Goal: Task Accomplishment & Management: Complete application form

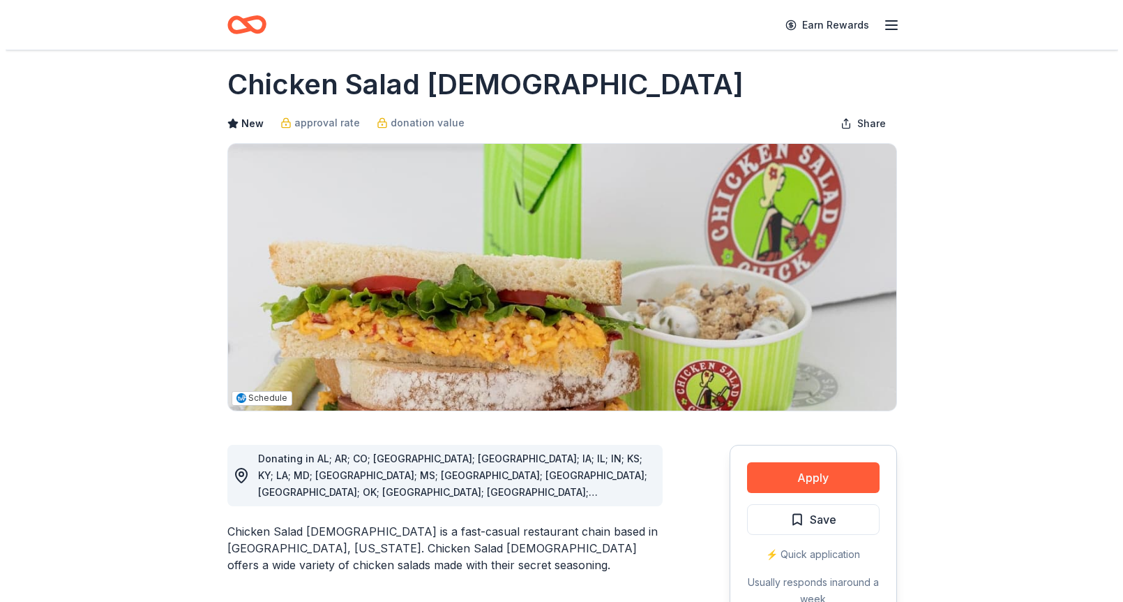
scroll to position [345, 0]
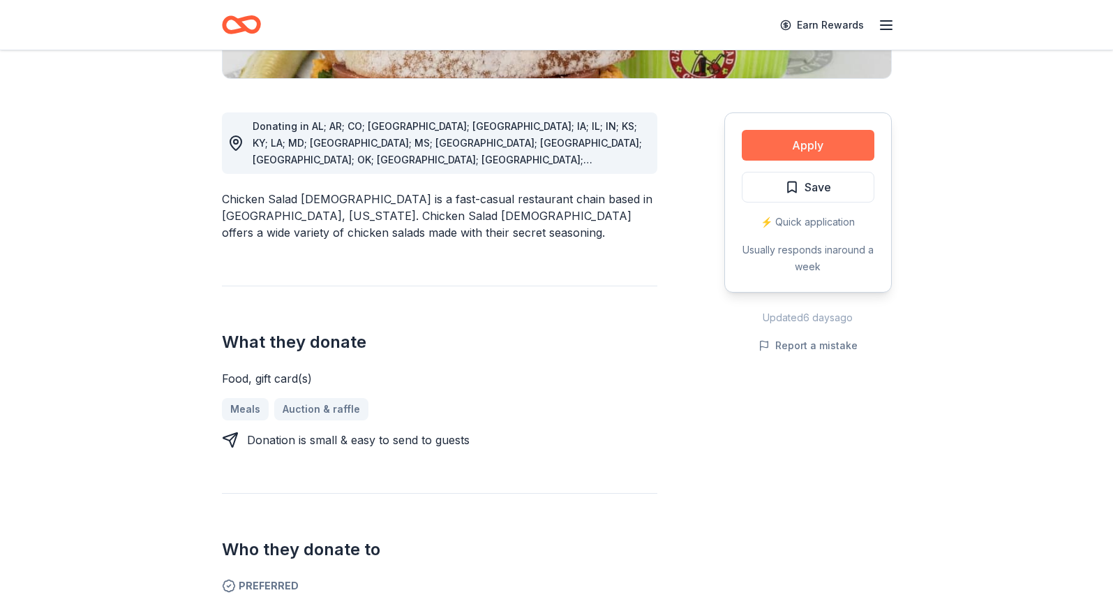
click at [823, 144] on button "Apply" at bounding box center [808, 145] width 133 height 31
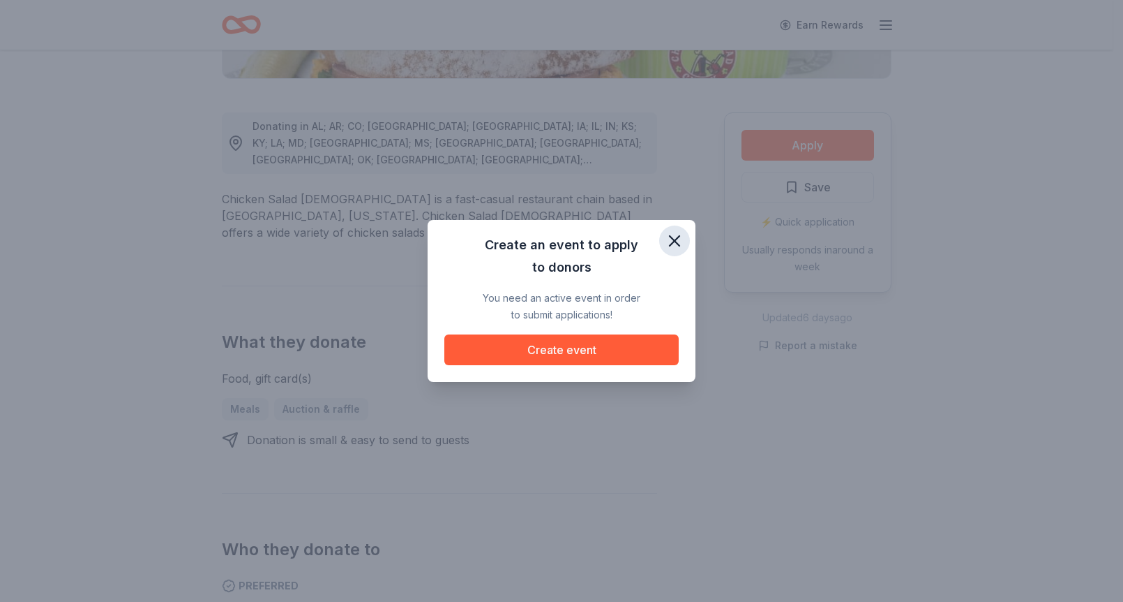
click at [675, 240] on icon "button" at bounding box center [675, 241] width 10 height 10
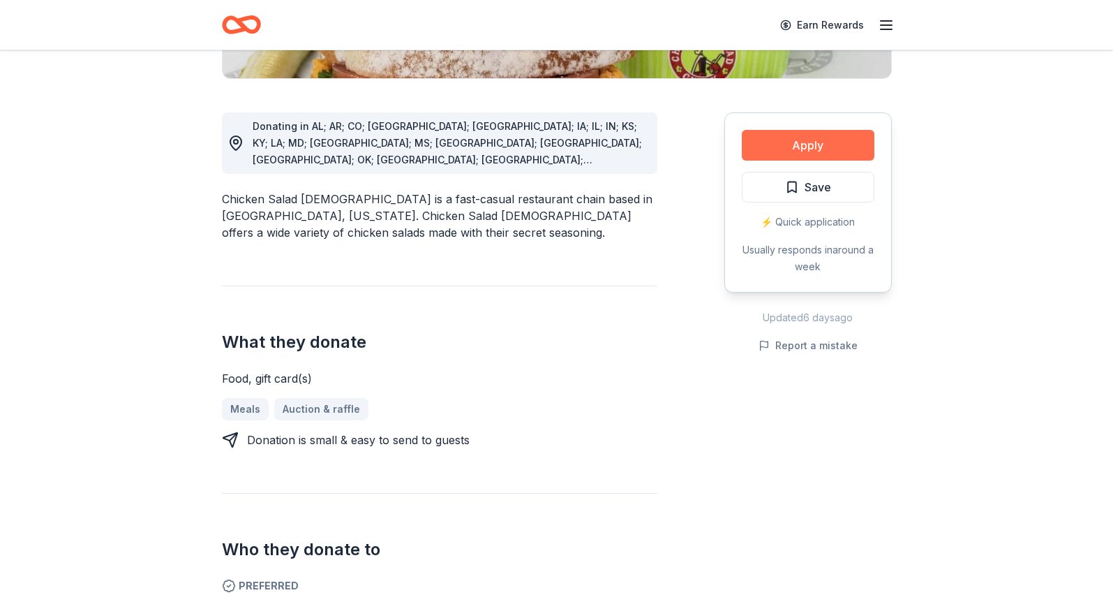
click at [826, 147] on button "Apply" at bounding box center [808, 145] width 133 height 31
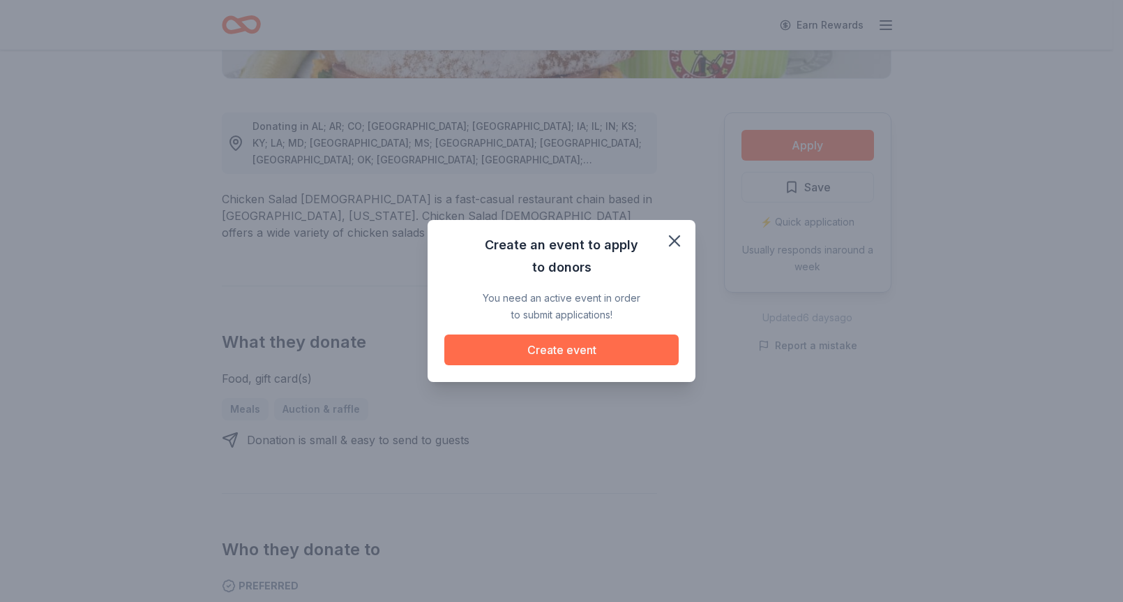
click at [586, 343] on button "Create event" at bounding box center [562, 349] width 234 height 31
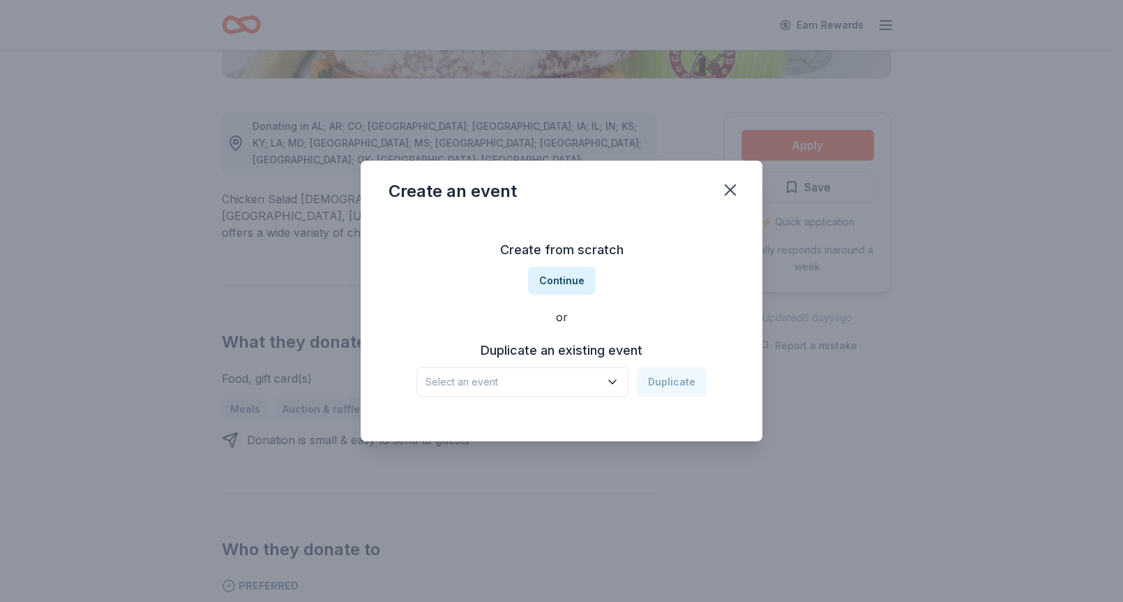
click at [613, 380] on icon "button" at bounding box center [613, 382] width 14 height 14
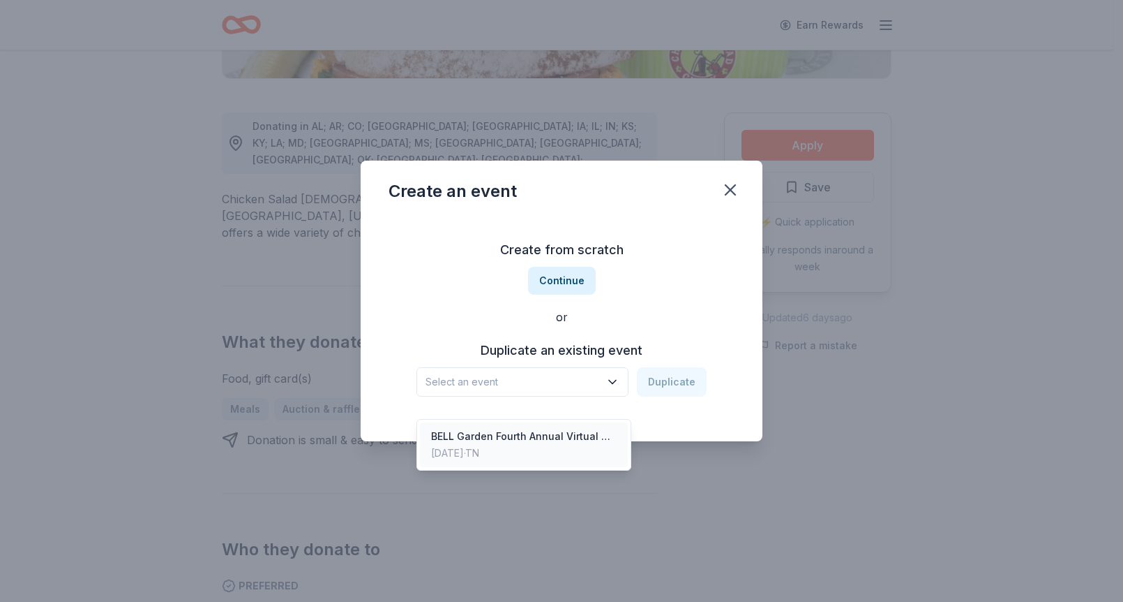
click at [589, 422] on div "BELL Garden Fourth Annual Virtual Auction Nov 28, 2024 · TN" at bounding box center [524, 444] width 208 height 45
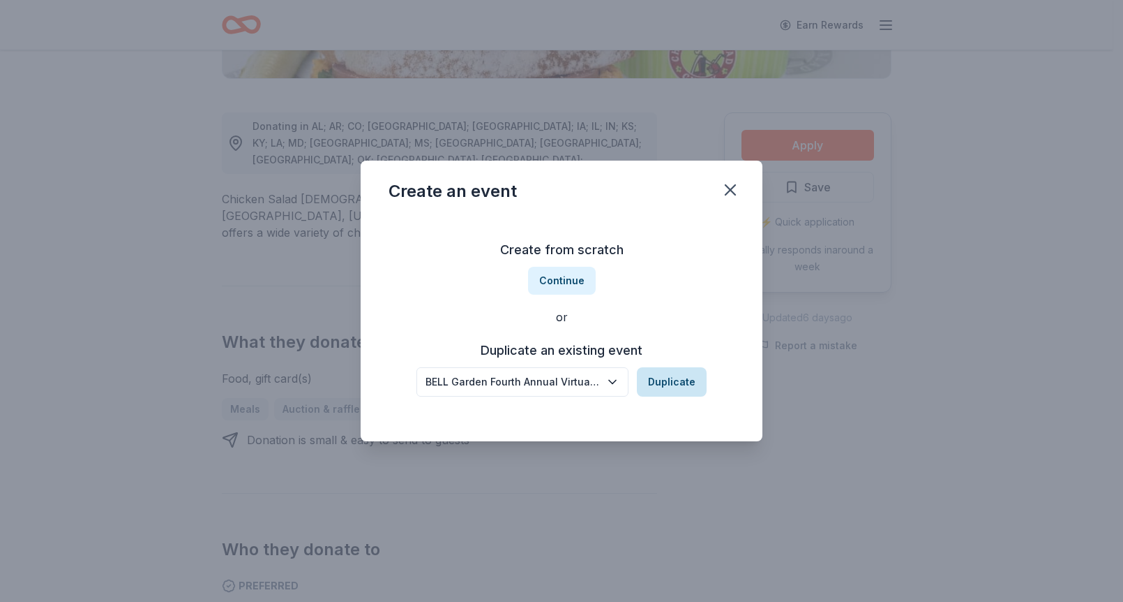
click at [663, 380] on button "Duplicate" at bounding box center [672, 381] width 70 height 29
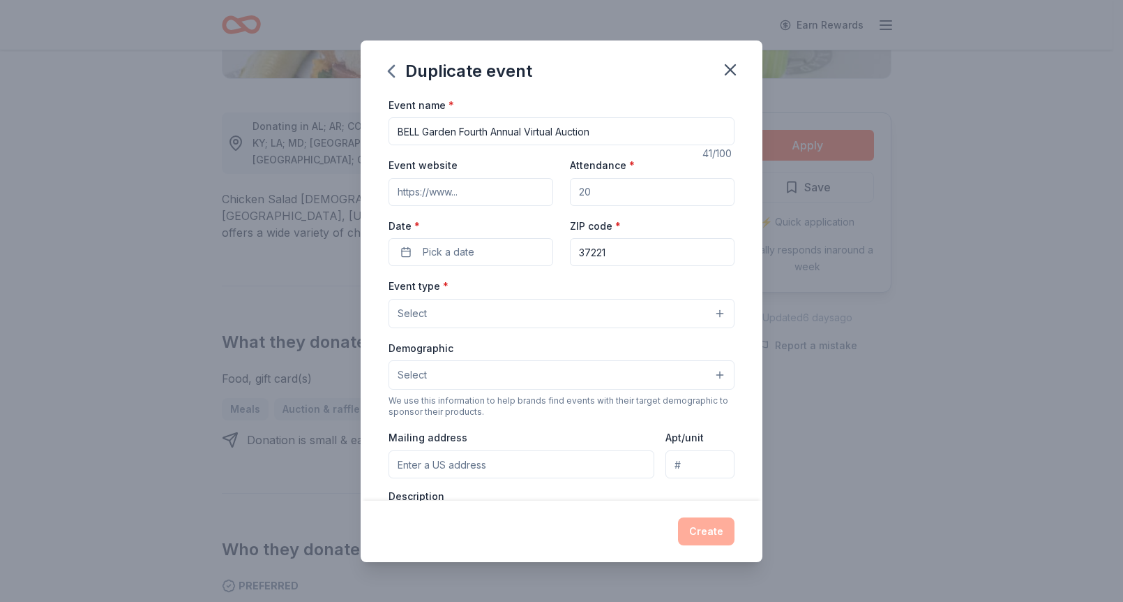
drag, startPoint x: 491, startPoint y: 131, endPoint x: 466, endPoint y: 135, distance: 25.5
click at [466, 135] on input "BELL Garden Fourth Annual Virtual Auction" at bounding box center [562, 131] width 346 height 28
type input "BELL Garden Fifth Annual Virtual Auction"
click at [530, 196] on input "Event website" at bounding box center [471, 192] width 165 height 28
drag, startPoint x: 396, startPoint y: 193, endPoint x: 539, endPoint y: 200, distance: 143.2
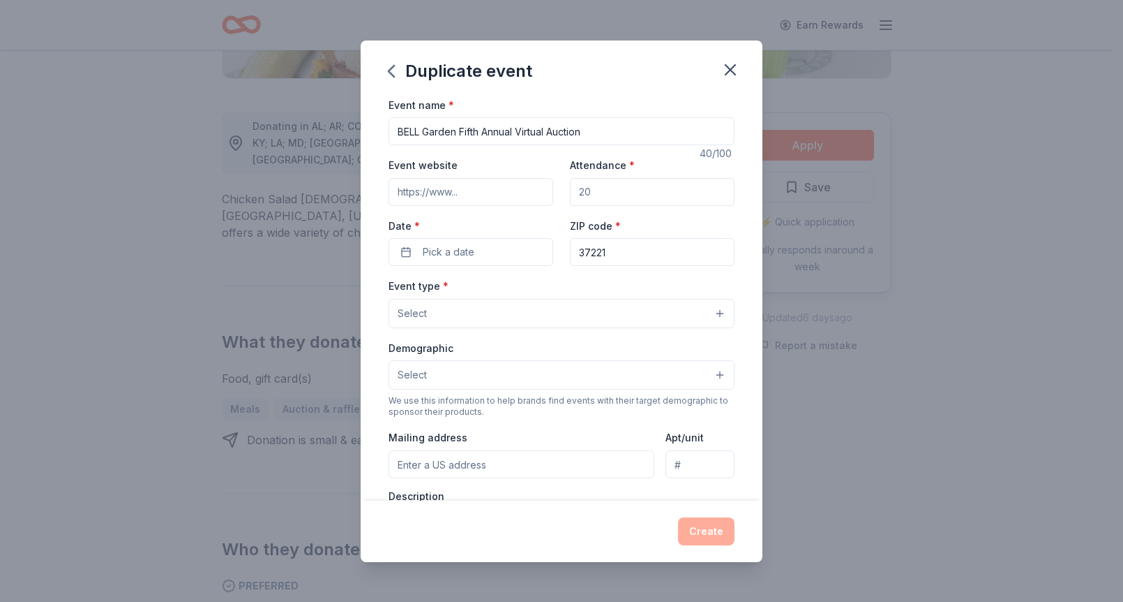
click at [539, 200] on input "Event website" at bounding box center [471, 192] width 165 height 28
click at [539, 194] on input "Event website" at bounding box center [471, 192] width 165 height 28
click at [548, 183] on div "Event website Attendance * Date * Pick a date ZIP code * 37221" at bounding box center [562, 211] width 346 height 110
click at [506, 186] on input "Event website" at bounding box center [471, 192] width 165 height 28
paste input "https://www.32auctions.com/BELLGarden2025"
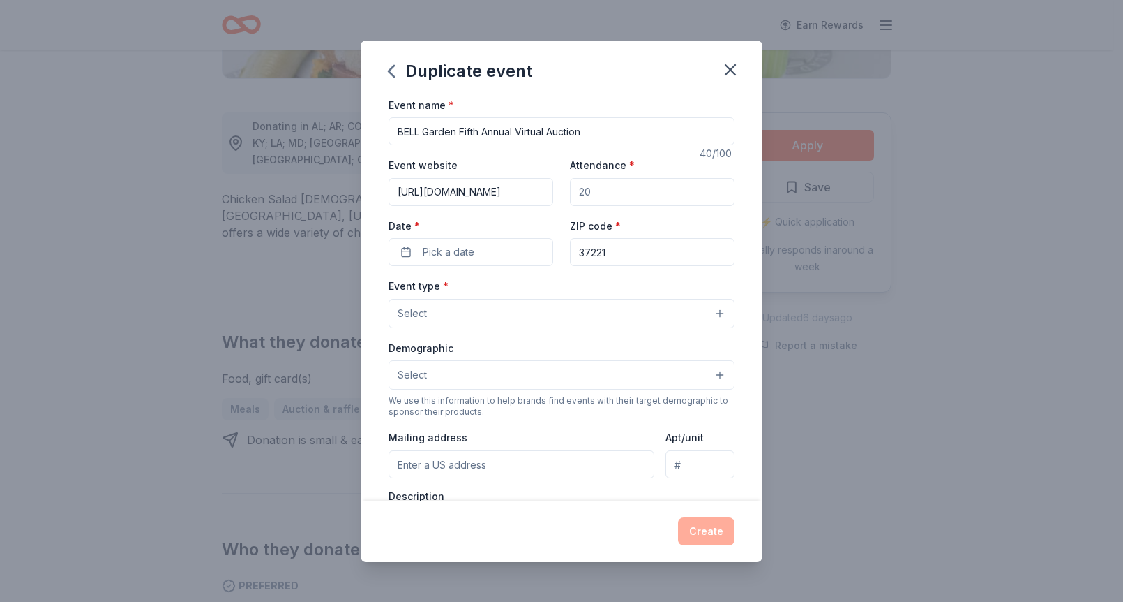
scroll to position [0, 75]
type input "https://www.32auctions.com/BELLGarden2025"
drag, startPoint x: 595, startPoint y: 193, endPoint x: 562, endPoint y: 193, distance: 32.8
click at [562, 193] on div "Event website https://www.32auctions.com/BELLGarden2025 Attendance * Date * Pic…" at bounding box center [562, 211] width 346 height 110
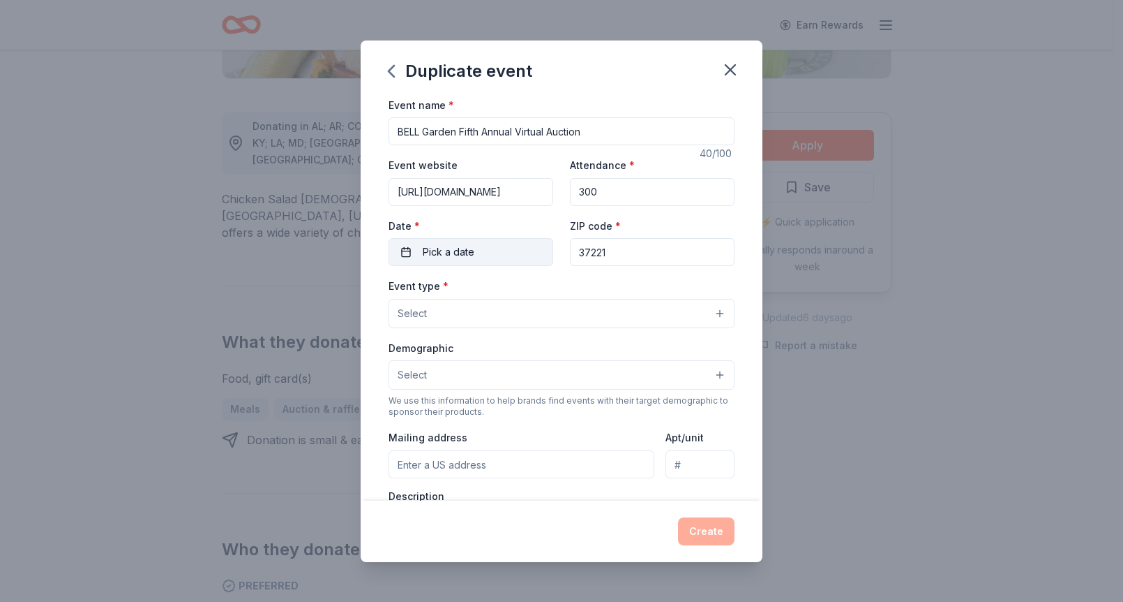
type input "300"
click at [478, 254] on button "Pick a date" at bounding box center [471, 252] width 165 height 28
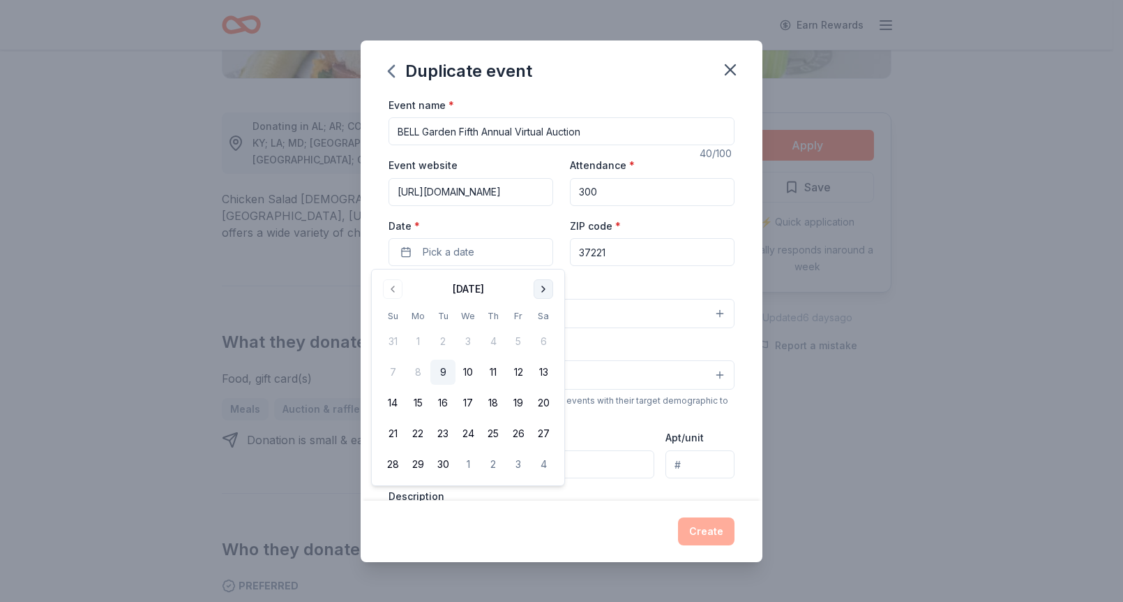
click at [546, 289] on button "Go to next month" at bounding box center [544, 289] width 20 height 20
click at [495, 461] on button "27" at bounding box center [493, 463] width 25 height 25
click at [619, 280] on div "Event type * Select" at bounding box center [562, 302] width 346 height 51
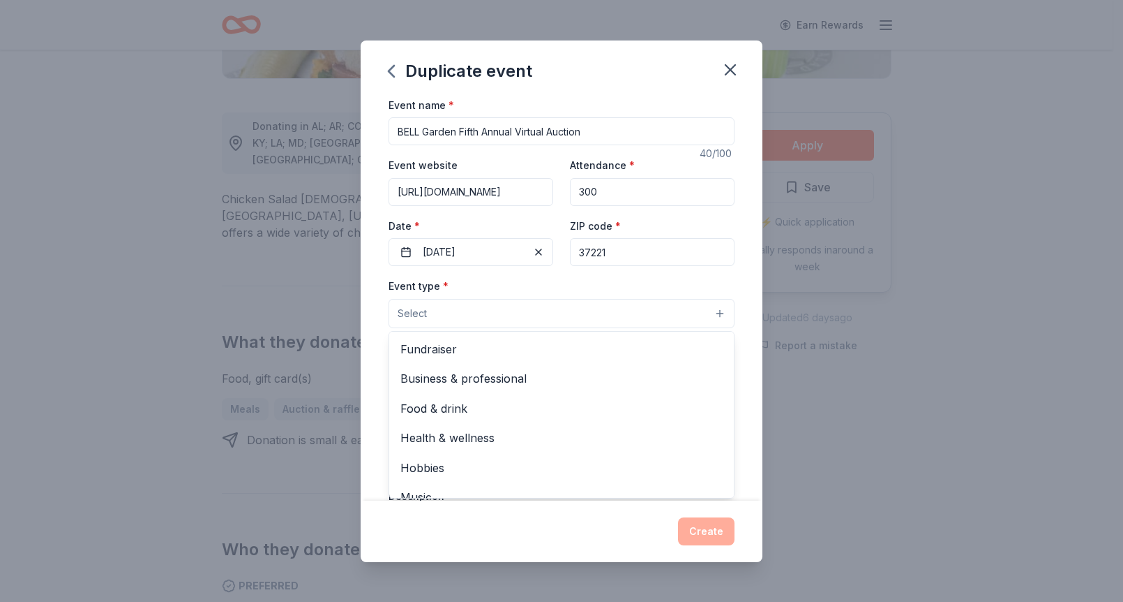
click at [712, 311] on button "Select" at bounding box center [562, 313] width 346 height 29
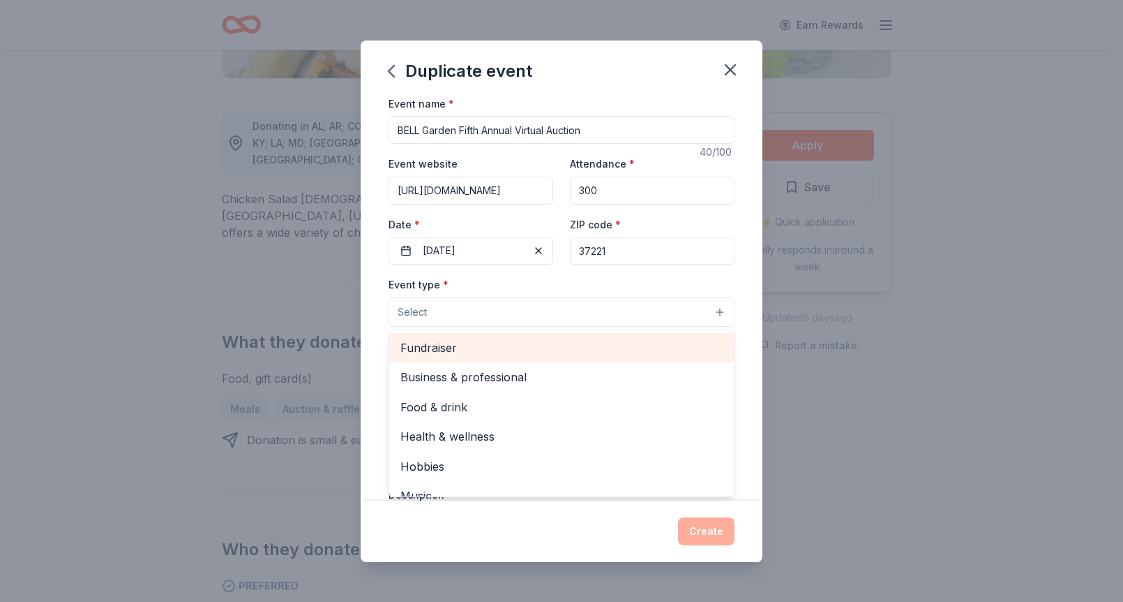
click at [529, 347] on span "Fundraiser" at bounding box center [562, 347] width 322 height 18
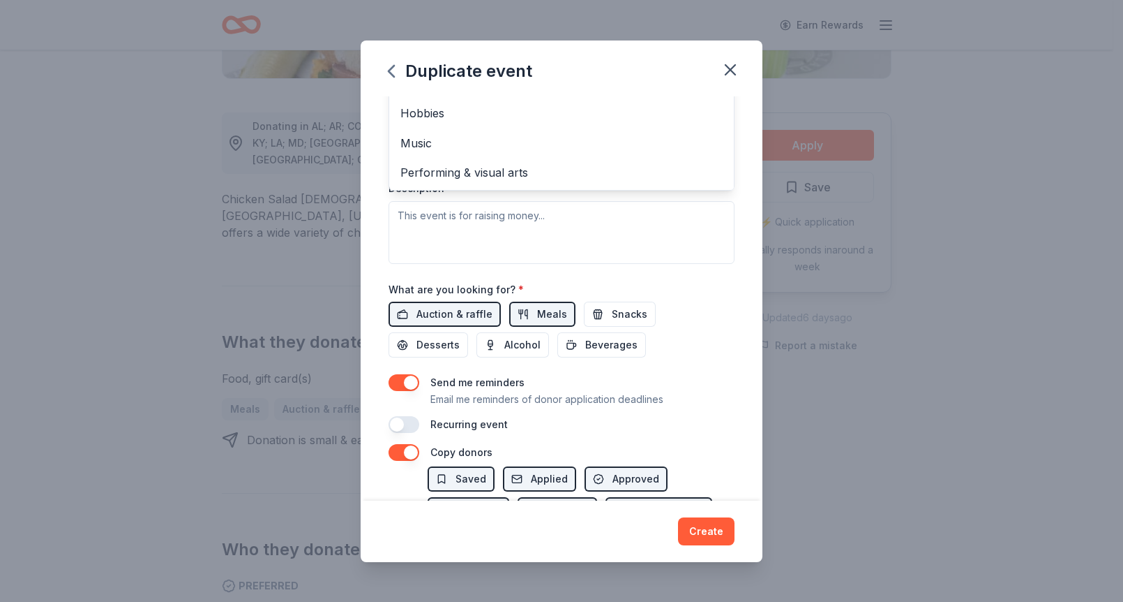
scroll to position [368, 0]
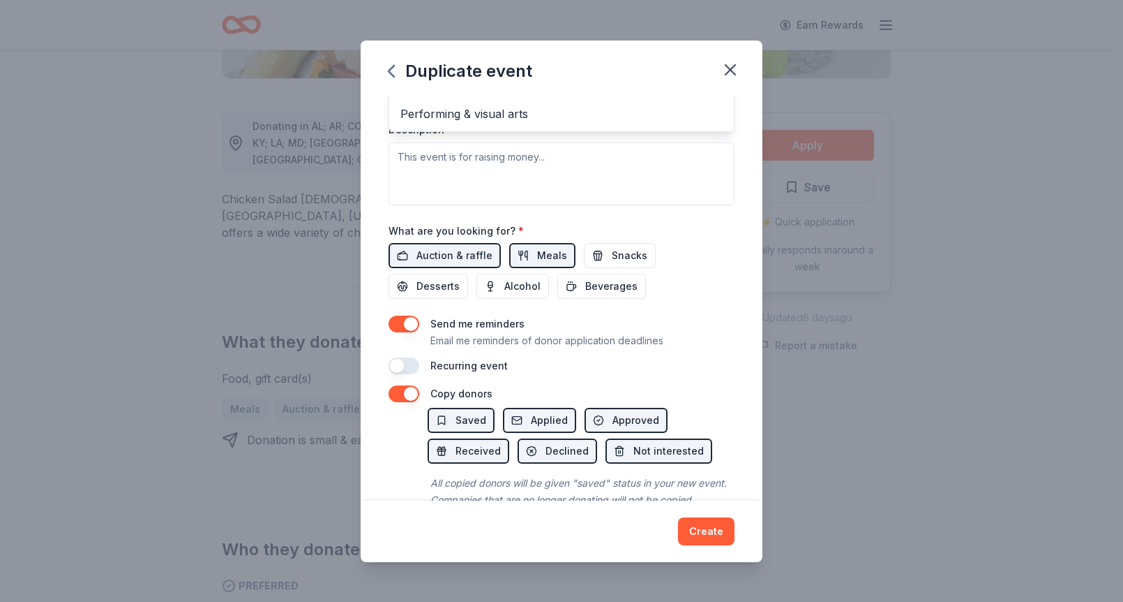
click at [439, 254] on div "Event name * BELL Garden Fifth Annual Virtual Auction 40 /100 Event website htt…" at bounding box center [562, 52] width 346 height 646
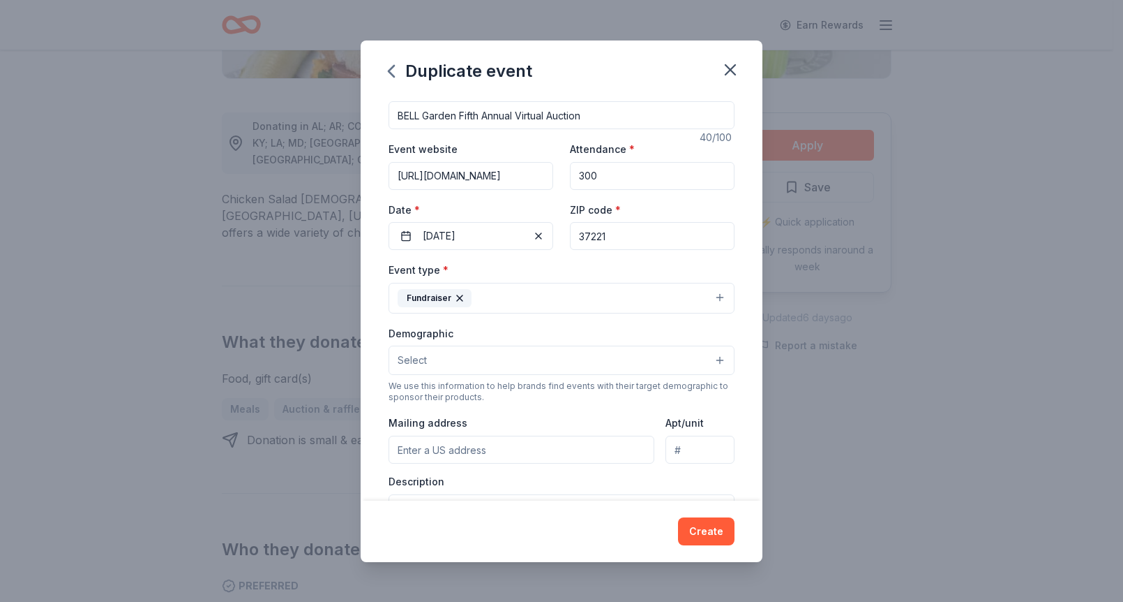
click at [451, 357] on button "Select" at bounding box center [562, 359] width 346 height 29
click at [518, 292] on div "Event type * Fundraiser Demographic Select All genders Mostly men Mostly women …" at bounding box center [562, 408] width 346 height 295
click at [481, 361] on button "Select" at bounding box center [562, 359] width 346 height 29
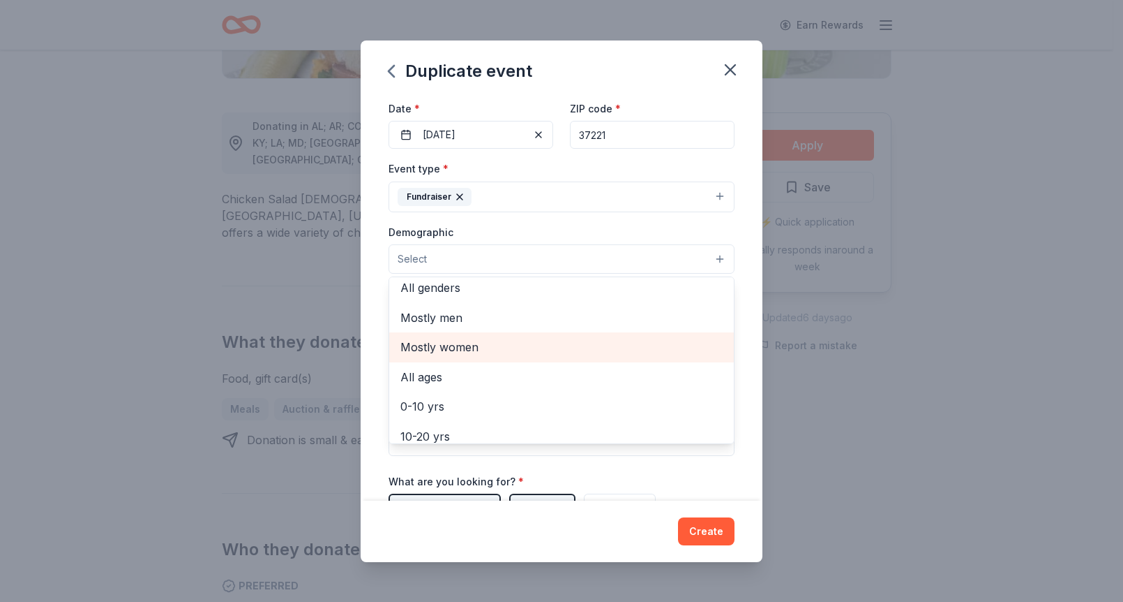
scroll to position [0, 0]
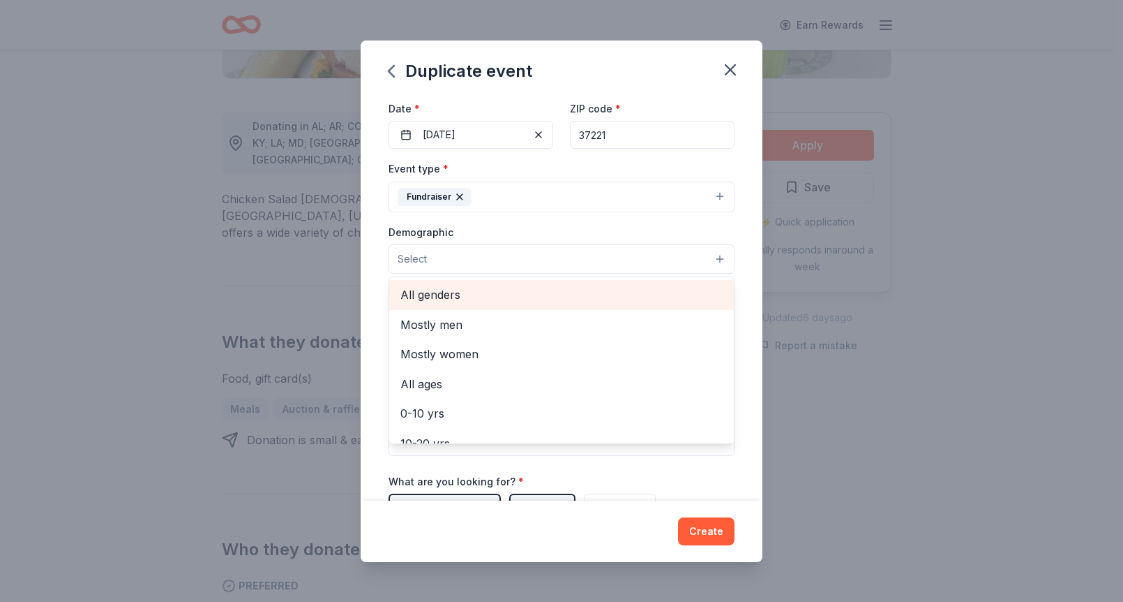
click at [451, 299] on span "All genders" at bounding box center [562, 294] width 322 height 18
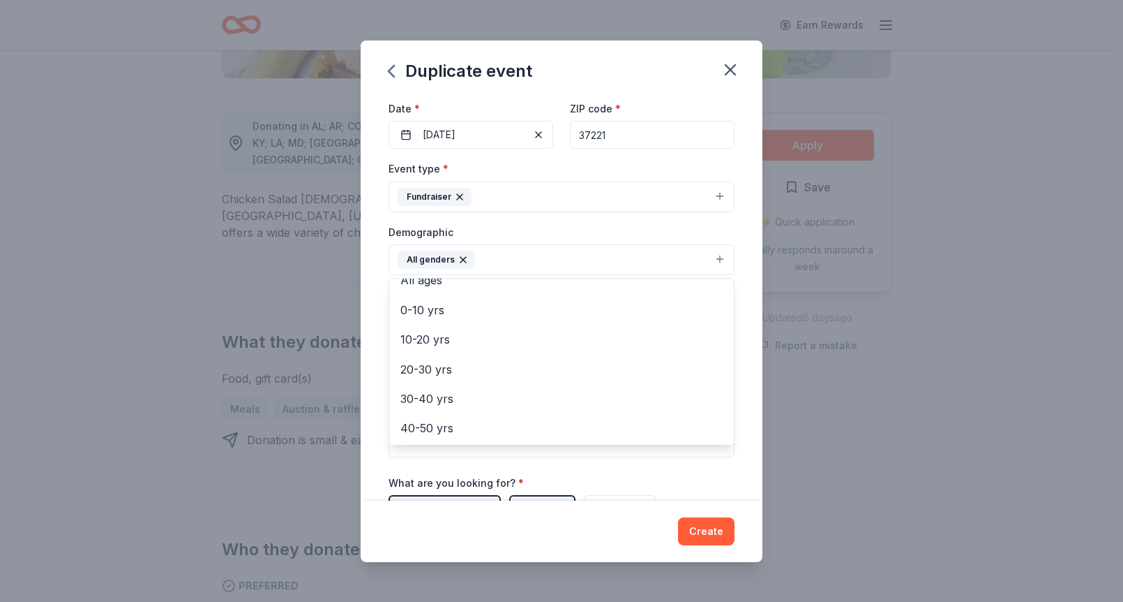
scroll to position [75, 0]
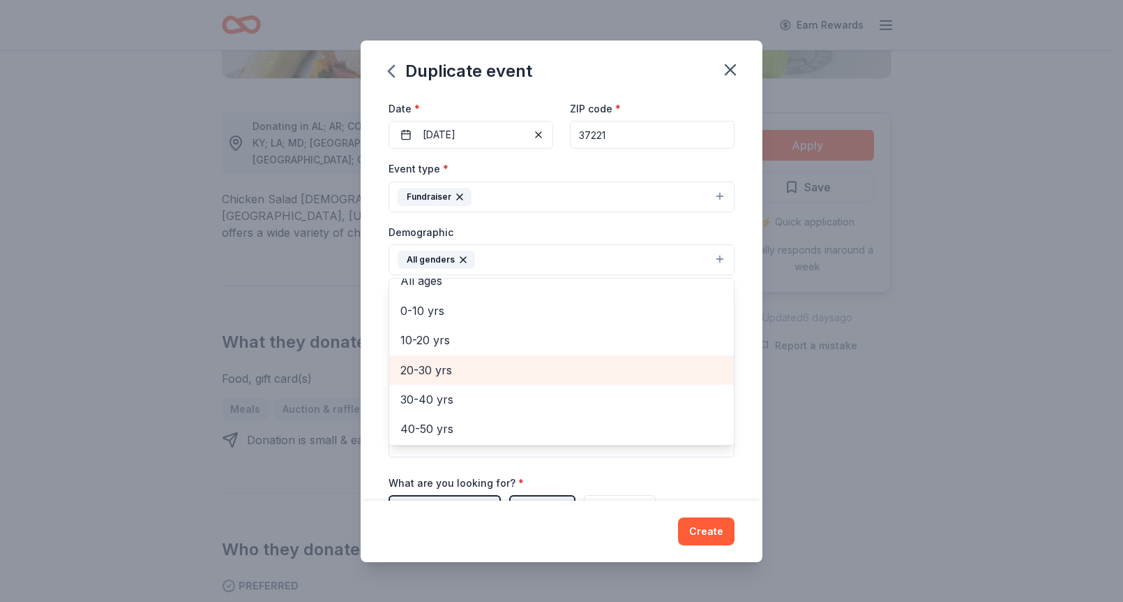
click at [460, 373] on span "20-30 yrs" at bounding box center [562, 370] width 322 height 18
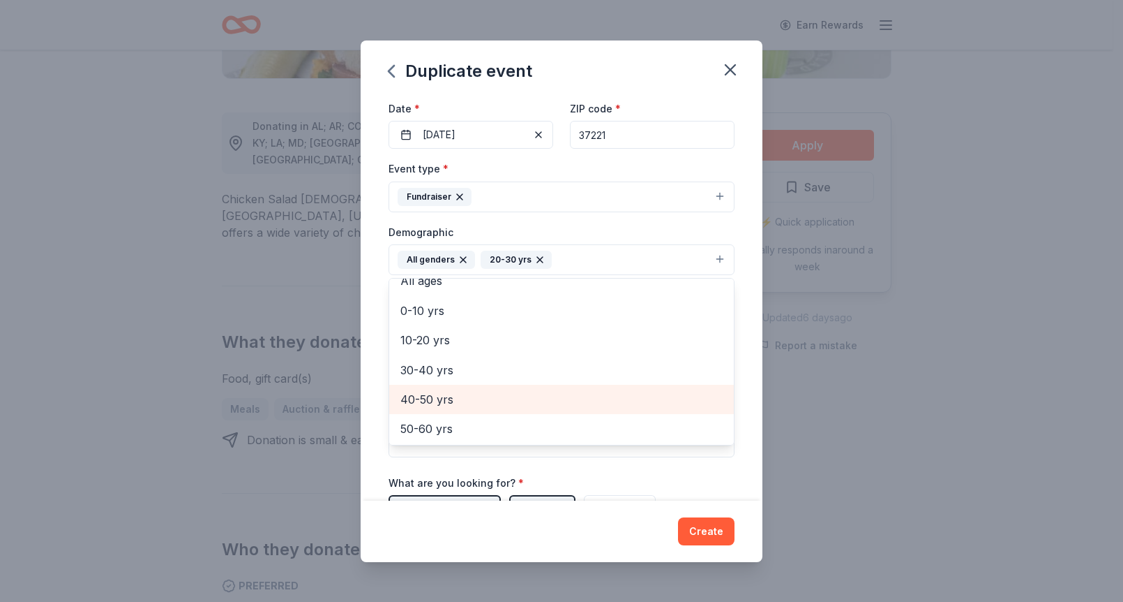
click at [451, 404] on span "40-50 yrs" at bounding box center [562, 399] width 322 height 18
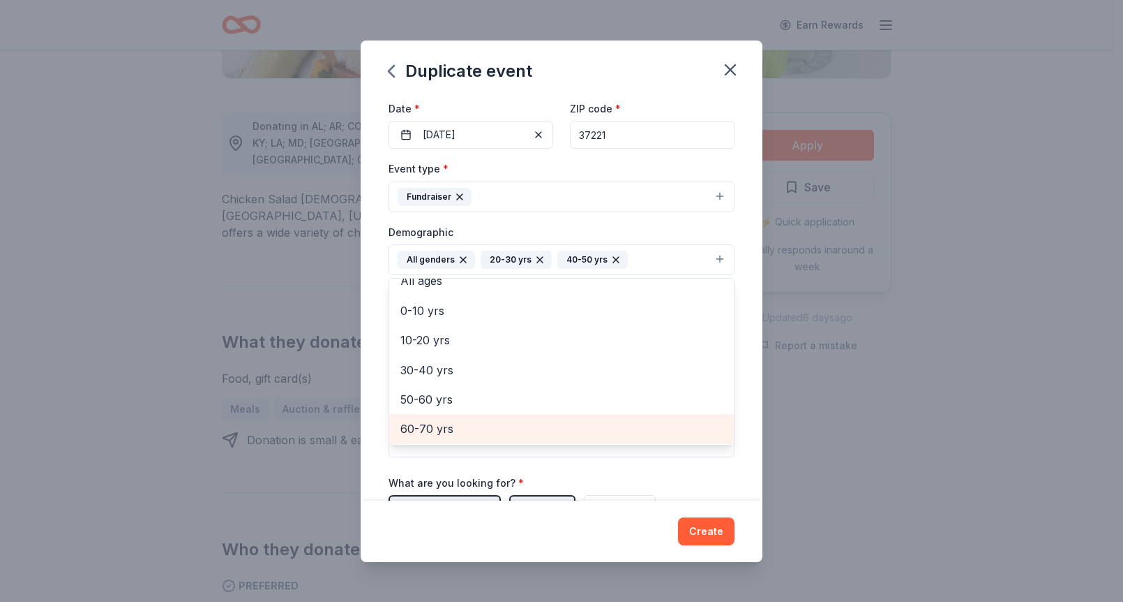
click at [451, 421] on span "60-70 yrs" at bounding box center [562, 428] width 322 height 18
click at [449, 420] on span "80+ yrs" at bounding box center [562, 427] width 322 height 18
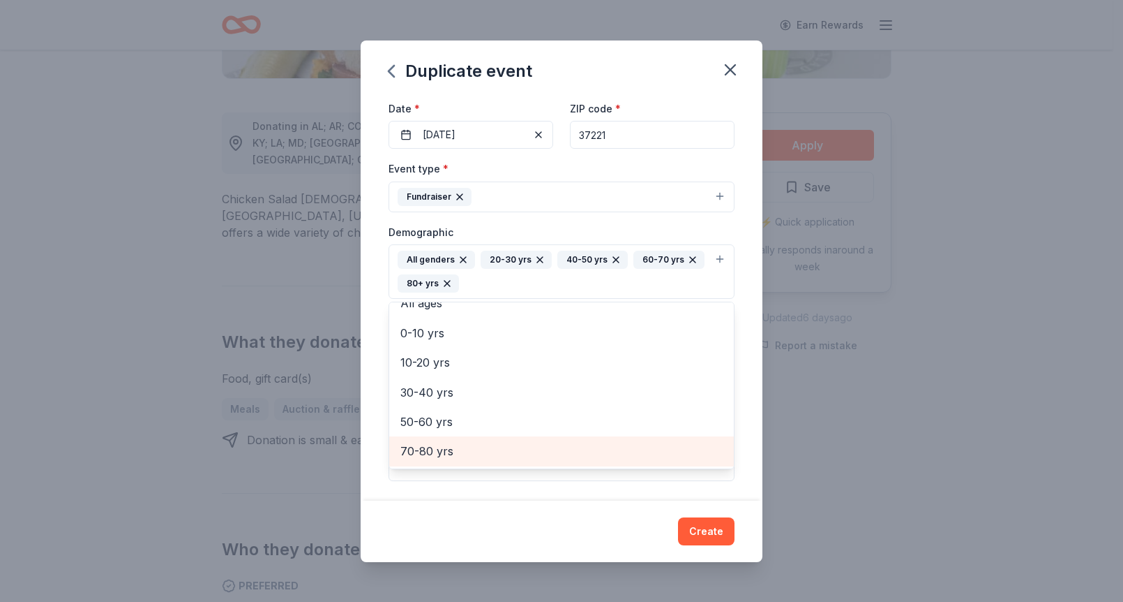
click at [457, 445] on span "70-80 yrs" at bounding box center [562, 451] width 322 height 18
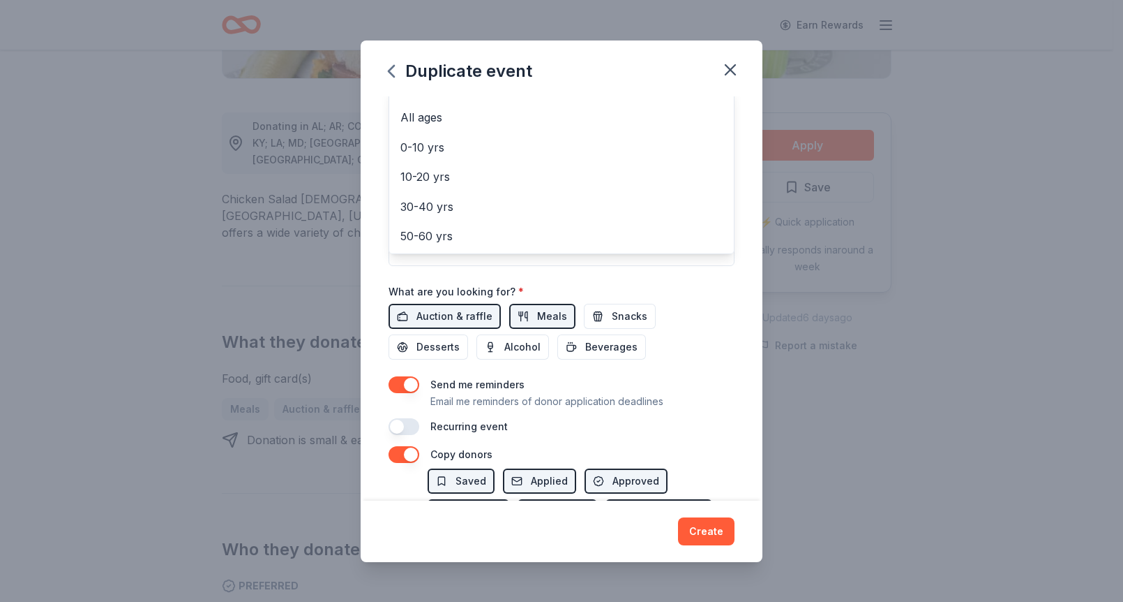
scroll to position [335, 0]
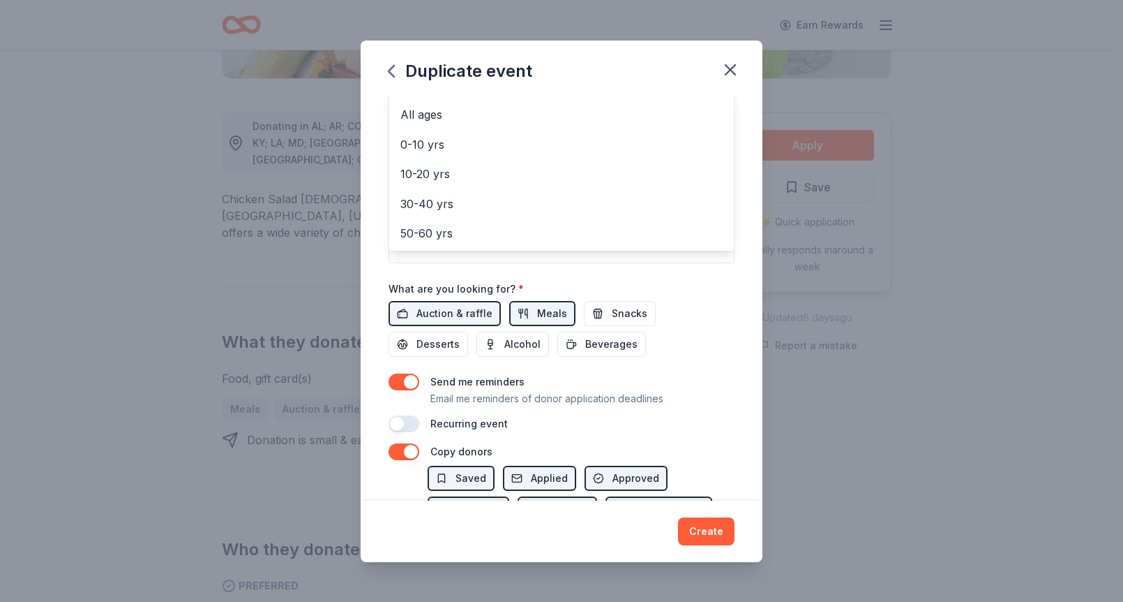
click at [397, 422] on div "Event name * BELL Garden Fifth Annual Virtual Auction 40 /100 Event website htt…" at bounding box center [562, 96] width 346 height 671
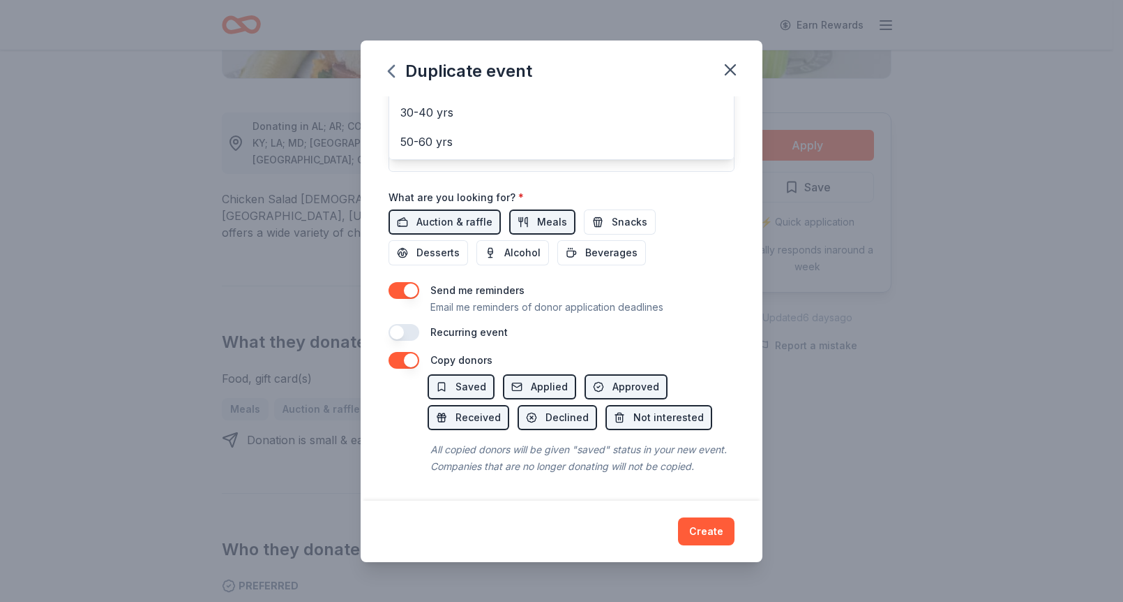
scroll to position [442, 0]
click at [399, 315] on div "Event name * BELL Garden Fifth Annual Virtual Auction 40 /100 Event website htt…" at bounding box center [562, 5] width 346 height 671
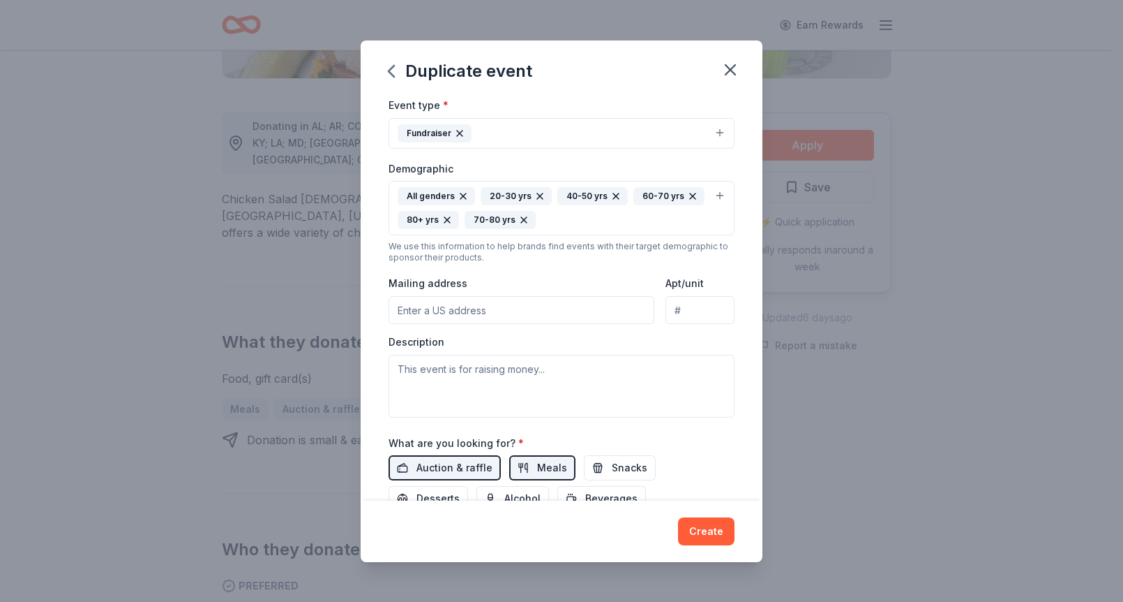
scroll to position [263, 0]
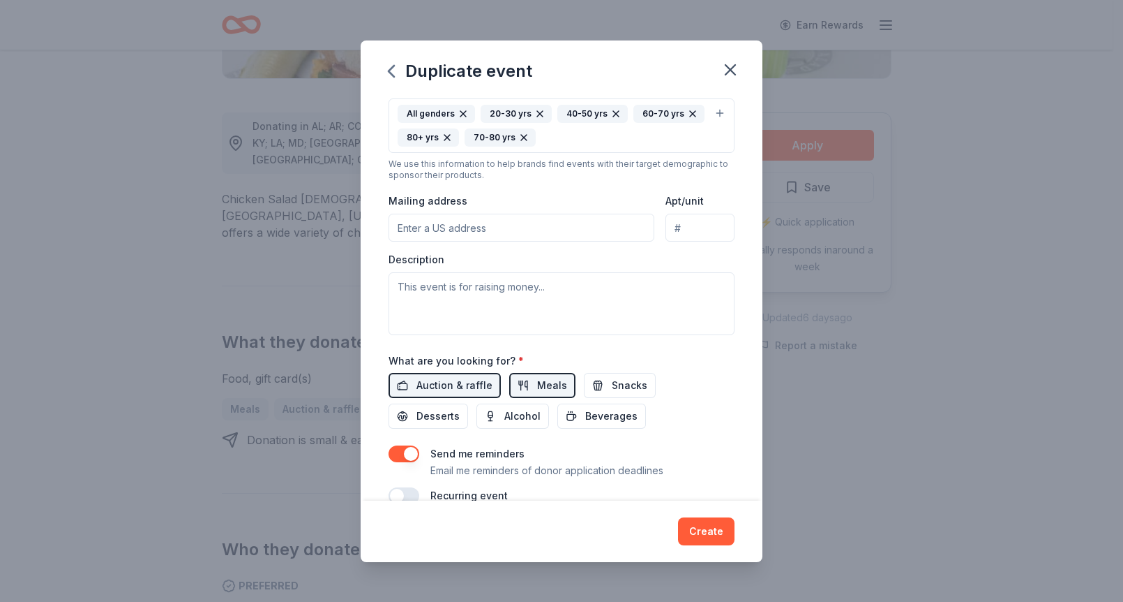
click at [525, 219] on input "Mailing address" at bounding box center [522, 228] width 266 height 28
type input "655A Colice Jeanne Road"
click at [396, 284] on textarea at bounding box center [562, 303] width 346 height 63
paste textarea "Our 2025 auction proceeds will go towards expanding and updating our current ir…"
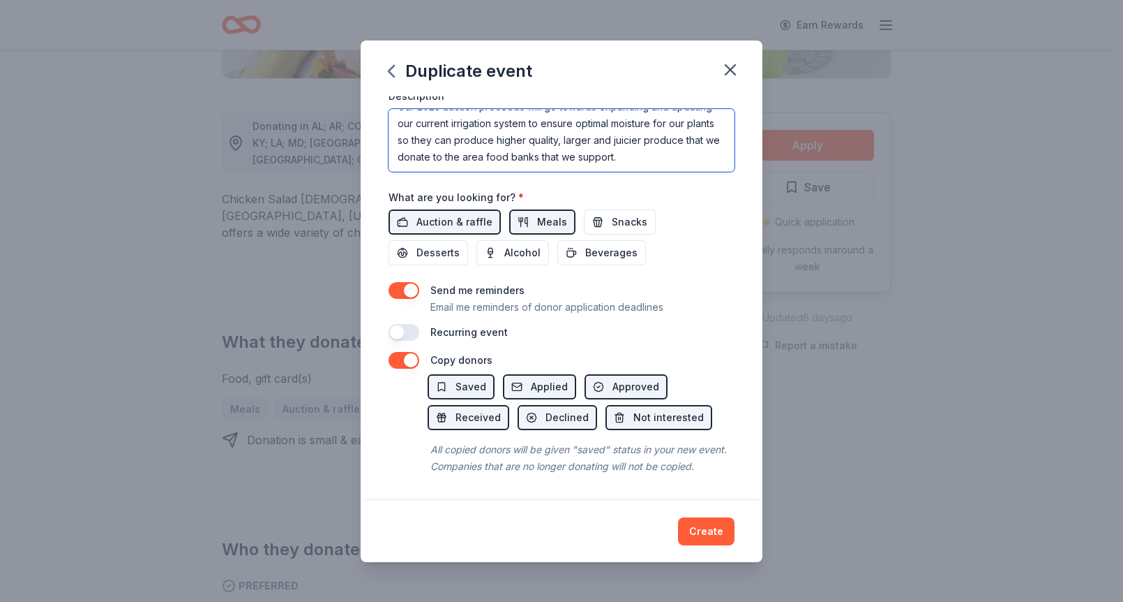
scroll to position [442, 0]
type textarea "Our 2025 auction proceeds will go towards expanding and updating our current ir…"
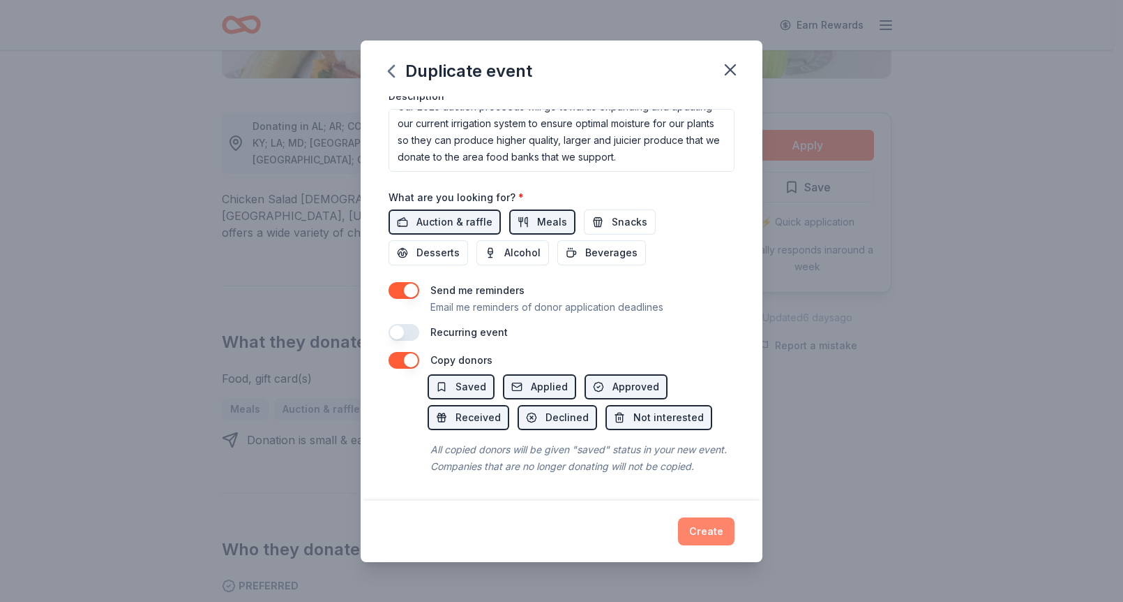
click at [708, 523] on button "Create" at bounding box center [706, 531] width 57 height 28
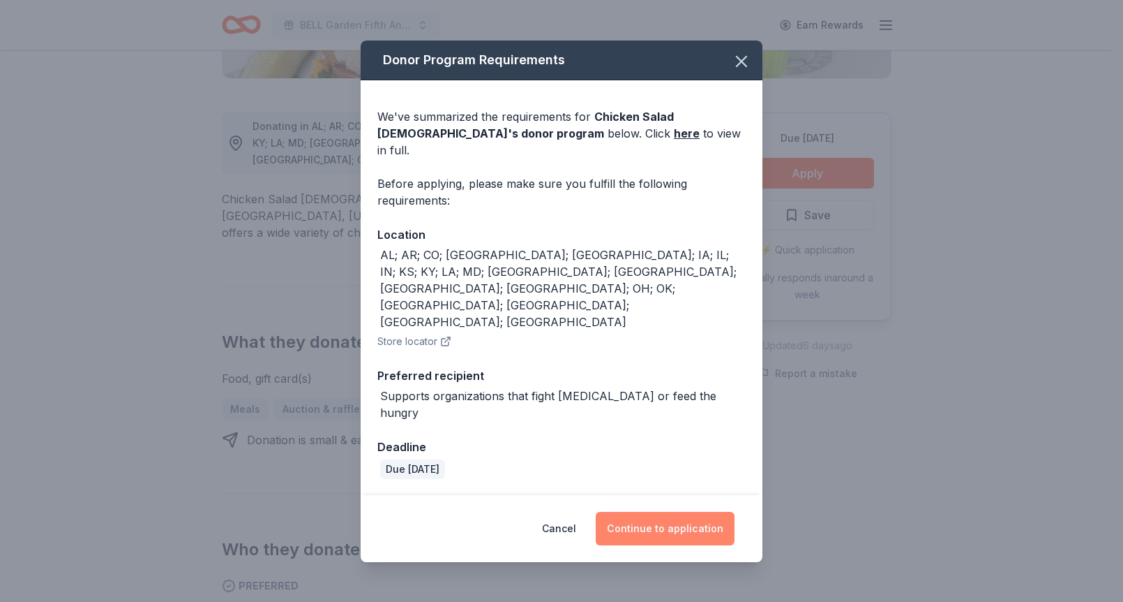
click at [704, 511] on button "Continue to application" at bounding box center [665, 527] width 139 height 33
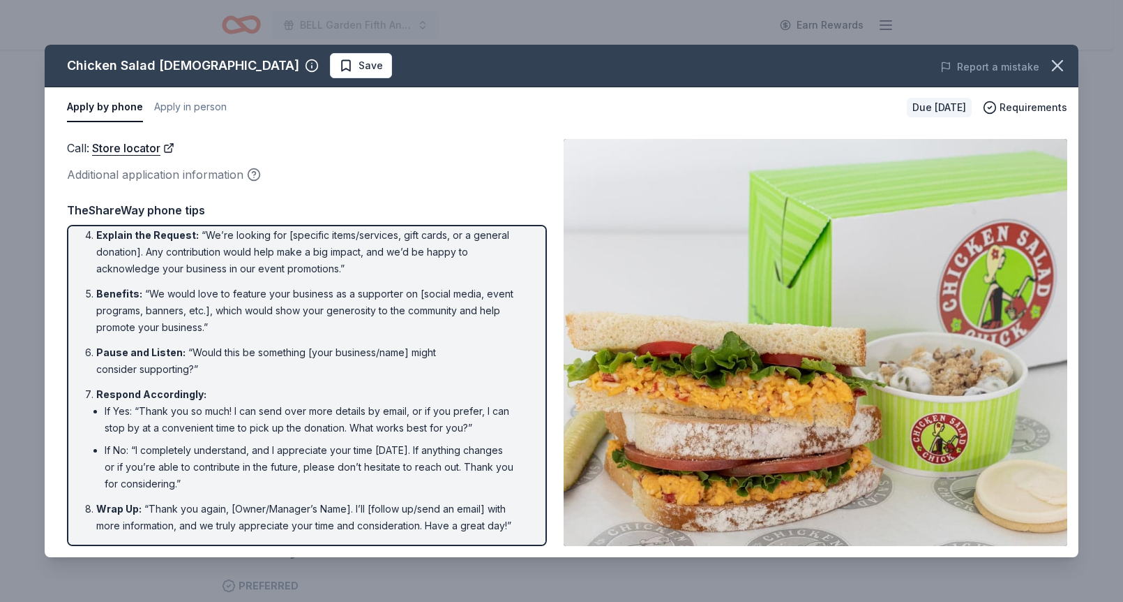
scroll to position [170, 0]
drag, startPoint x: 513, startPoint y: 528, endPoint x: 117, endPoint y: 275, distance: 470.0
click at [117, 275] on ol "Introduction : “Hello, this is [Your Name] from [Your Nonprofit's Name]. May I …" at bounding box center [307, 300] width 455 height 466
drag, startPoint x: 513, startPoint y: 521, endPoint x: 99, endPoint y: 297, distance: 470.9
click at [98, 295] on ol "Introduction : “Hello, this is [Your Name] from [Your Nonprofit's Name]. May I …" at bounding box center [307, 300] width 455 height 466
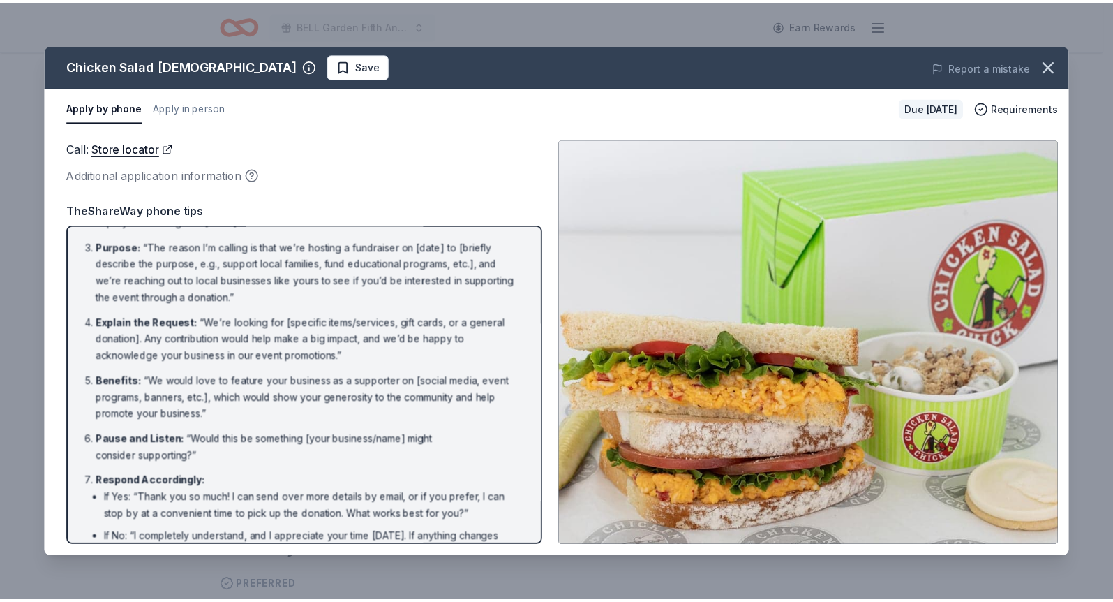
scroll to position [0, 0]
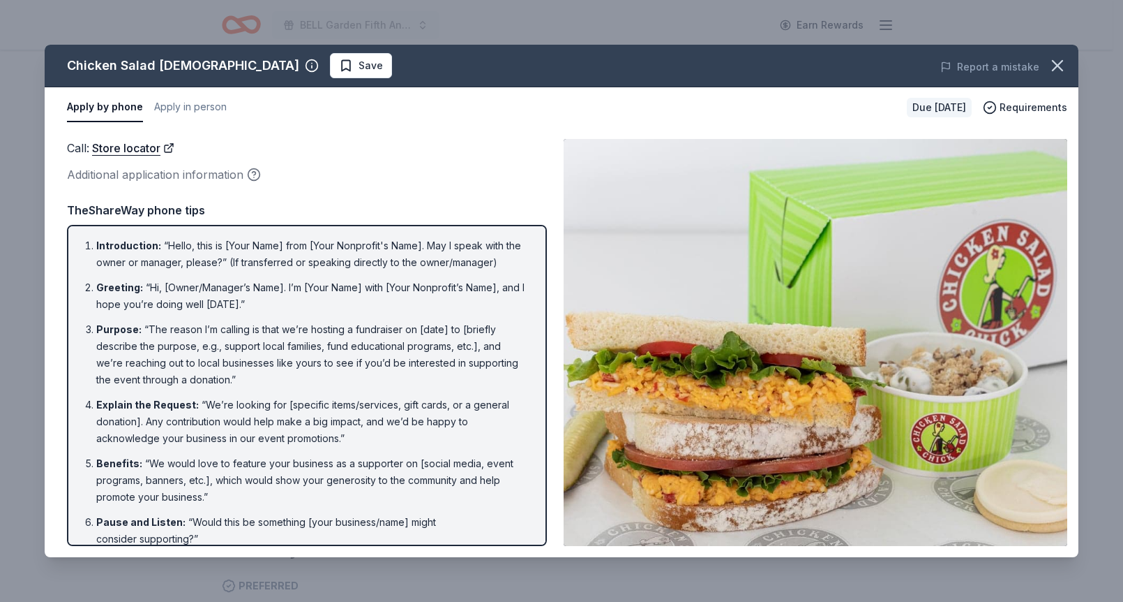
click at [78, 243] on div "Introduction : “Hello, this is [Your Name] from [Your Nonprofit's Name]. May I …" at bounding box center [307, 385] width 480 height 321
drag, startPoint x: 80, startPoint y: 240, endPoint x: 241, endPoint y: 347, distance: 193.9
click at [221, 387] on ol "Introduction : “Hello, this is [Your Name] from [Your Nonprofit's Name]. May I …" at bounding box center [307, 470] width 455 height 466
drag, startPoint x: 264, startPoint y: 347, endPoint x: 13, endPoint y: 299, distance: 256.5
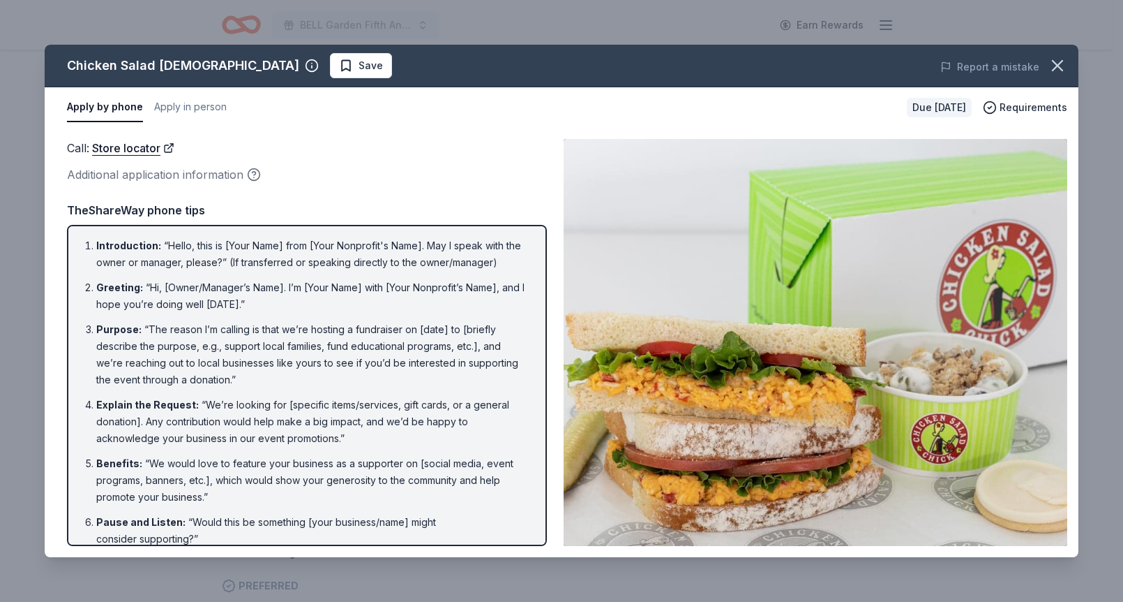
drag, startPoint x: 160, startPoint y: 229, endPoint x: -159, endPoint y: 234, distance: 318.9
click at [359, 60] on span "Save" at bounding box center [371, 65] width 24 height 17
click at [1059, 61] on icon "button" at bounding box center [1058, 66] width 20 height 20
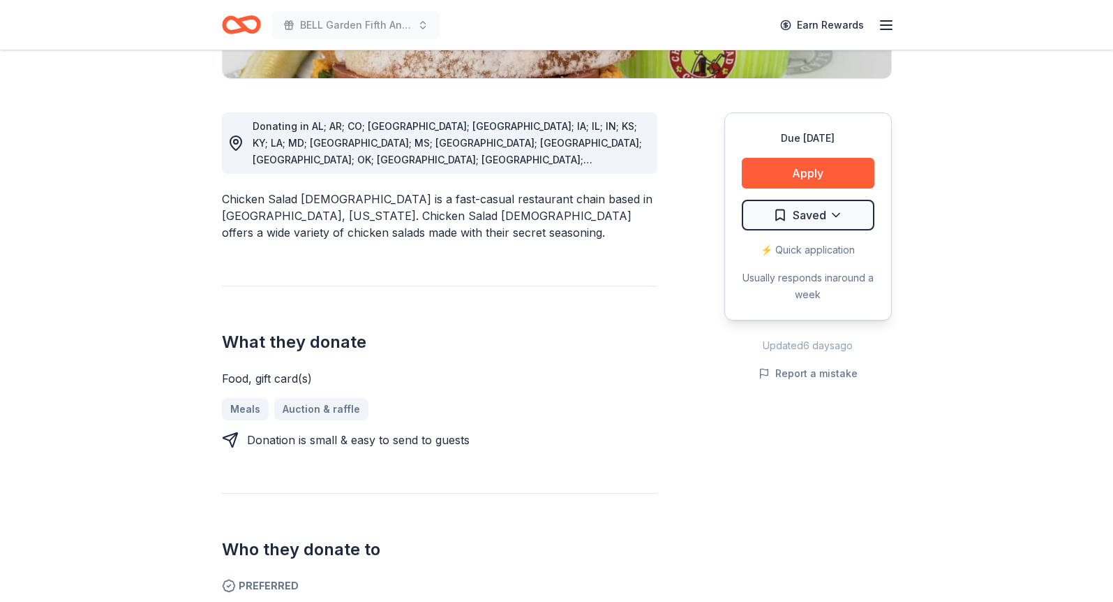
click at [66, 13] on header "BELL Garden Fifth Annual Virtual Auction Earn Rewards" at bounding box center [556, 25] width 1113 height 50
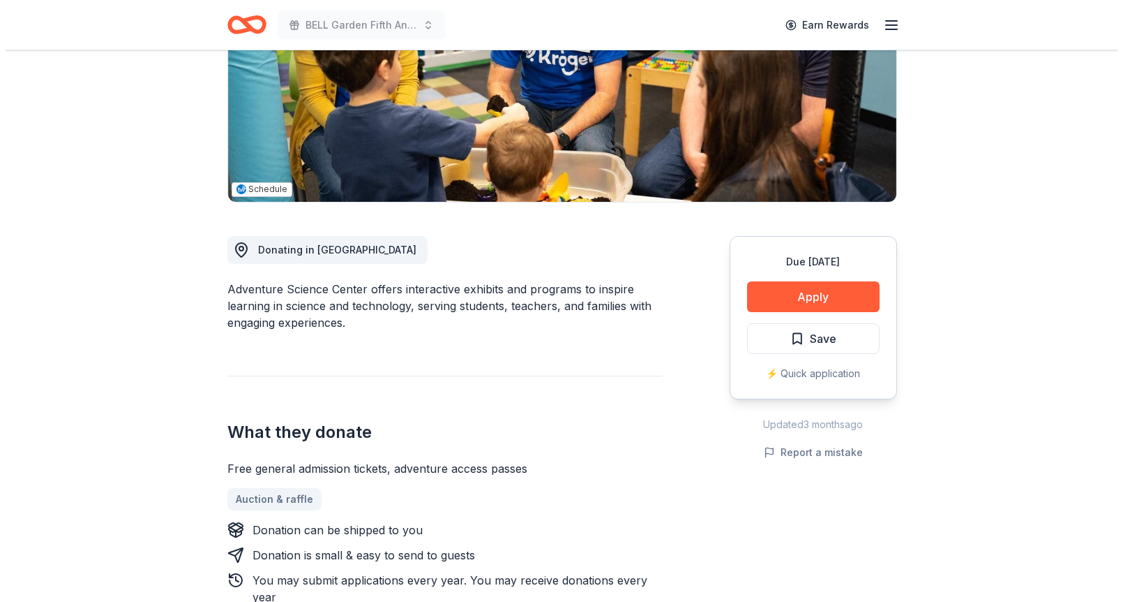
scroll to position [230, 0]
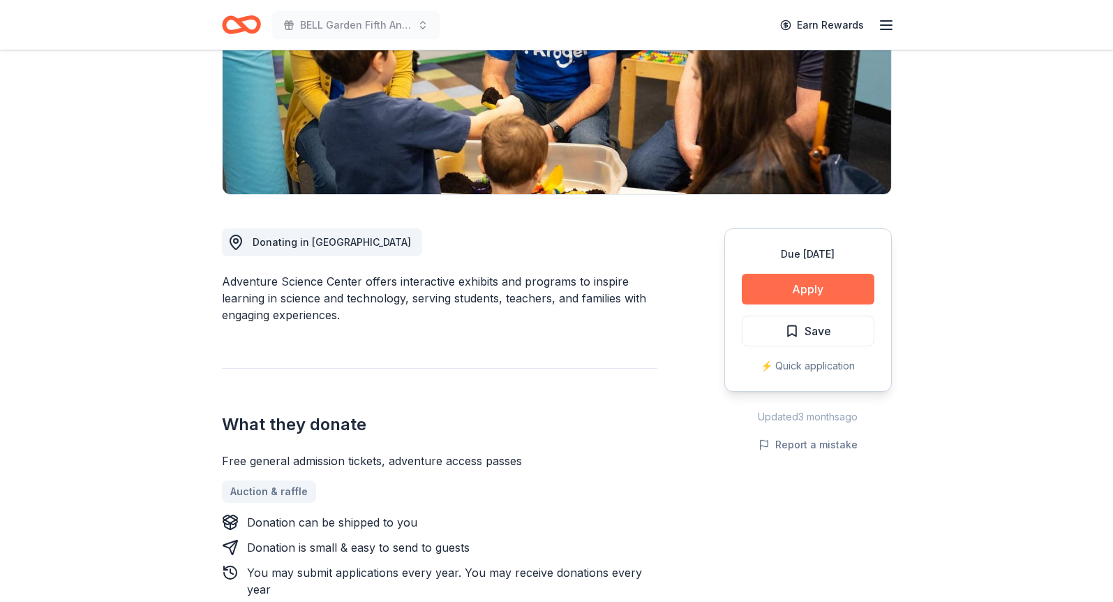
click at [800, 282] on button "Apply" at bounding box center [808, 289] width 133 height 31
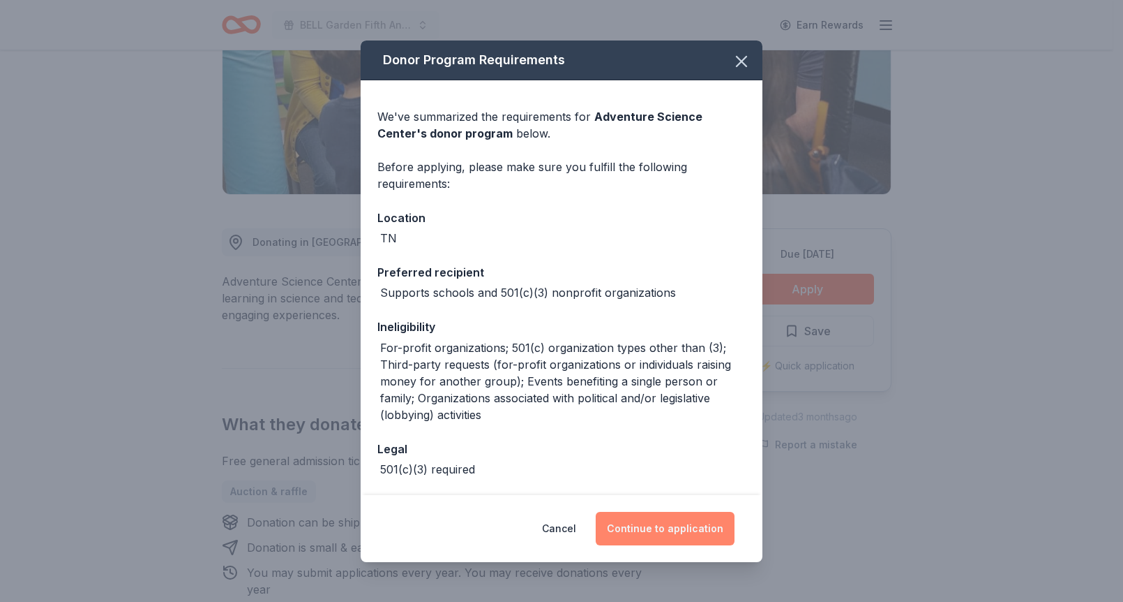
click at [696, 527] on button "Continue to application" at bounding box center [665, 527] width 139 height 33
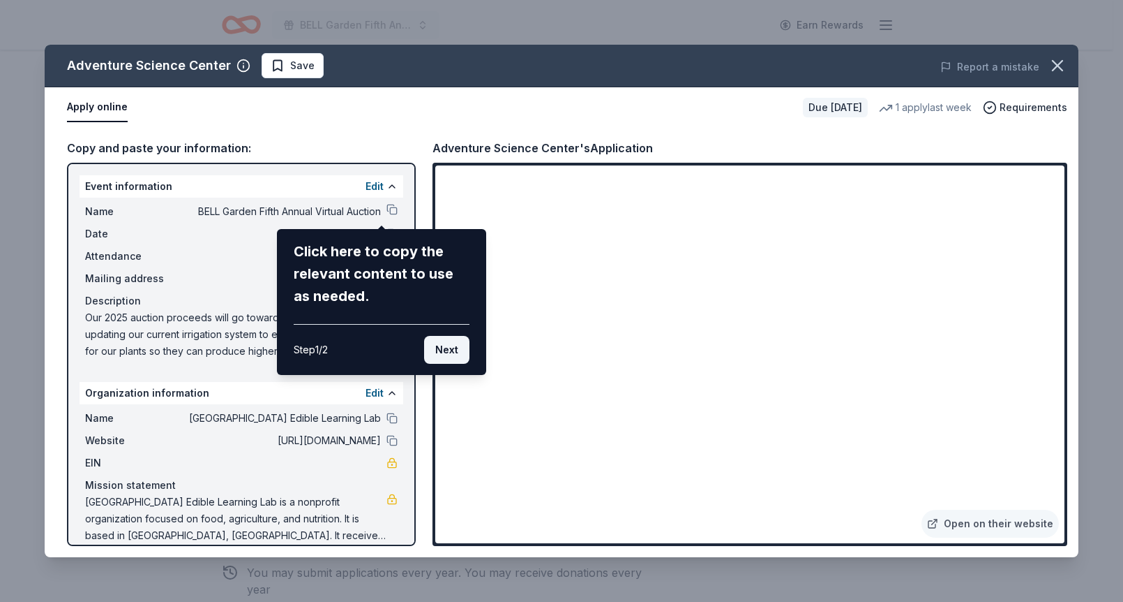
click at [453, 341] on button "Next" at bounding box center [446, 350] width 45 height 28
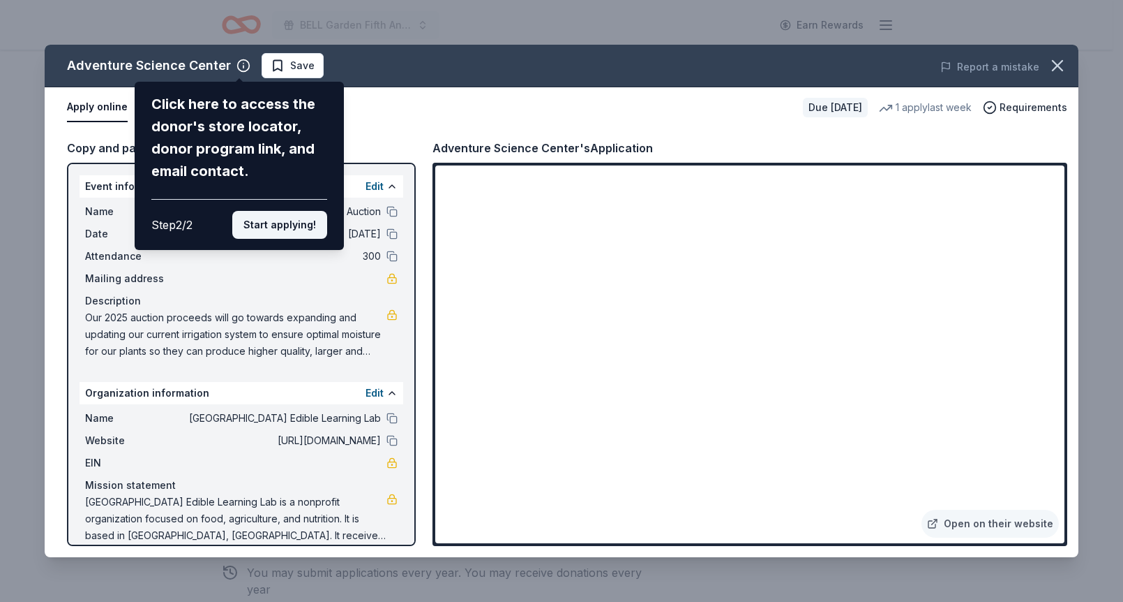
click at [270, 221] on button "Start applying!" at bounding box center [279, 225] width 95 height 28
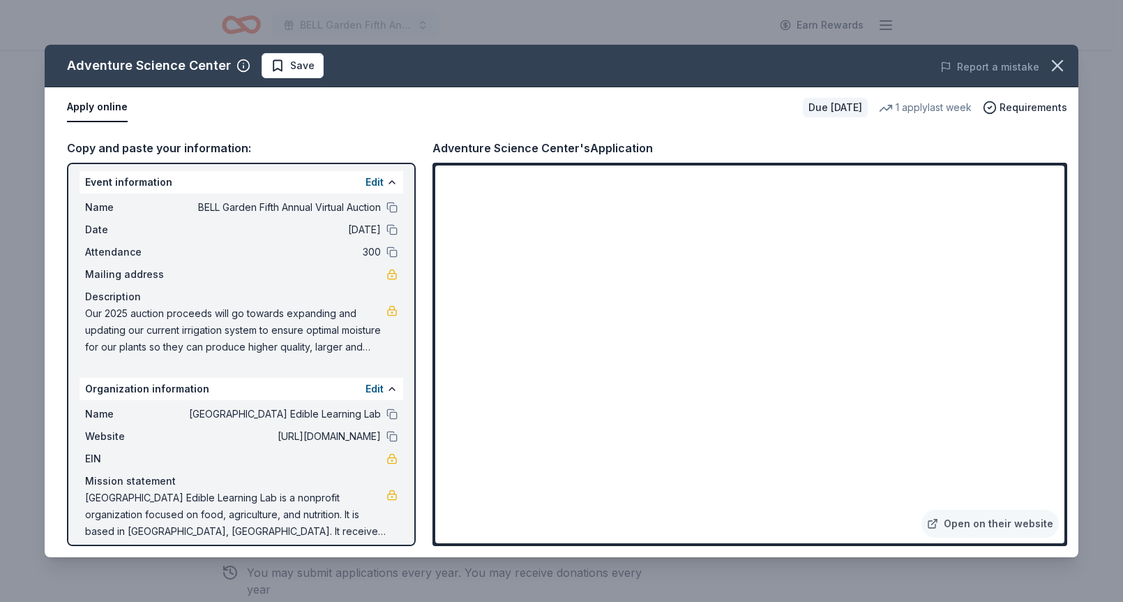
scroll to position [16, 0]
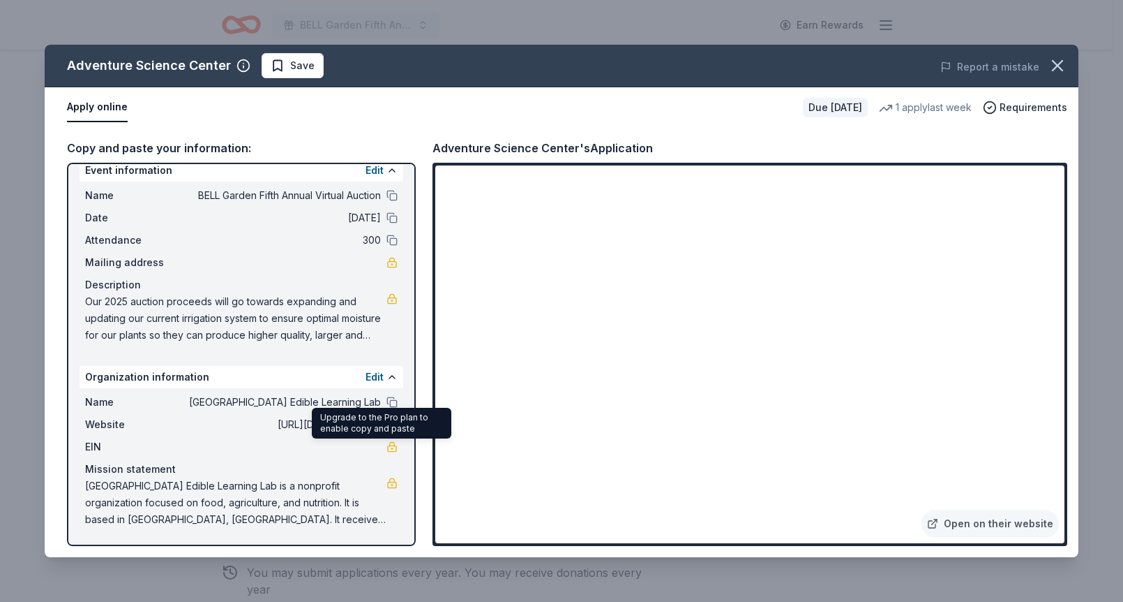
click at [387, 444] on link at bounding box center [392, 446] width 11 height 11
click at [297, 64] on span "Save" at bounding box center [302, 65] width 24 height 17
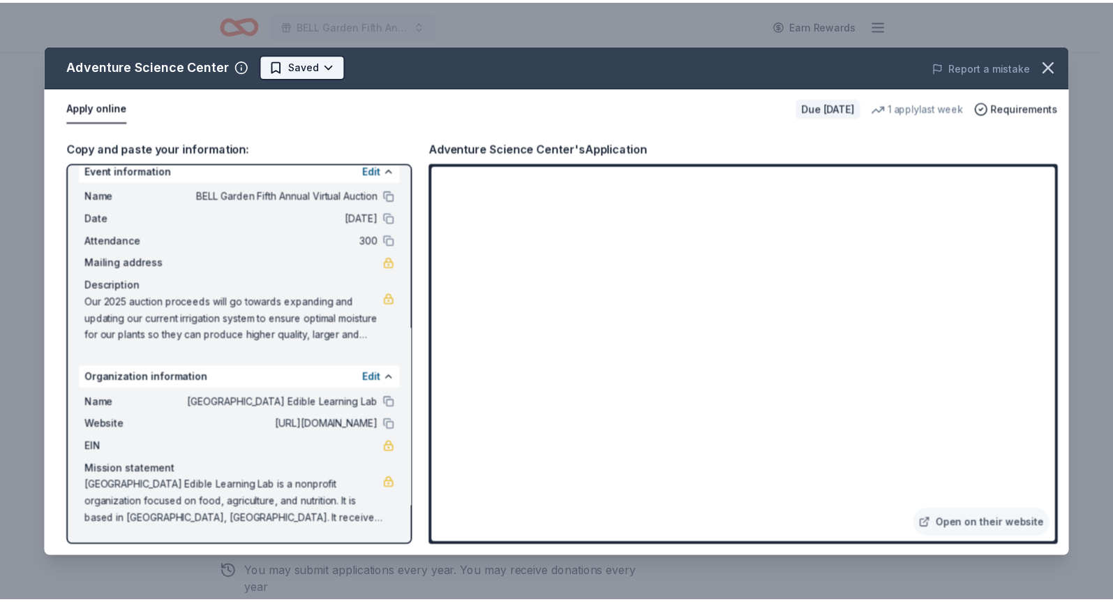
scroll to position [0, 0]
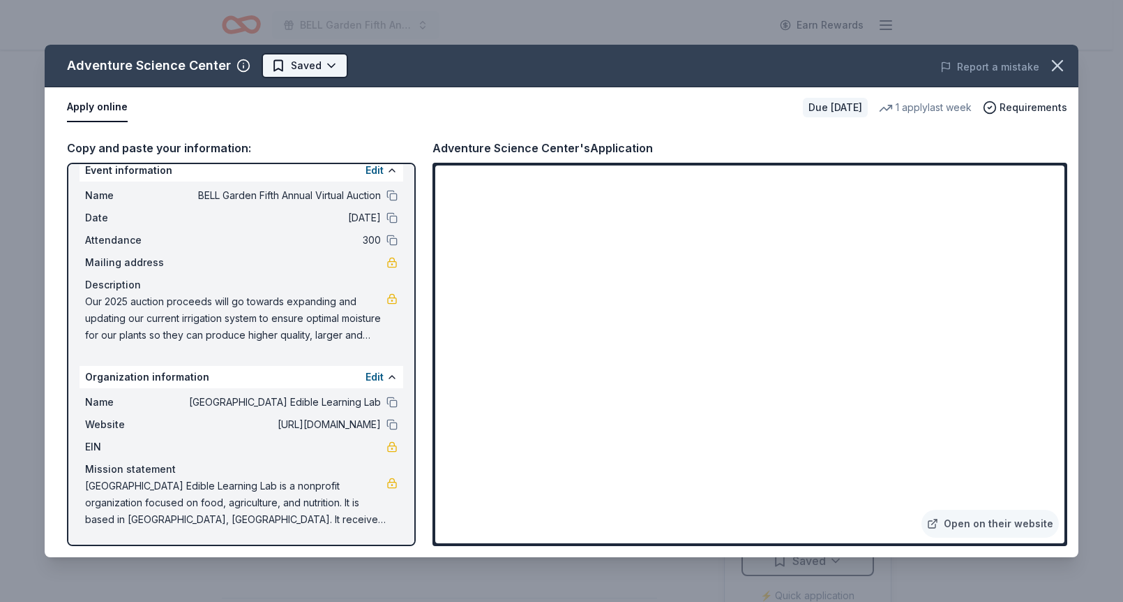
click at [322, 63] on html "BELL Garden Fifth Annual Virtual Auction Earn Rewards Due in 37 days Share Adve…" at bounding box center [561, 301] width 1123 height 602
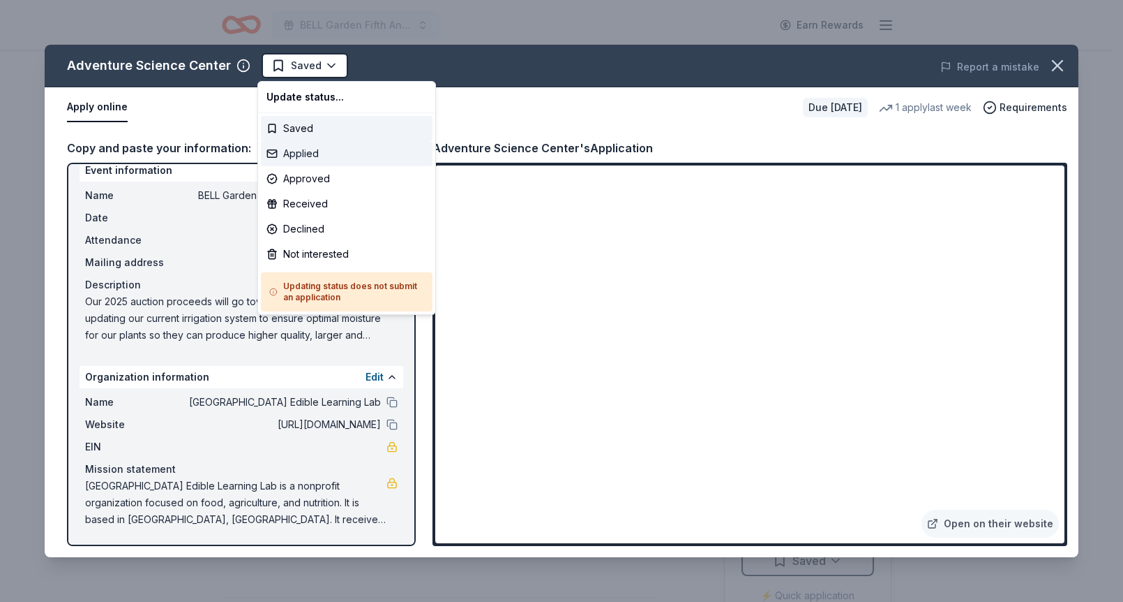
click at [307, 149] on div "Applied" at bounding box center [347, 153] width 172 height 25
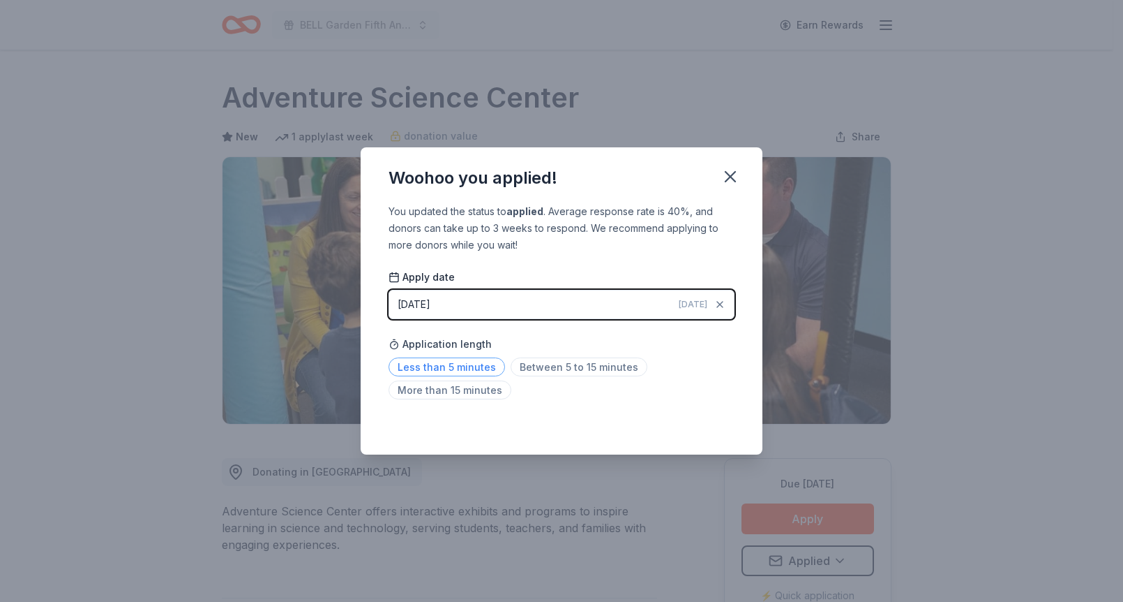
click at [465, 360] on span "Less than 5 minutes" at bounding box center [447, 366] width 117 height 19
click at [731, 175] on icon "button" at bounding box center [731, 177] width 10 height 10
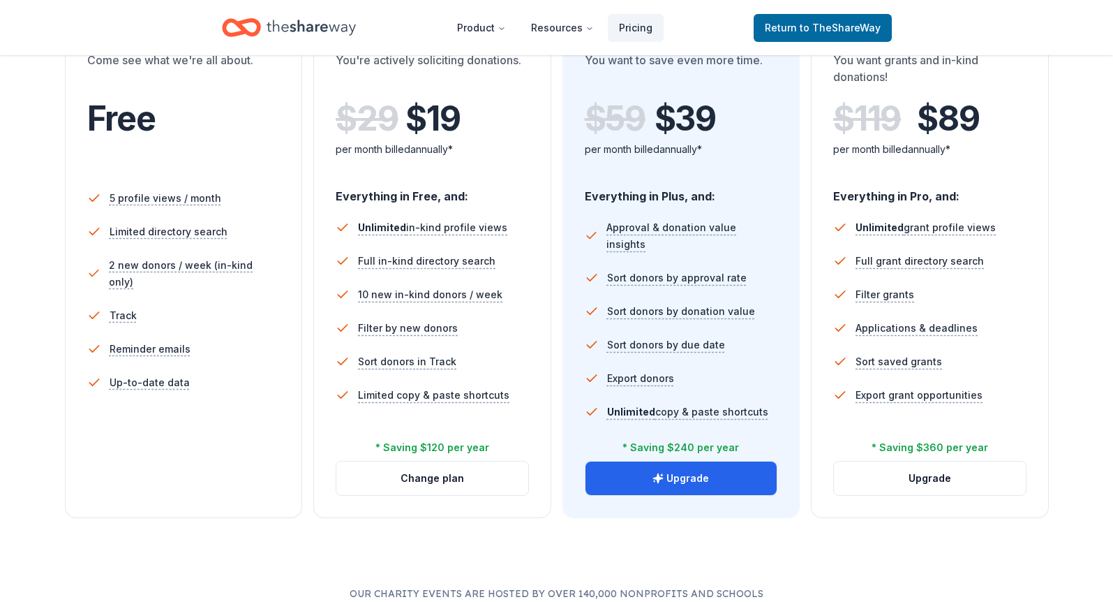
scroll to position [303, 0]
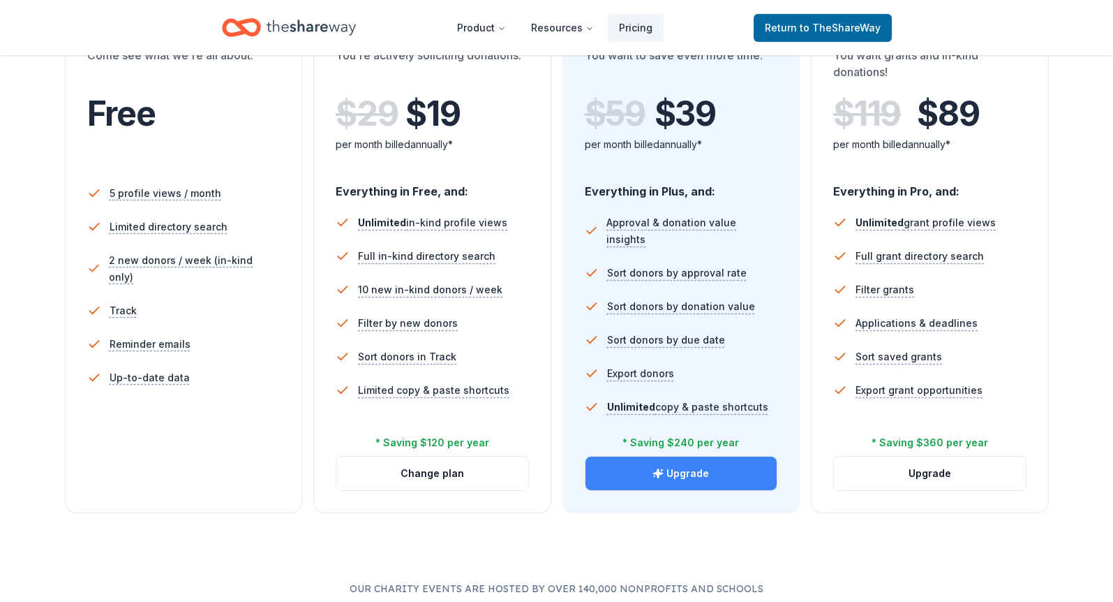
click at [708, 469] on button "Upgrade" at bounding box center [681, 472] width 192 height 33
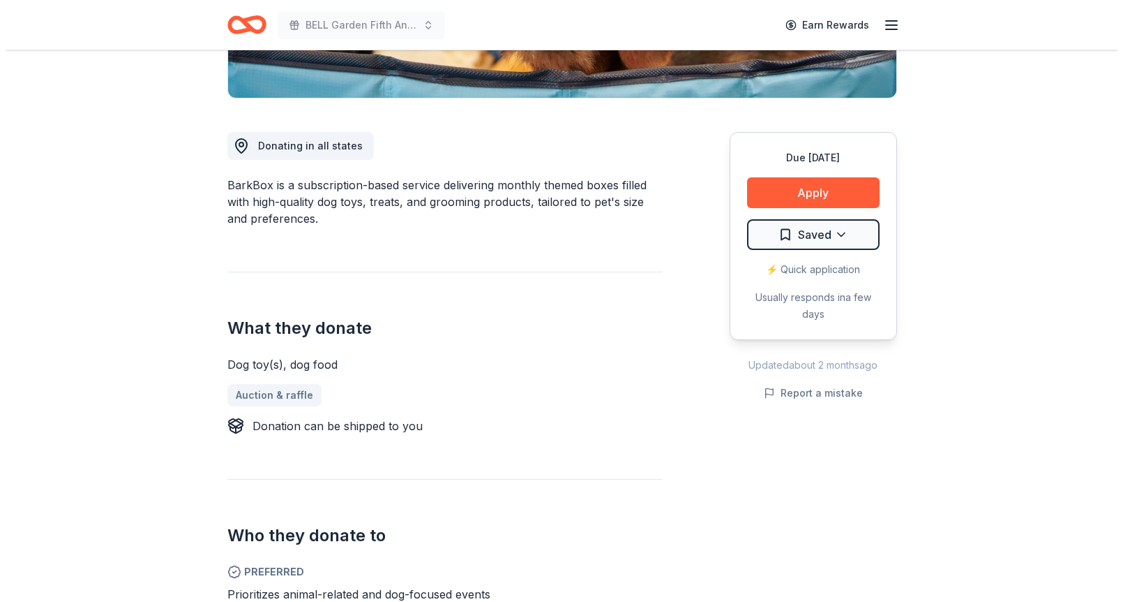
scroll to position [177, 0]
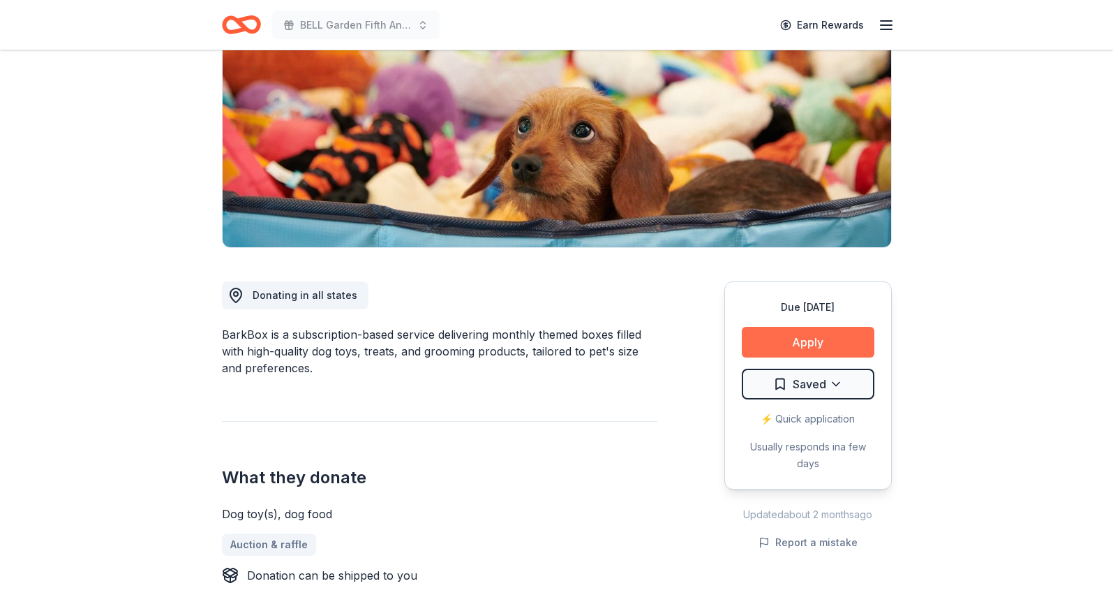
click at [817, 336] on button "Apply" at bounding box center [808, 342] width 133 height 31
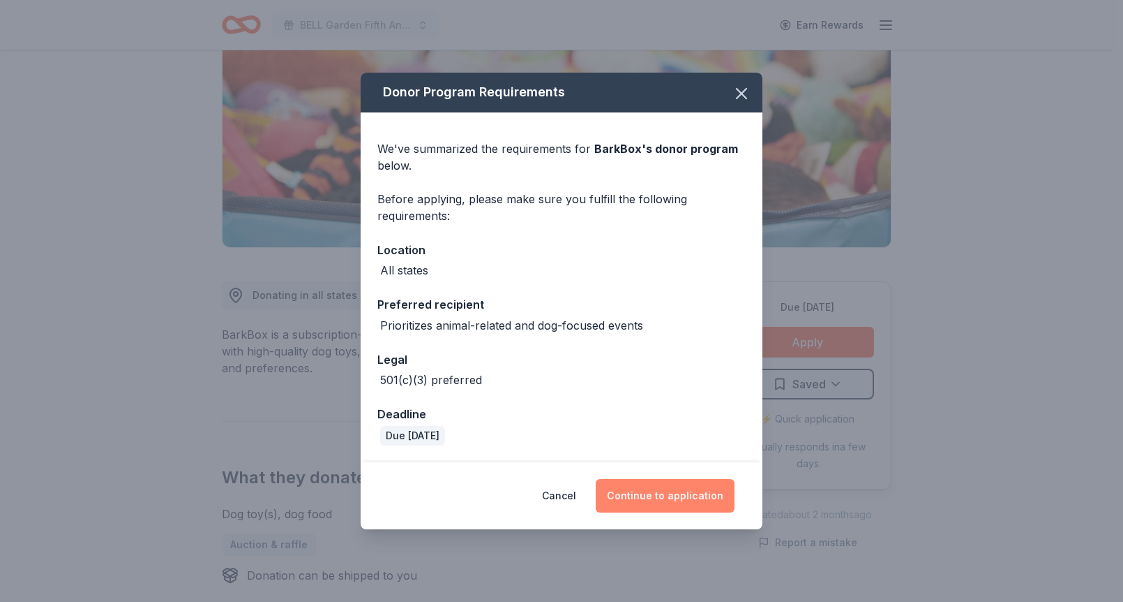
click at [650, 493] on button "Continue to application" at bounding box center [665, 495] width 139 height 33
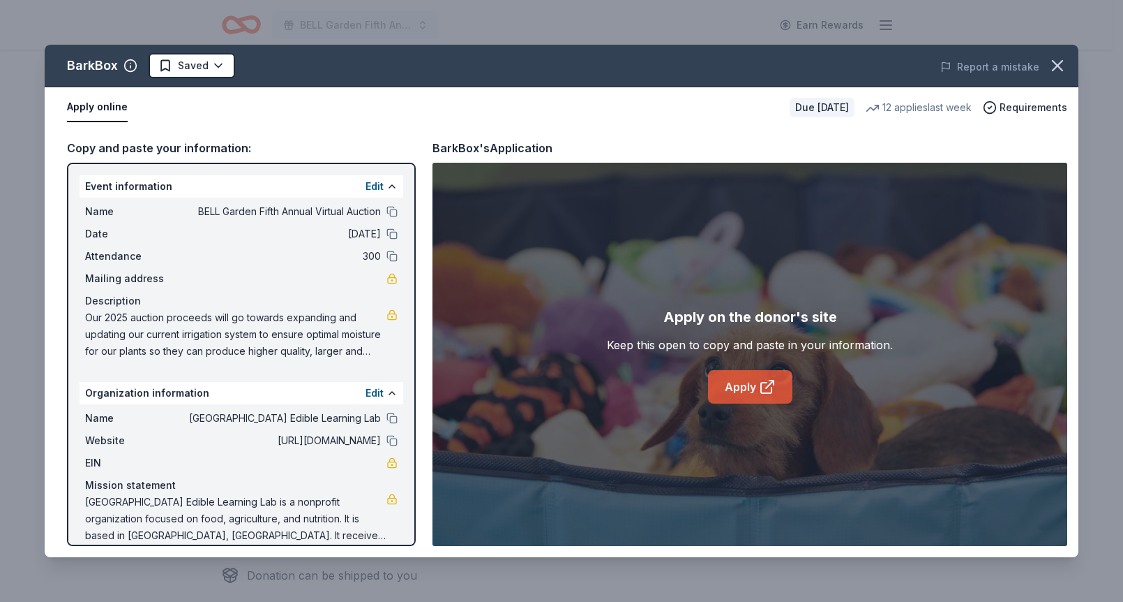
click at [738, 378] on link "Apply" at bounding box center [750, 386] width 84 height 33
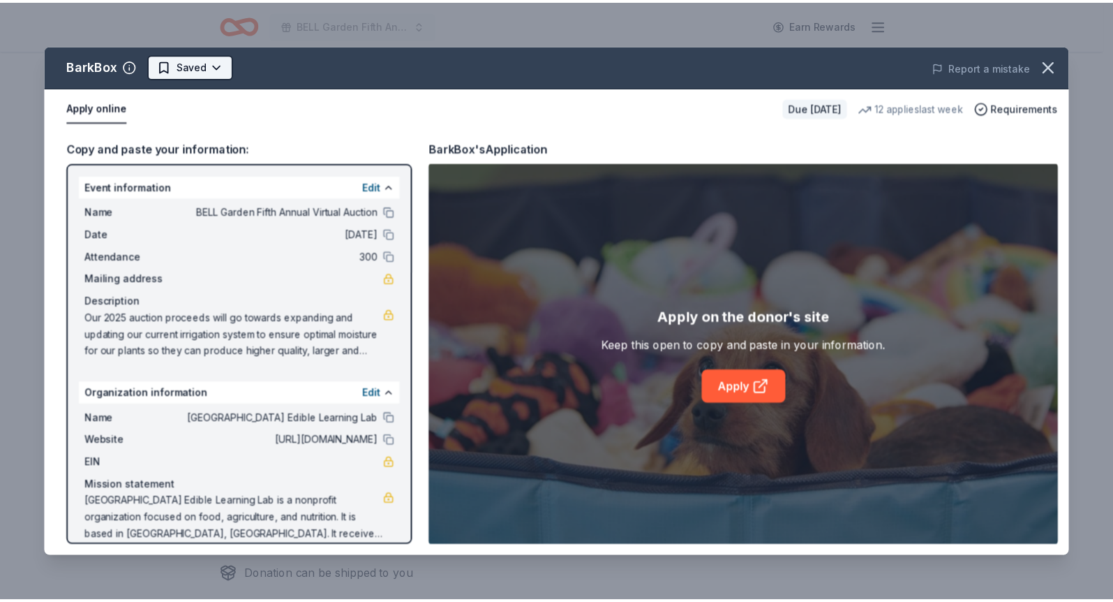
scroll to position [0, 0]
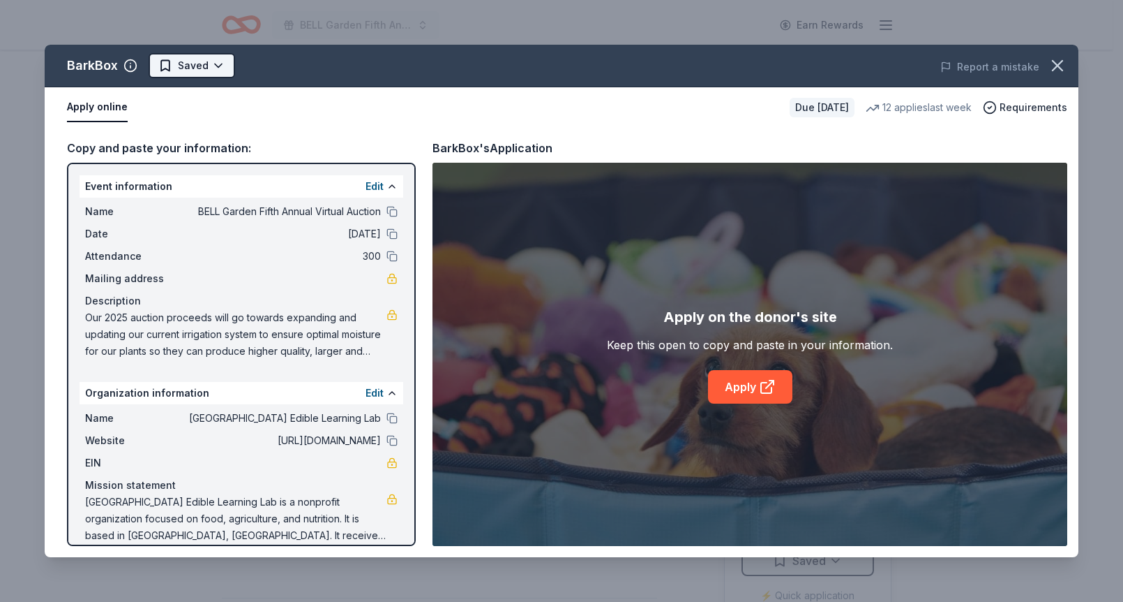
click at [217, 62] on html "BELL Garden Fifth Annual Virtual Auction Earn Rewards Due in 49 days Share Bark…" at bounding box center [561, 301] width 1123 height 602
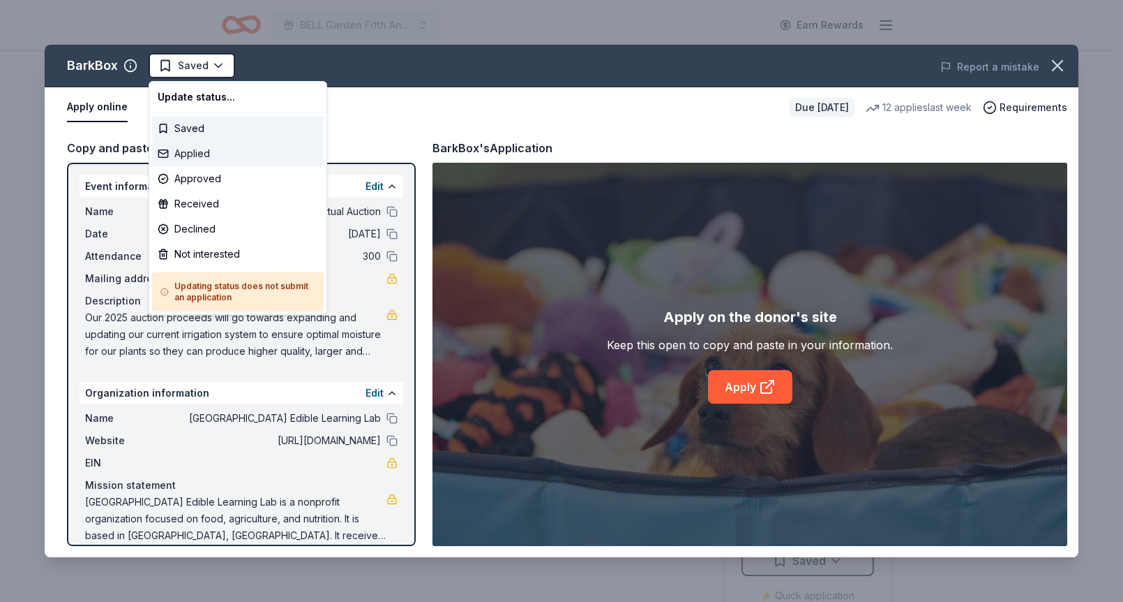
click at [204, 152] on div "Applied" at bounding box center [238, 153] width 172 height 25
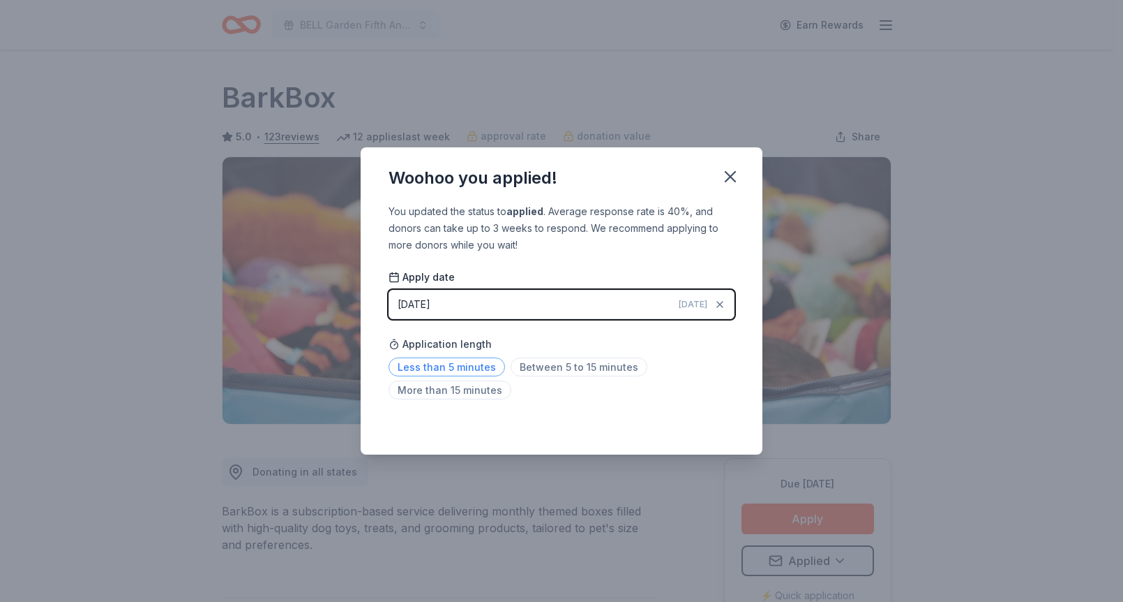
click at [474, 364] on span "Less than 5 minutes" at bounding box center [447, 366] width 117 height 19
click at [716, 422] on div "Saved" at bounding box center [562, 423] width 346 height 17
click at [729, 175] on icon "button" at bounding box center [731, 177] width 10 height 10
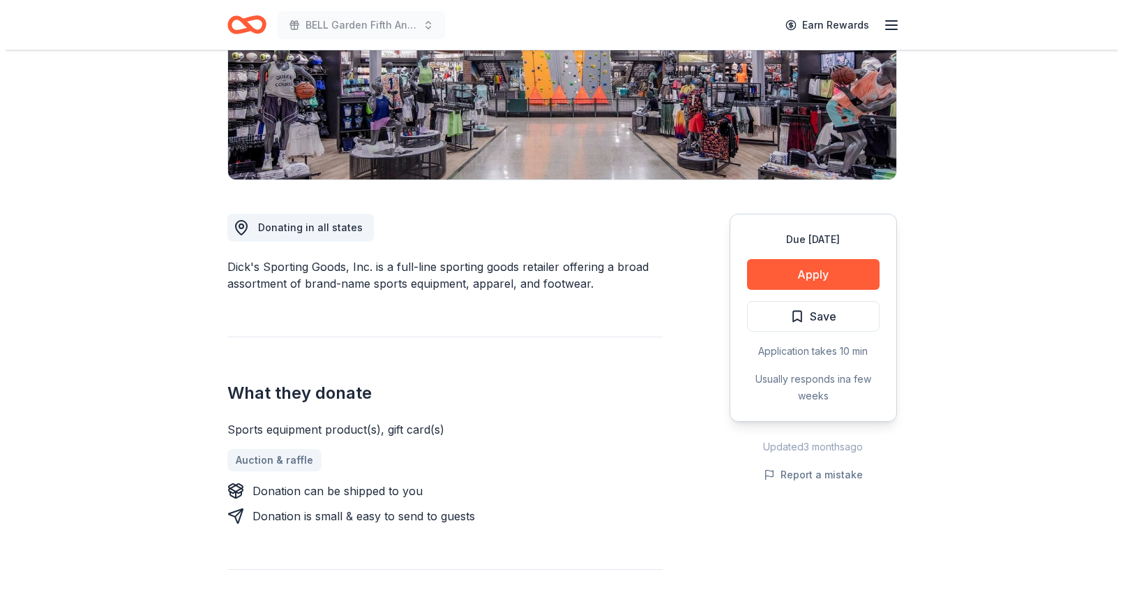
scroll to position [272, 0]
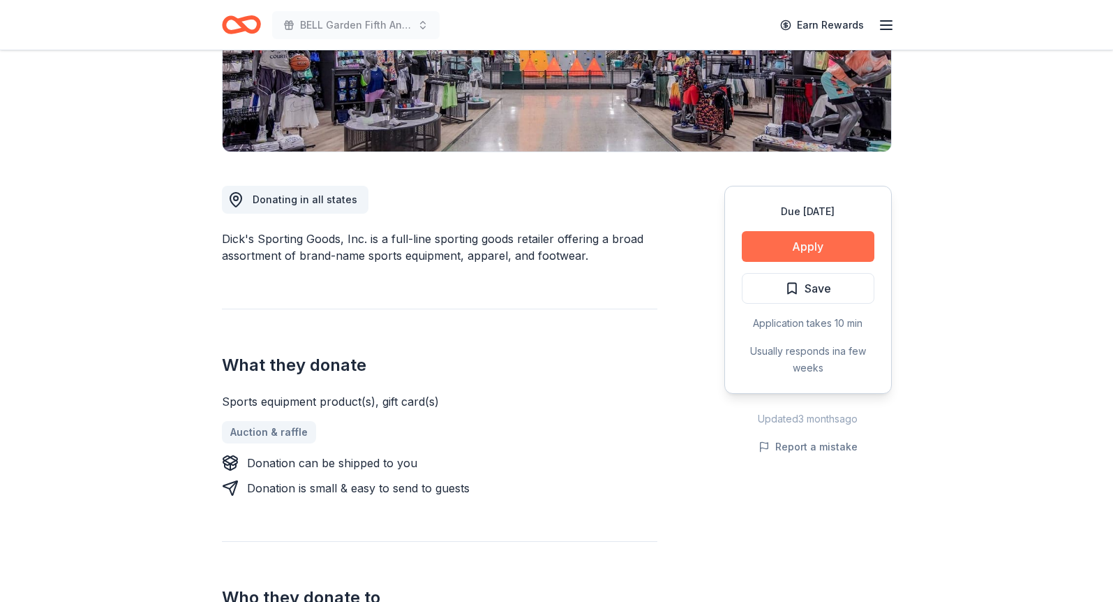
click at [818, 247] on button "Apply" at bounding box center [808, 246] width 133 height 31
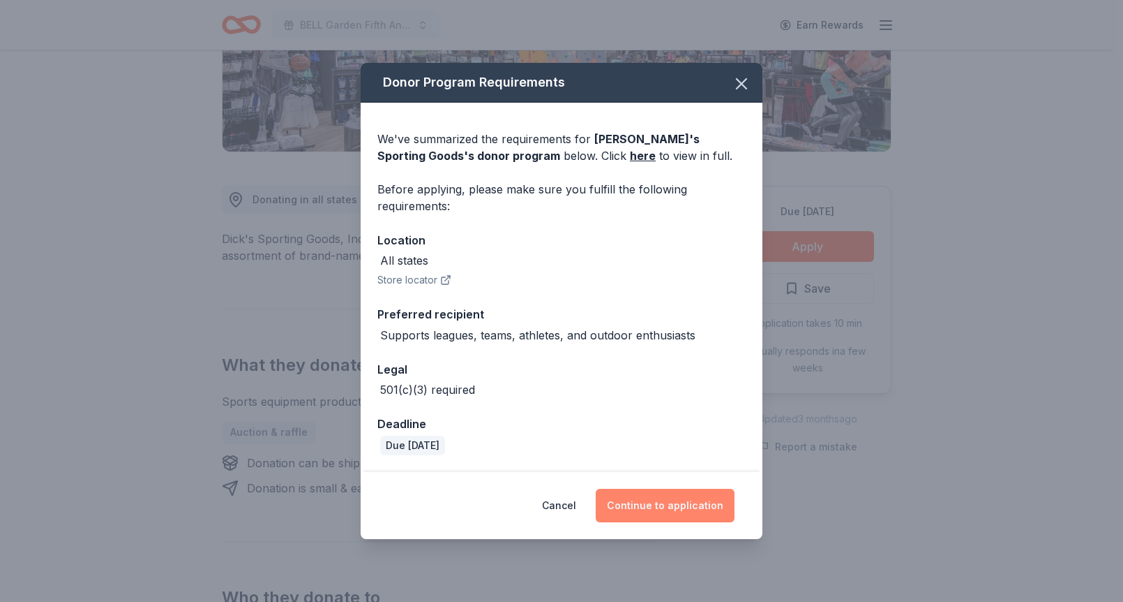
click at [689, 502] on button "Continue to application" at bounding box center [665, 504] width 139 height 33
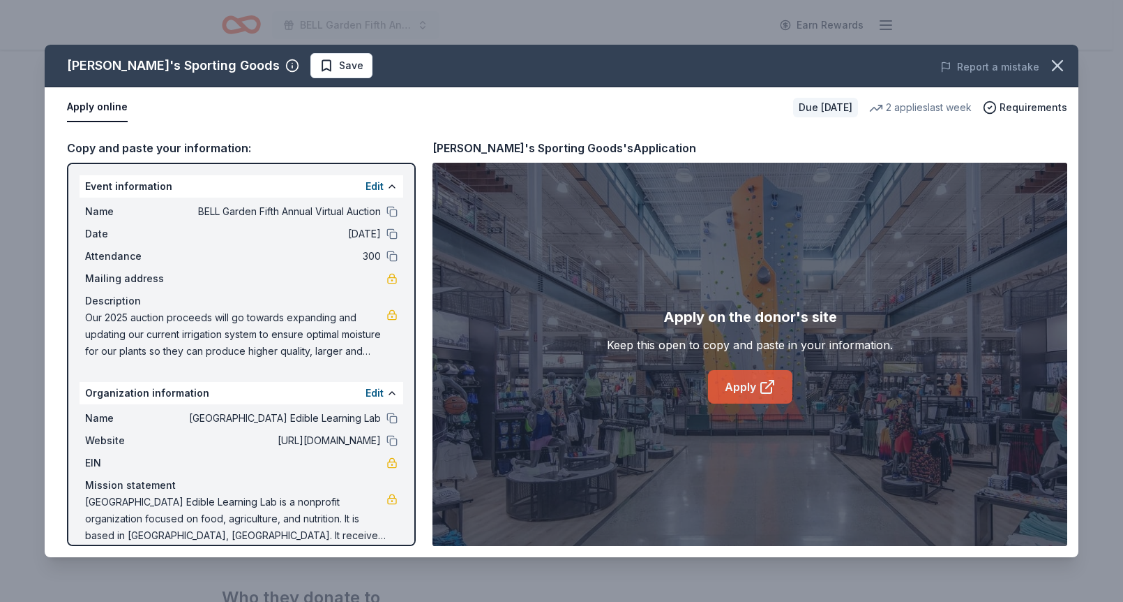
click at [746, 385] on link "Apply" at bounding box center [750, 386] width 84 height 33
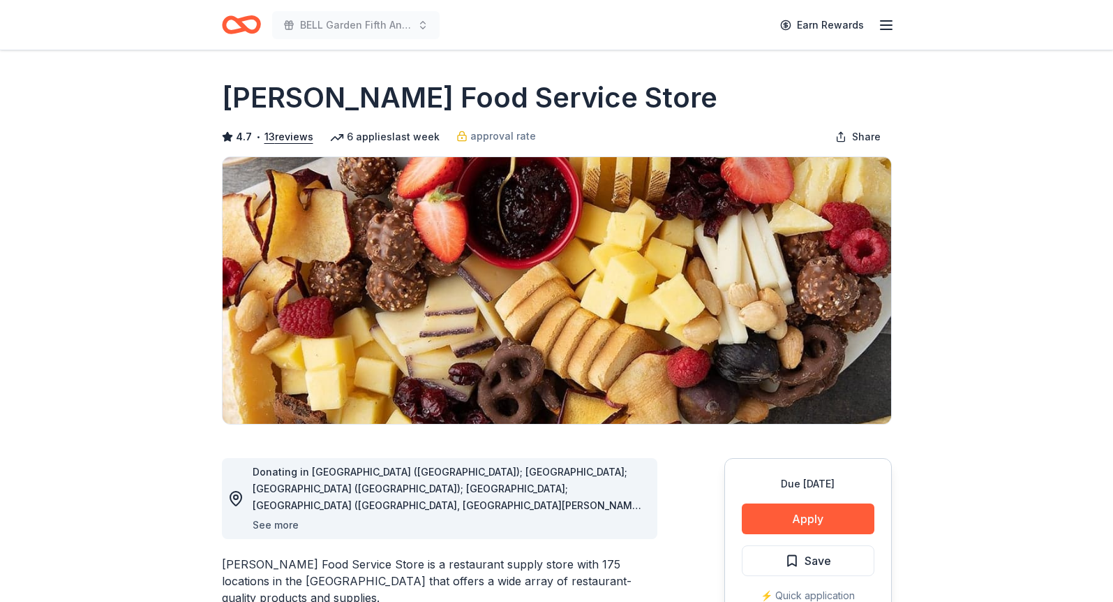
click at [290, 525] on button "See more" at bounding box center [276, 524] width 46 height 17
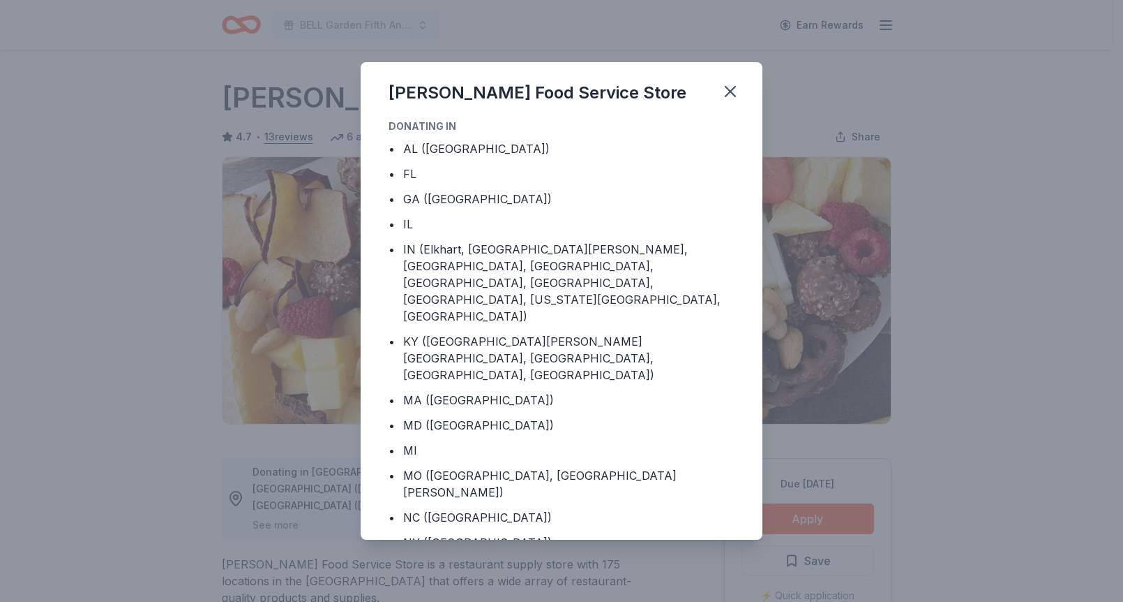
click at [286, 523] on div "Gordon Food Service Store Donating in • AL (Huntsville) • FL • GA (Lithia Sprin…" at bounding box center [561, 301] width 1123 height 602
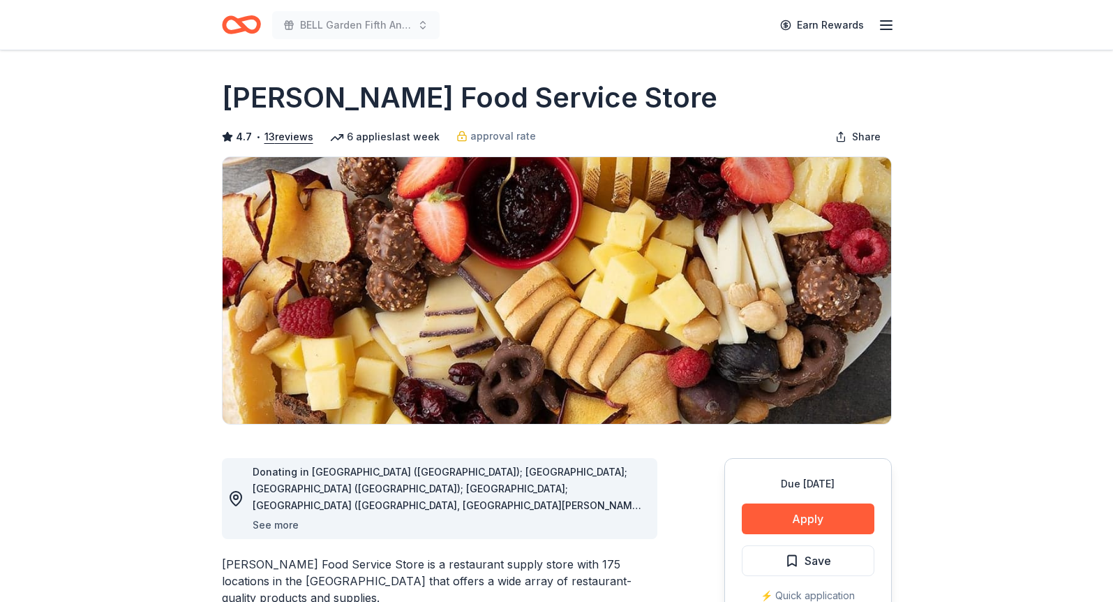
click at [285, 524] on button "See more" at bounding box center [276, 524] width 46 height 17
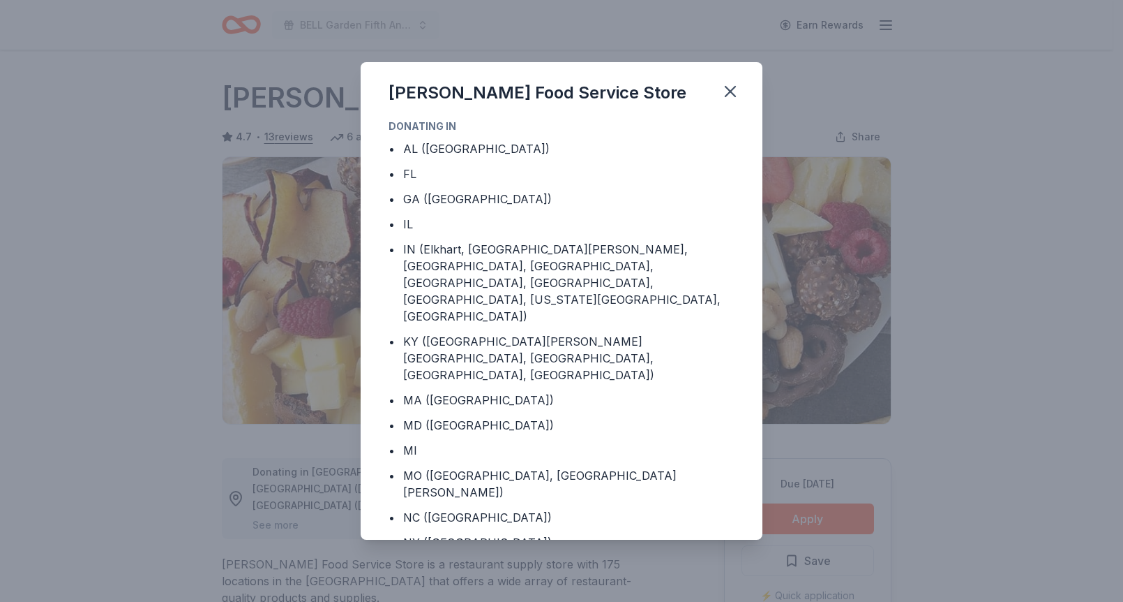
click at [915, 354] on div "Gordon Food Service Store Donating in • AL (Huntsville) • FL • GA (Lithia Sprin…" at bounding box center [561, 301] width 1123 height 602
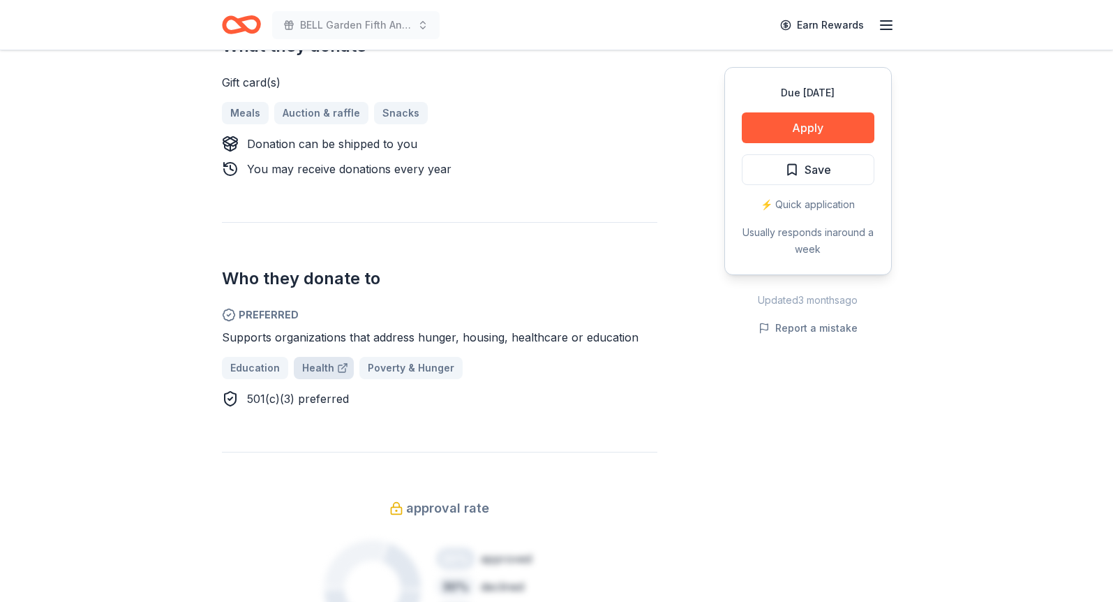
scroll to position [664, 0]
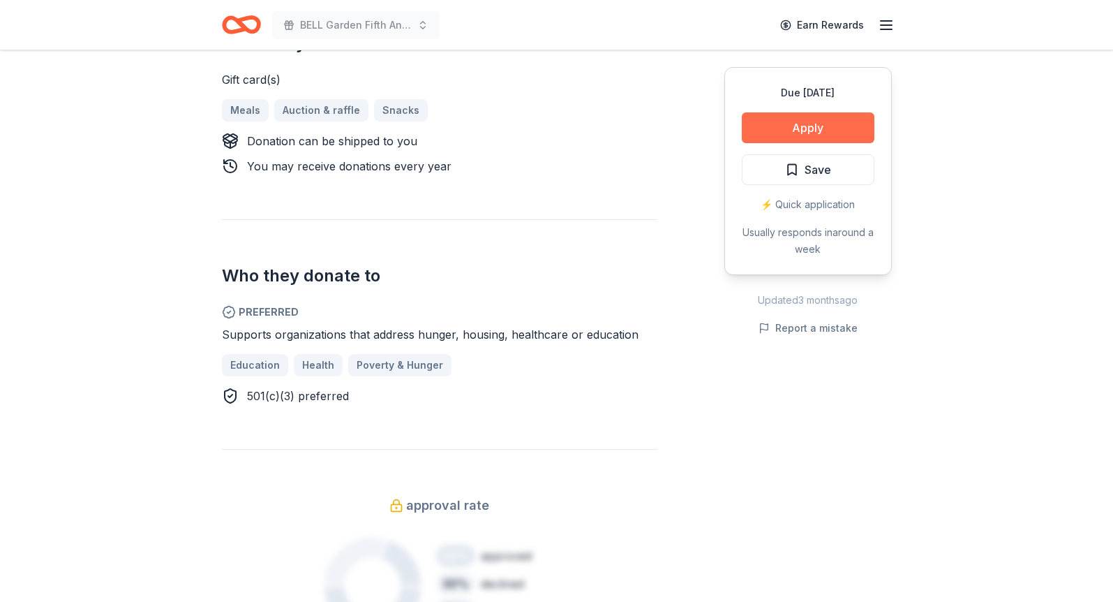
click at [834, 121] on button "Apply" at bounding box center [808, 127] width 133 height 31
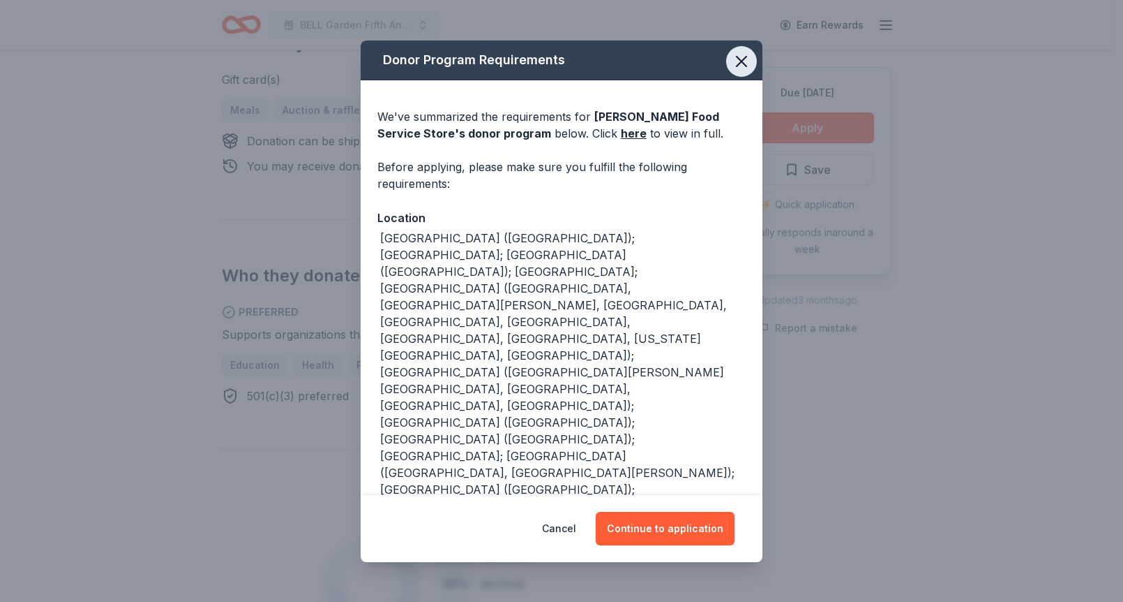
click at [737, 58] on icon "button" at bounding box center [742, 62] width 10 height 10
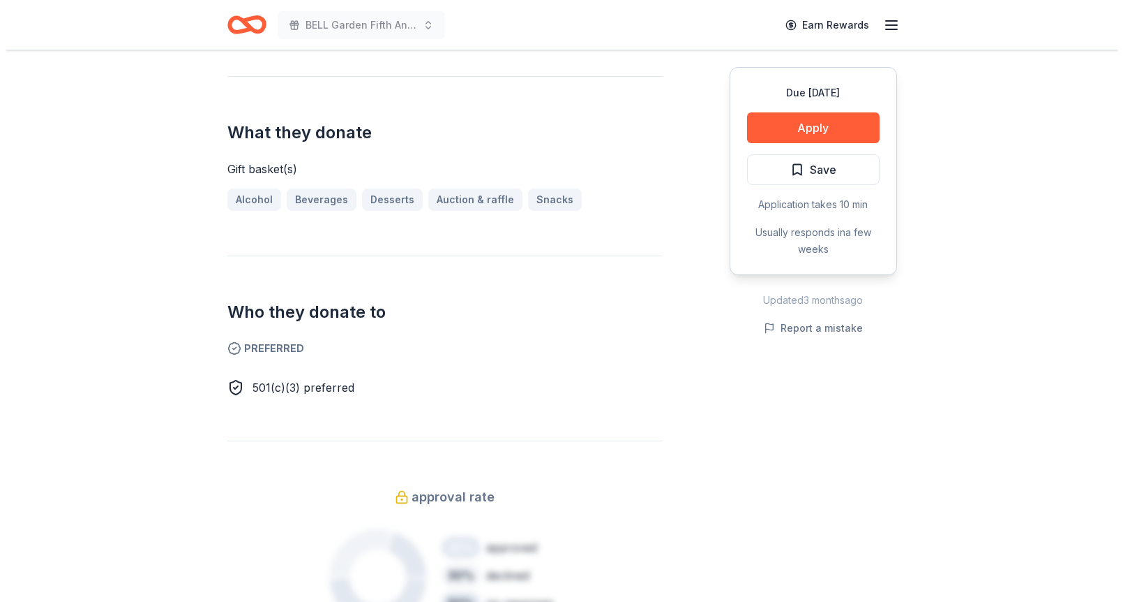
scroll to position [626, 0]
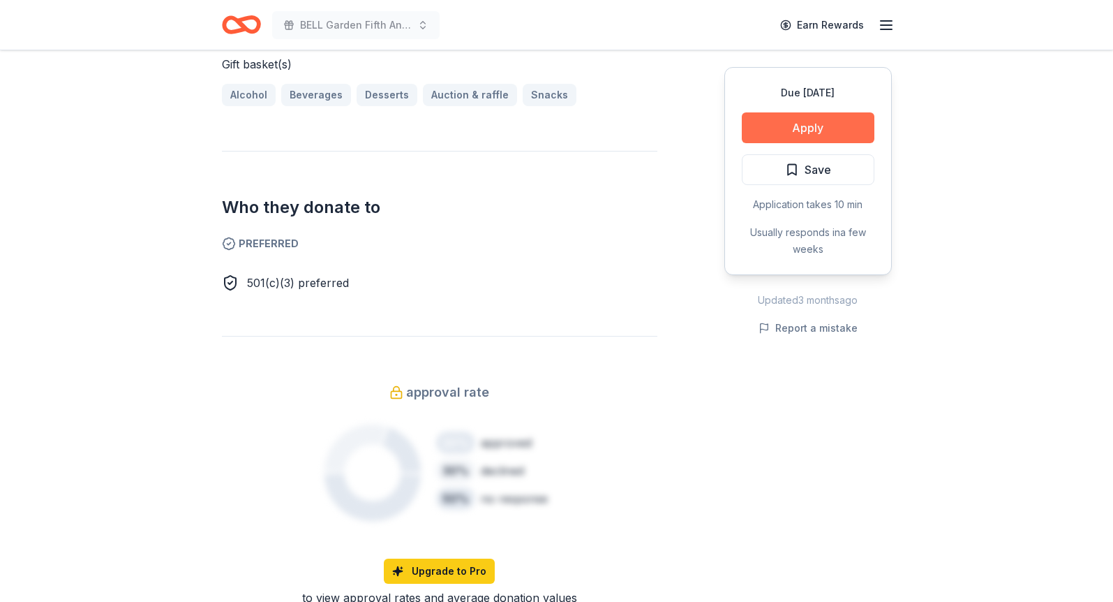
click at [779, 124] on button "Apply" at bounding box center [808, 127] width 133 height 31
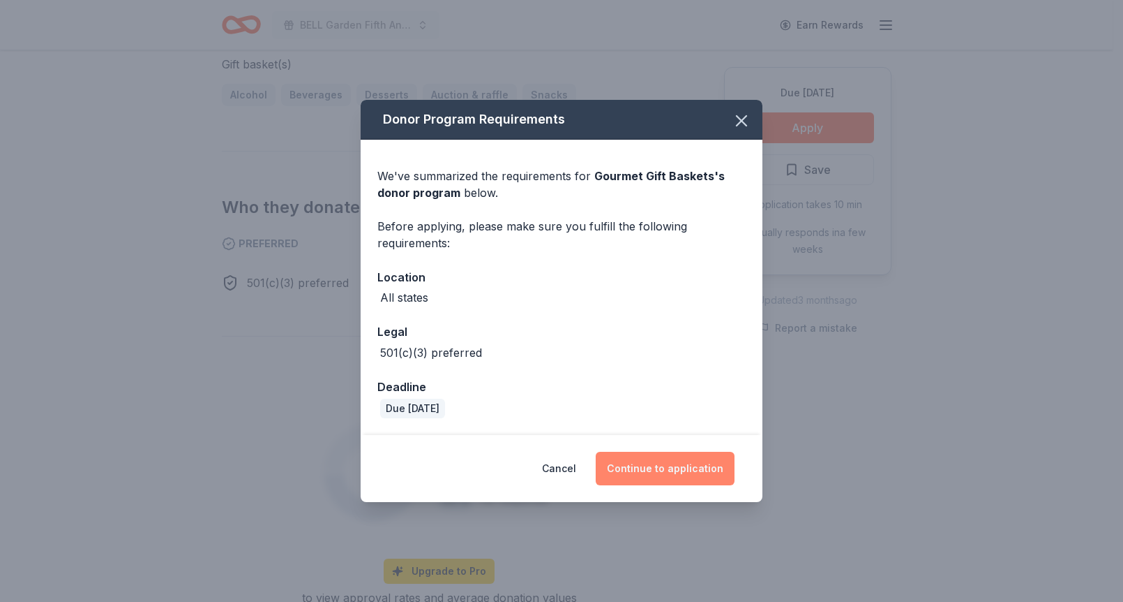
click at [666, 460] on button "Continue to application" at bounding box center [665, 467] width 139 height 33
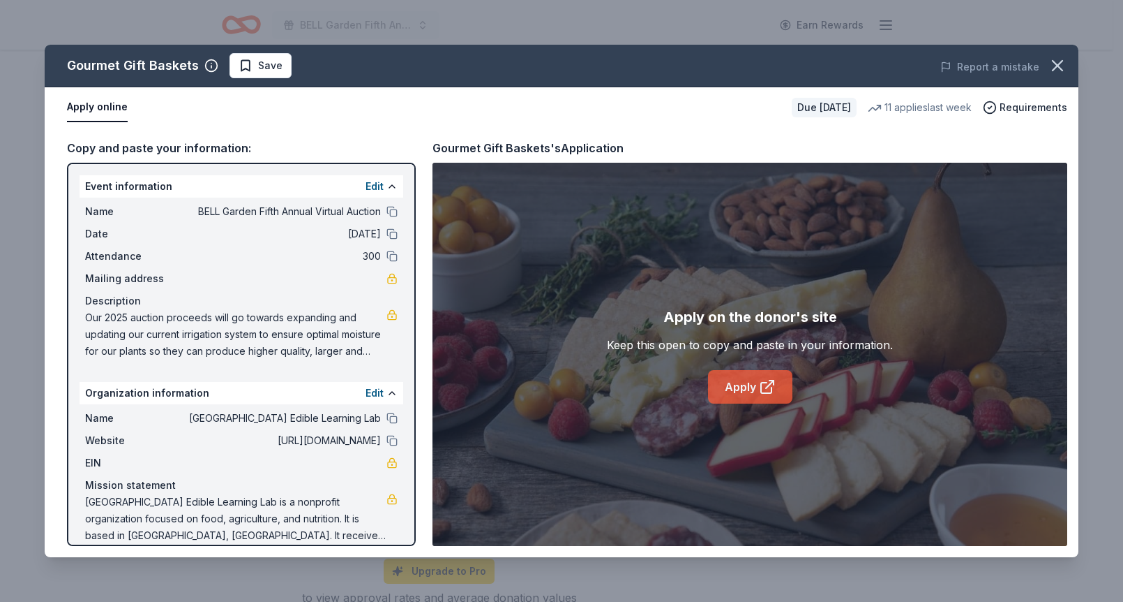
click at [739, 382] on link "Apply" at bounding box center [750, 386] width 84 height 33
click at [267, 61] on span "Save" at bounding box center [270, 65] width 24 height 17
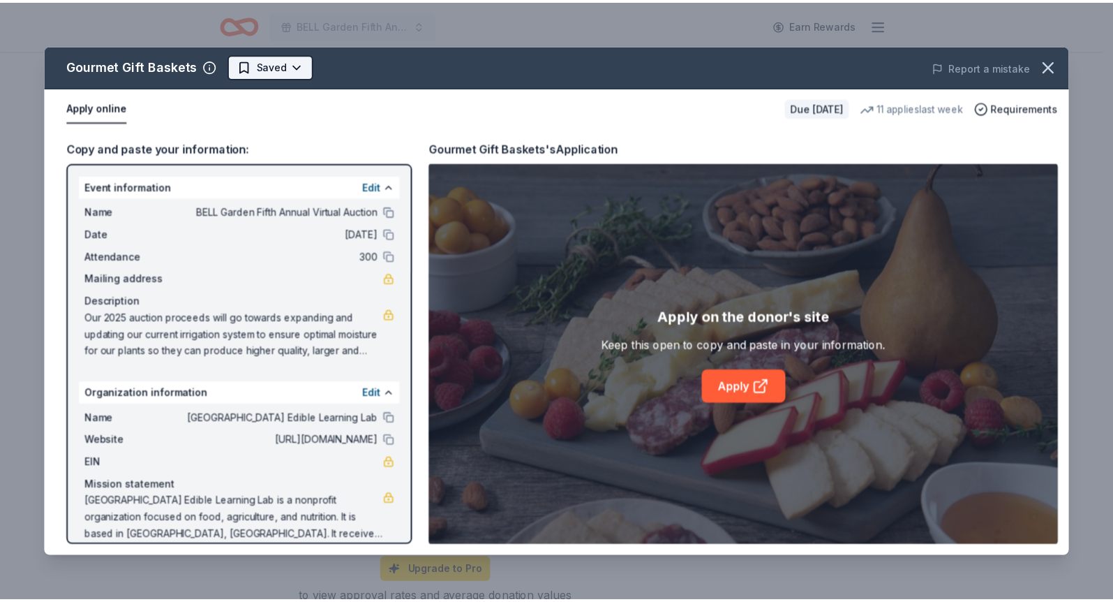
scroll to position [0, 0]
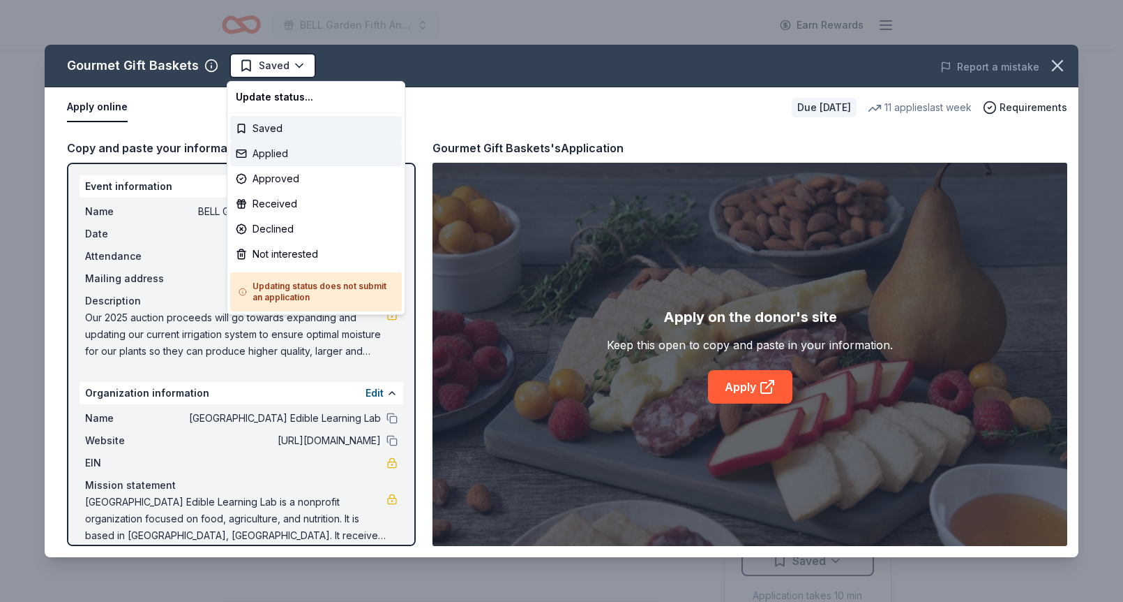
click at [299, 150] on div "Applied" at bounding box center [316, 153] width 172 height 25
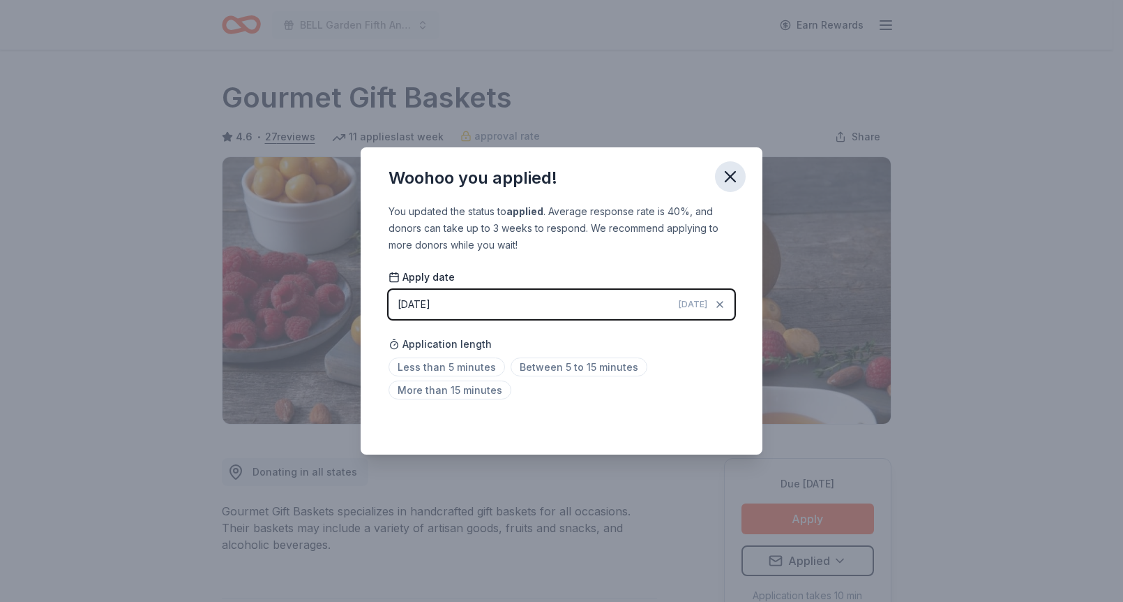
click at [728, 176] on icon "button" at bounding box center [731, 177] width 20 height 20
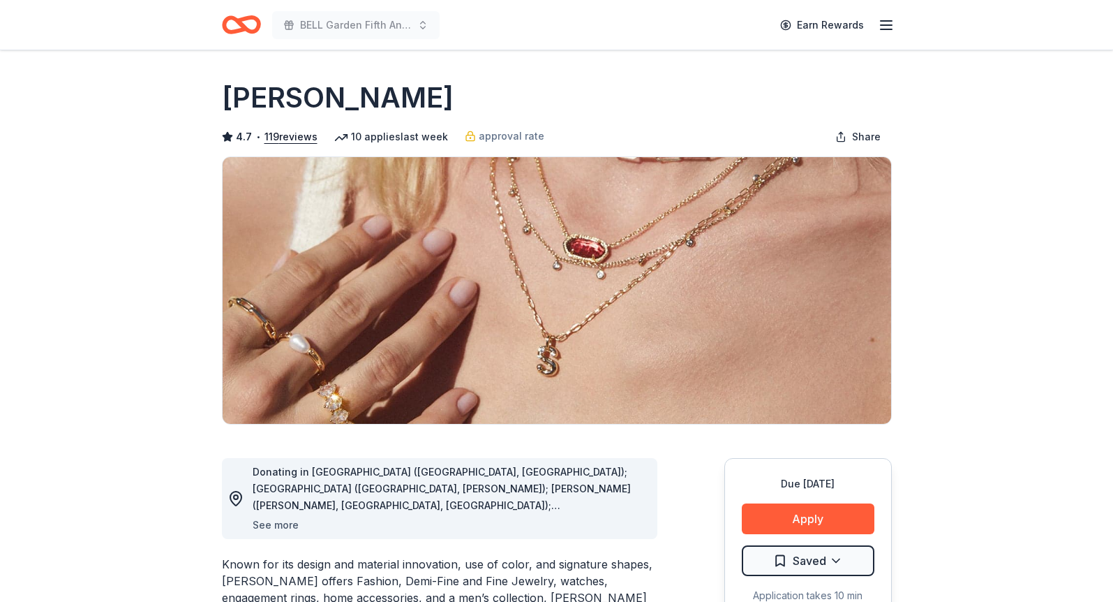
click at [283, 524] on button "See more" at bounding box center [276, 524] width 46 height 17
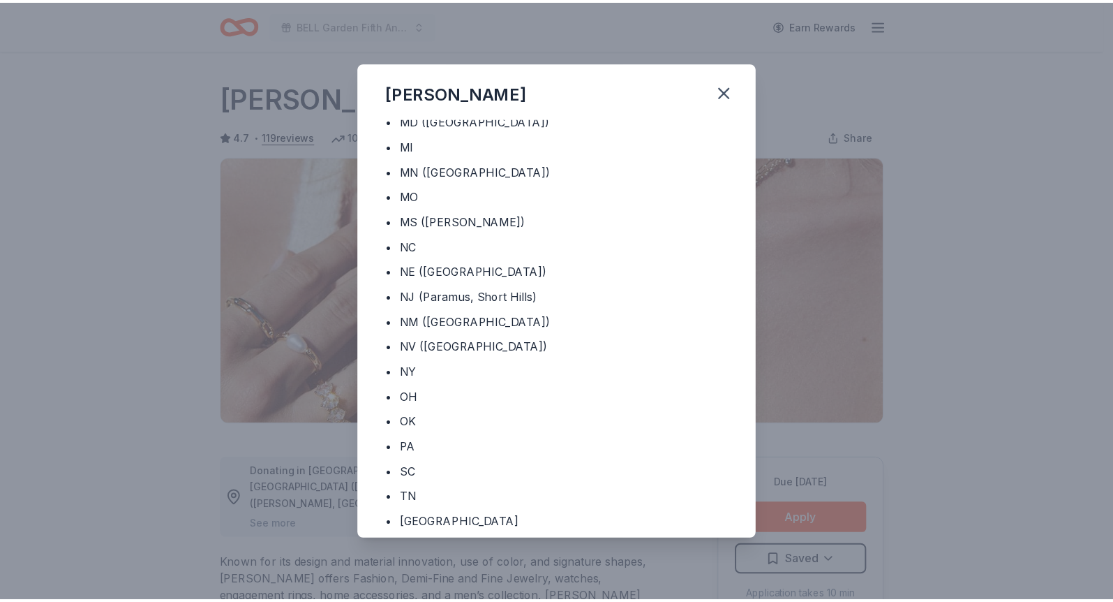
scroll to position [500, 0]
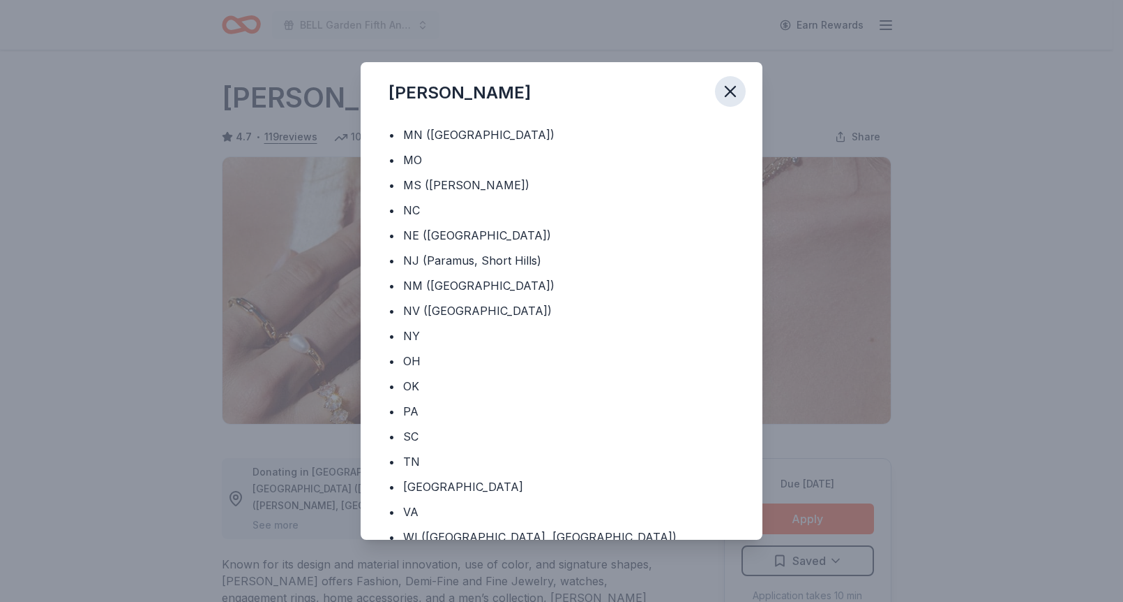
click at [734, 96] on icon "button" at bounding box center [731, 92] width 10 height 10
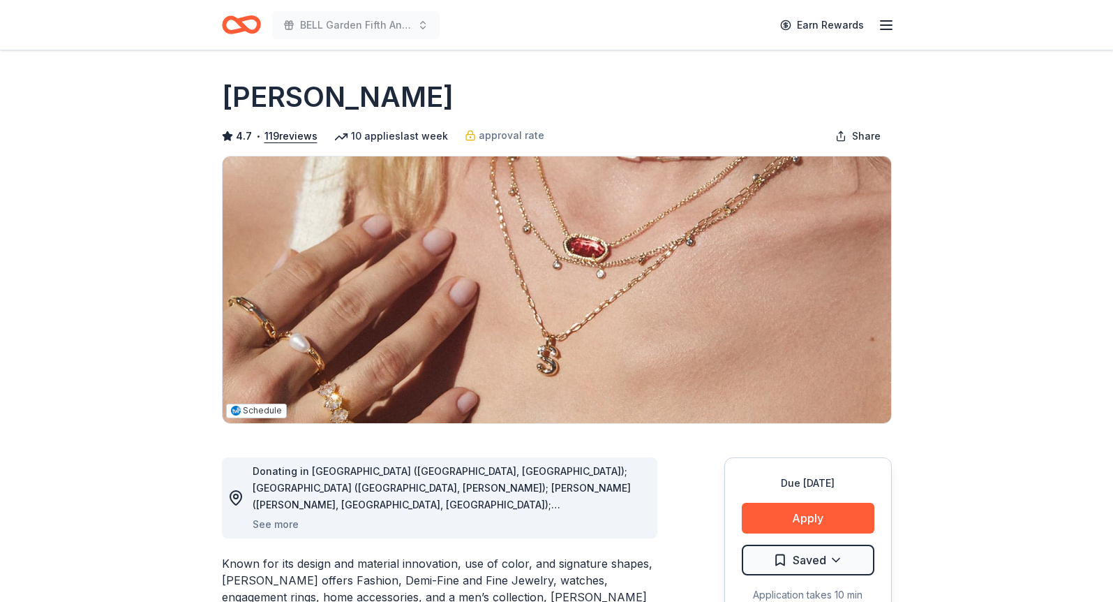
scroll to position [0, 0]
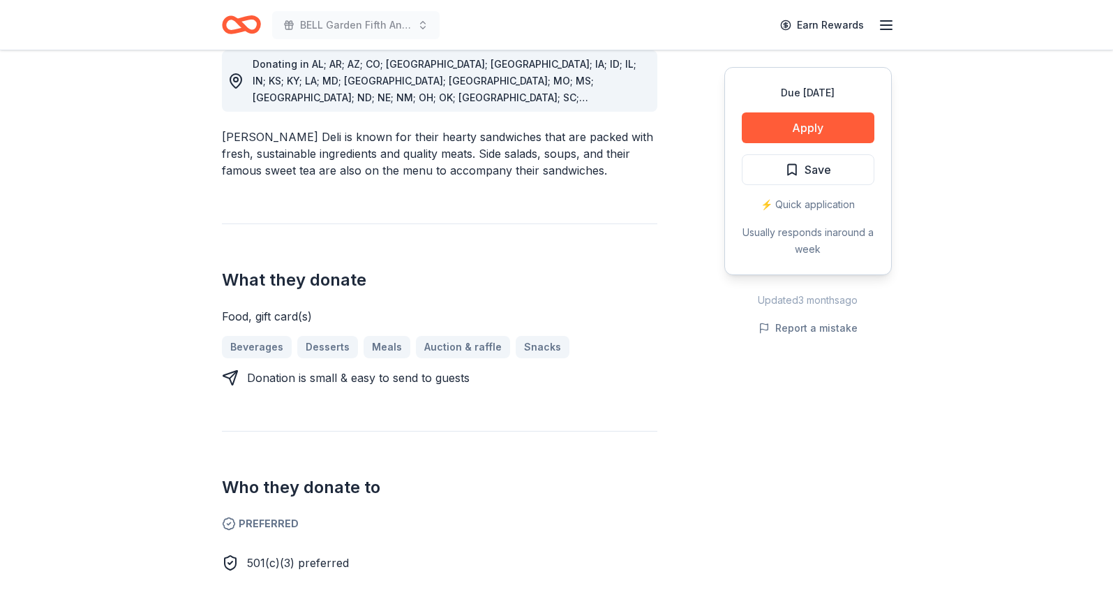
scroll to position [476, 0]
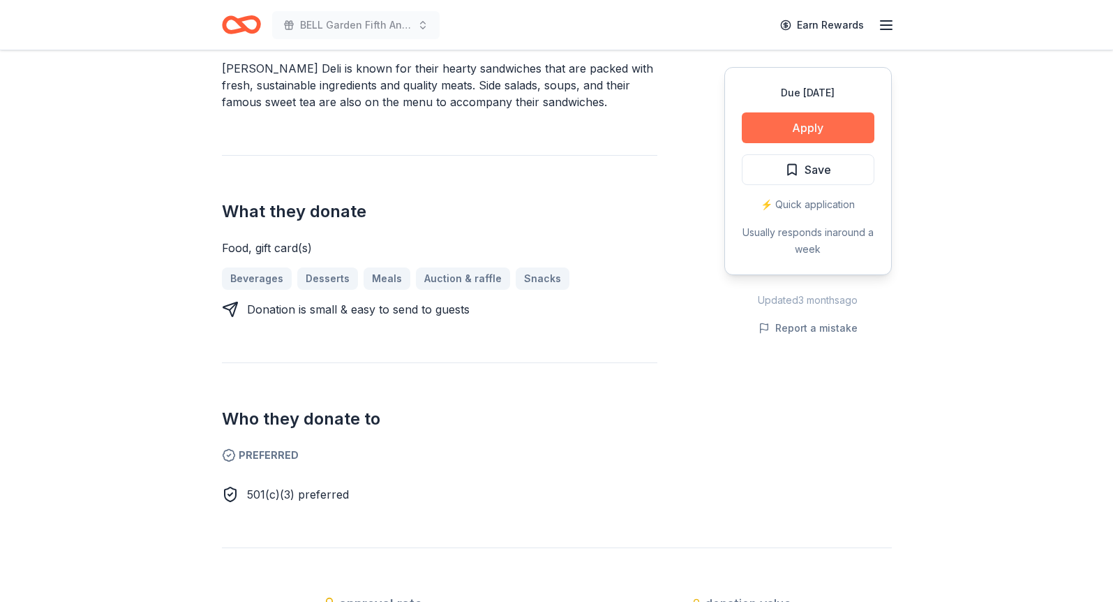
click at [801, 120] on button "Apply" at bounding box center [808, 127] width 133 height 31
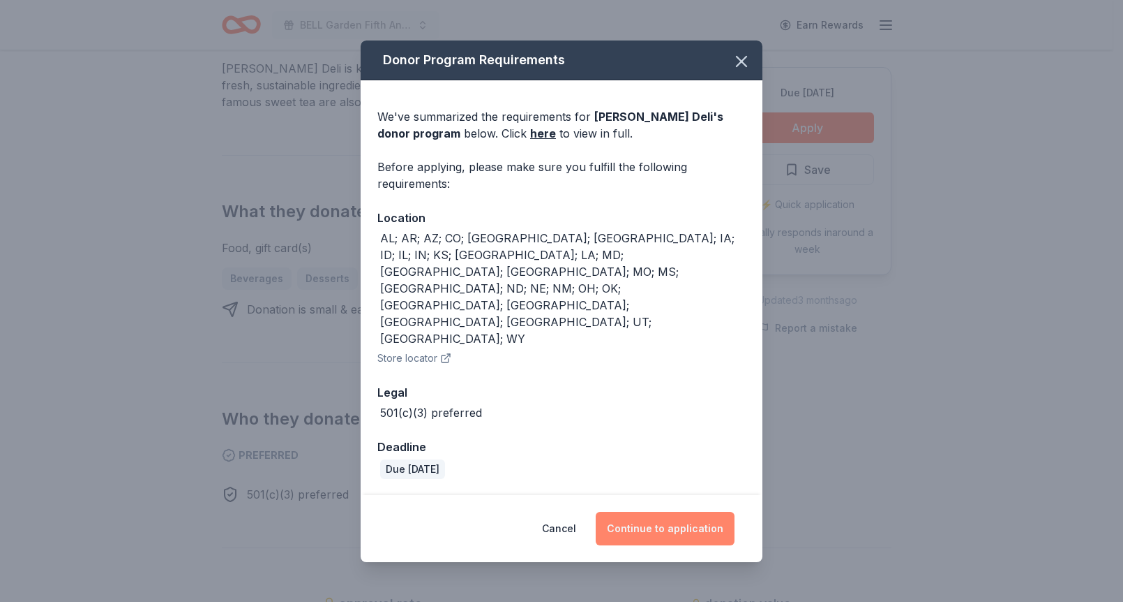
click at [680, 511] on button "Continue to application" at bounding box center [665, 527] width 139 height 33
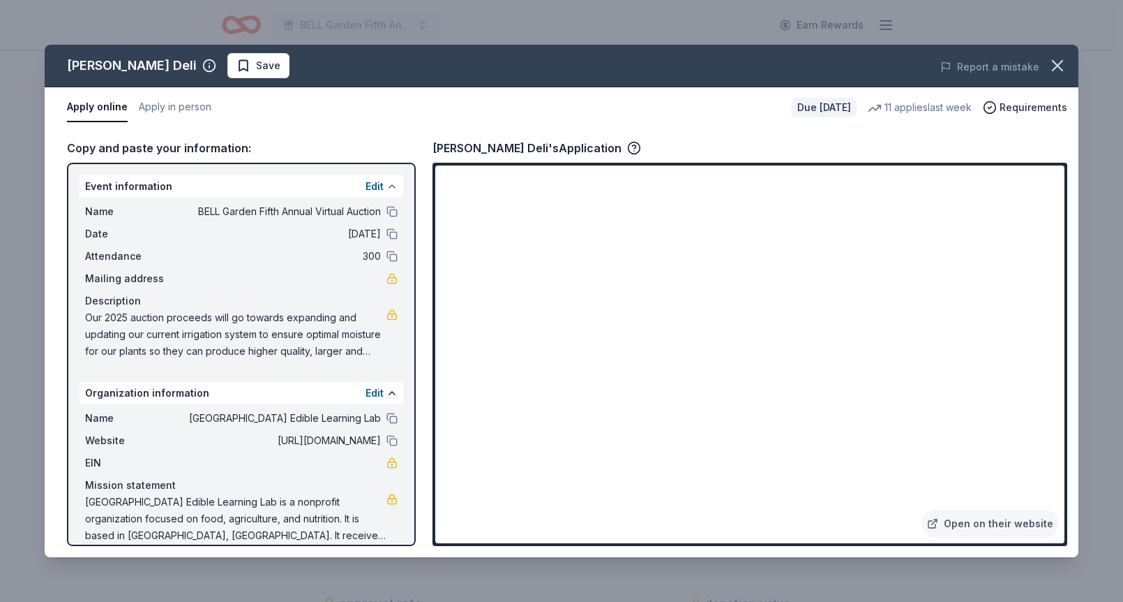
click at [387, 185] on button at bounding box center [392, 186] width 11 height 11
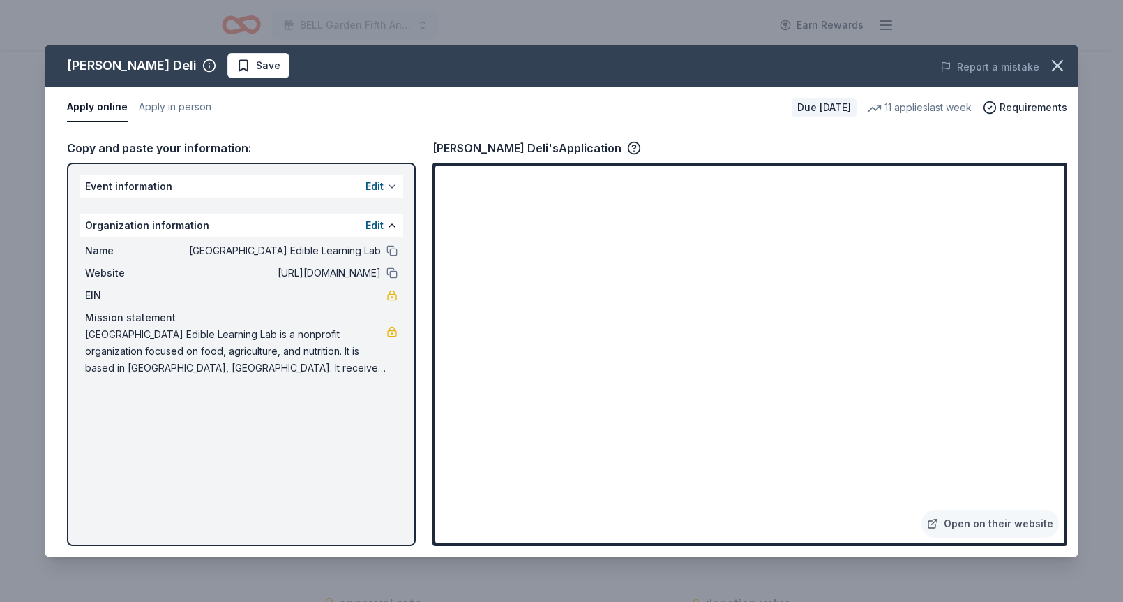
click at [394, 186] on button at bounding box center [392, 186] width 11 height 11
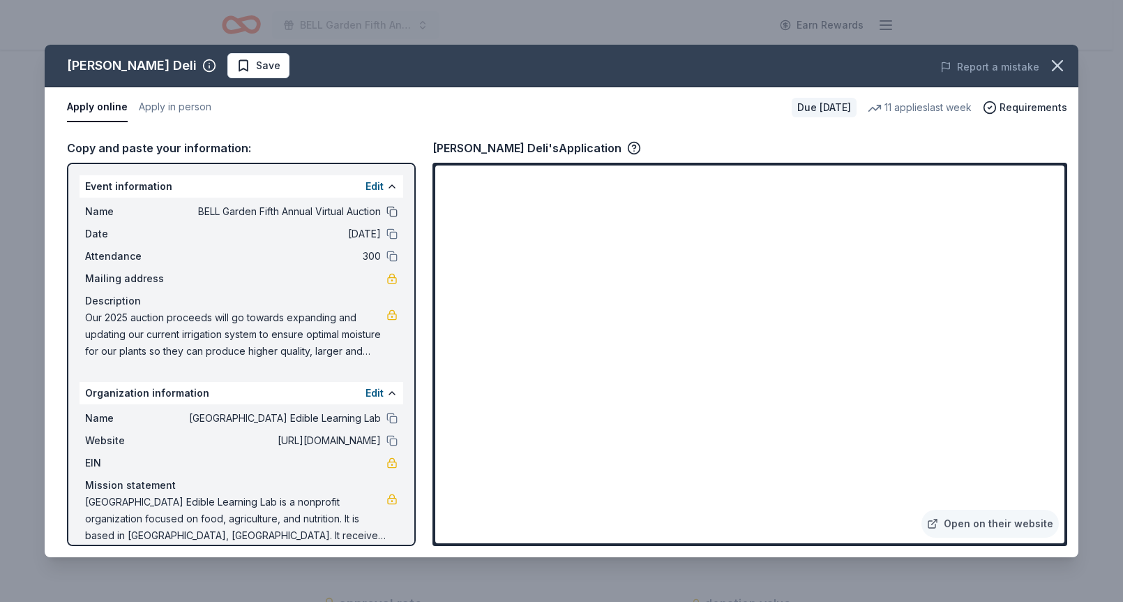
click at [387, 208] on button at bounding box center [392, 211] width 11 height 11
click at [387, 186] on button at bounding box center [392, 186] width 11 height 11
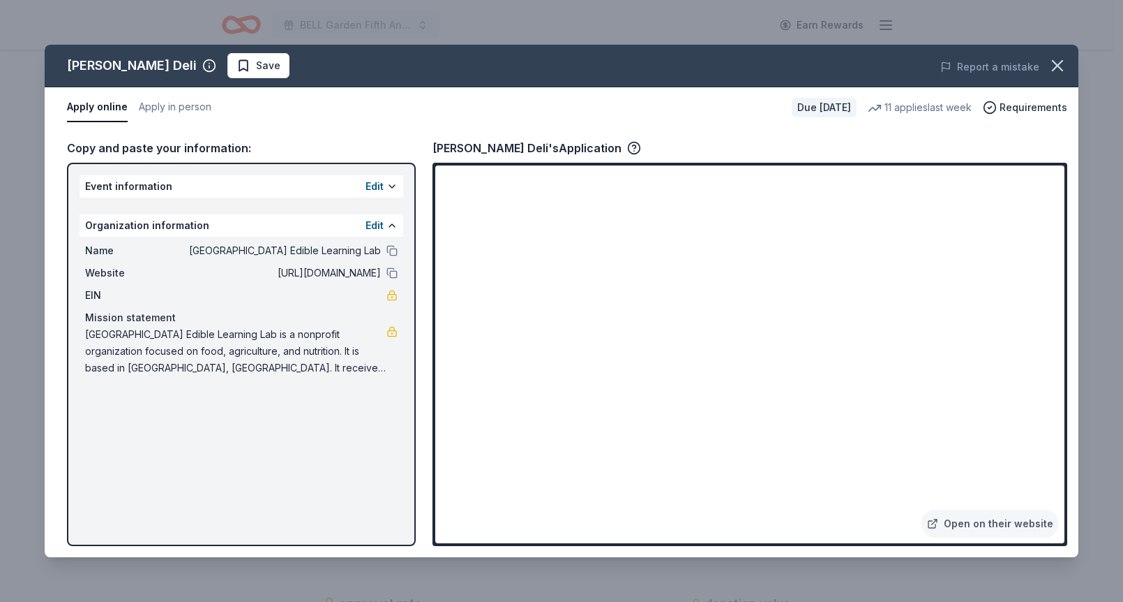
click at [322, 192] on div "Event information Edit" at bounding box center [242, 186] width 324 height 22
click at [311, 178] on div "Event information Edit" at bounding box center [242, 186] width 324 height 22
click at [158, 179] on div "Event information Edit" at bounding box center [242, 186] width 324 height 22
click at [392, 189] on button at bounding box center [392, 186] width 11 height 11
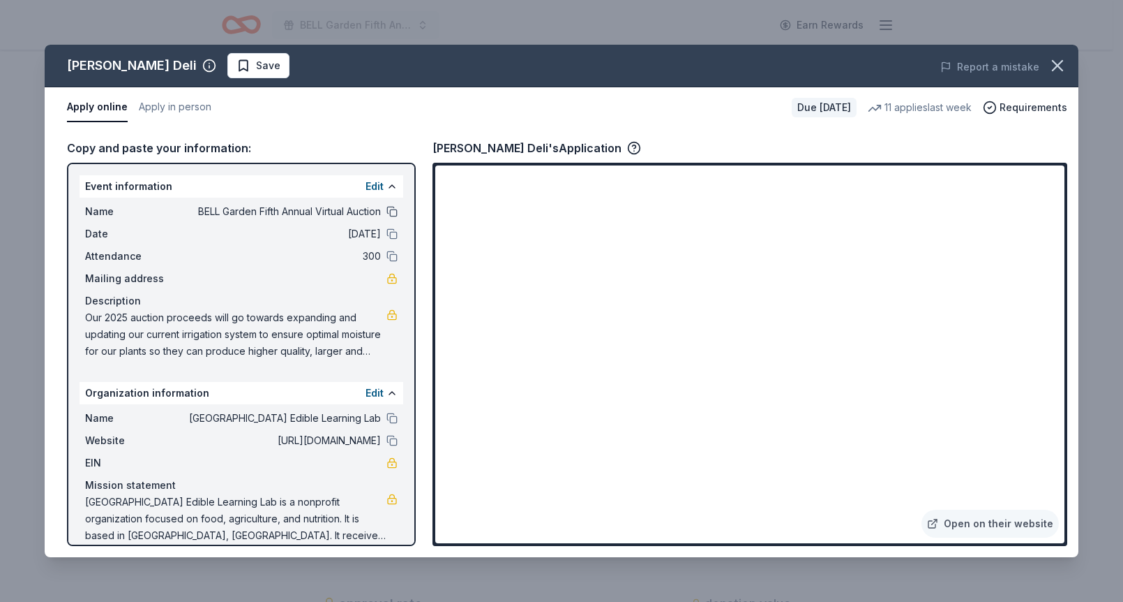
click at [387, 209] on button at bounding box center [392, 211] width 11 height 11
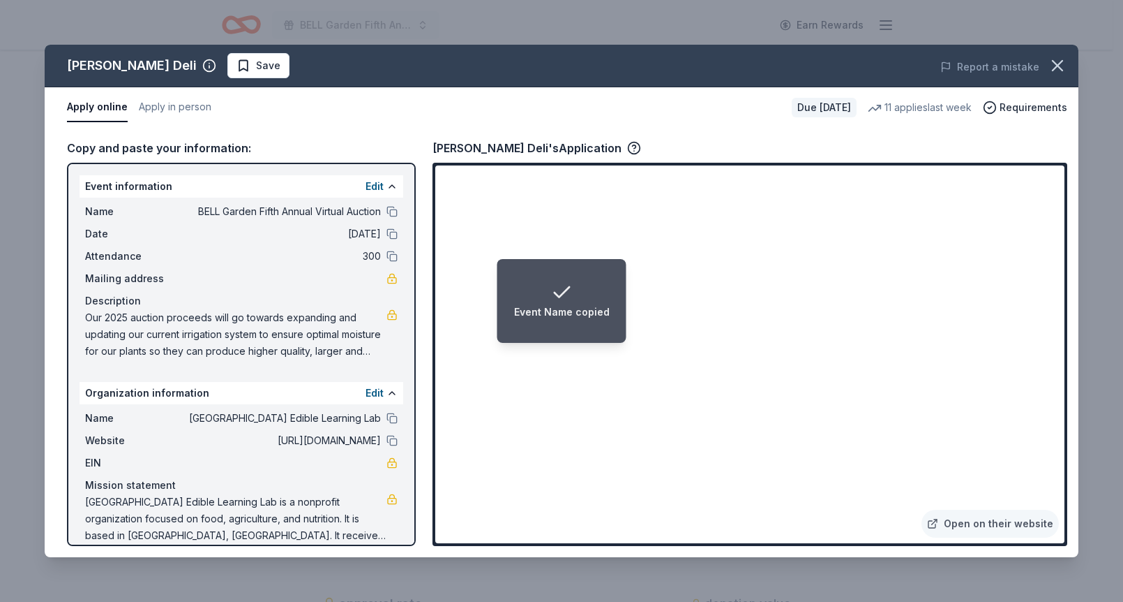
click at [279, 208] on span "BELL Garden Fifth Annual Virtual Auction" at bounding box center [280, 211] width 202 height 17
click at [278, 208] on span "BELL Garden Fifth Annual Virtual Auction" at bounding box center [280, 211] width 202 height 17
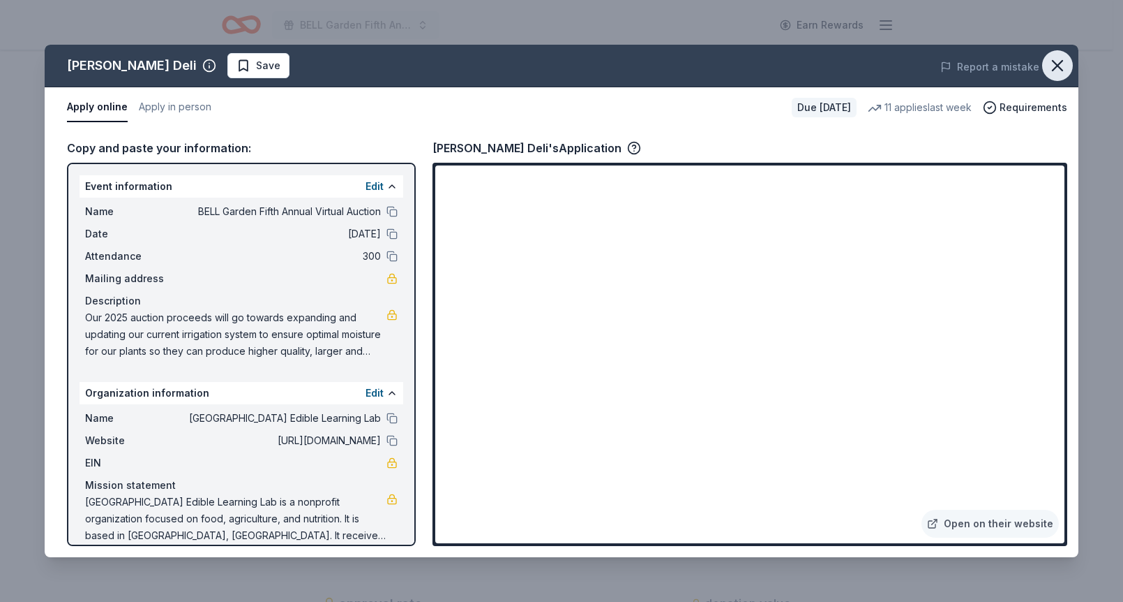
click at [1068, 70] on button "button" at bounding box center [1058, 65] width 31 height 31
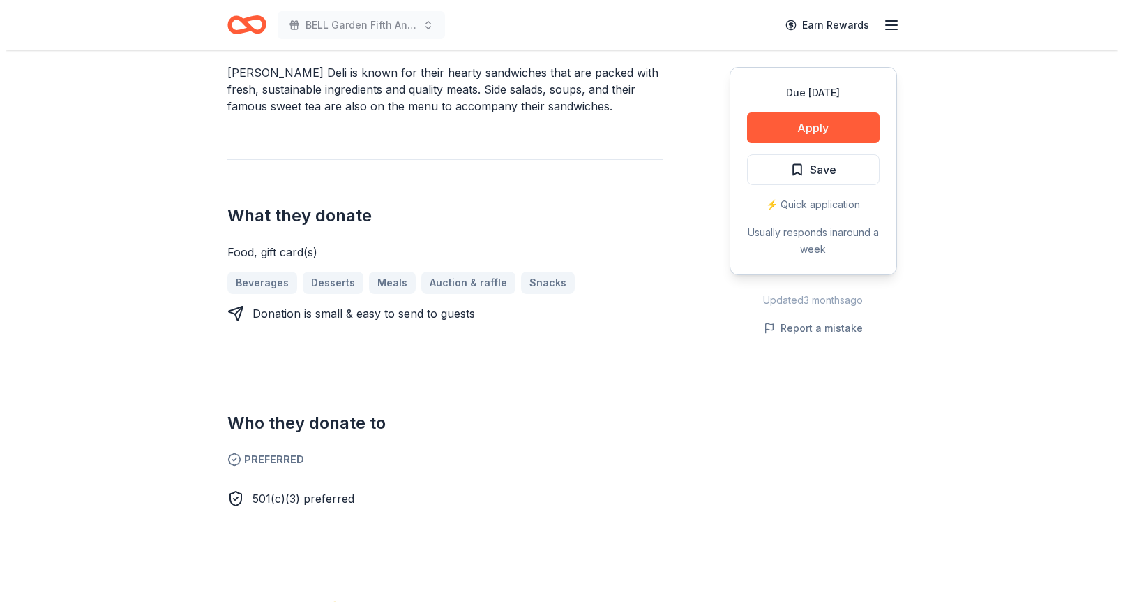
scroll to position [0, 0]
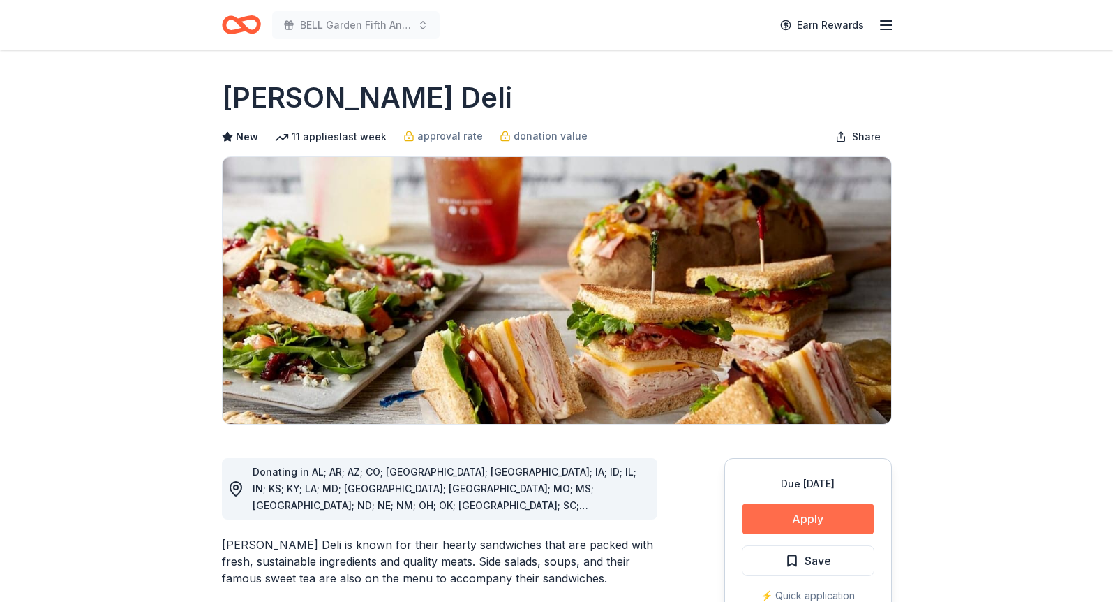
click at [801, 514] on button "Apply" at bounding box center [808, 518] width 133 height 31
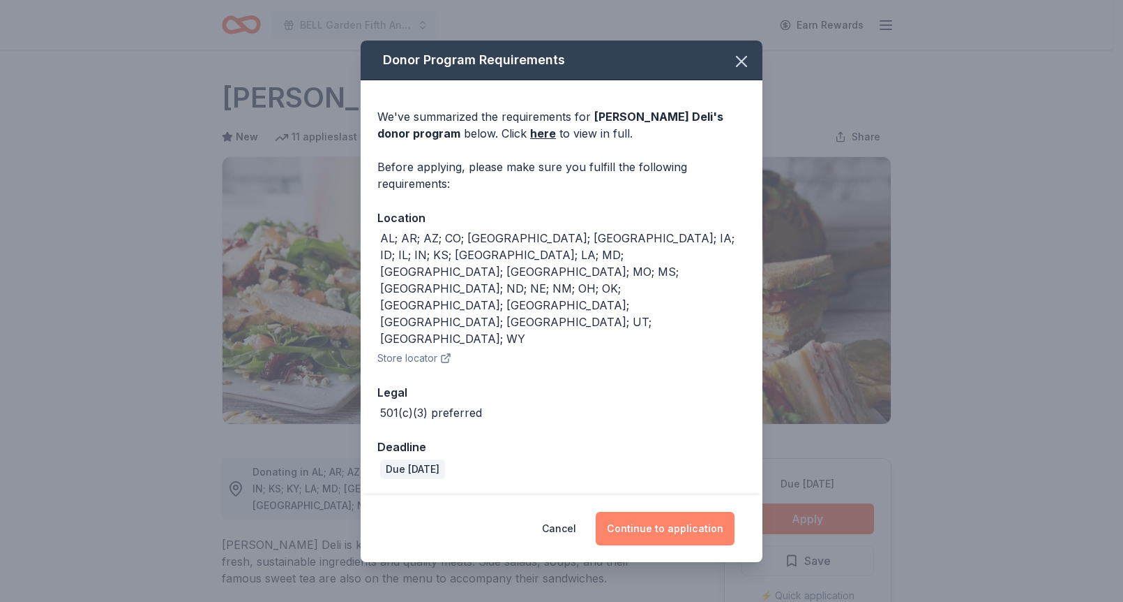
click at [708, 511] on button "Continue to application" at bounding box center [665, 527] width 139 height 33
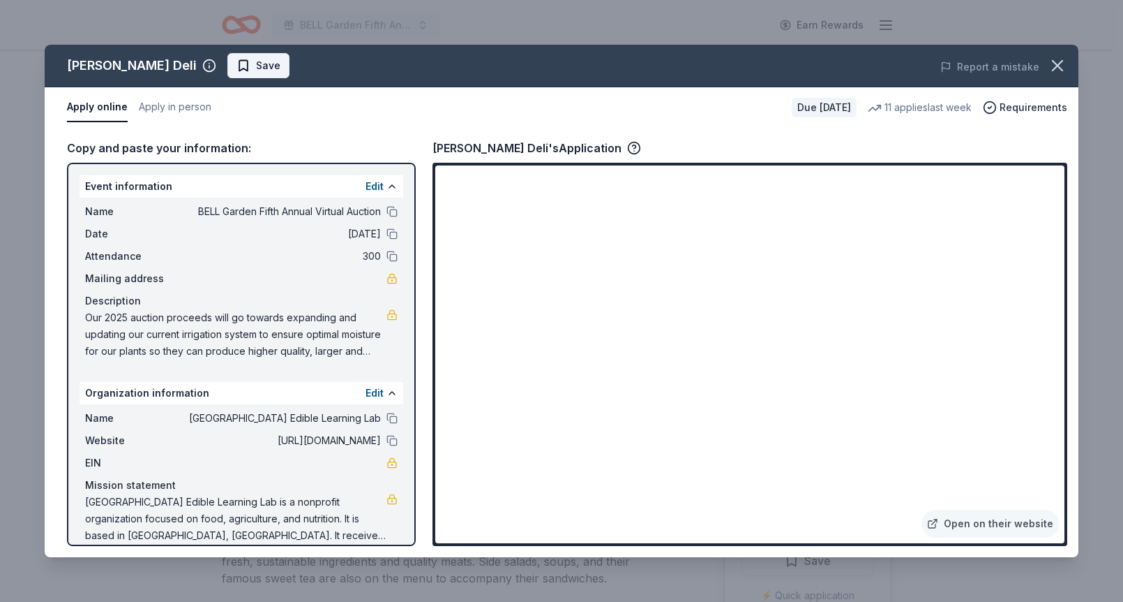
click at [256, 60] on span "Save" at bounding box center [268, 65] width 24 height 17
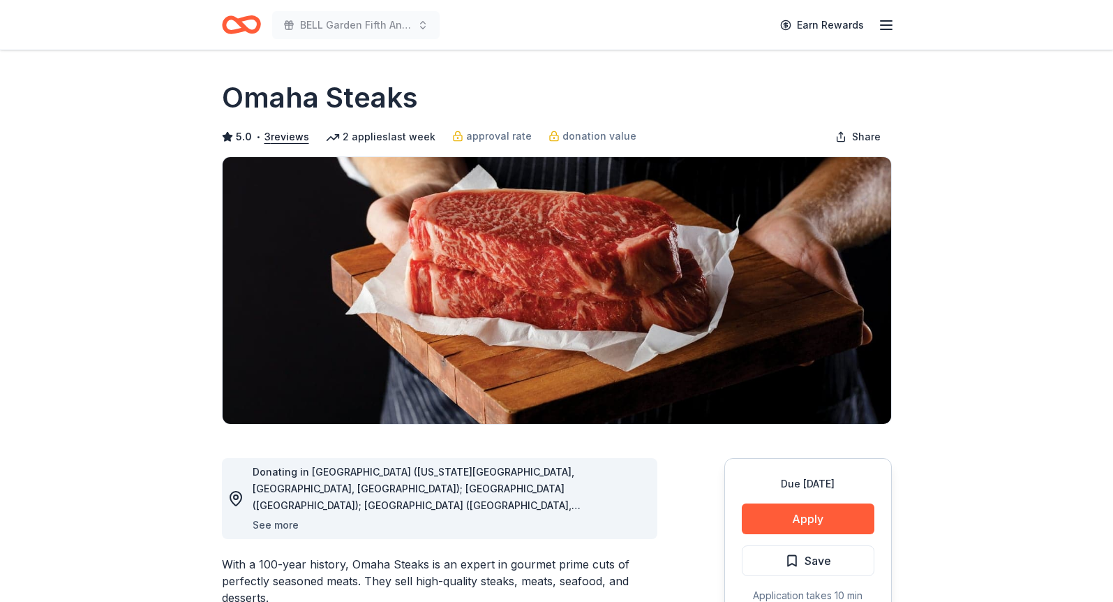
click at [287, 527] on button "See more" at bounding box center [276, 524] width 46 height 17
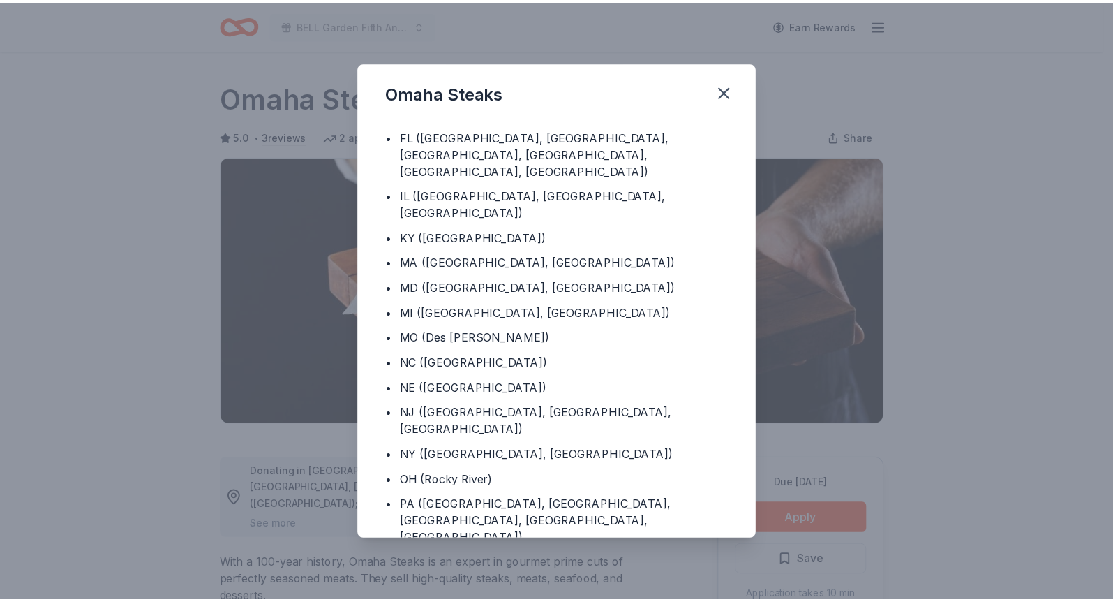
scroll to position [81, 0]
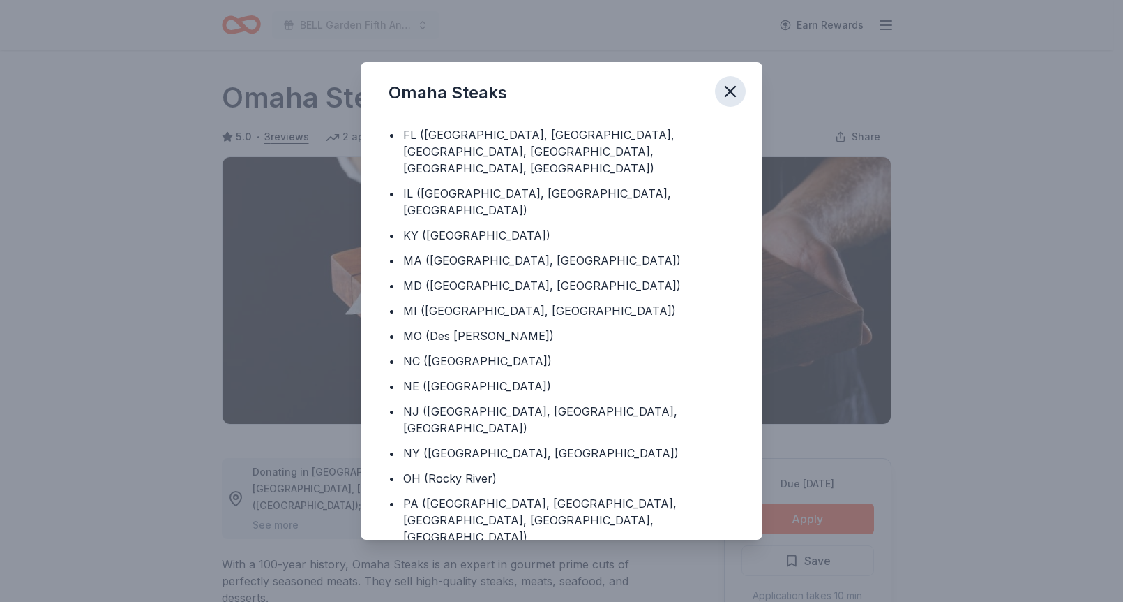
click at [735, 83] on icon "button" at bounding box center [731, 92] width 20 height 20
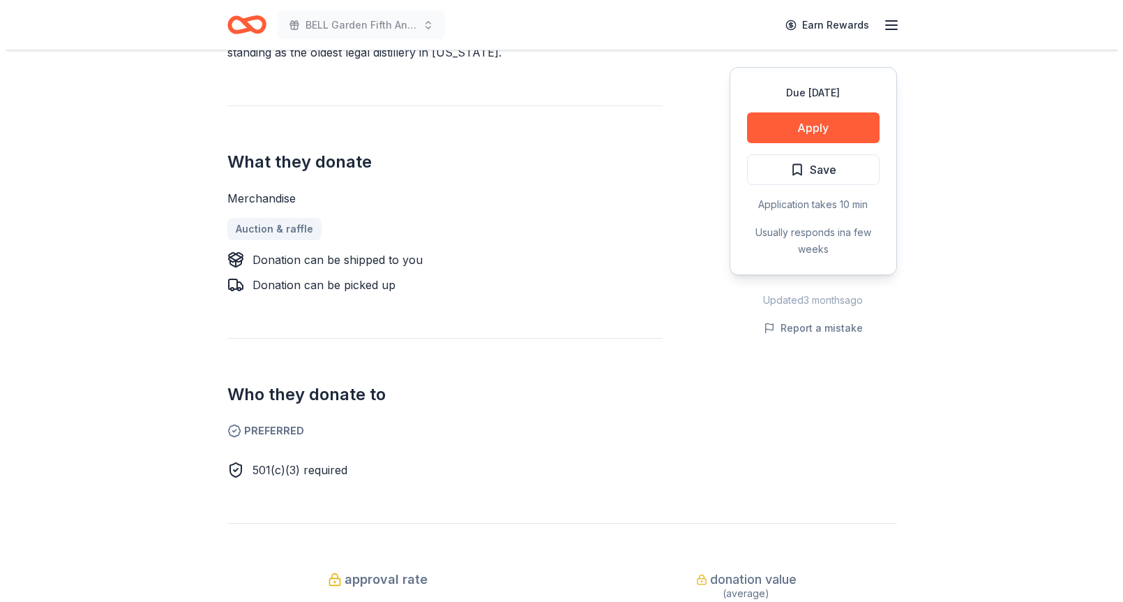
scroll to position [538, 0]
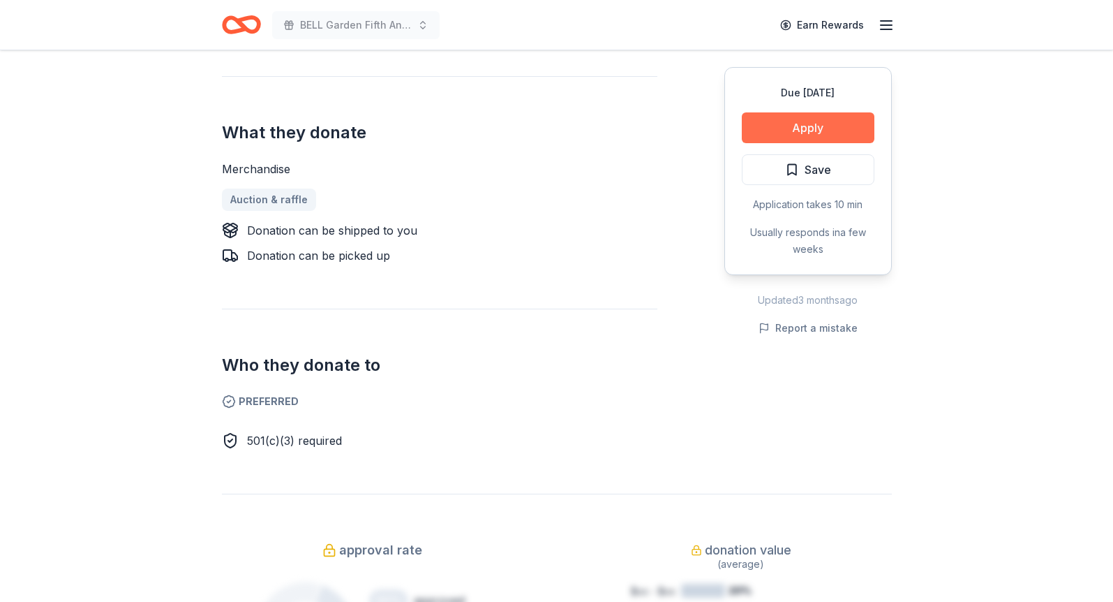
click at [793, 124] on button "Apply" at bounding box center [808, 127] width 133 height 31
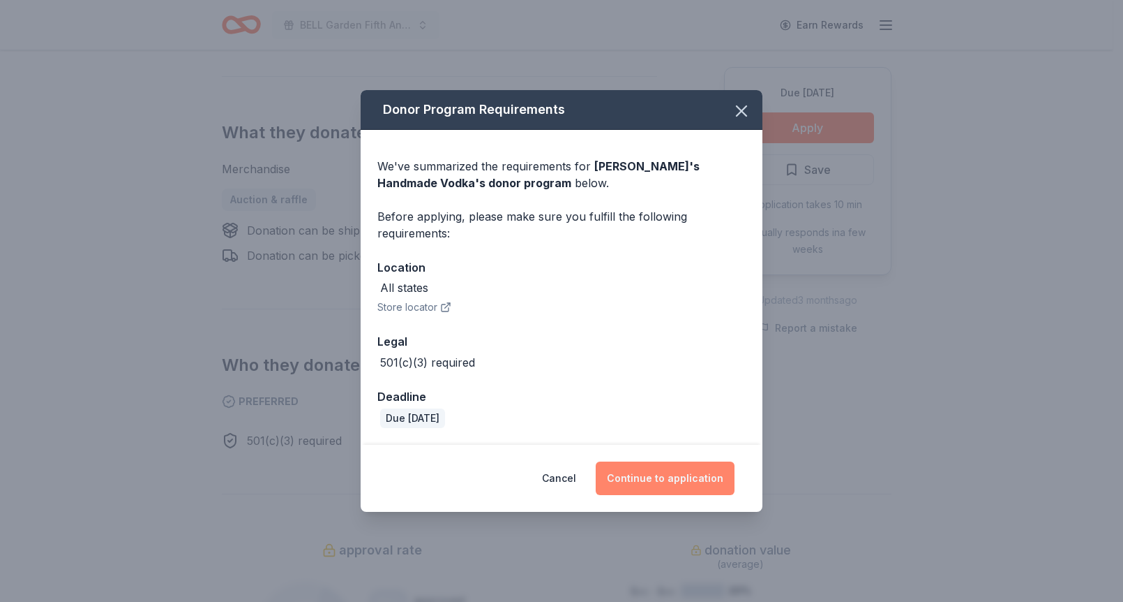
click at [685, 475] on button "Continue to application" at bounding box center [665, 477] width 139 height 33
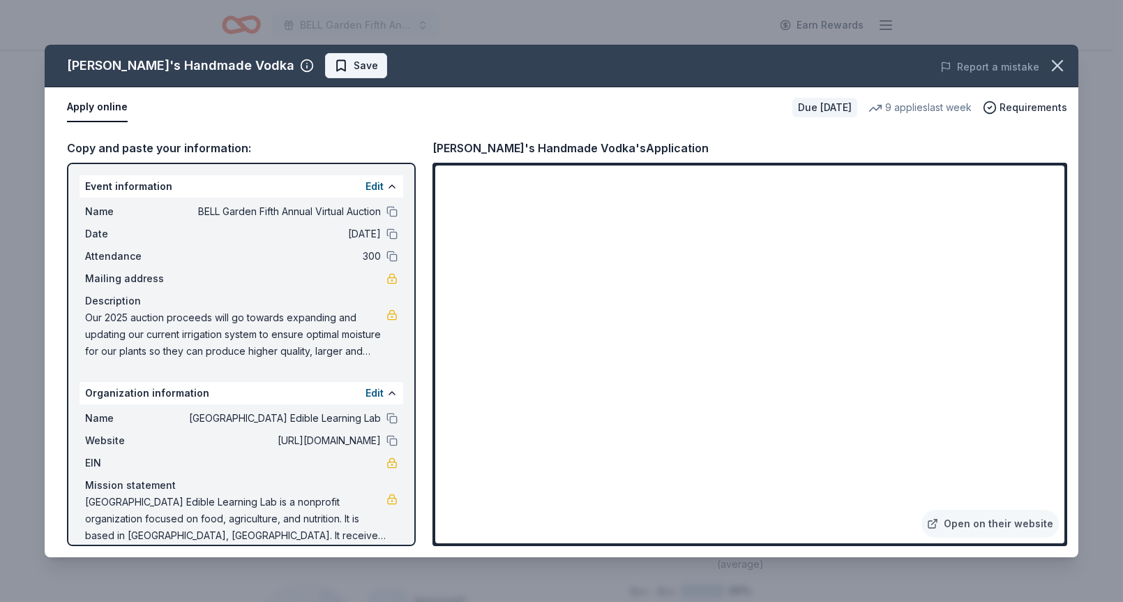
click at [354, 60] on span "Save" at bounding box center [366, 65] width 24 height 17
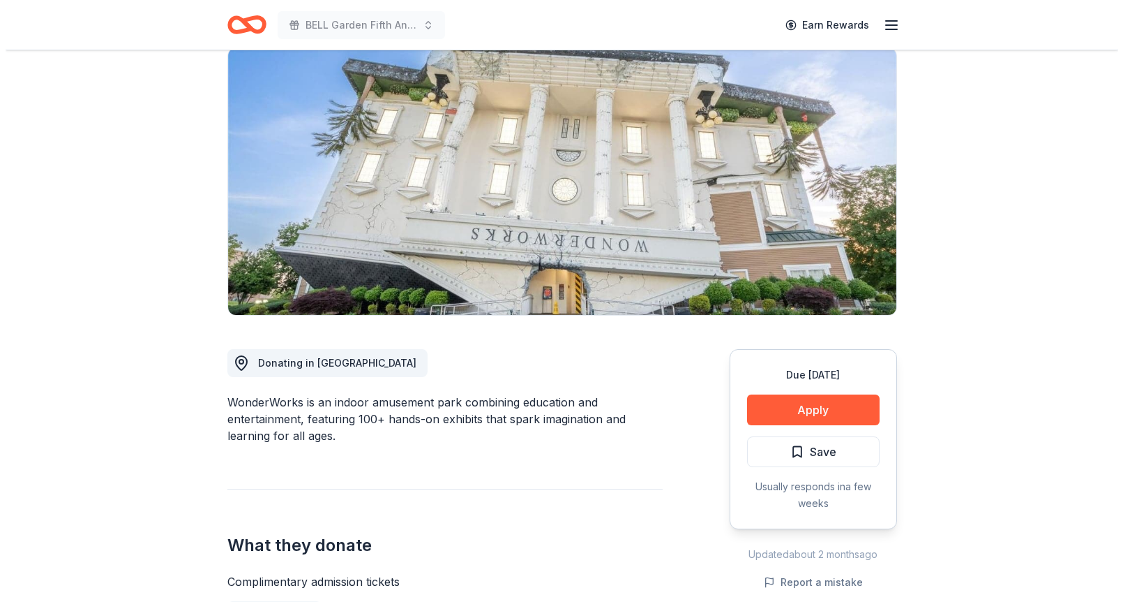
scroll to position [121, 0]
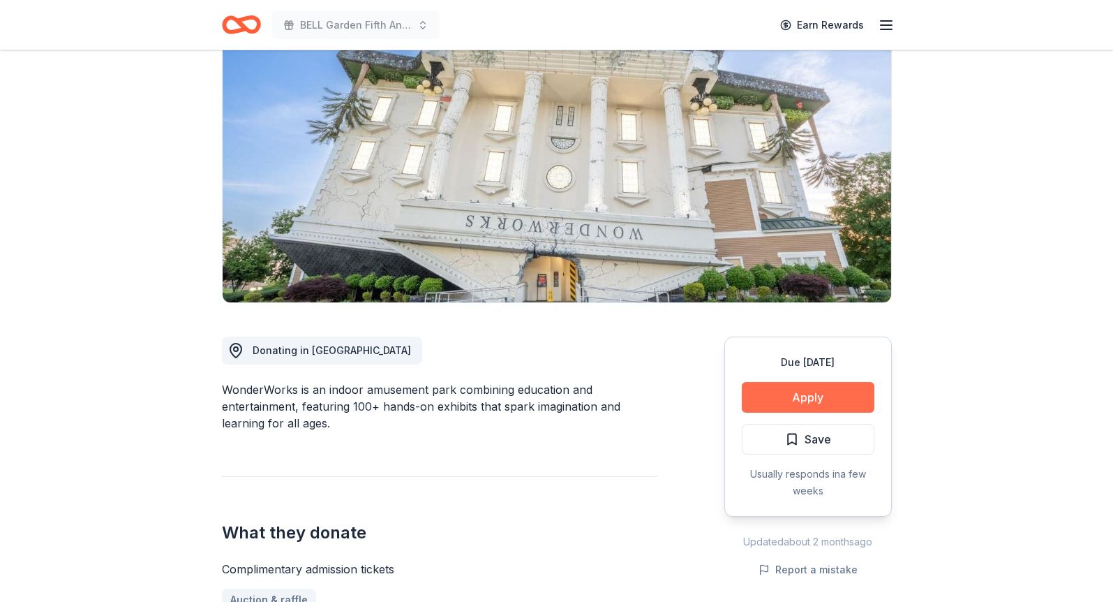
click at [844, 389] on button "Apply" at bounding box center [808, 397] width 133 height 31
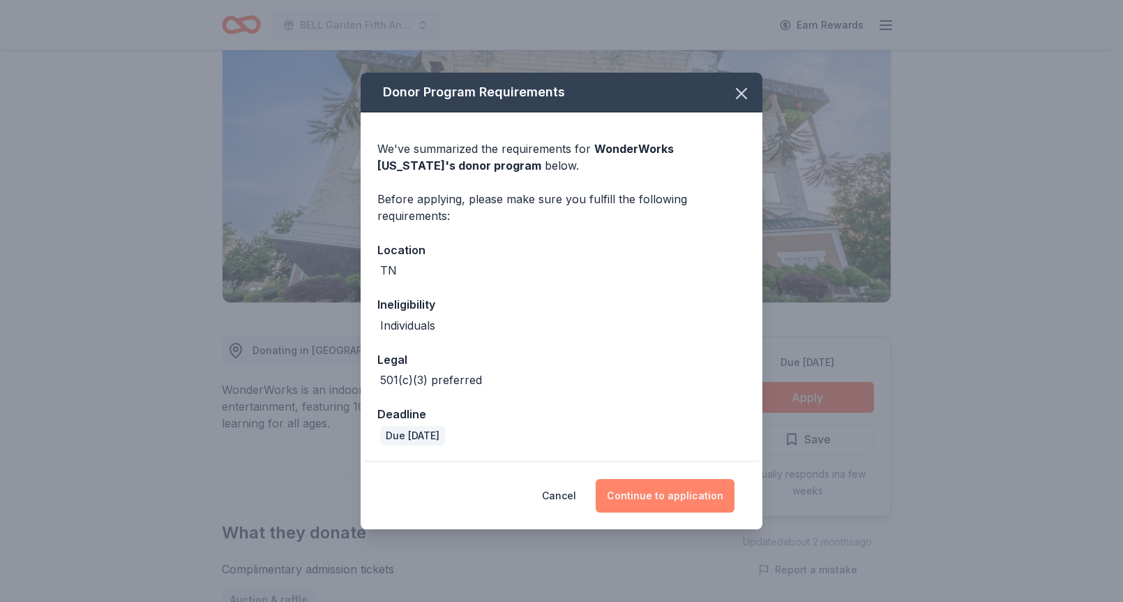
click at [684, 494] on button "Continue to application" at bounding box center [665, 495] width 139 height 33
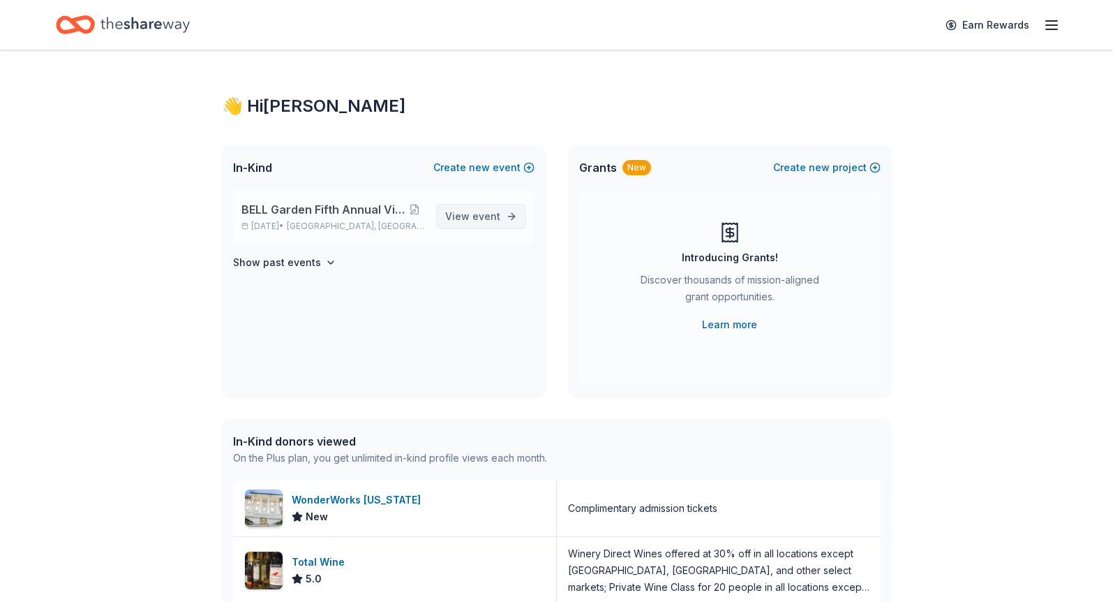
click at [470, 212] on span "View event" at bounding box center [472, 216] width 55 height 17
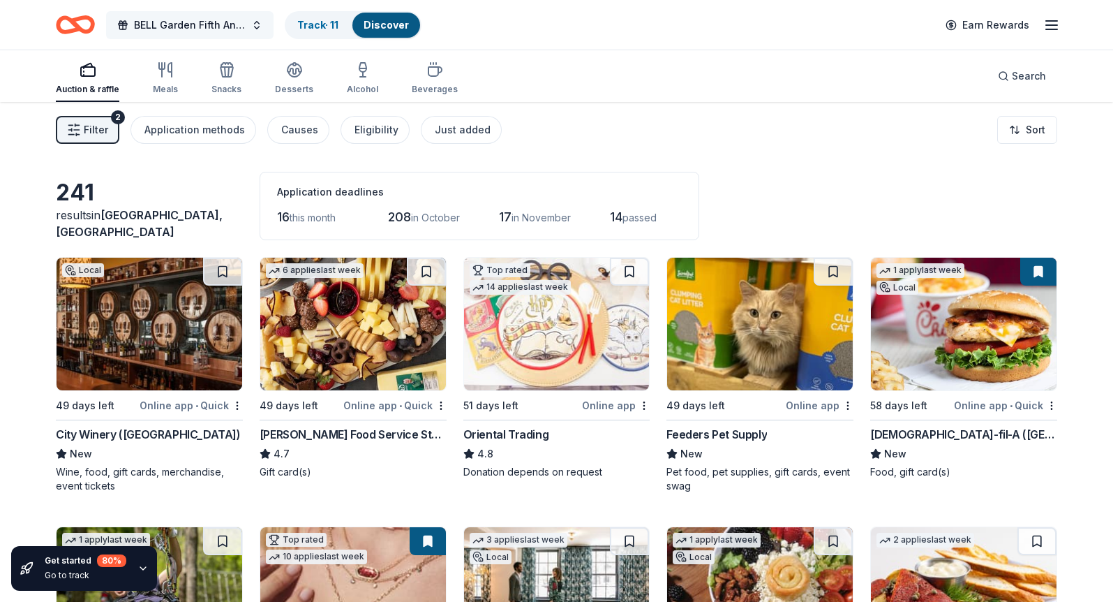
click at [258, 24] on button "BELL Garden Fifth Annual Virtual Auction" at bounding box center [189, 25] width 167 height 28
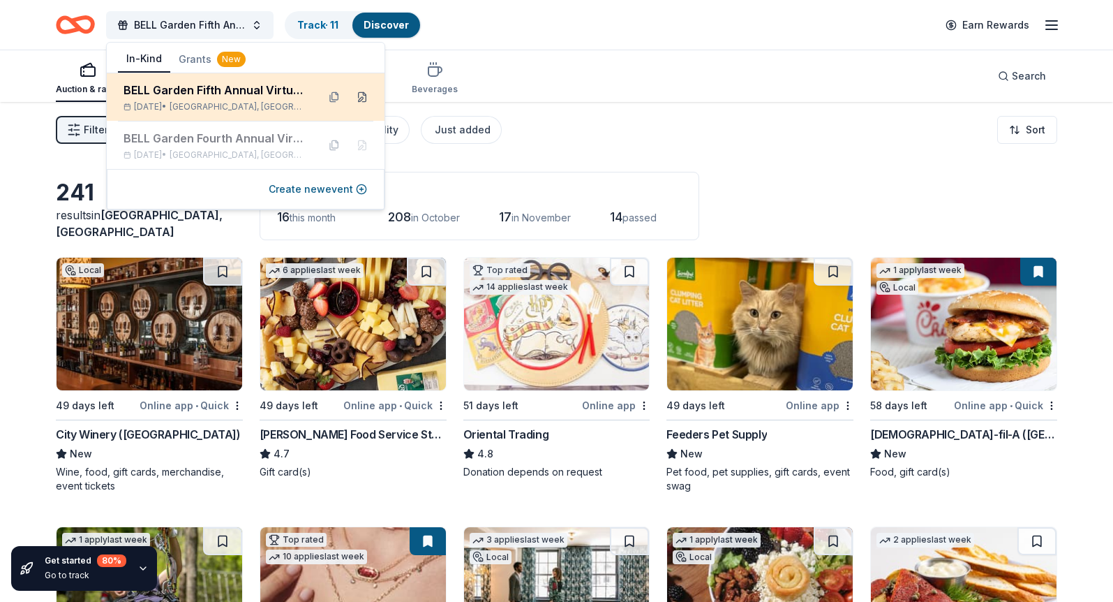
click at [362, 97] on button at bounding box center [362, 97] width 22 height 22
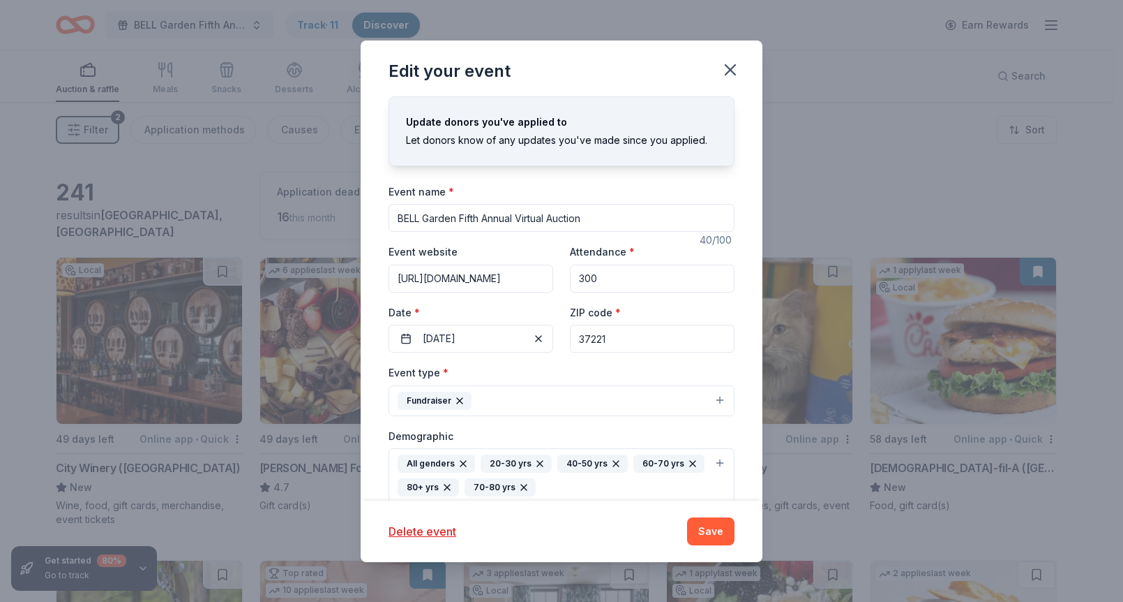
click at [481, 217] on input "BELL Garden Fifth Annual Virtual Auction" at bounding box center [562, 218] width 346 height 28
drag, startPoint x: 481, startPoint y: 218, endPoint x: 461, endPoint y: 222, distance: 20.7
click at [461, 222] on input "BELL Garden Fifth Annual Virtual Auction" at bounding box center [562, 218] width 346 height 28
type input "BELL Garden Sixth Annual Virtual Auction"
click at [715, 530] on button "Save" at bounding box center [710, 531] width 47 height 28
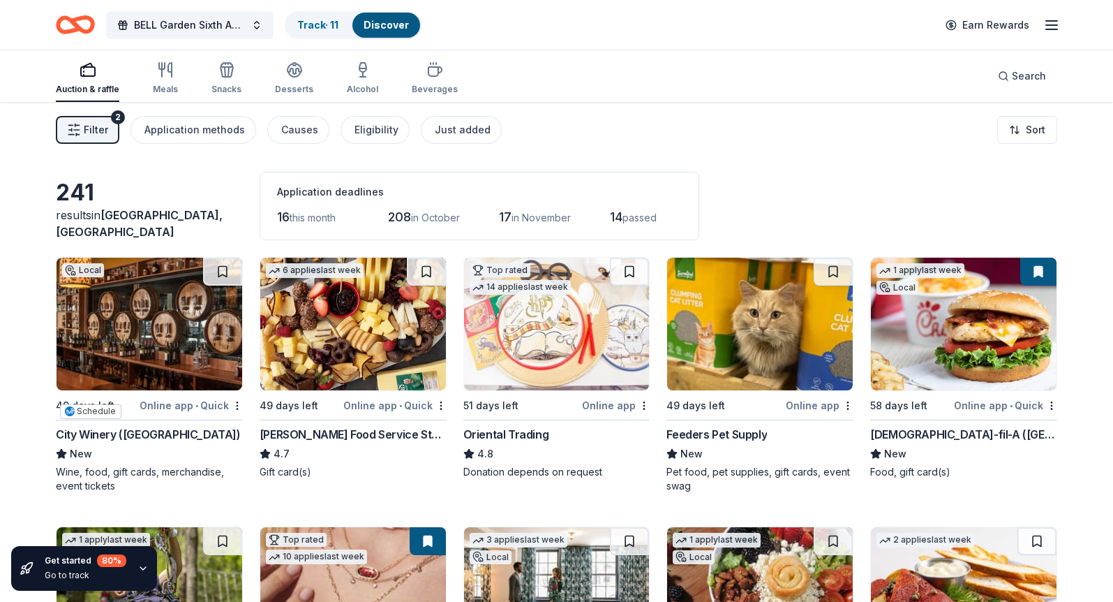
click at [168, 306] on img at bounding box center [150, 323] width 186 height 133
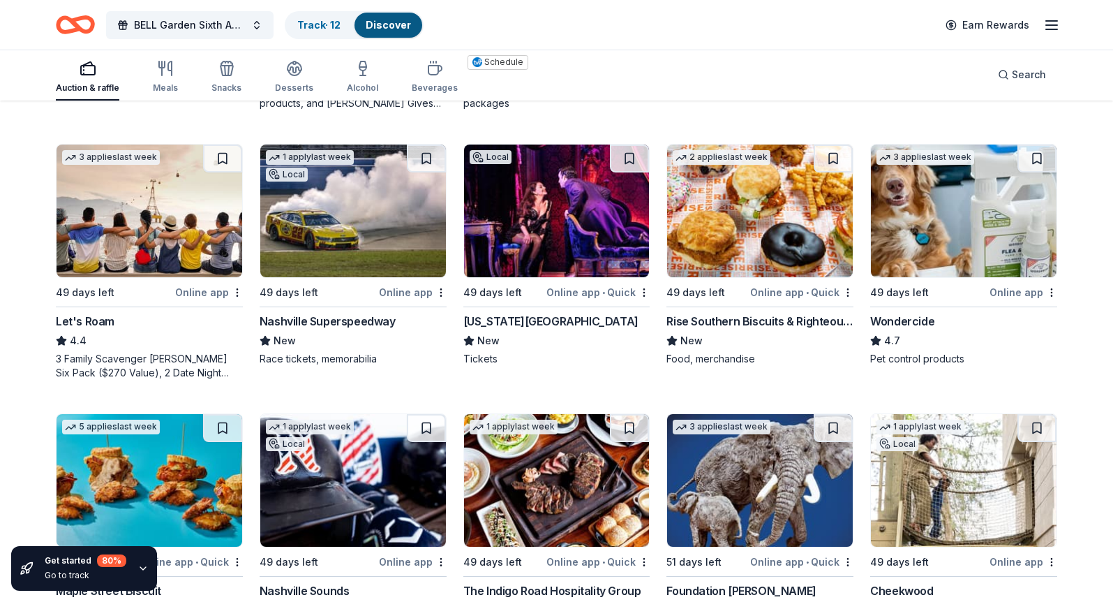
scroll to position [658, 0]
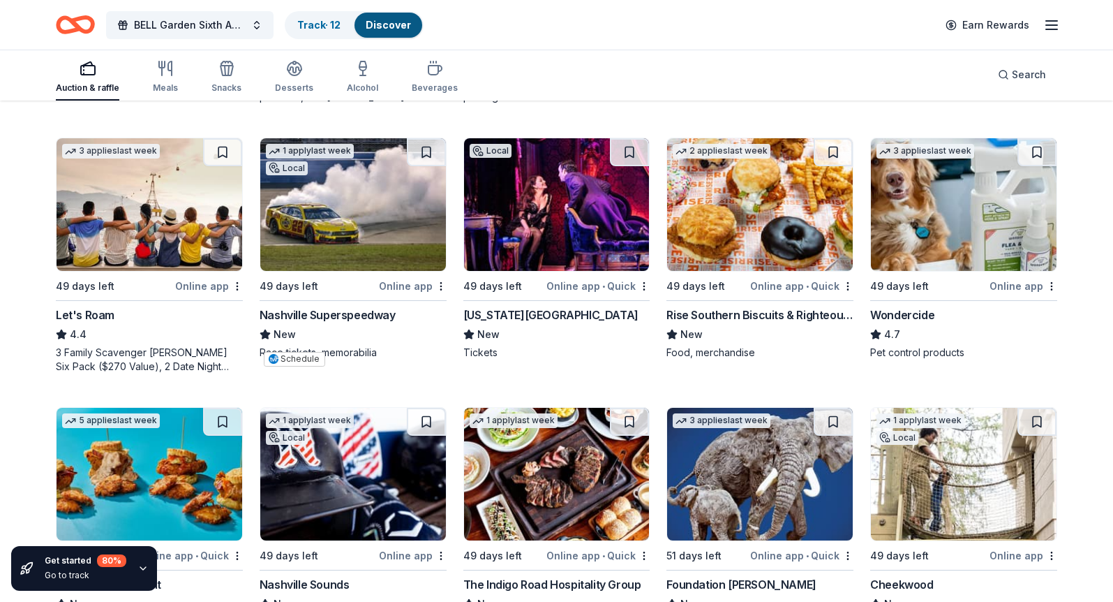
click at [331, 262] on img at bounding box center [353, 204] width 186 height 133
click at [786, 269] on img at bounding box center [760, 204] width 186 height 133
click at [599, 271] on img at bounding box center [557, 204] width 186 height 133
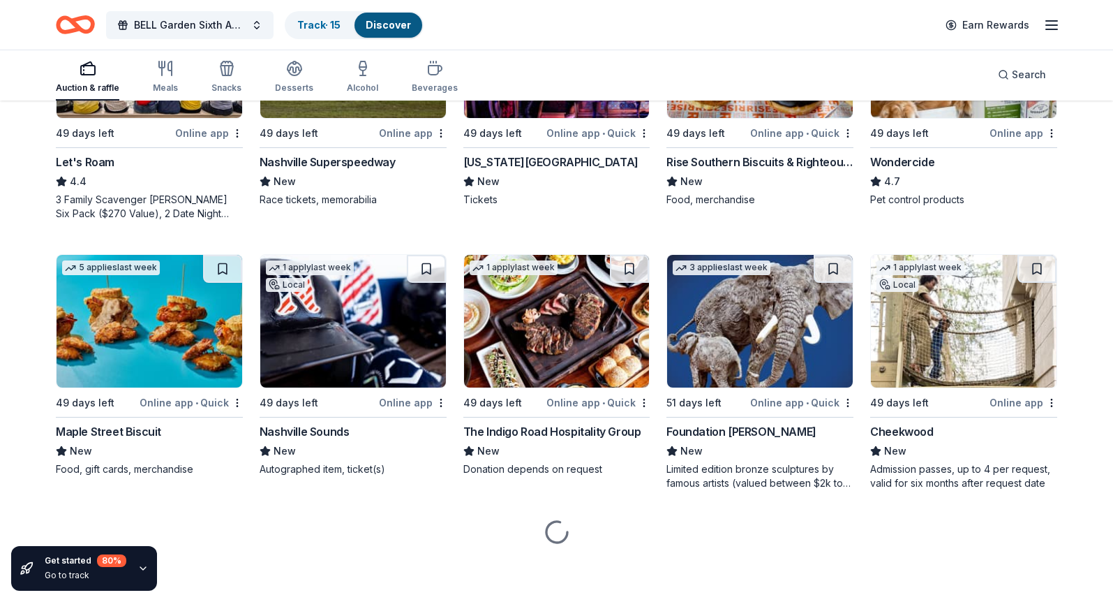
scroll to position [923, 0]
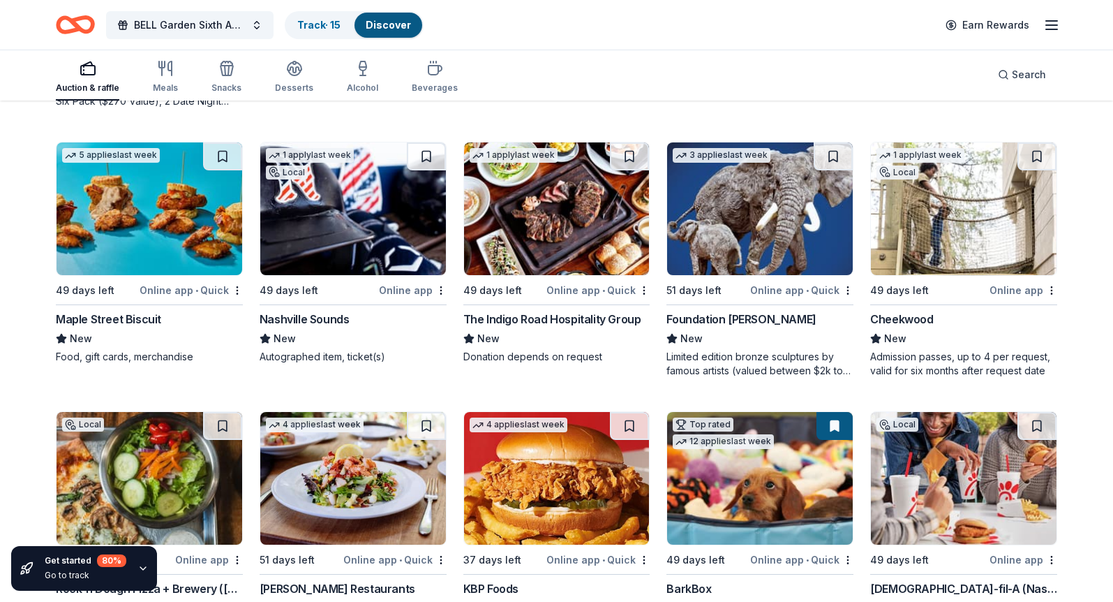
click at [322, 327] on div "Nashville Sounds" at bounding box center [305, 319] width 90 height 17
click at [152, 275] on img at bounding box center [150, 208] width 186 height 133
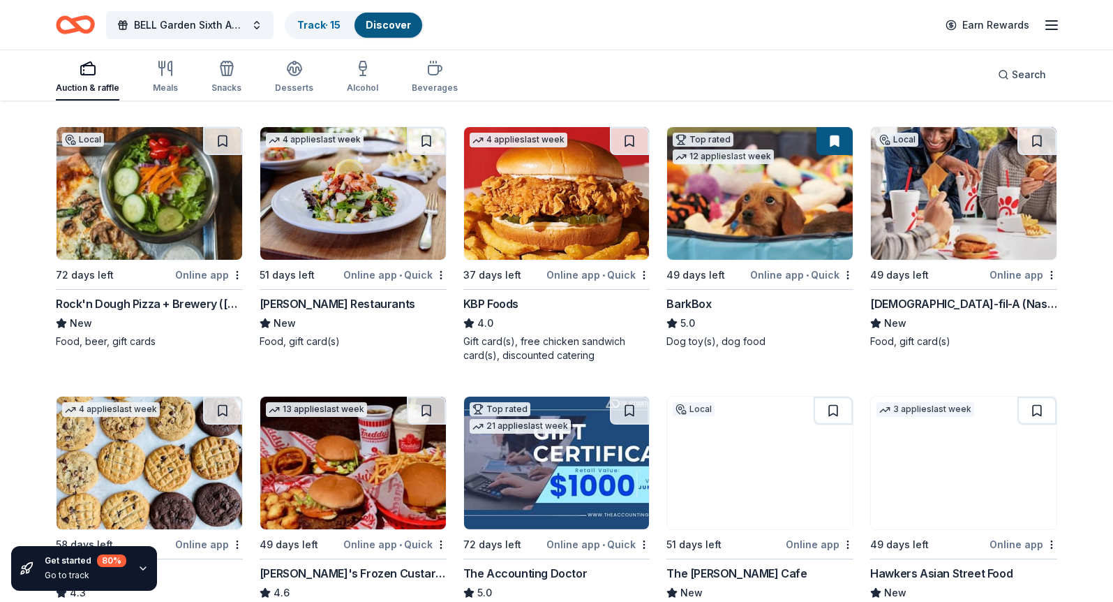
scroll to position [1209, 0]
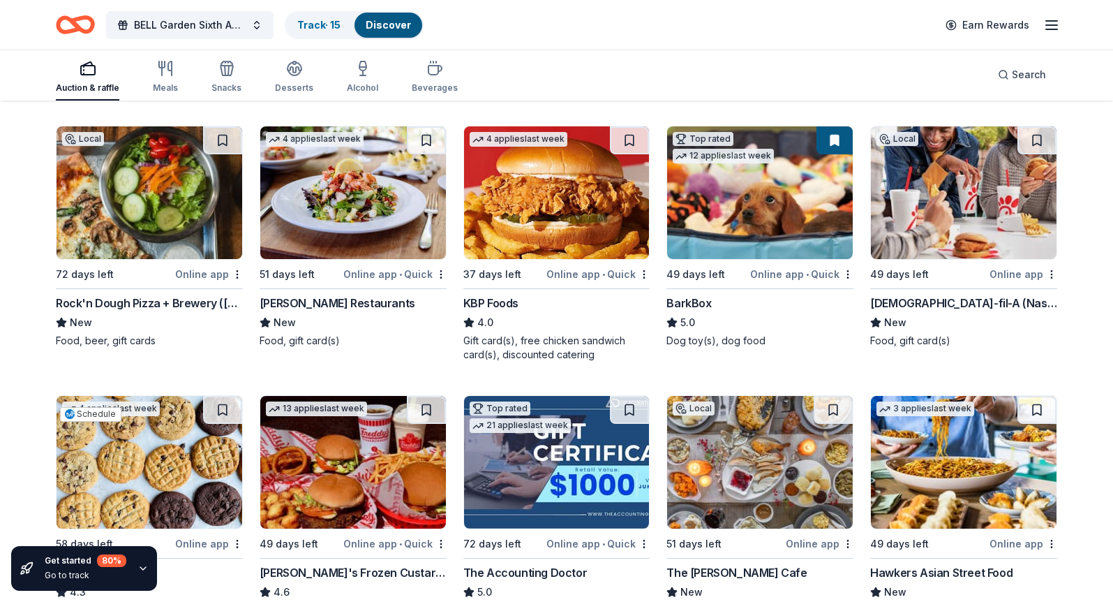
click at [165, 259] on img at bounding box center [150, 192] width 186 height 133
click at [916, 259] on img at bounding box center [964, 192] width 186 height 133
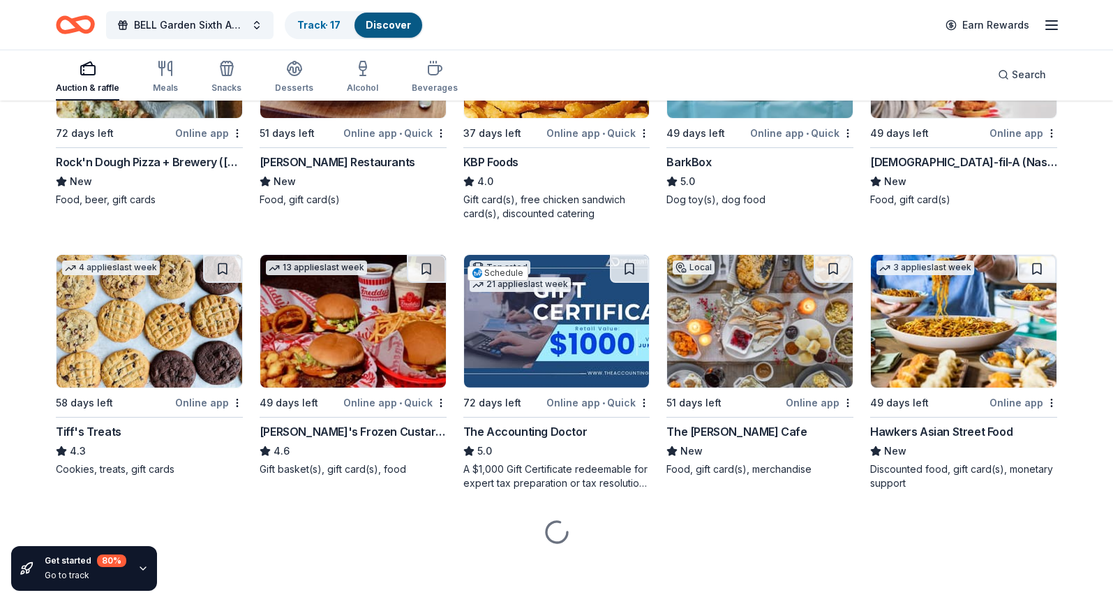
scroll to position [1508, 0]
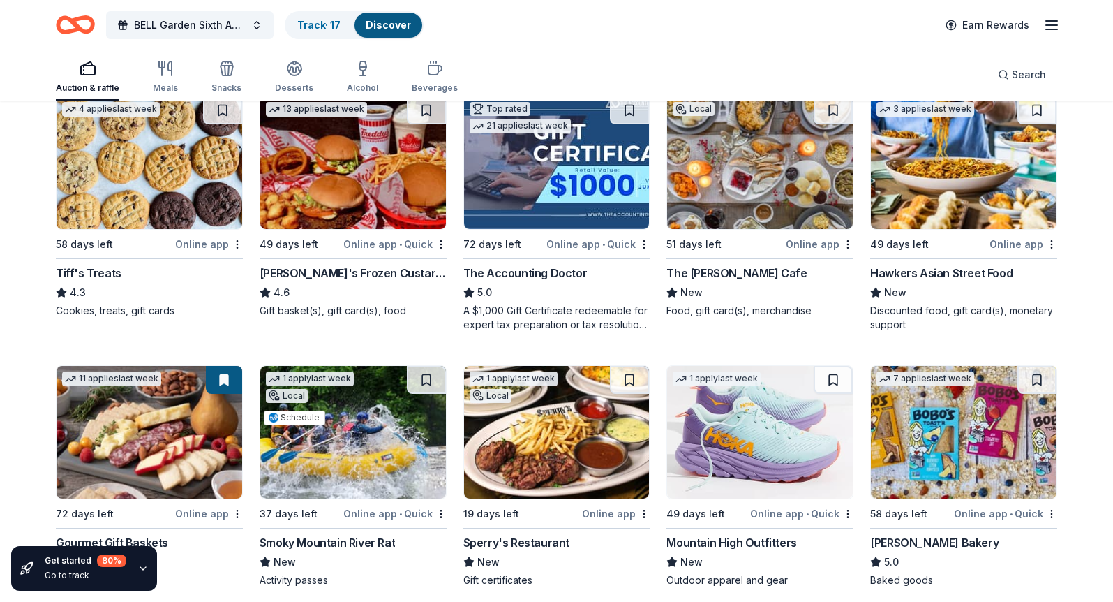
click at [343, 229] on img at bounding box center [353, 162] width 186 height 133
click at [729, 229] on img at bounding box center [760, 162] width 186 height 133
click at [756, 229] on img at bounding box center [760, 162] width 186 height 133
click at [311, 22] on link "Track · 18" at bounding box center [319, 25] width 44 height 12
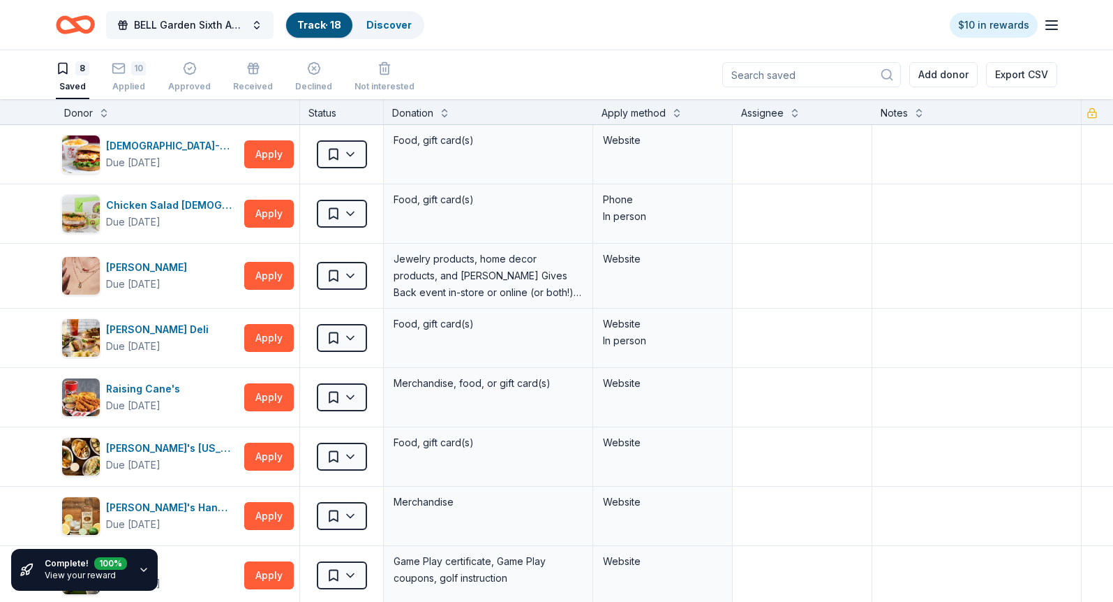
click at [255, 24] on button "BELL Garden Sixth Annual Virtual Auction" at bounding box center [189, 25] width 167 height 28
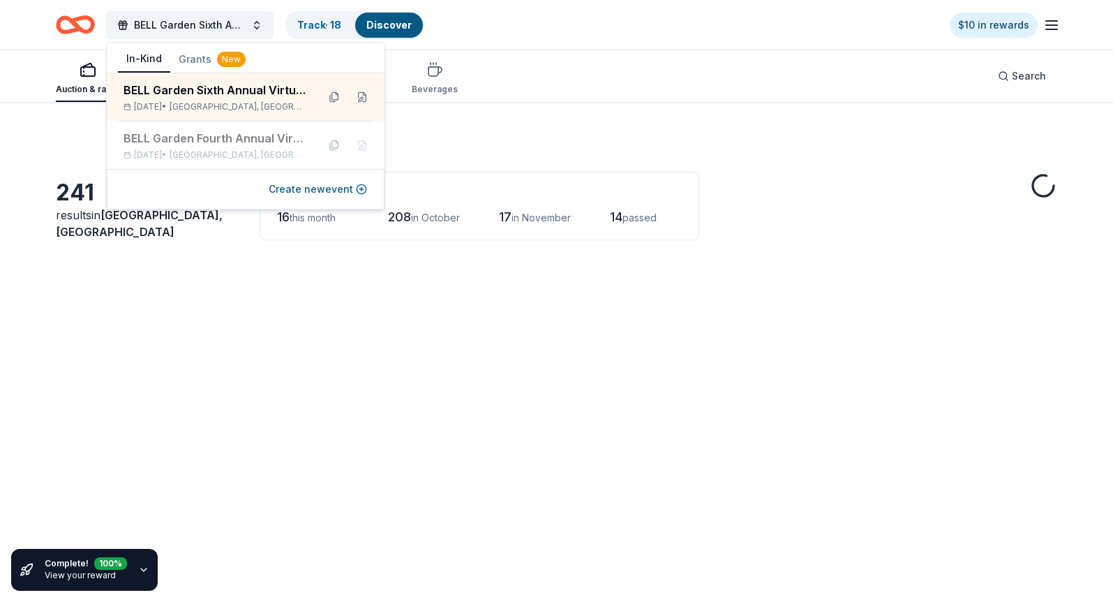
scroll to position [1508, 0]
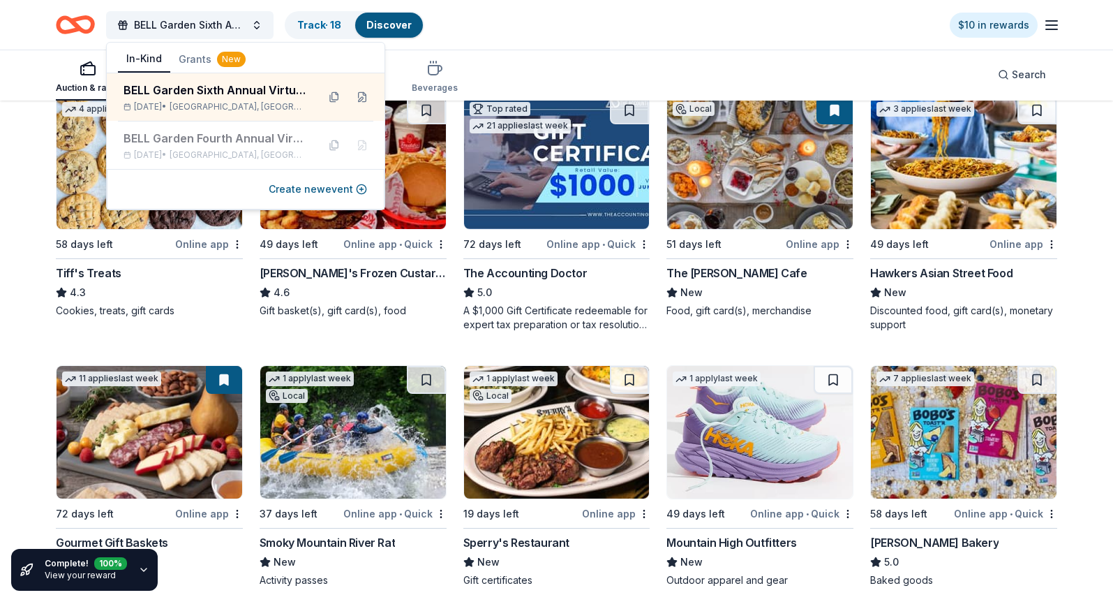
click at [529, 30] on div "BELL Garden Sixth Annual Virtual Auction Track · 18 Discover $10 in rewards" at bounding box center [556, 24] width 1001 height 33
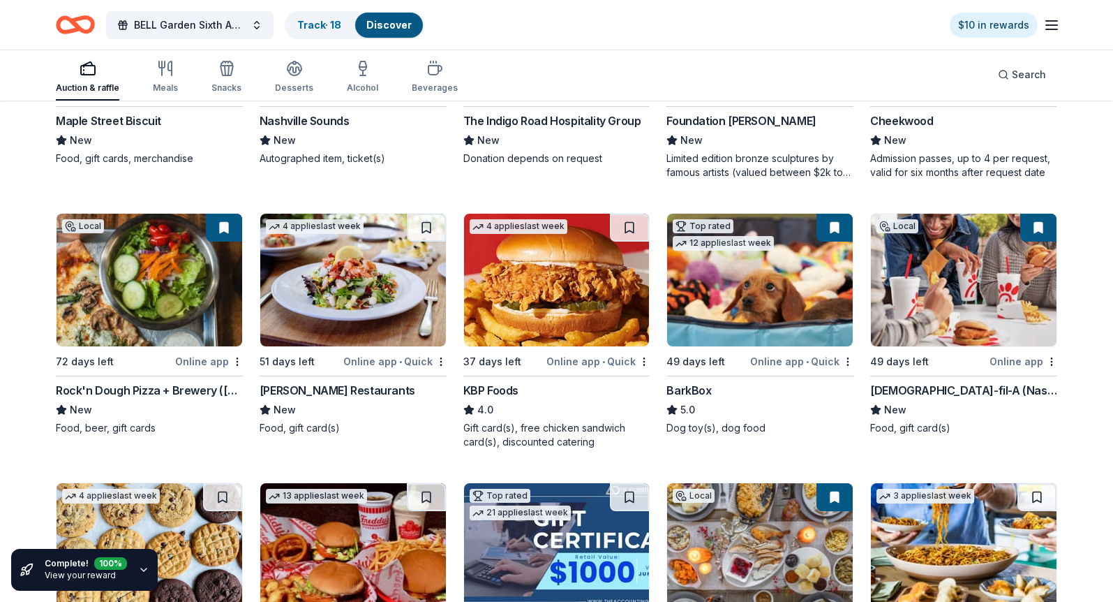
scroll to position [420, 0]
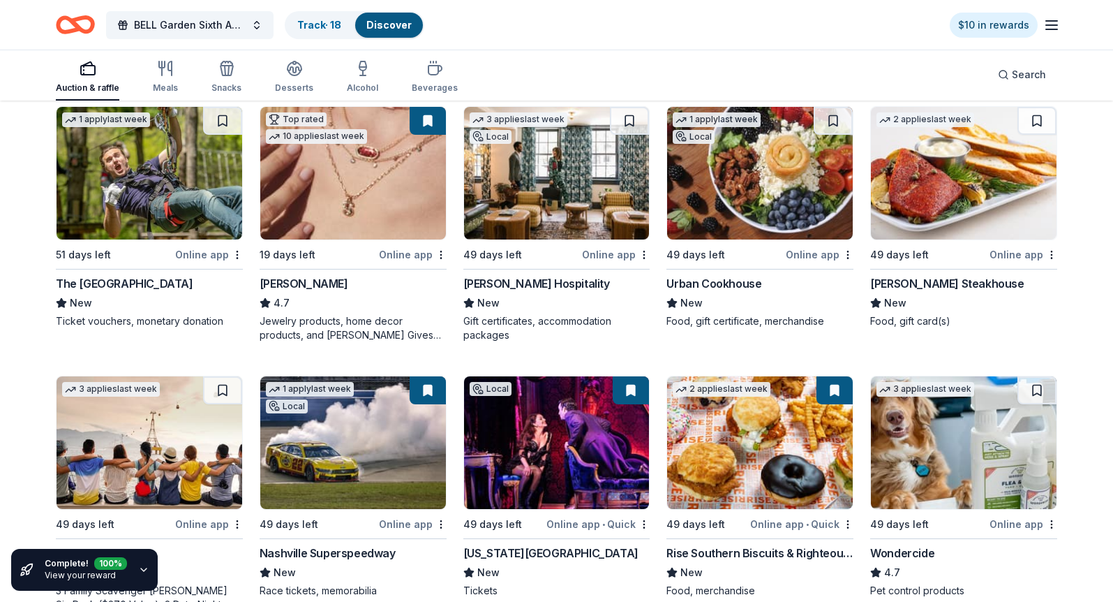
click at [1052, 22] on icon "button" at bounding box center [1051, 25] width 17 height 17
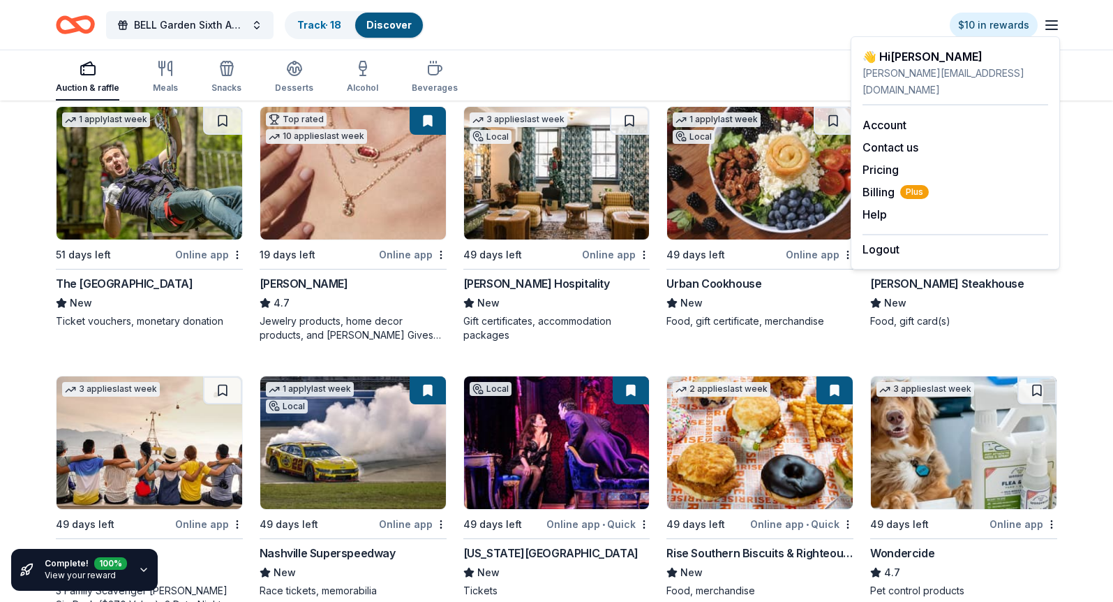
click at [926, 75] on div "deborah@bellgardentn.org" at bounding box center [955, 81] width 186 height 33
click at [530, 29] on div "BELL Garden Sixth Annual Virtual Auction Track · 18 Discover $10 in rewards" at bounding box center [556, 24] width 1001 height 33
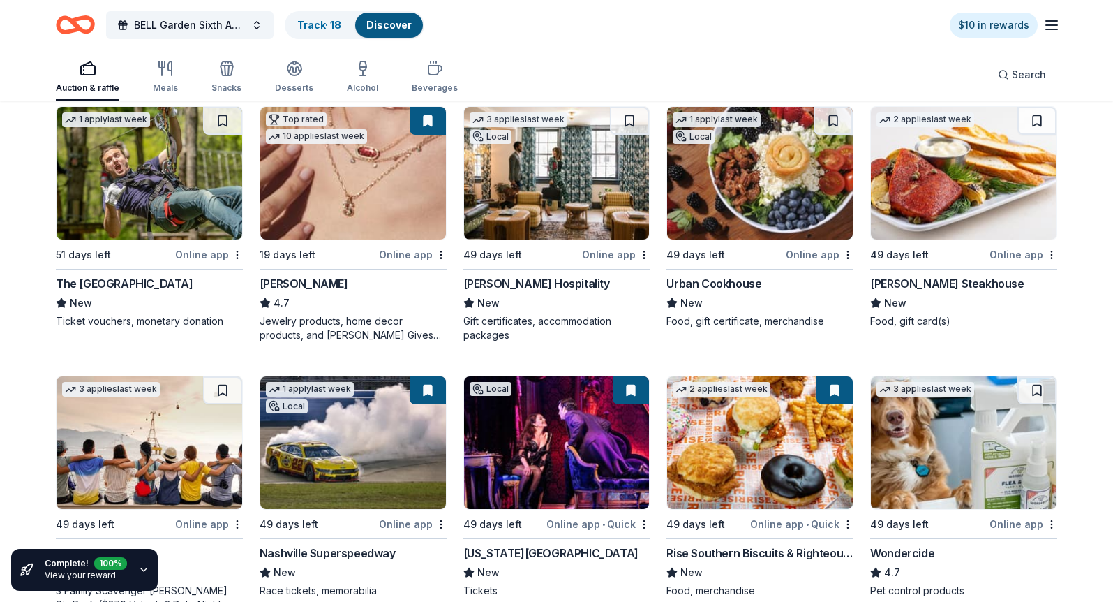
click at [89, 68] on icon "button" at bounding box center [88, 68] width 17 height 17
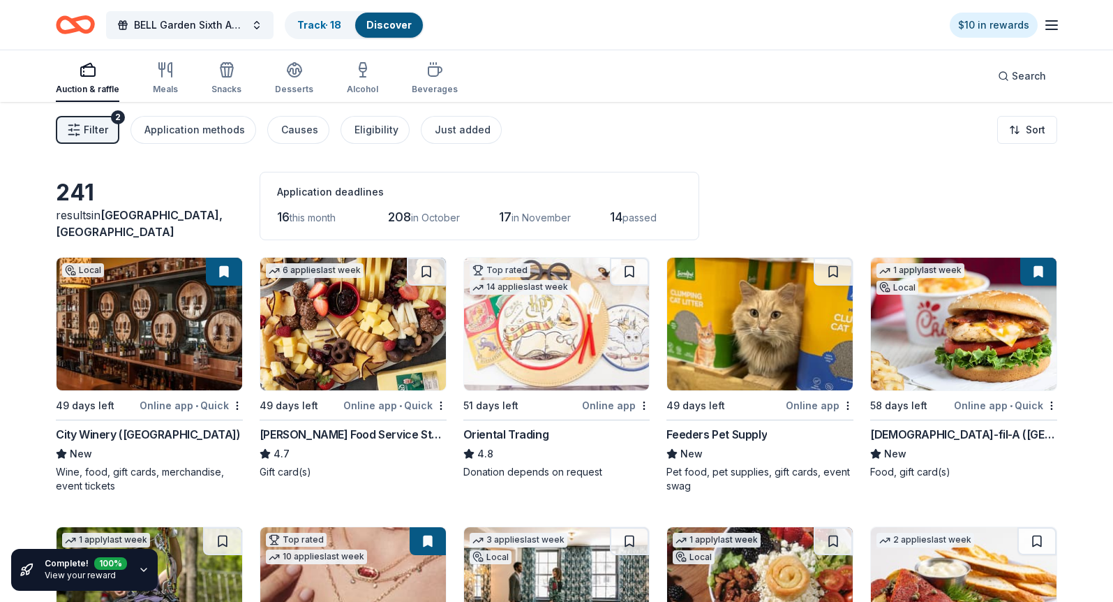
click at [93, 124] on span "Filter" at bounding box center [96, 129] width 24 height 17
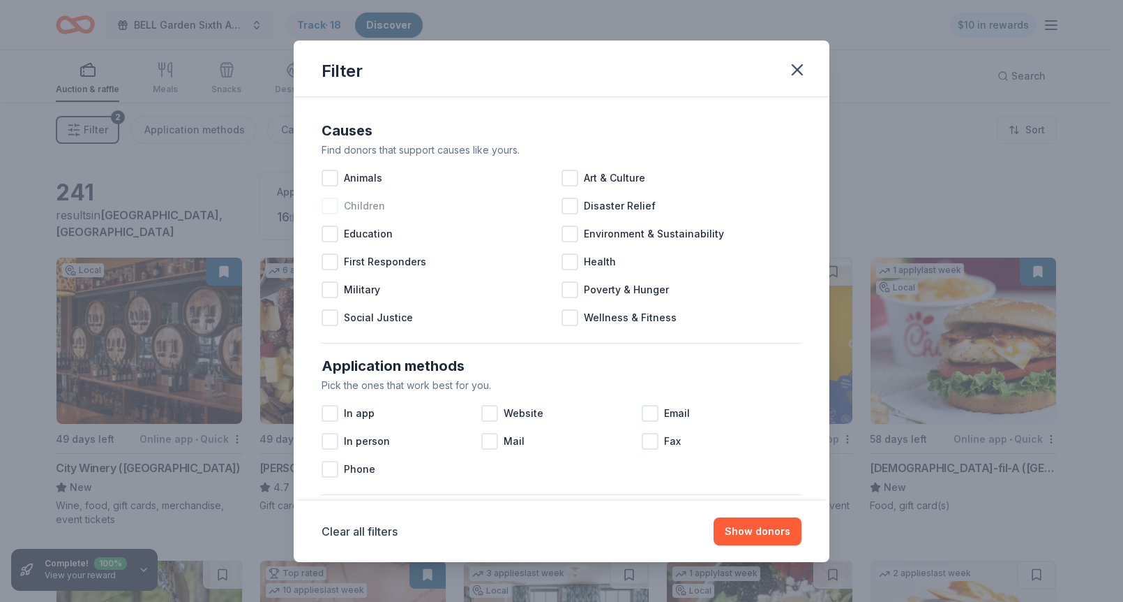
click at [327, 204] on div at bounding box center [330, 205] width 17 height 17
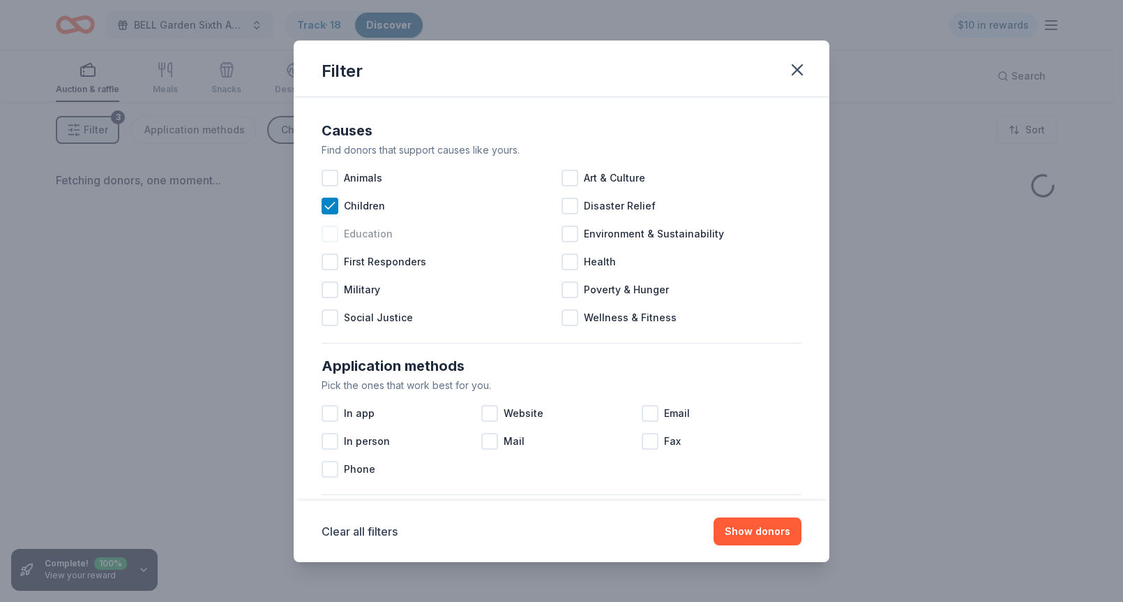
click at [329, 223] on div "Education" at bounding box center [442, 234] width 240 height 28
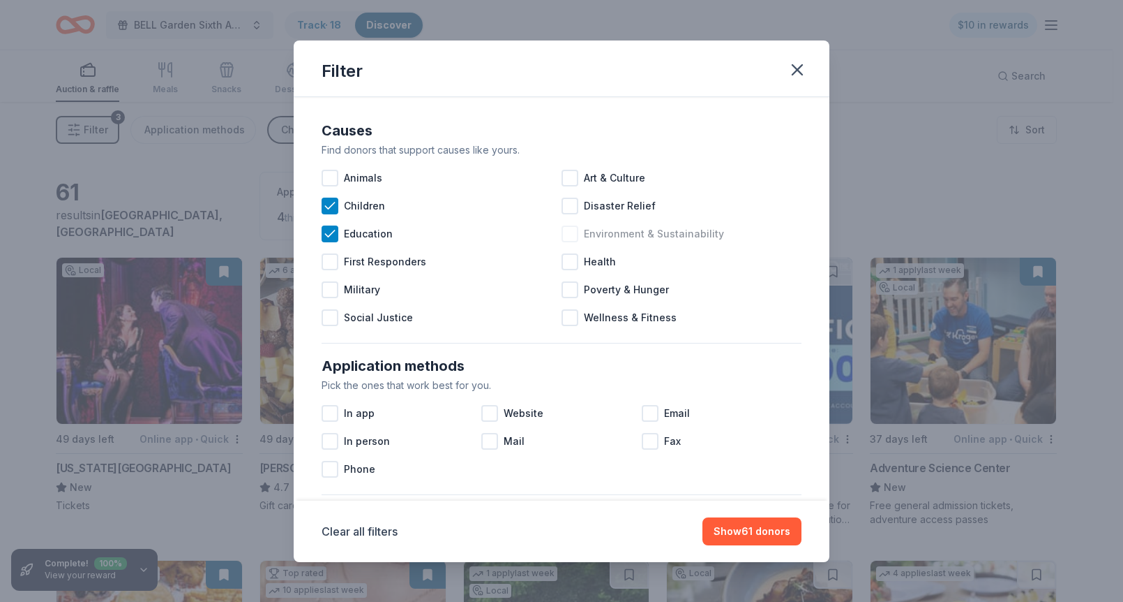
click at [567, 234] on div at bounding box center [570, 233] width 17 height 17
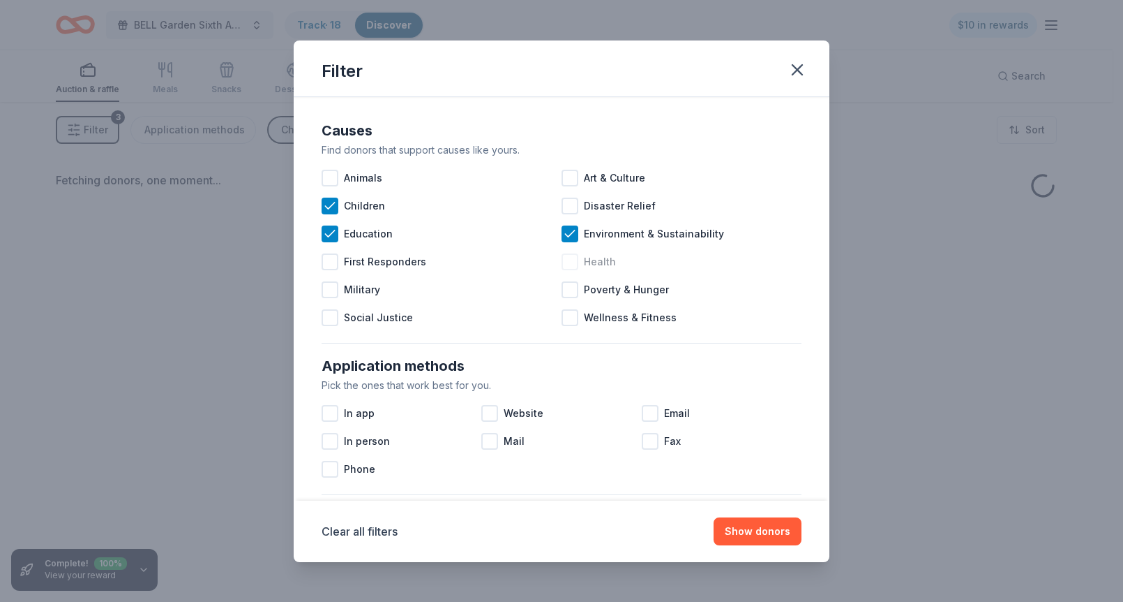
click at [565, 260] on div at bounding box center [570, 261] width 17 height 17
click at [564, 288] on div at bounding box center [570, 289] width 17 height 17
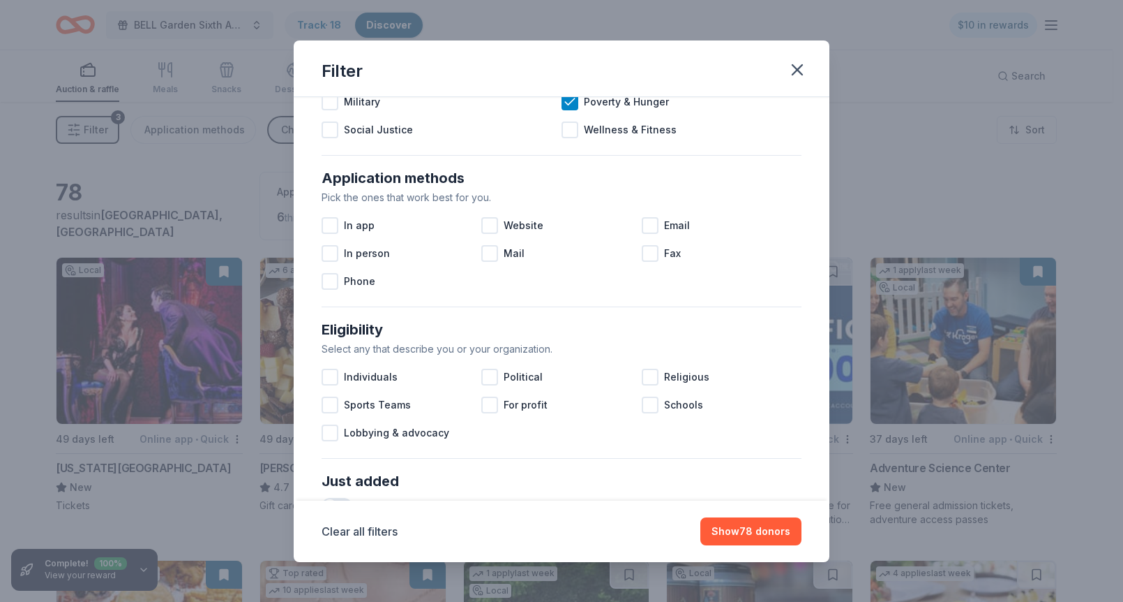
scroll to position [191, 0]
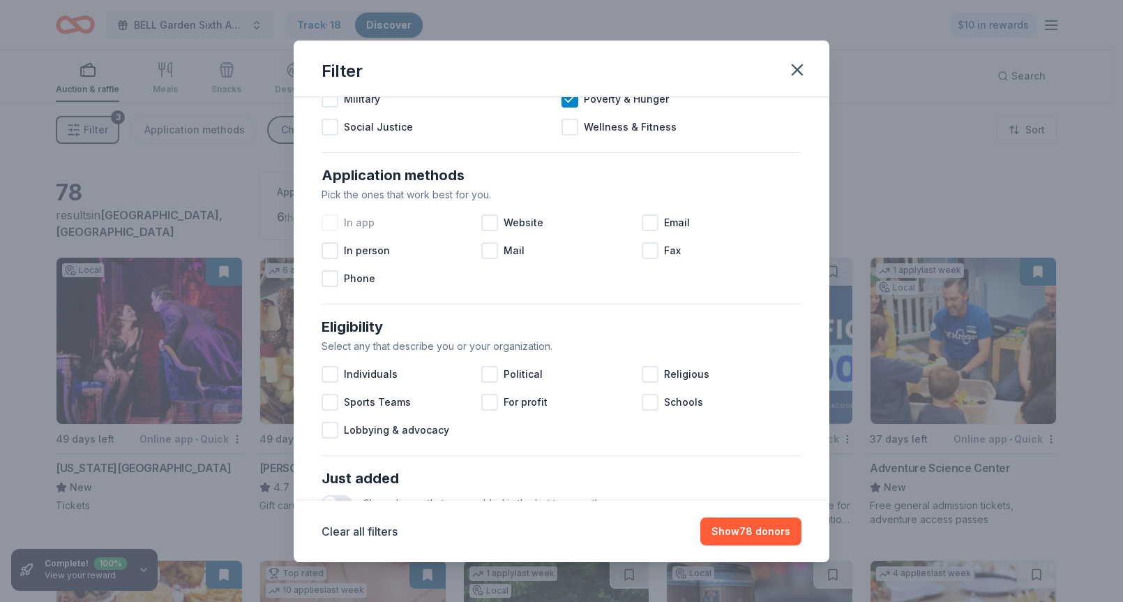
click at [330, 222] on div at bounding box center [330, 222] width 17 height 17
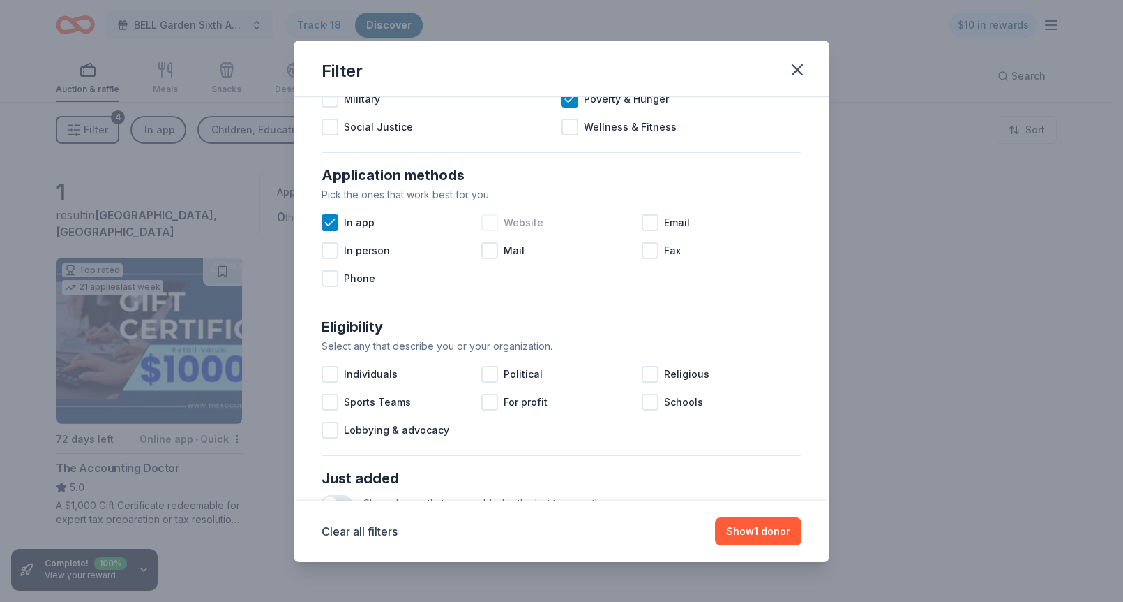
click at [481, 223] on div at bounding box center [489, 222] width 17 height 17
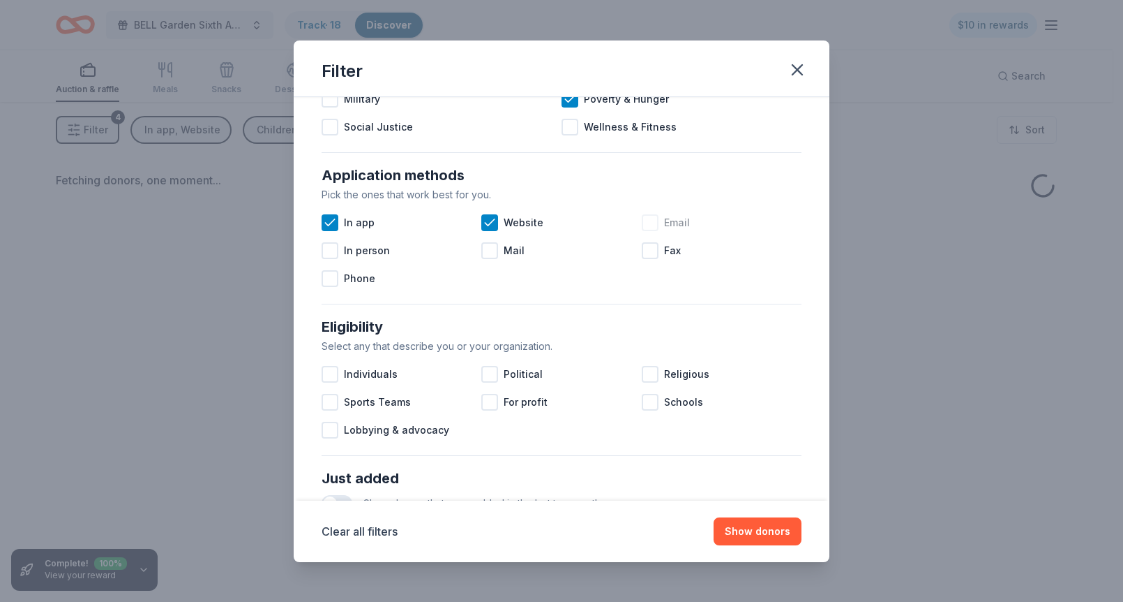
click at [645, 224] on div at bounding box center [650, 222] width 17 height 17
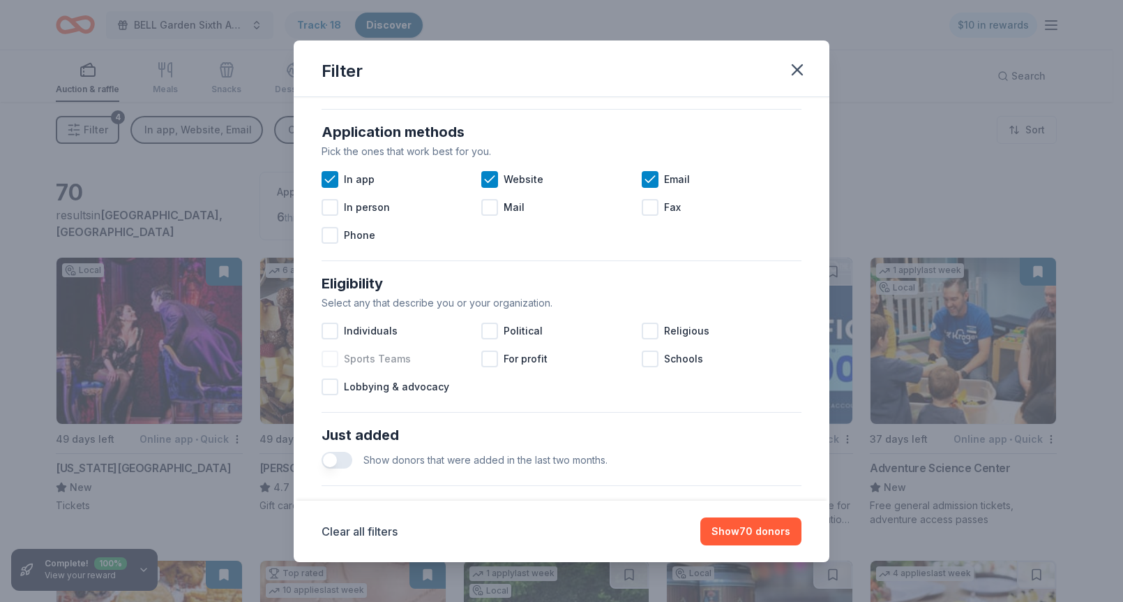
scroll to position [249, 0]
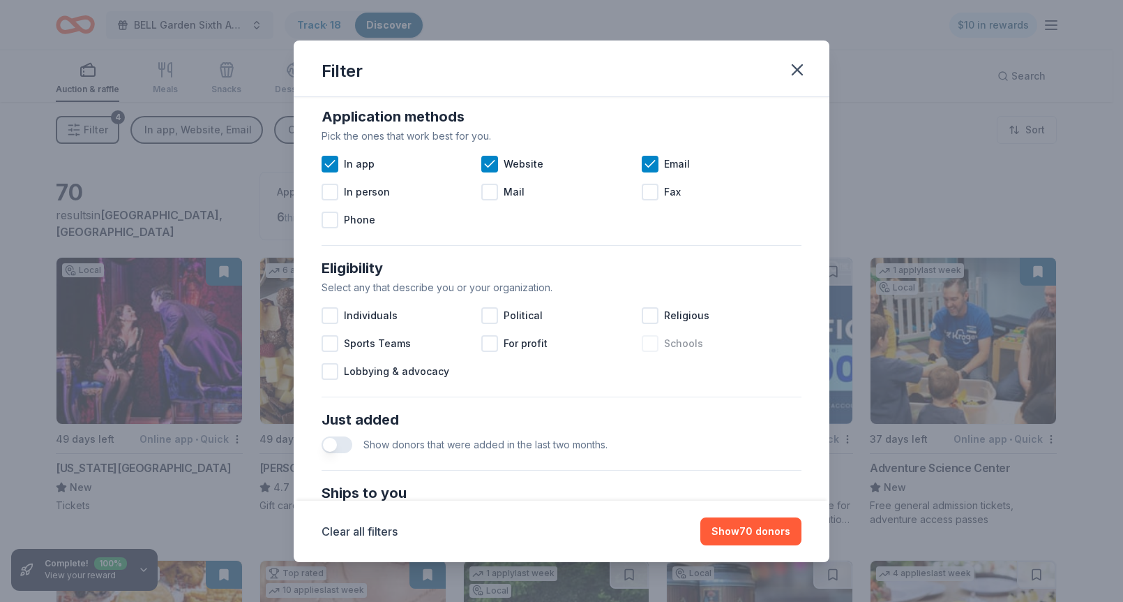
click at [647, 341] on div at bounding box center [650, 343] width 17 height 17
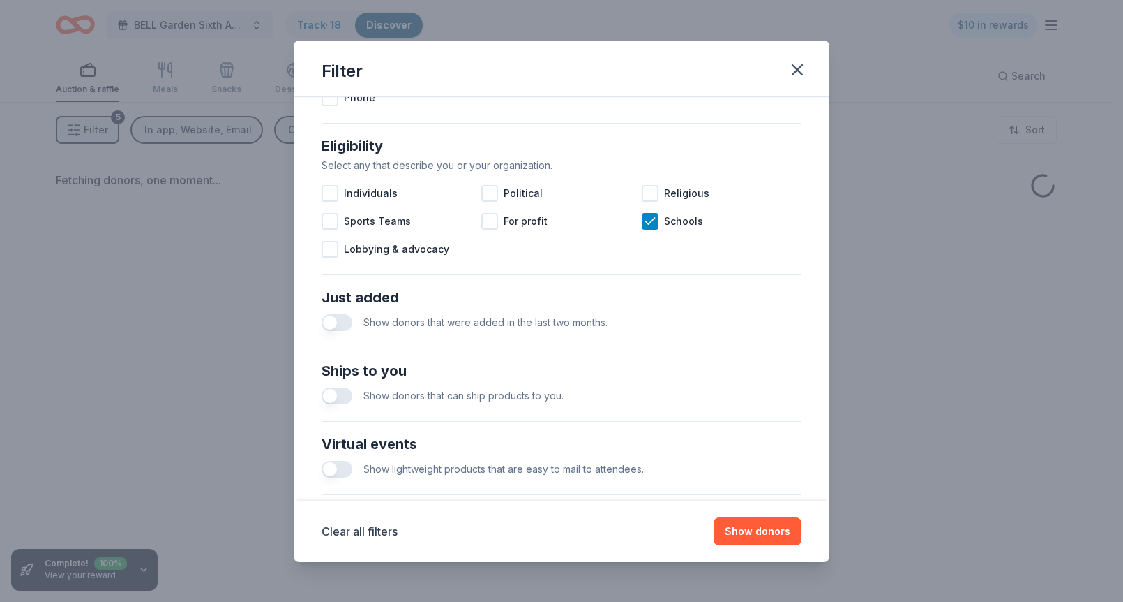
scroll to position [373, 0]
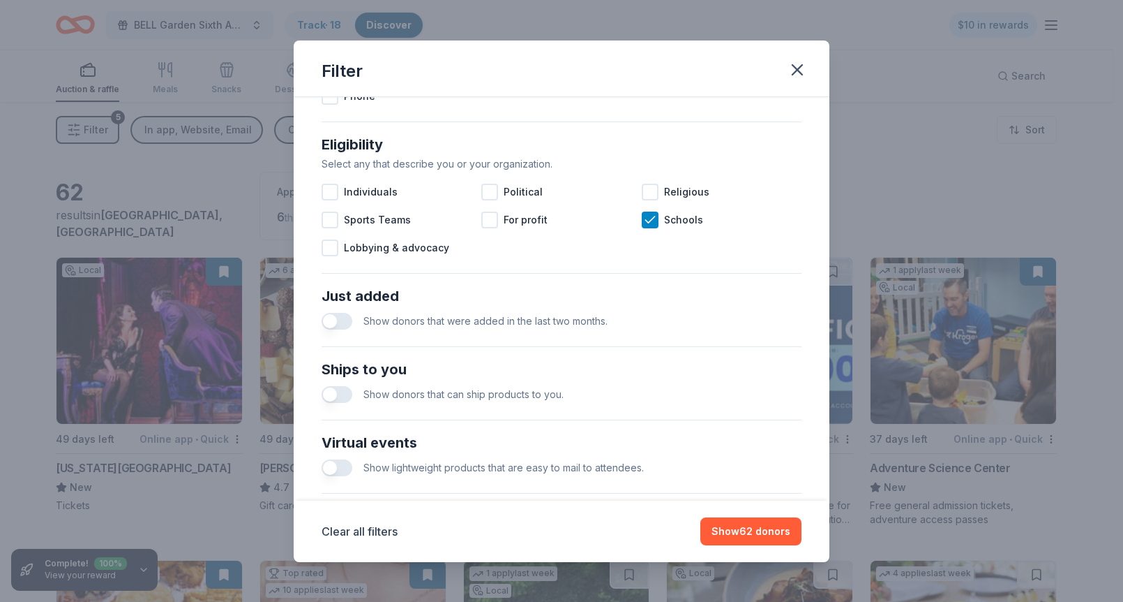
click at [334, 318] on button "button" at bounding box center [337, 321] width 31 height 17
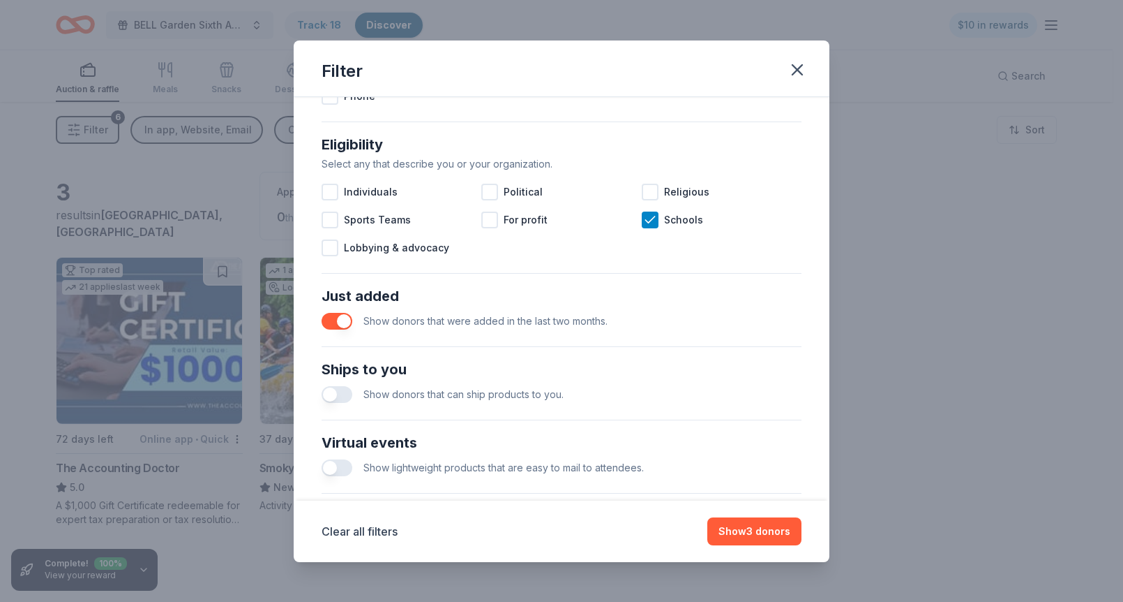
click at [337, 391] on button "button" at bounding box center [337, 394] width 31 height 17
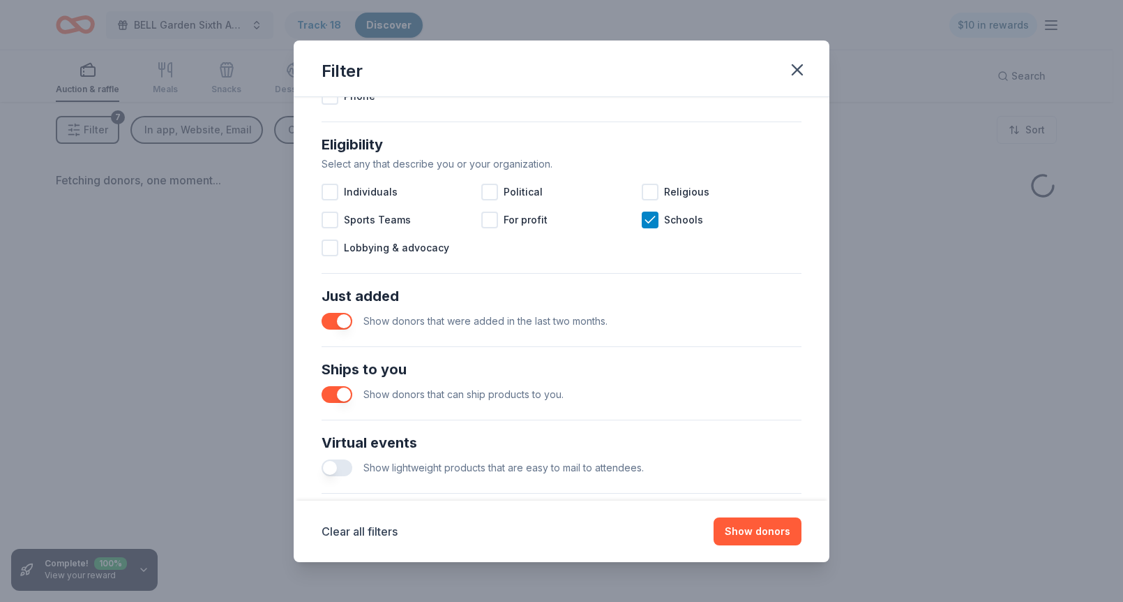
click at [333, 461] on button "button" at bounding box center [337, 467] width 31 height 17
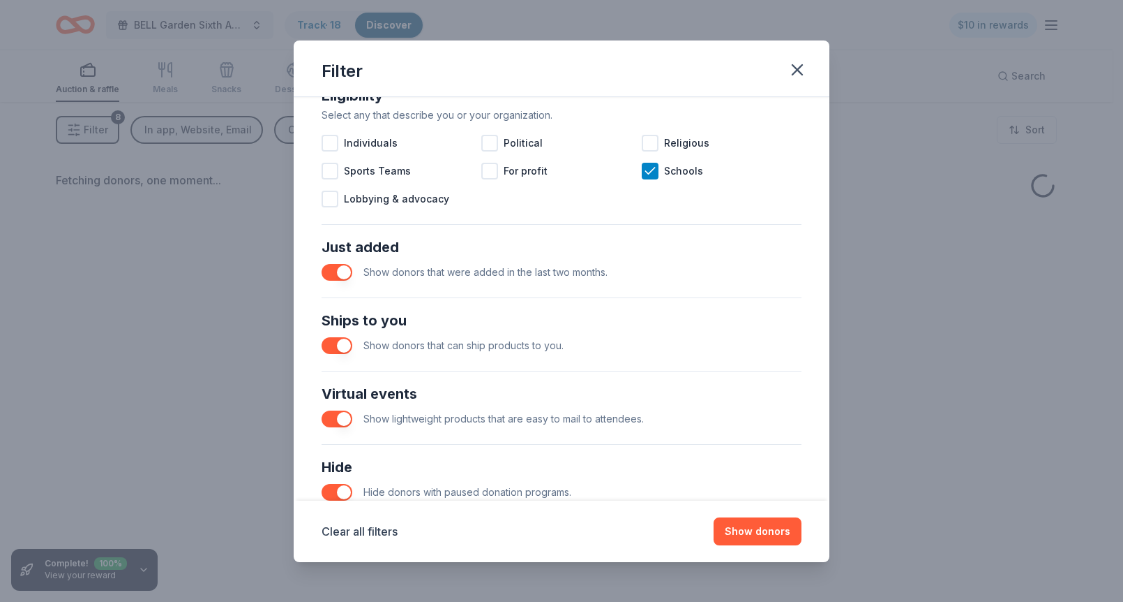
scroll to position [516, 0]
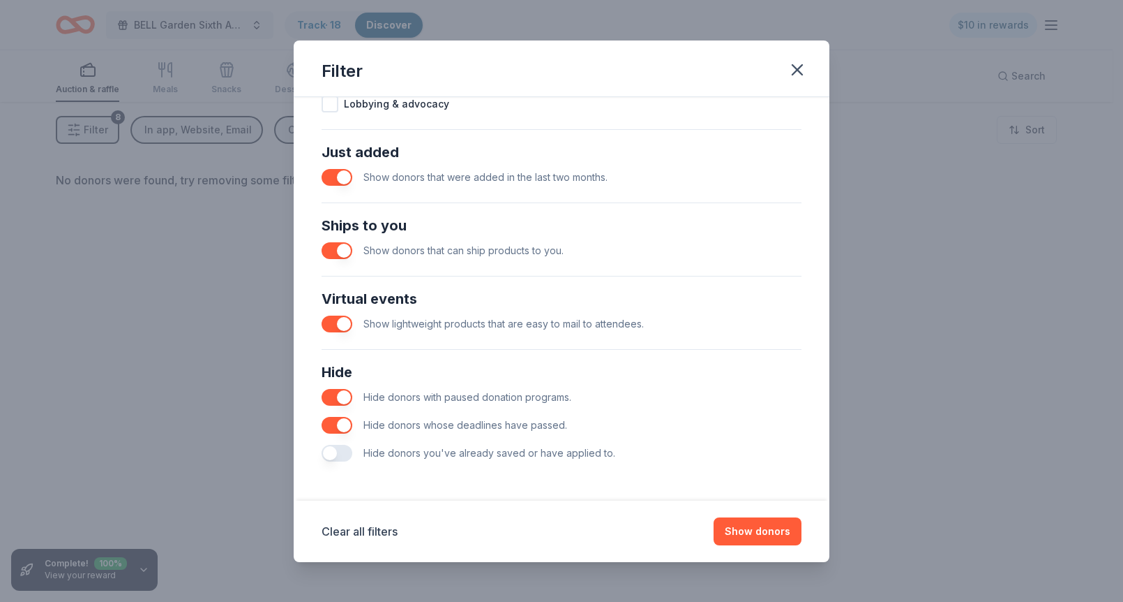
click at [332, 451] on button "button" at bounding box center [337, 453] width 31 height 17
click at [755, 529] on button "Show donors" at bounding box center [758, 531] width 88 height 28
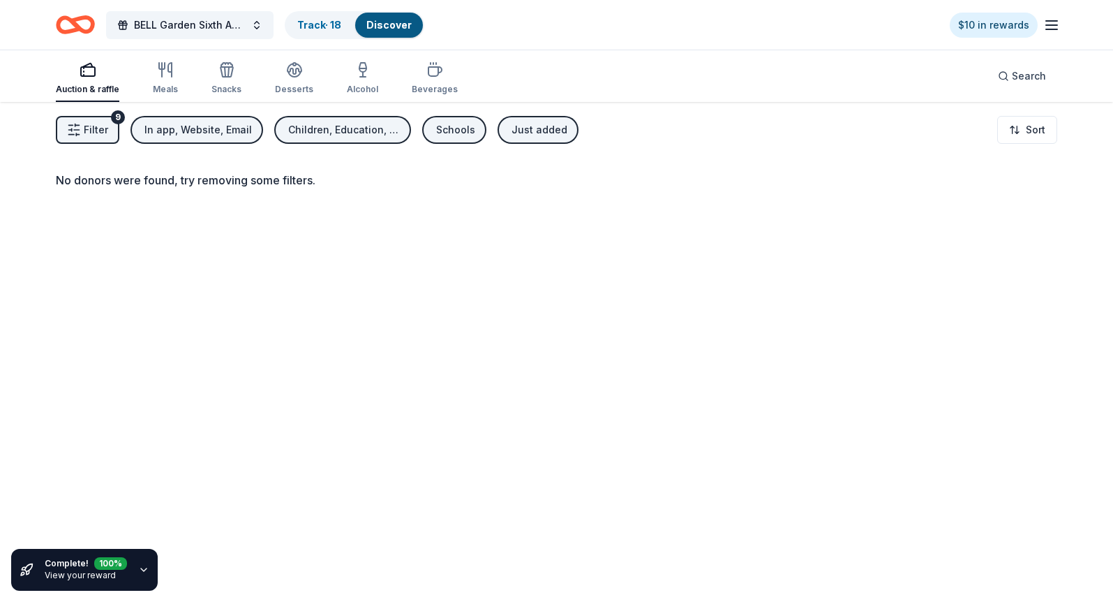
click at [89, 124] on span "Filter" at bounding box center [96, 129] width 24 height 17
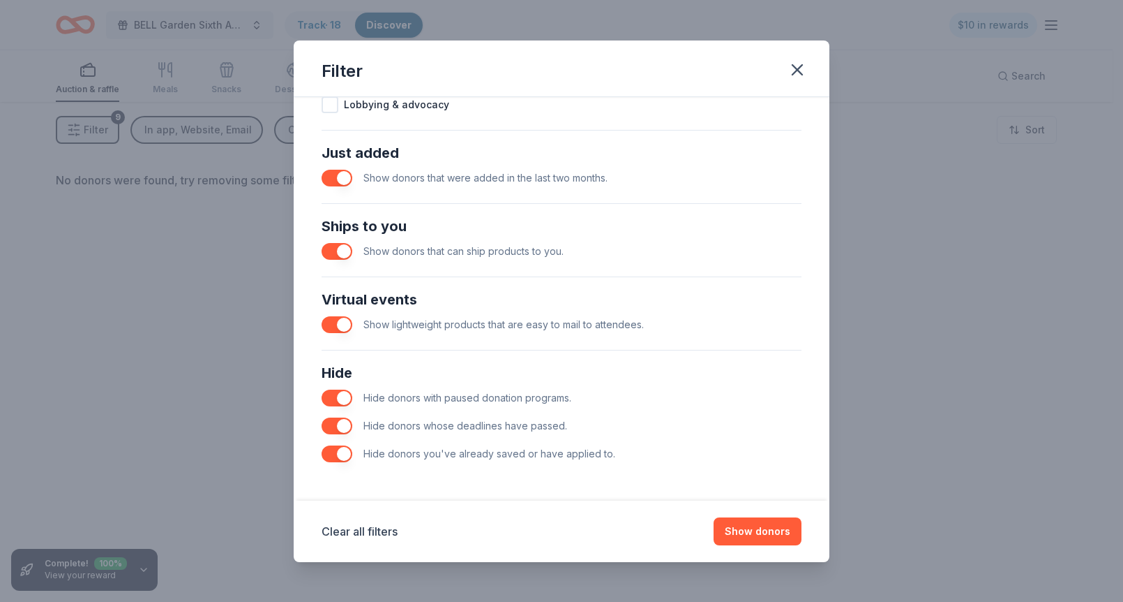
scroll to position [516, 0]
click at [338, 448] on button "button" at bounding box center [337, 453] width 31 height 17
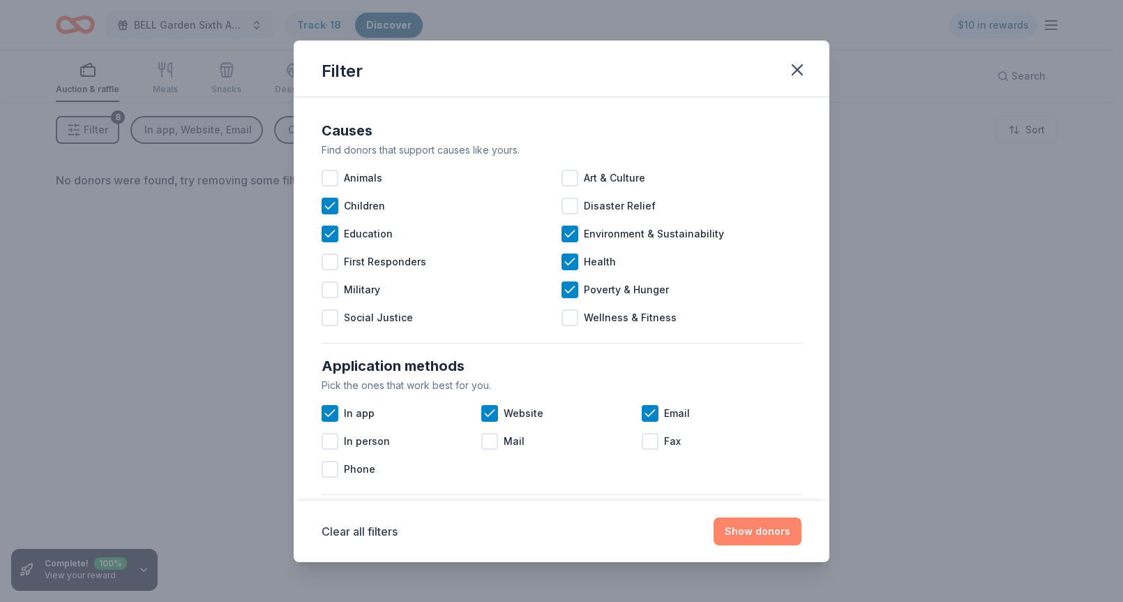
click at [769, 528] on button "Show donors" at bounding box center [758, 531] width 88 height 28
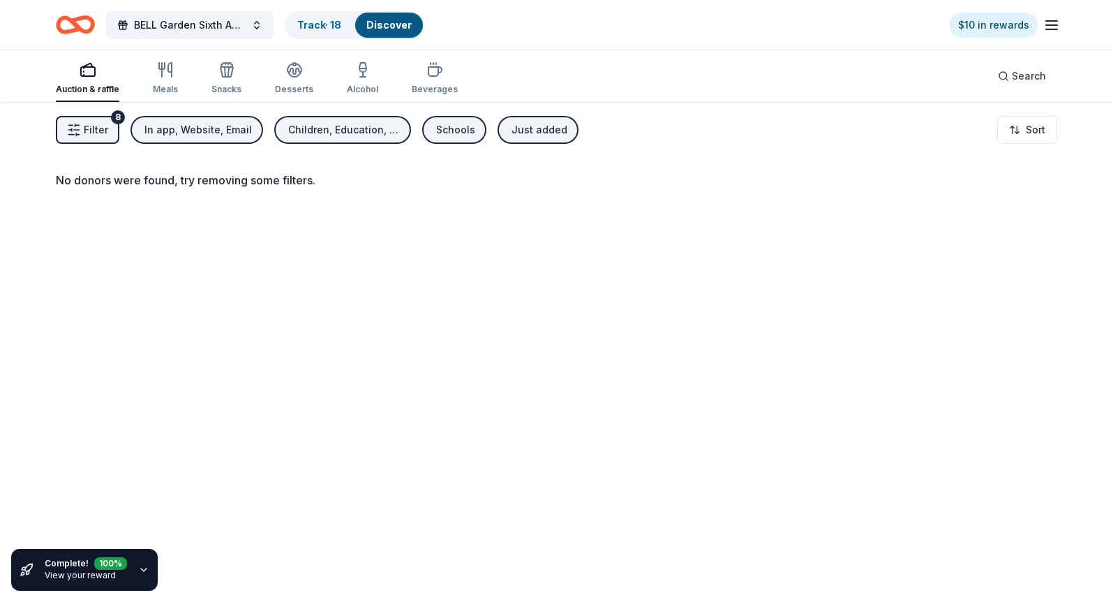
click at [179, 125] on div "In app, Website, Email" at bounding box center [197, 129] width 107 height 17
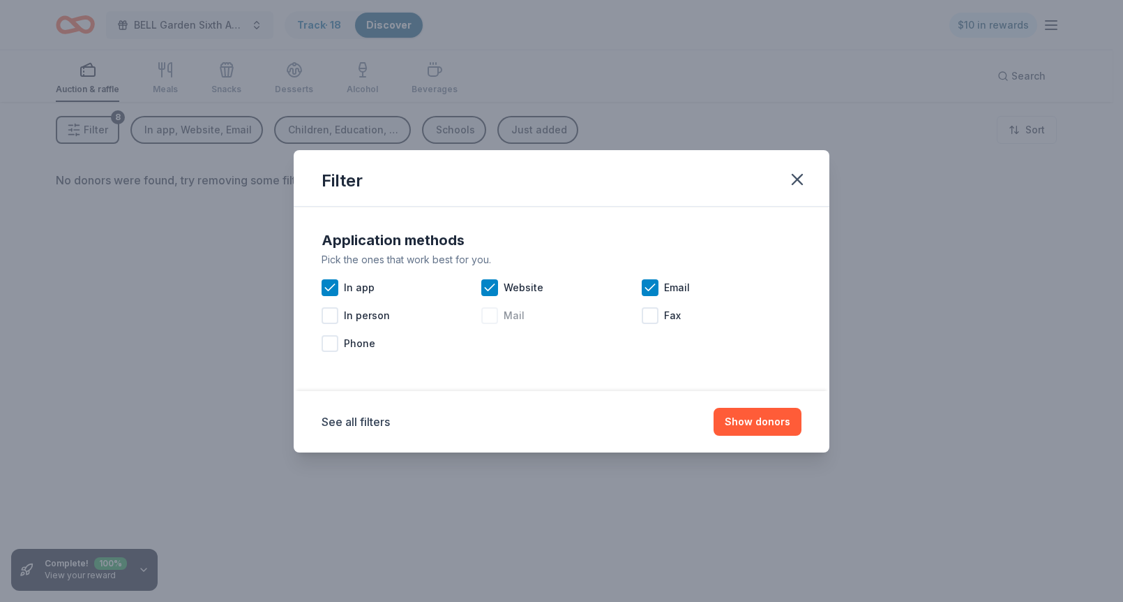
click at [489, 315] on div at bounding box center [489, 315] width 17 height 17
click at [759, 414] on button "Show donors" at bounding box center [758, 422] width 88 height 28
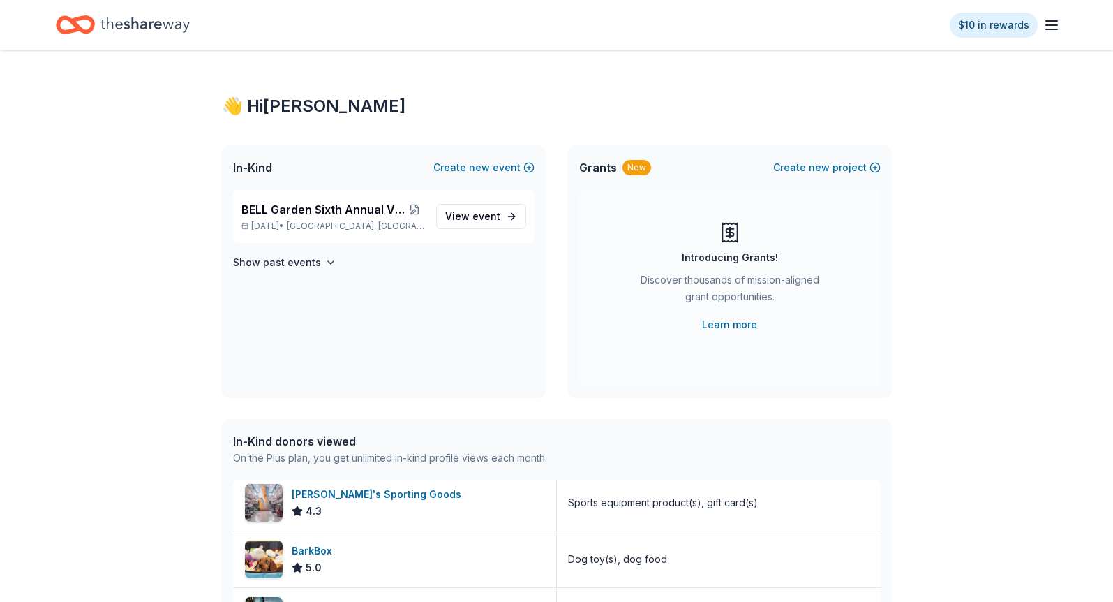
click at [1047, 21] on line "button" at bounding box center [1051, 21] width 11 height 0
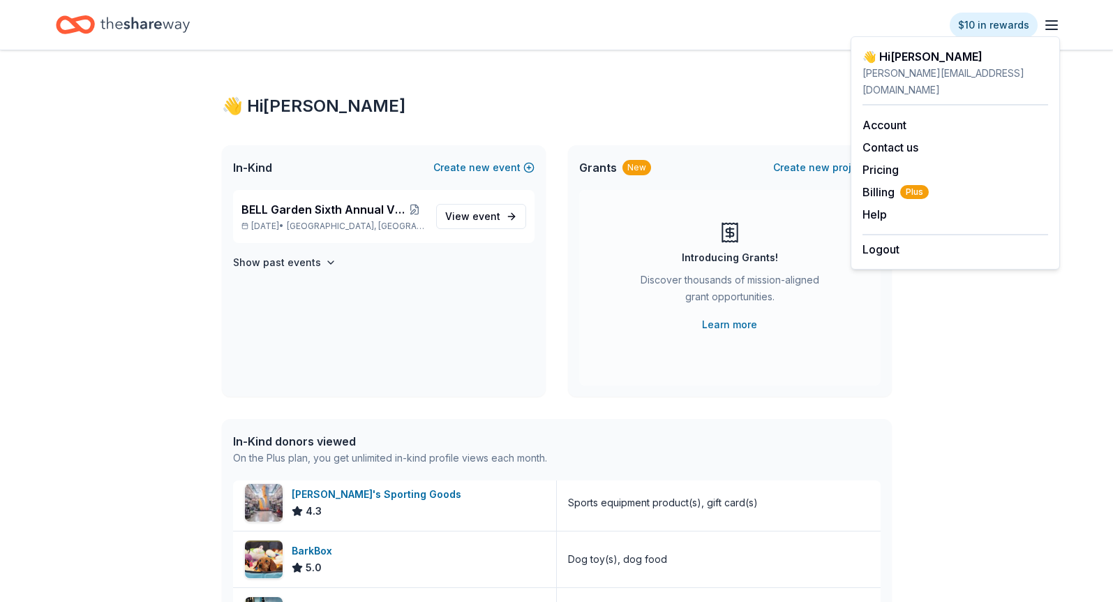
click at [954, 65] on div "deborah@bellgardentn.org" at bounding box center [955, 81] width 186 height 33
click at [963, 290] on div "👋 Hi Deborah In-Kind Create new event BELL Garden Sixth Annual Virtual Auction …" at bounding box center [556, 537] width 1113 height 974
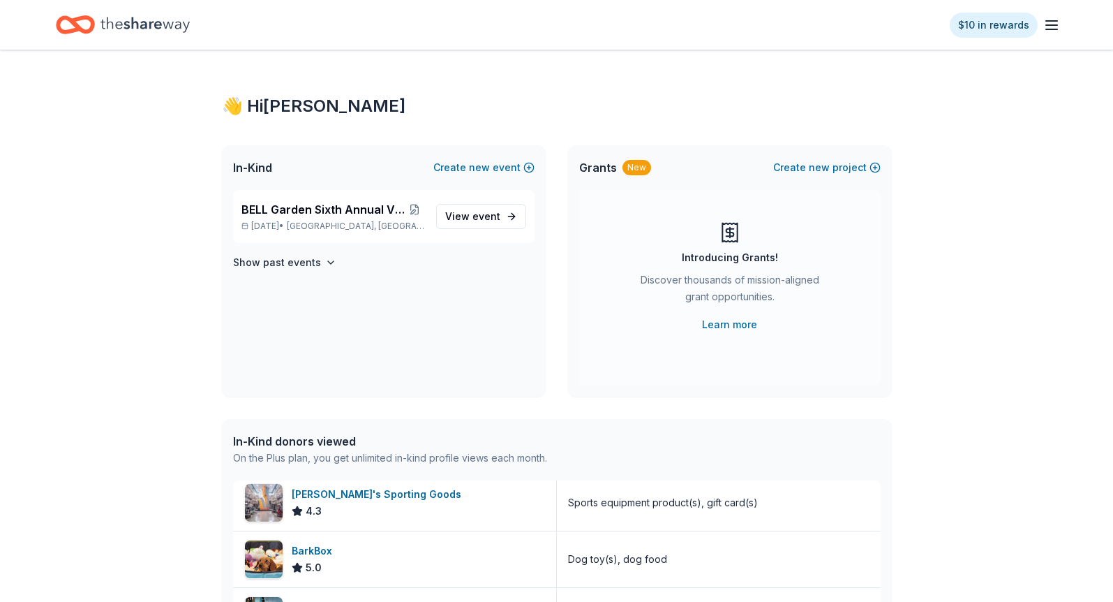
click at [1050, 25] on line "button" at bounding box center [1051, 25] width 11 height 0
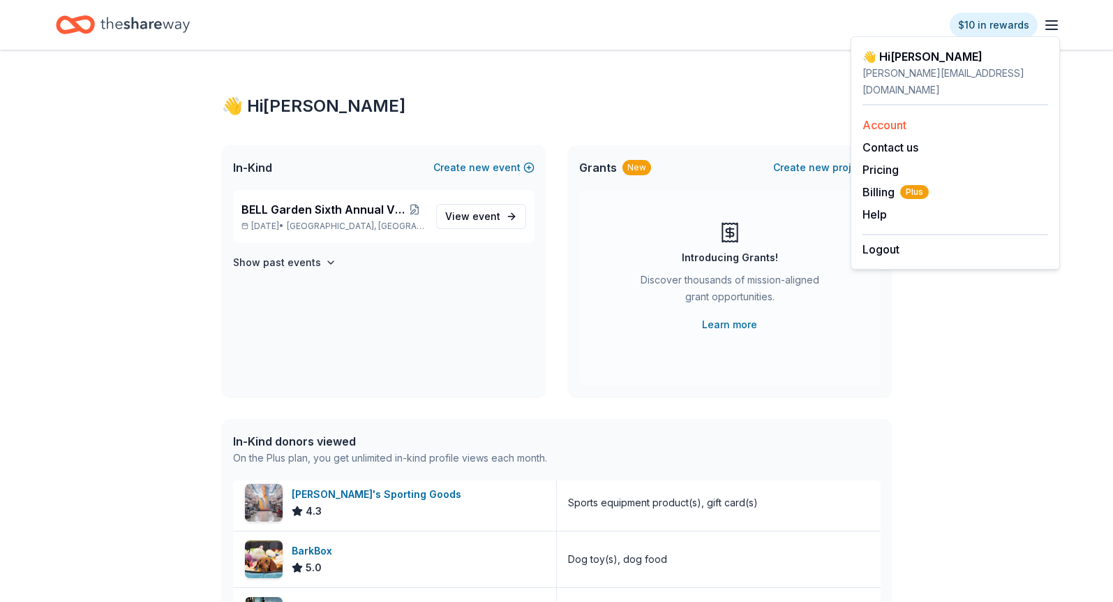
click at [902, 118] on link "Account" at bounding box center [884, 125] width 44 height 14
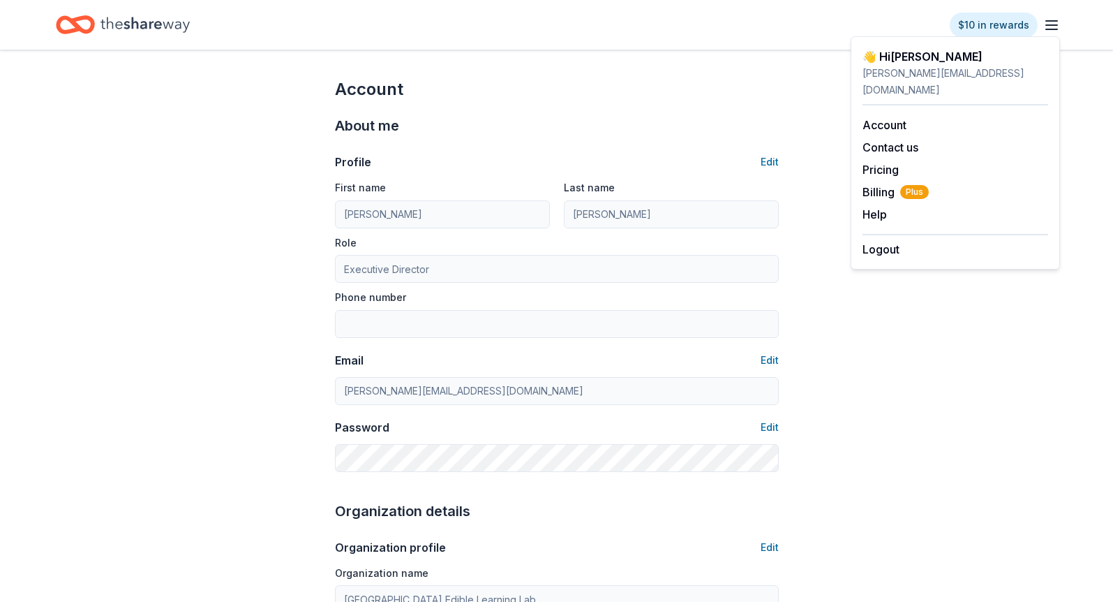
click at [1055, 17] on icon "button" at bounding box center [1051, 25] width 17 height 17
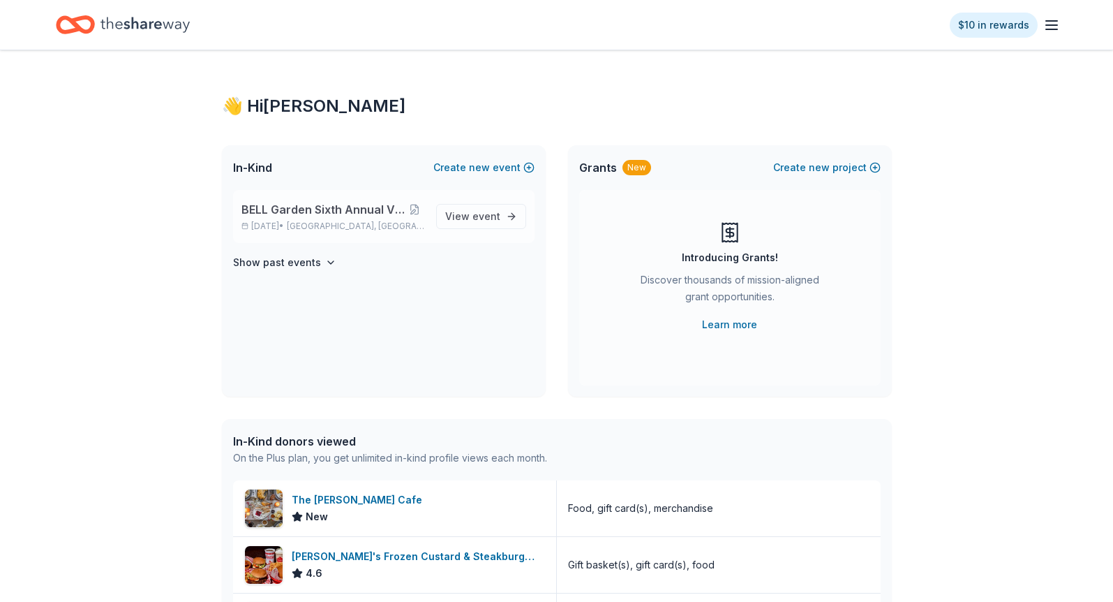
click at [359, 207] on span "BELL Garden Sixth Annual Virtual Auction" at bounding box center [322, 209] width 163 height 17
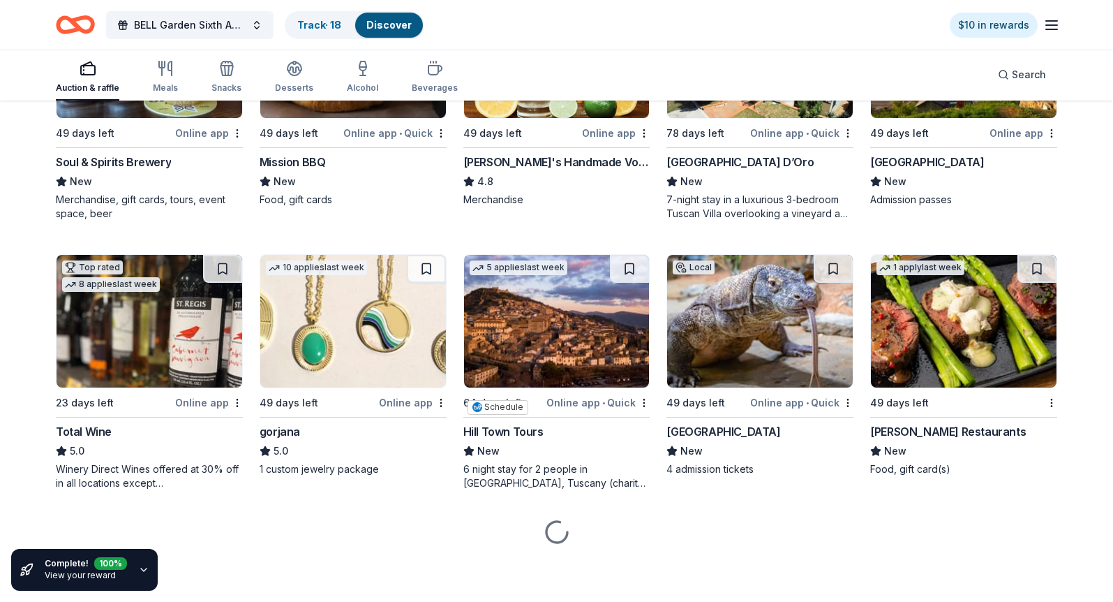
scroll to position [2712, 0]
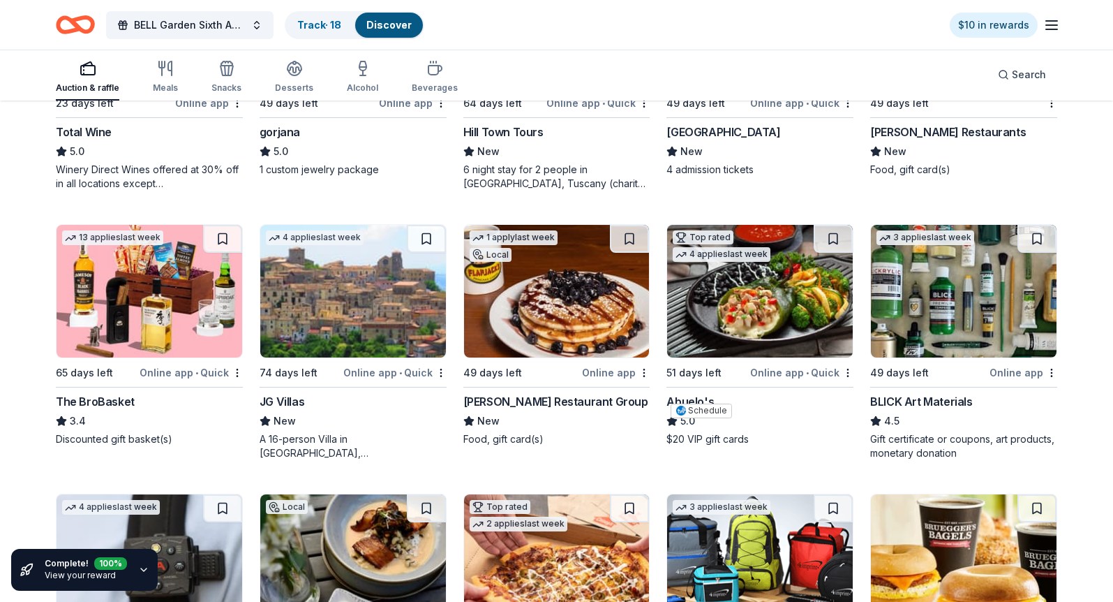
click at [772, 88] on img at bounding box center [760, 21] width 186 height 133
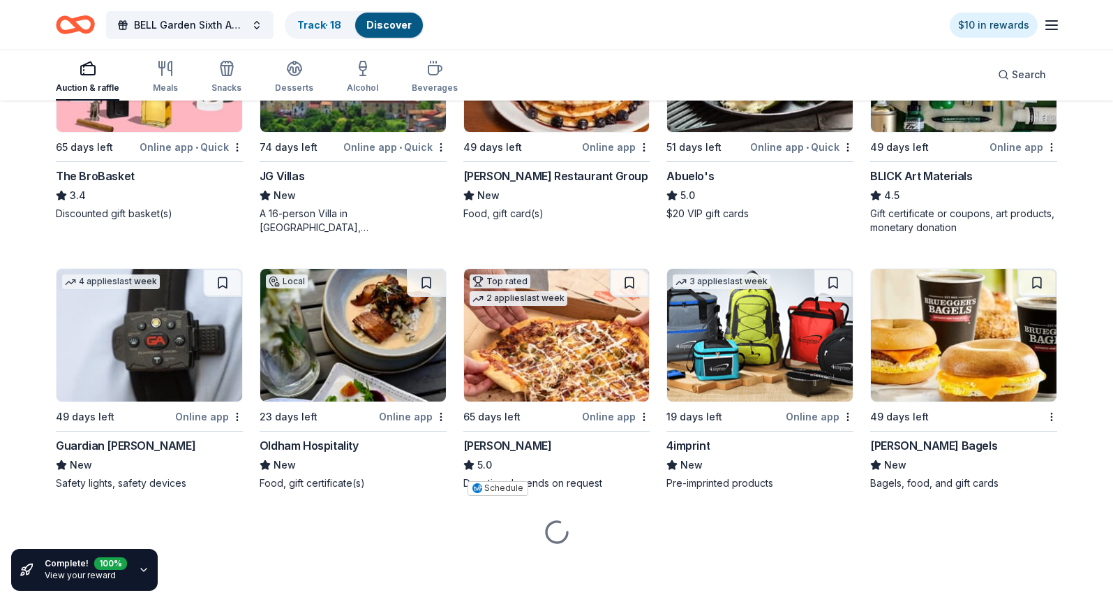
scroll to position [3042, 0]
click at [786, 132] on img at bounding box center [760, 65] width 186 height 133
click at [950, 132] on img at bounding box center [964, 65] width 186 height 133
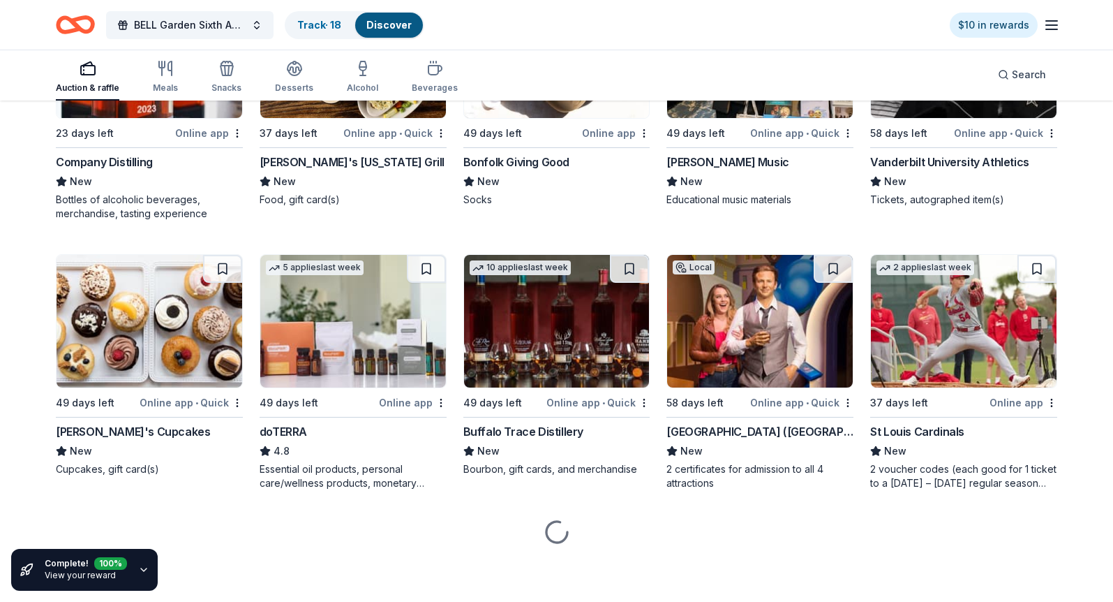
scroll to position [3529, 0]
click at [326, 118] on img at bounding box center [353, 51] width 186 height 133
click at [945, 118] on img at bounding box center [964, 51] width 186 height 133
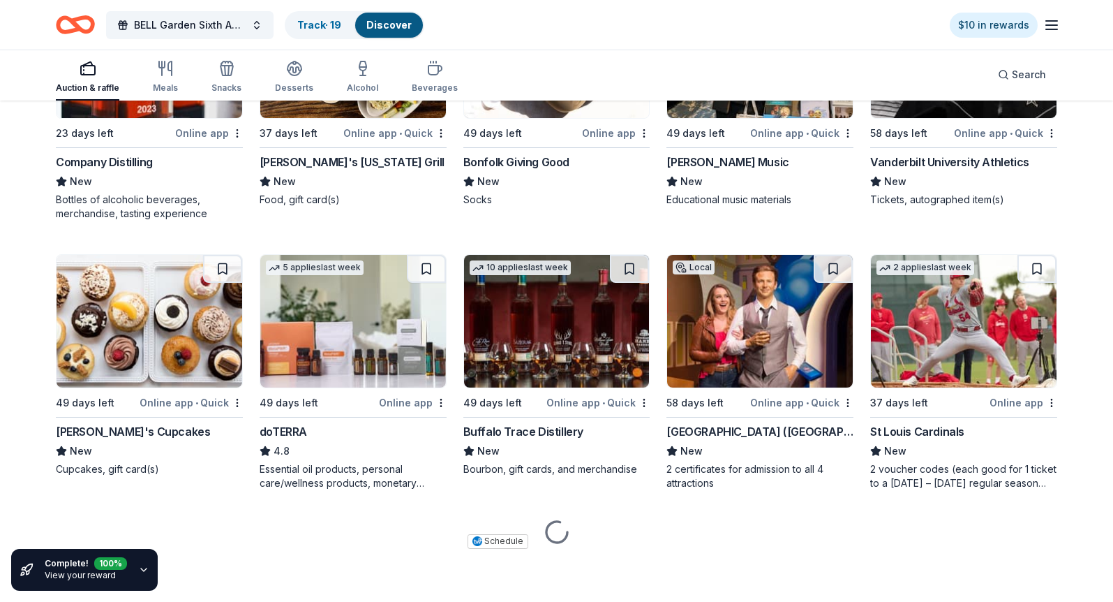
scroll to position [3936, 0]
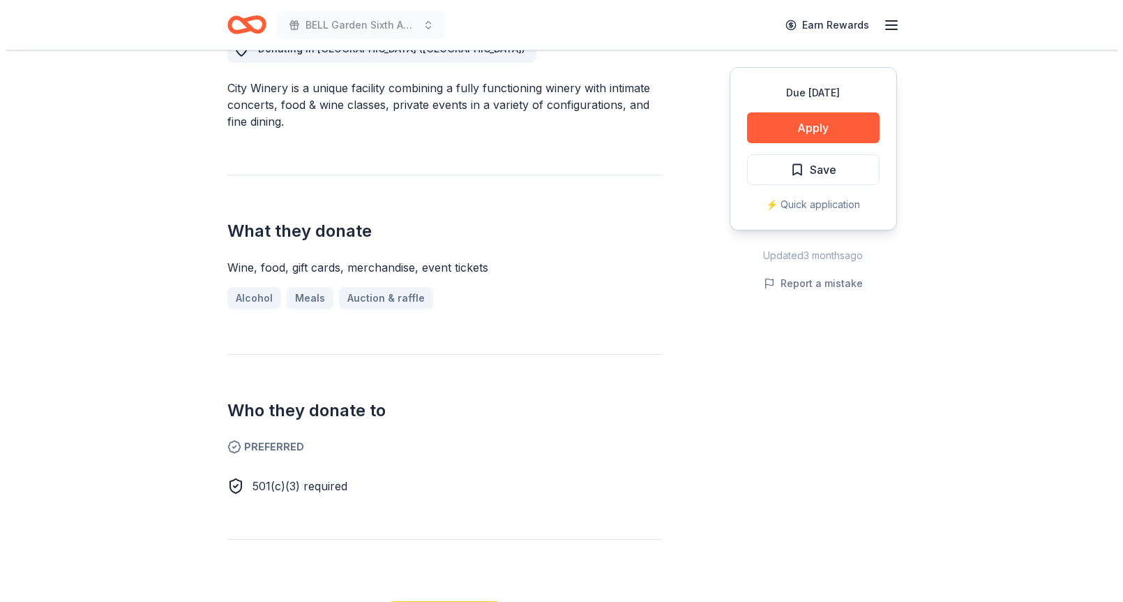
scroll to position [424, 0]
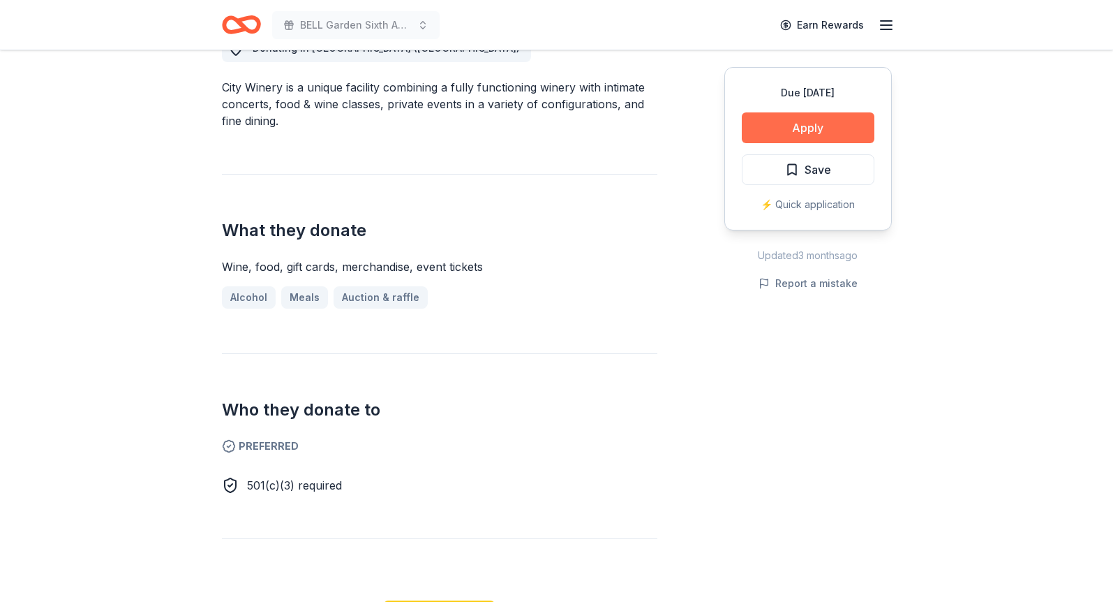
click at [814, 118] on button "Apply" at bounding box center [808, 127] width 133 height 31
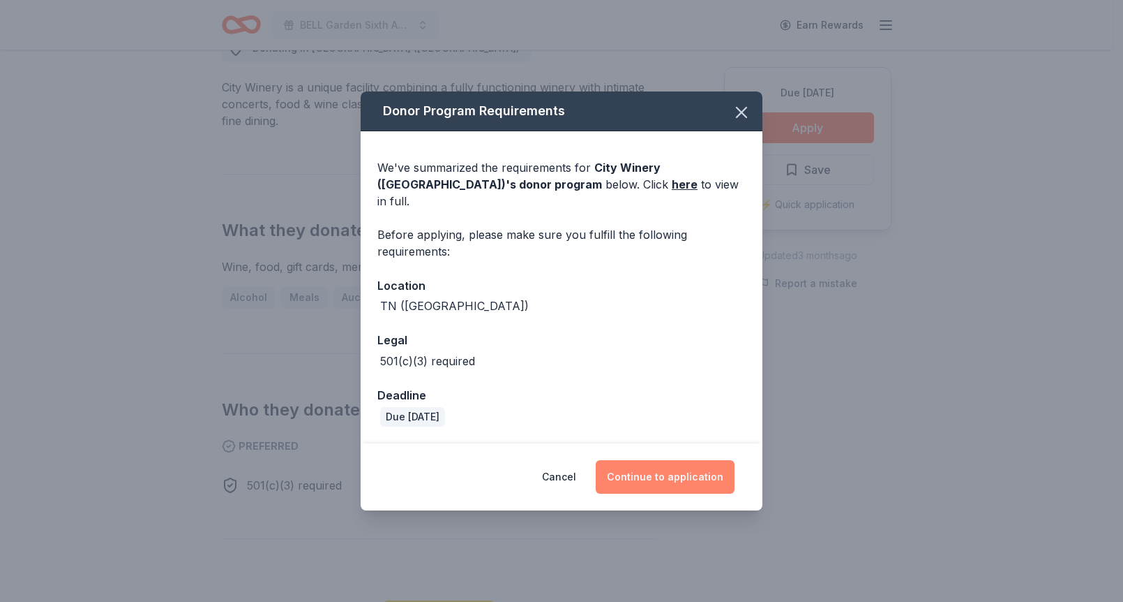
click at [682, 465] on button "Continue to application" at bounding box center [665, 476] width 139 height 33
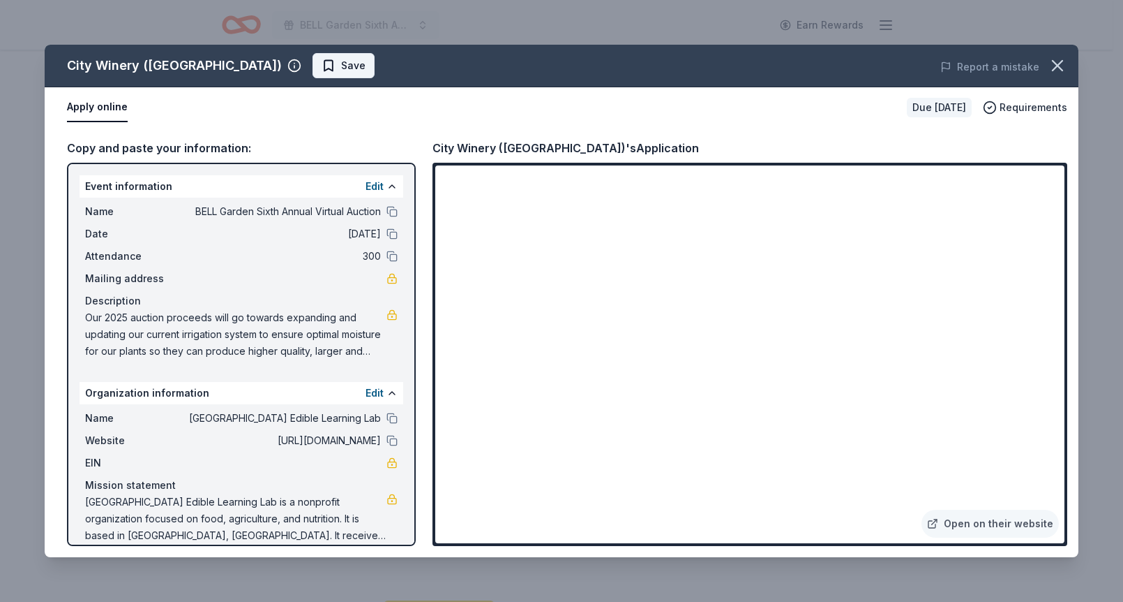
click at [322, 63] on span "Save" at bounding box center [344, 65] width 44 height 17
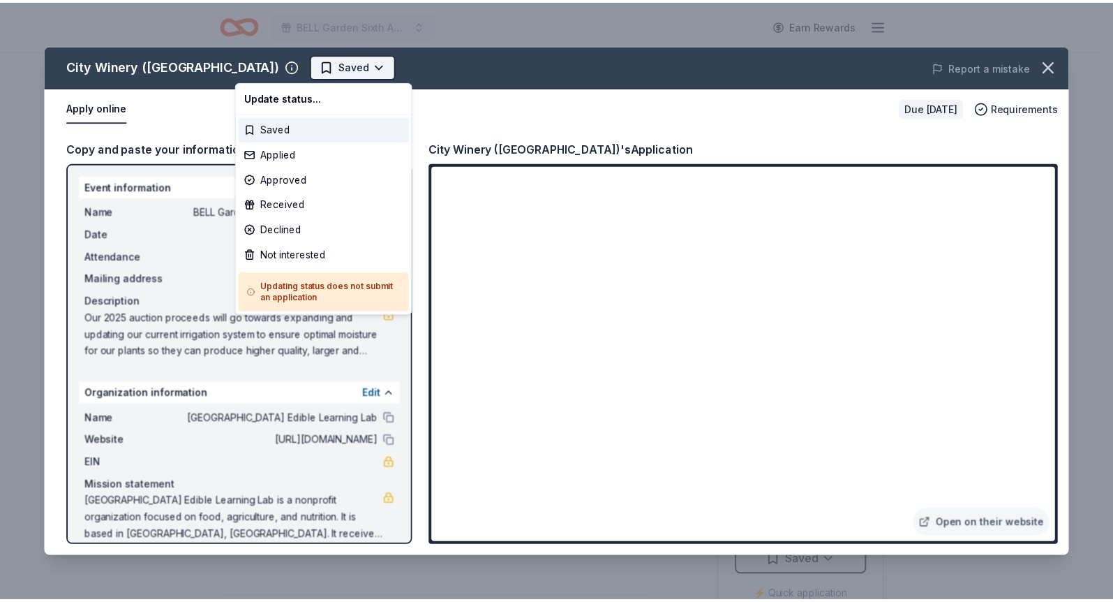
scroll to position [0, 0]
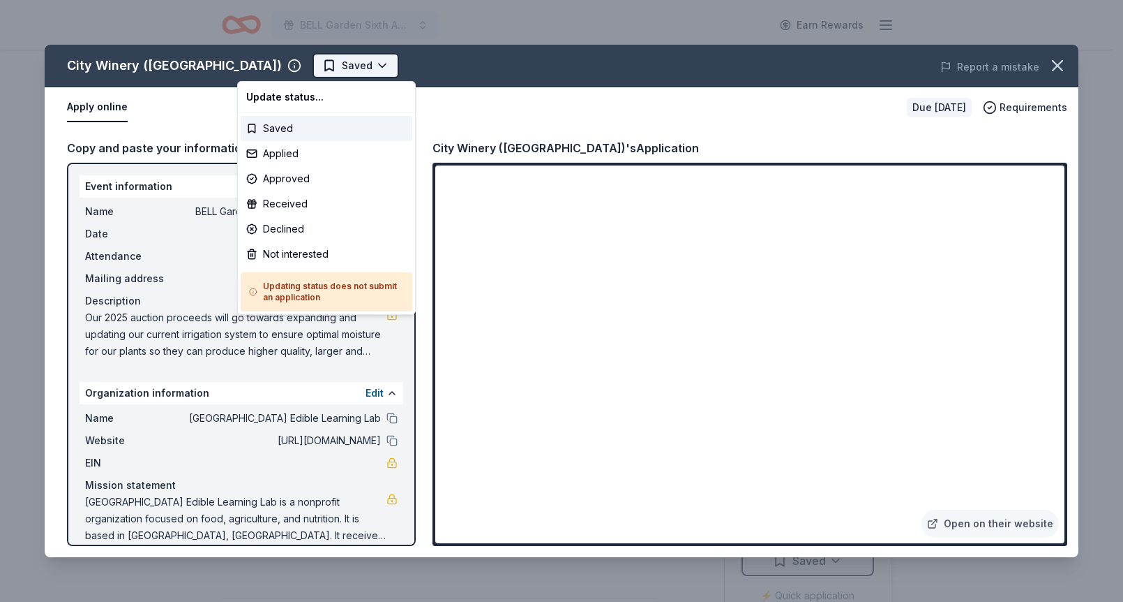
click at [307, 65] on html "BELL Garden Sixth Annual Virtual Auction Earn Rewards Due [DATE] Share City Win…" at bounding box center [561, 301] width 1123 height 602
click at [302, 147] on div "Applied" at bounding box center [327, 153] width 172 height 25
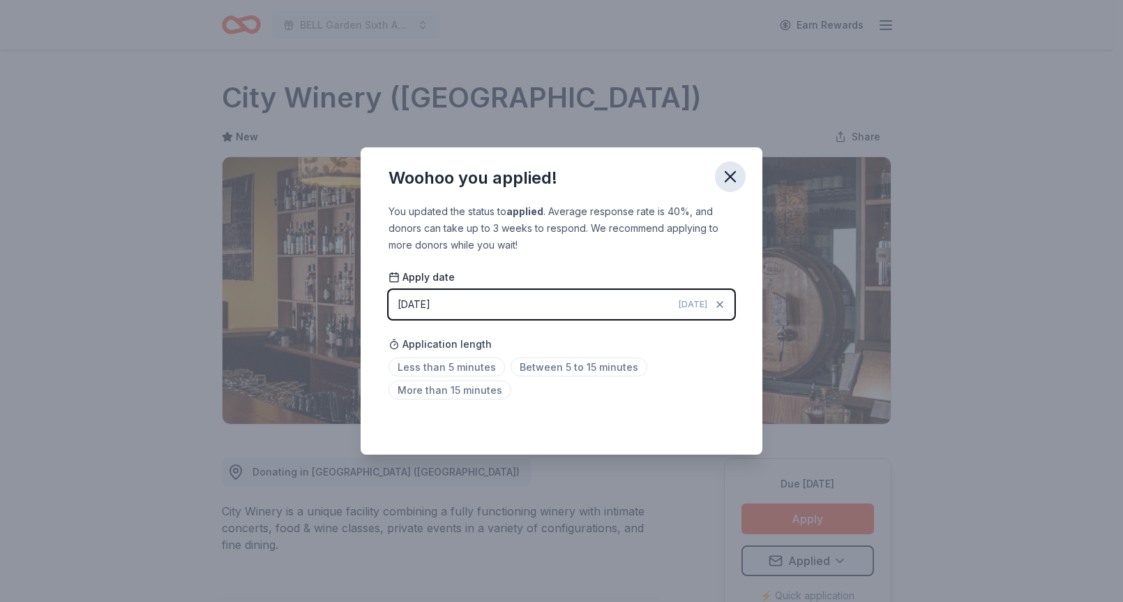
click at [724, 168] on icon "button" at bounding box center [731, 177] width 20 height 20
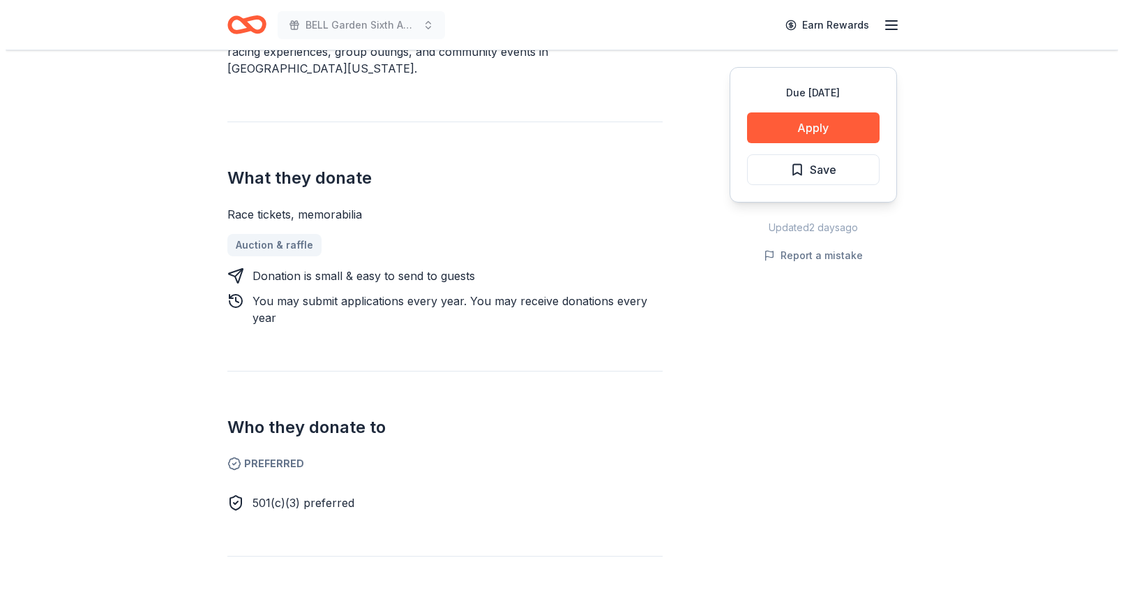
scroll to position [477, 0]
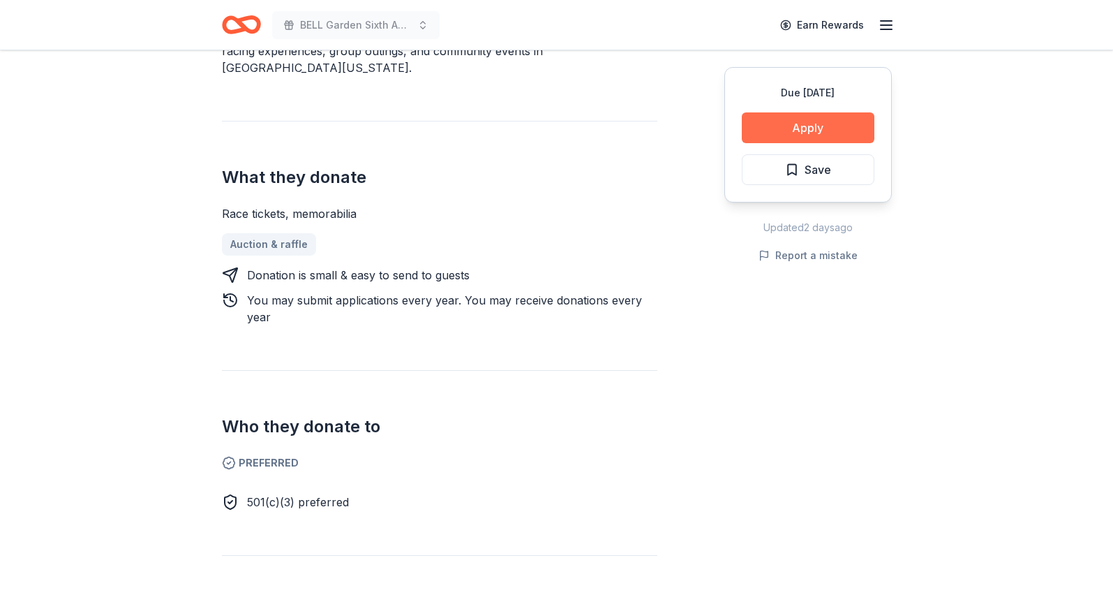
click at [812, 118] on button "Apply" at bounding box center [808, 127] width 133 height 31
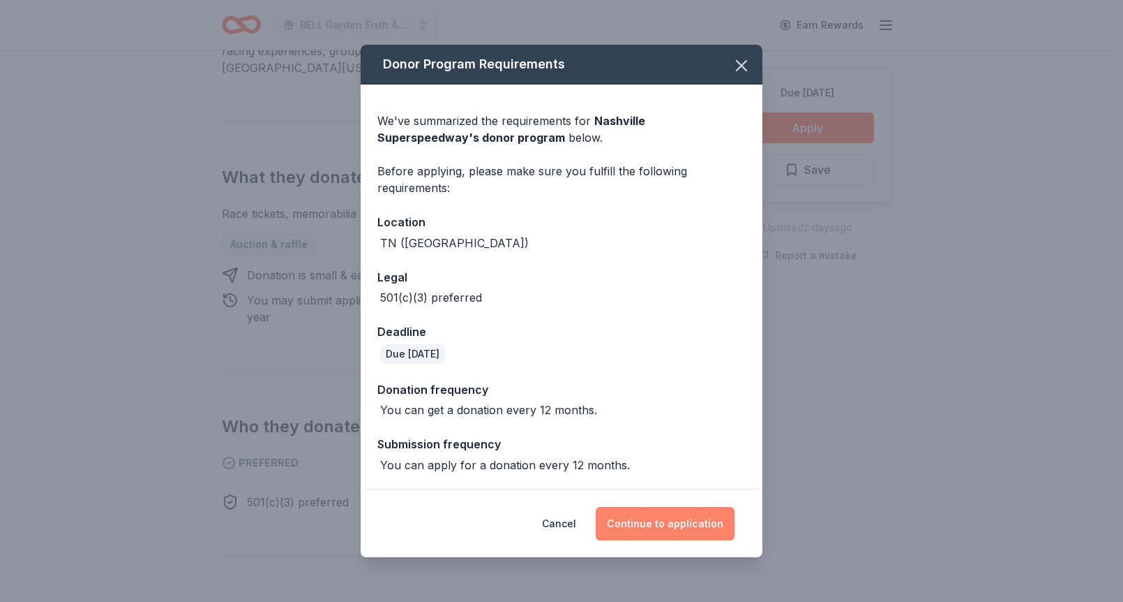
click at [651, 514] on button "Continue to application" at bounding box center [665, 523] width 139 height 33
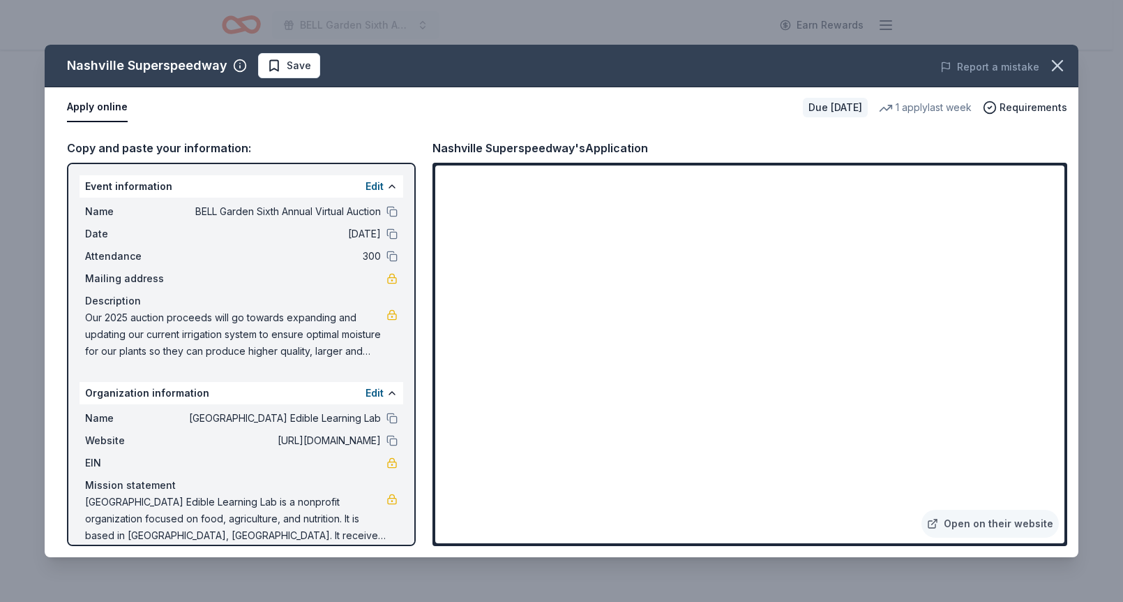
click at [312, 234] on span "[DATE]" at bounding box center [280, 233] width 202 height 17
drag, startPoint x: 319, startPoint y: 229, endPoint x: 363, endPoint y: 227, distance: 44.0
click at [363, 227] on span "[DATE]" at bounding box center [280, 233] width 202 height 17
click at [359, 230] on span "[DATE]" at bounding box center [280, 233] width 202 height 17
click at [387, 232] on button at bounding box center [392, 233] width 11 height 11
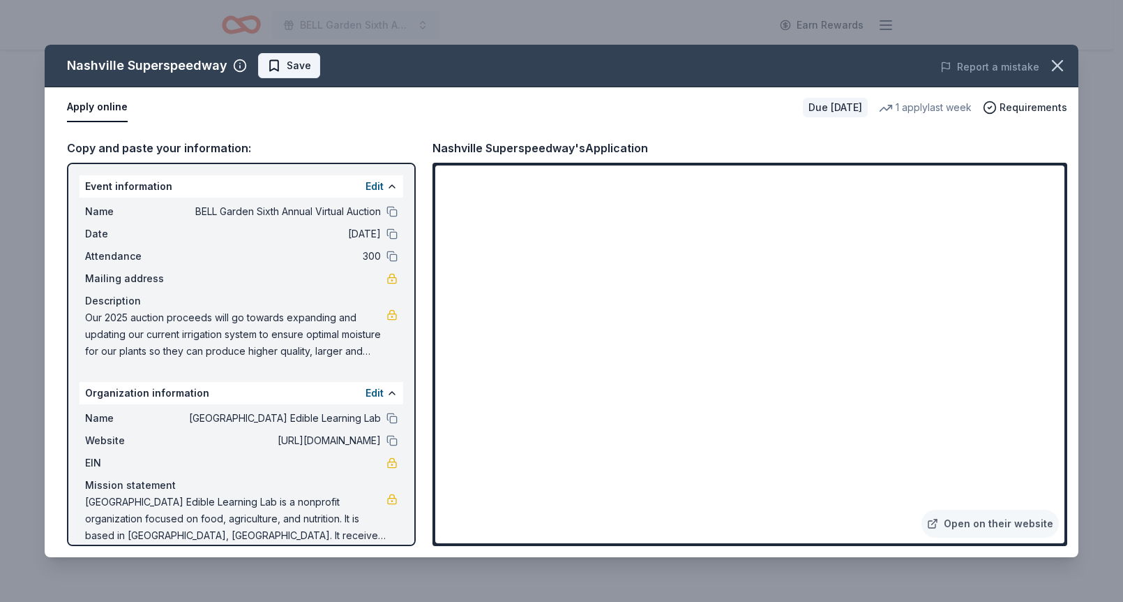
click at [307, 62] on button "Save" at bounding box center [289, 65] width 62 height 25
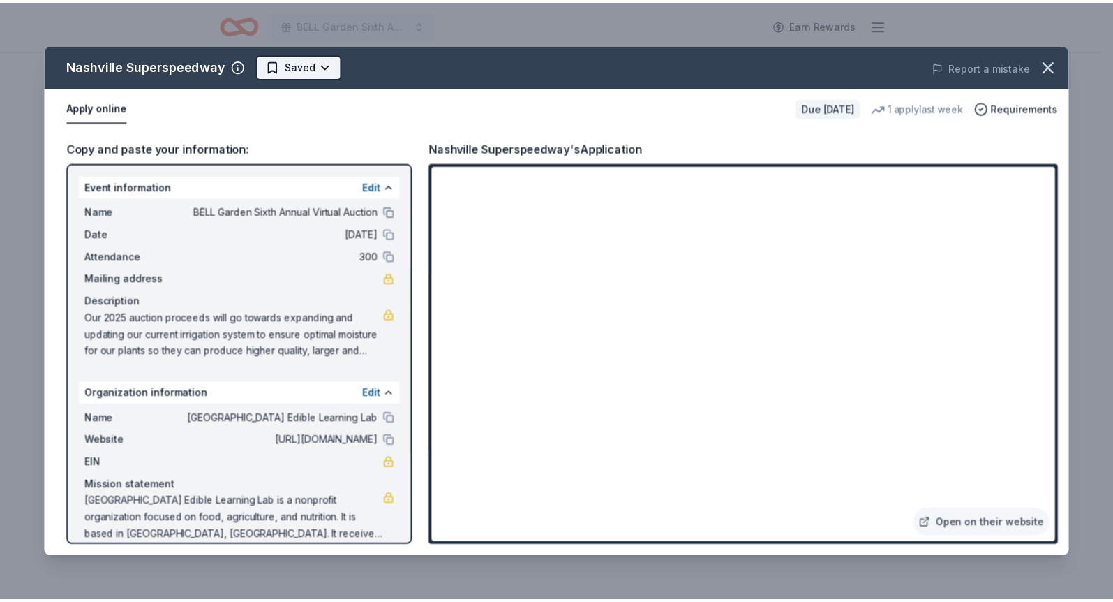
scroll to position [0, 0]
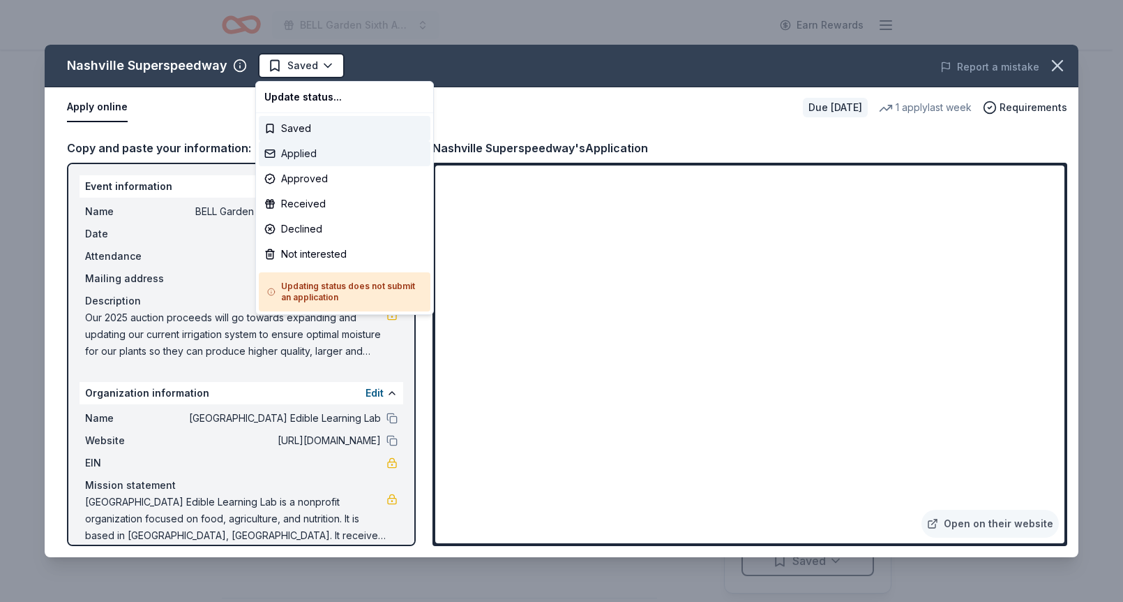
click at [320, 153] on div "Applied" at bounding box center [345, 153] width 172 height 25
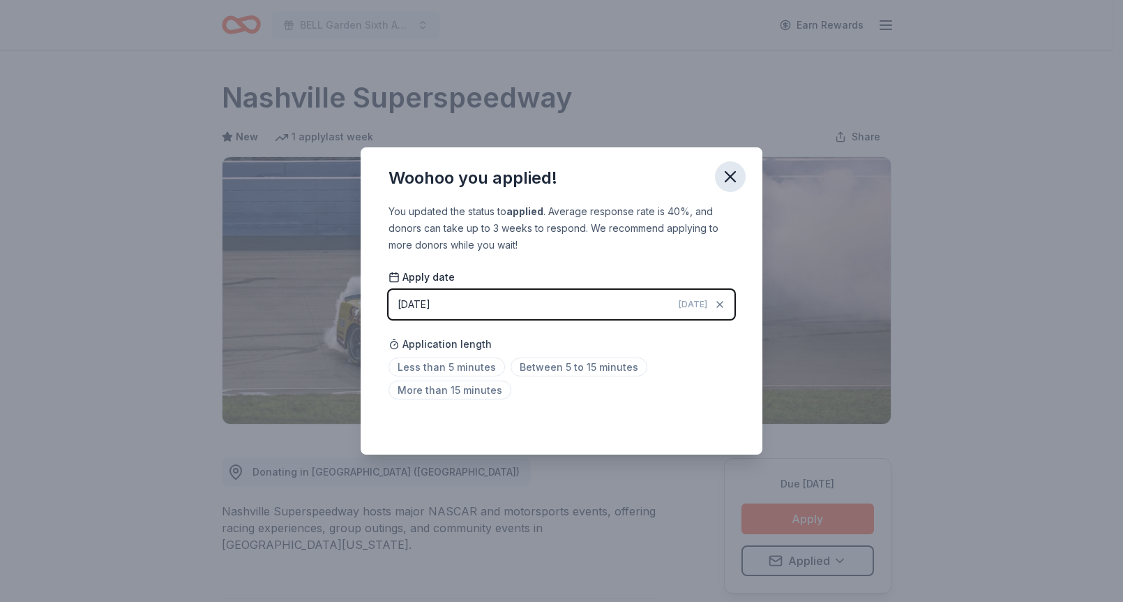
click at [728, 170] on icon "button" at bounding box center [731, 177] width 20 height 20
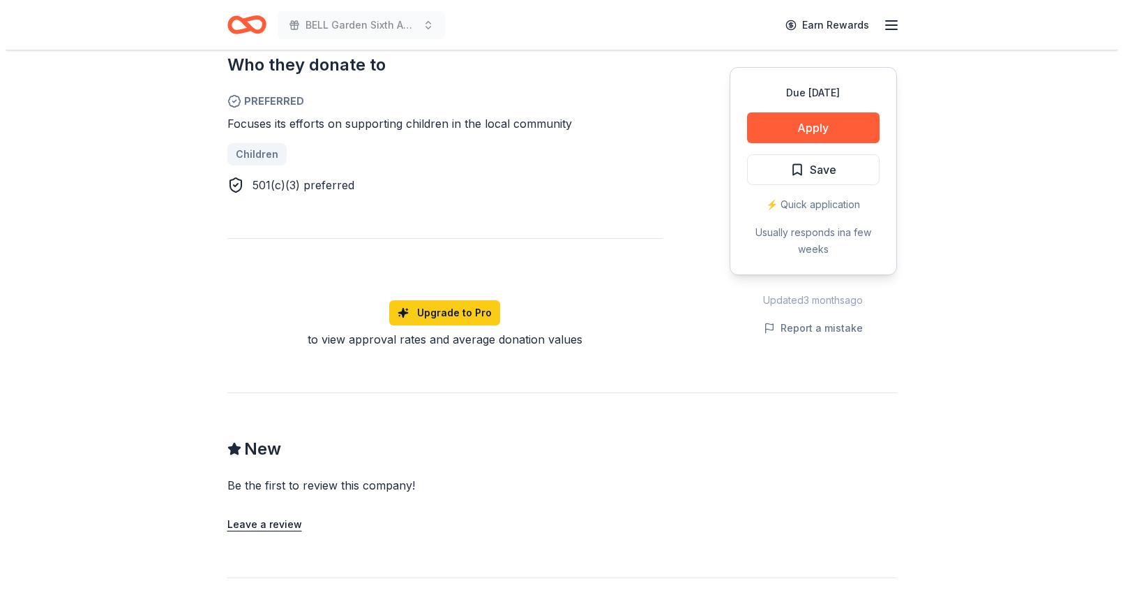
scroll to position [821, 0]
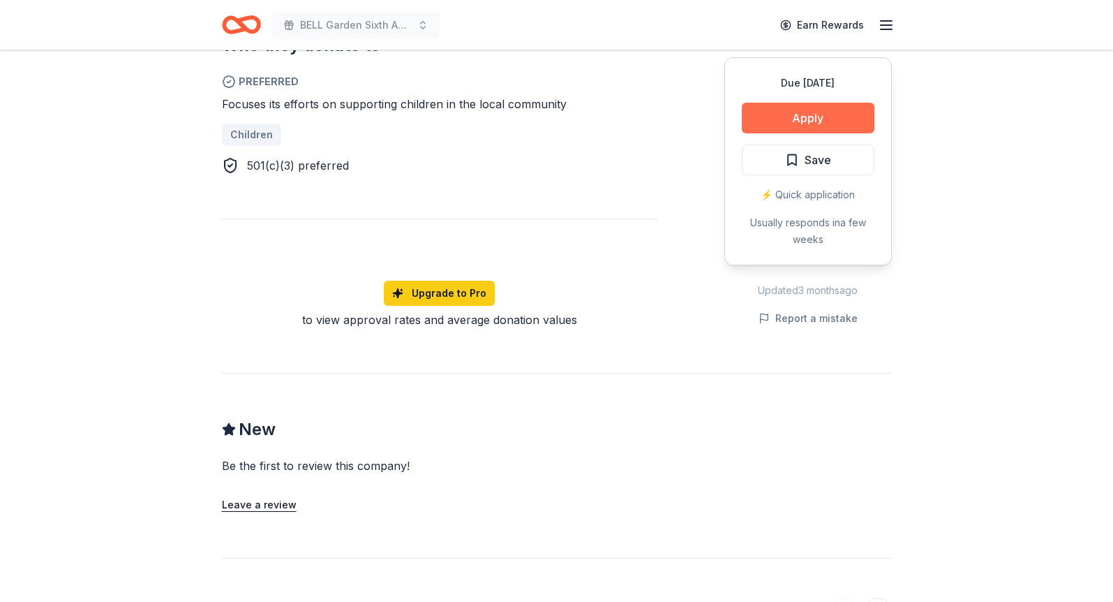
click at [801, 118] on button "Apply" at bounding box center [808, 118] width 133 height 31
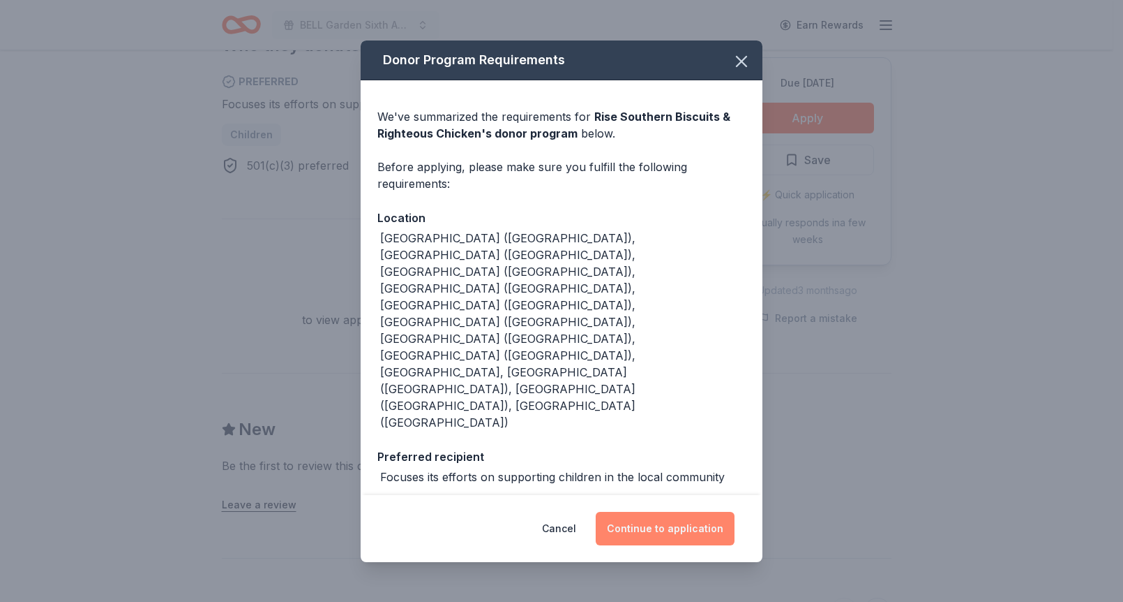
click at [689, 512] on button "Continue to application" at bounding box center [665, 527] width 139 height 33
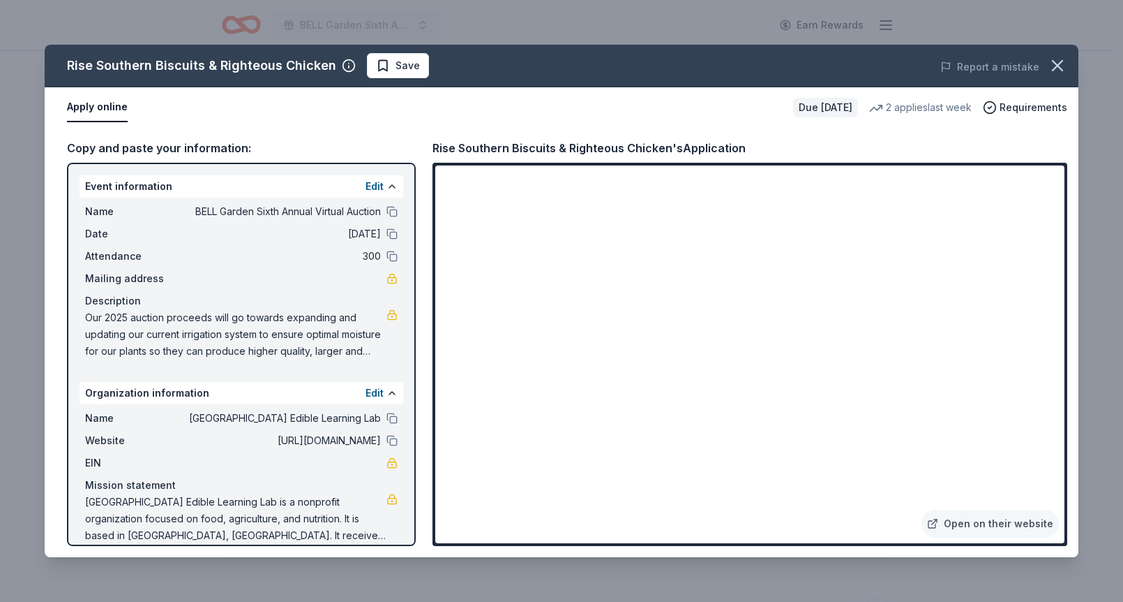
click at [260, 329] on span "Our 2025 auction proceeds will go towards expanding and updating our current ir…" at bounding box center [235, 334] width 301 height 50
click at [396, 57] on span "Save" at bounding box center [408, 65] width 24 height 17
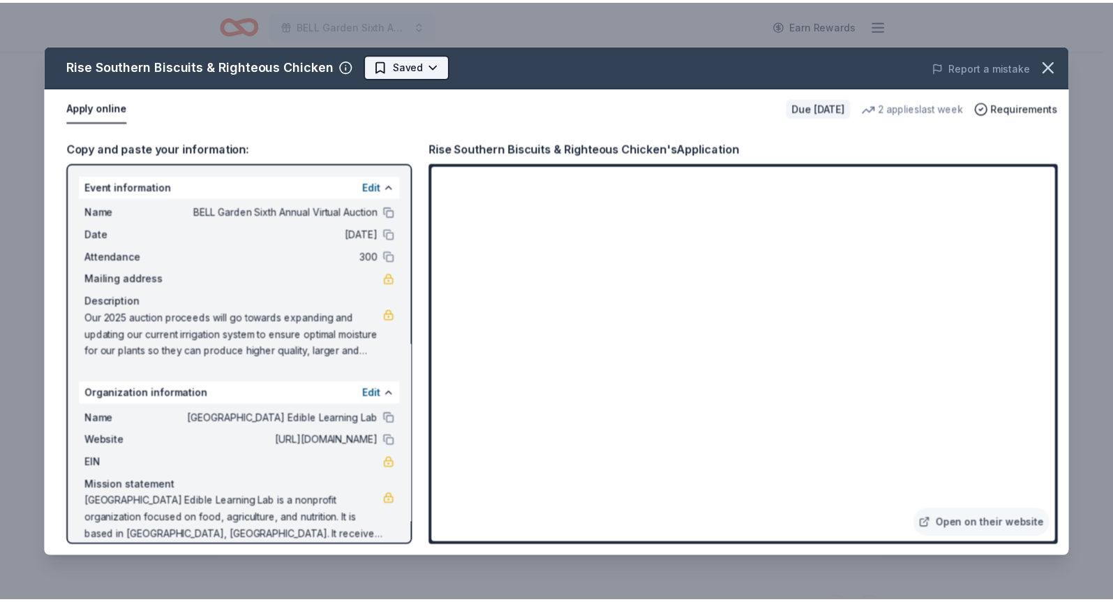
scroll to position [0, 0]
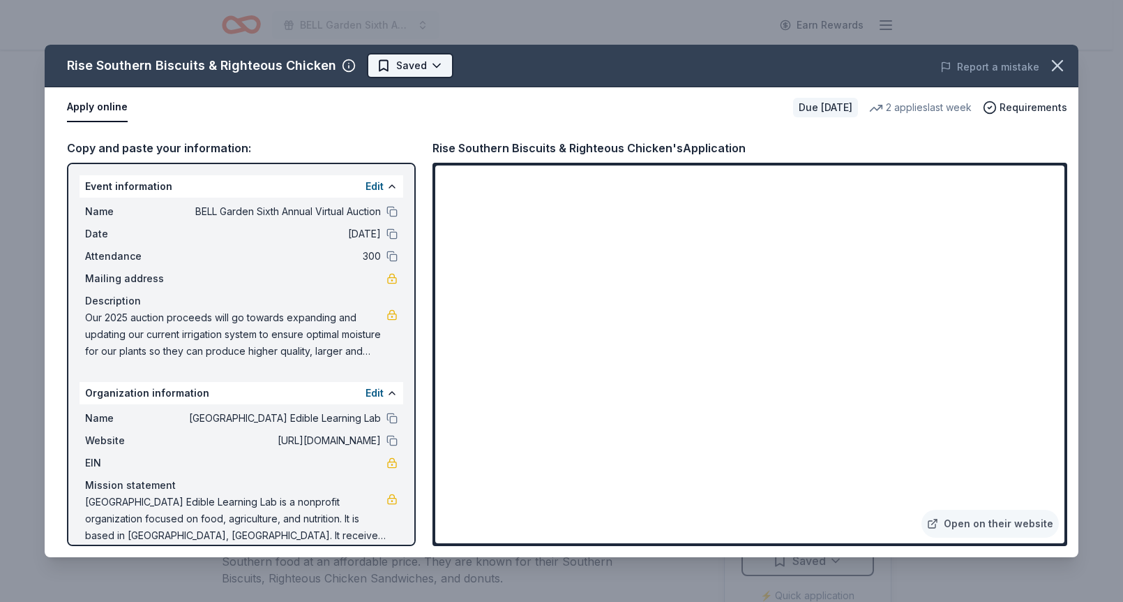
click at [424, 62] on html "BELL Garden Sixth Annual Virtual Auction Earn Rewards Due in 49 days Share Rise…" at bounding box center [561, 301] width 1123 height 602
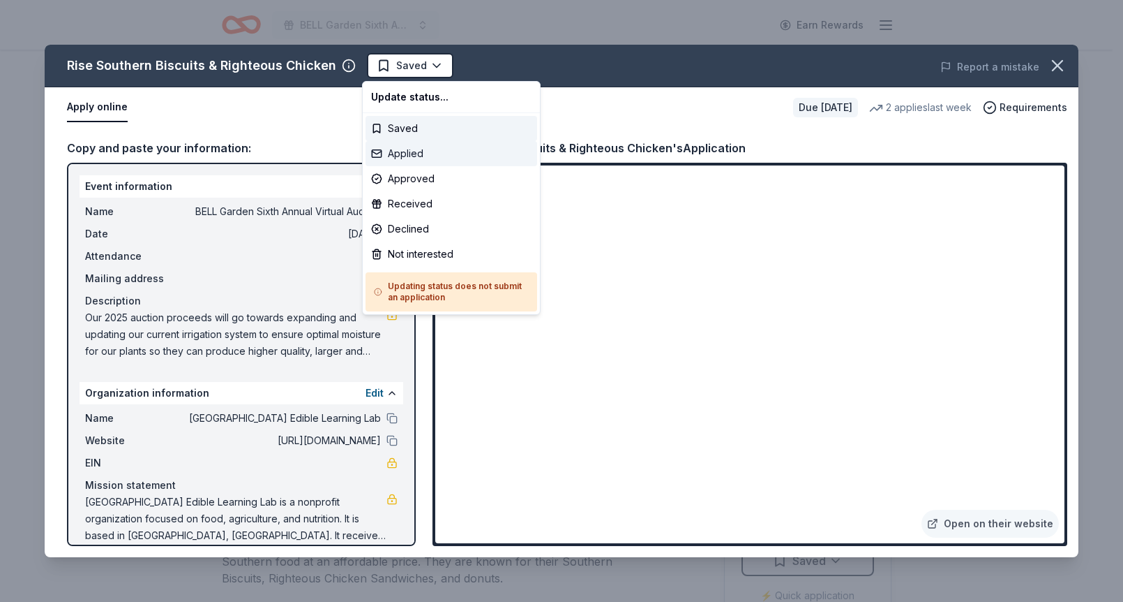
click at [410, 156] on div "Applied" at bounding box center [452, 153] width 172 height 25
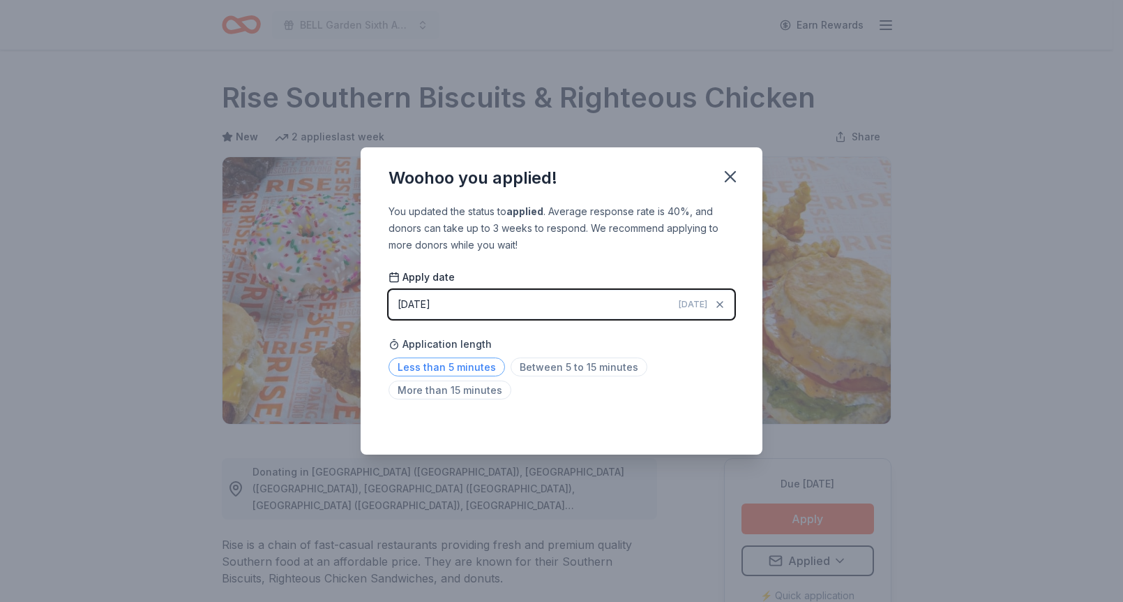
click at [446, 368] on span "Less than 5 minutes" at bounding box center [447, 366] width 117 height 19
click at [725, 177] on icon "button" at bounding box center [731, 177] width 20 height 20
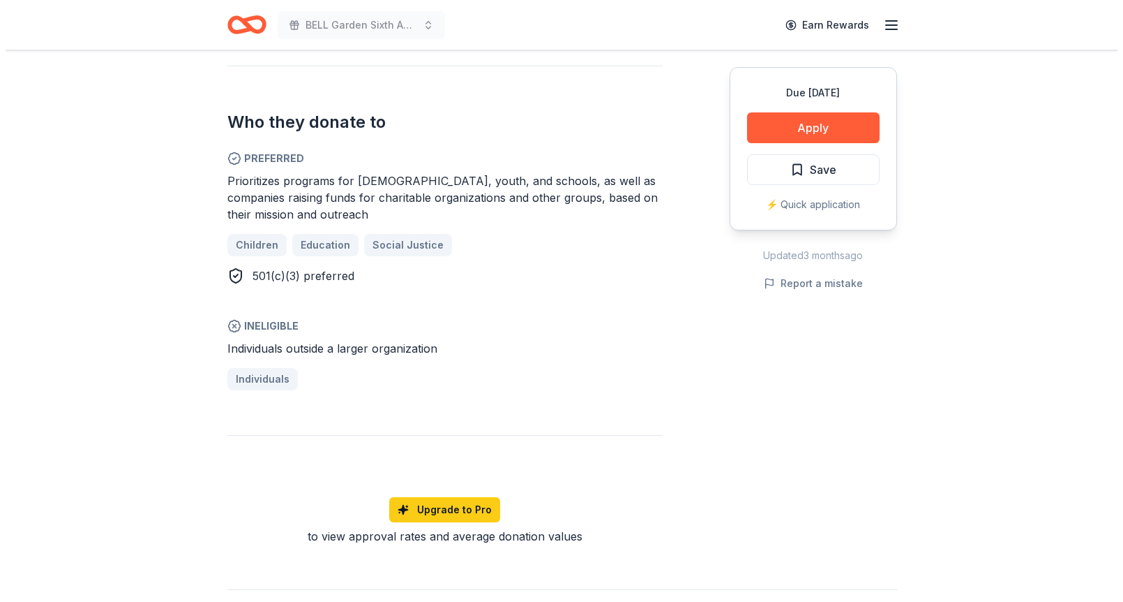
scroll to position [719, 0]
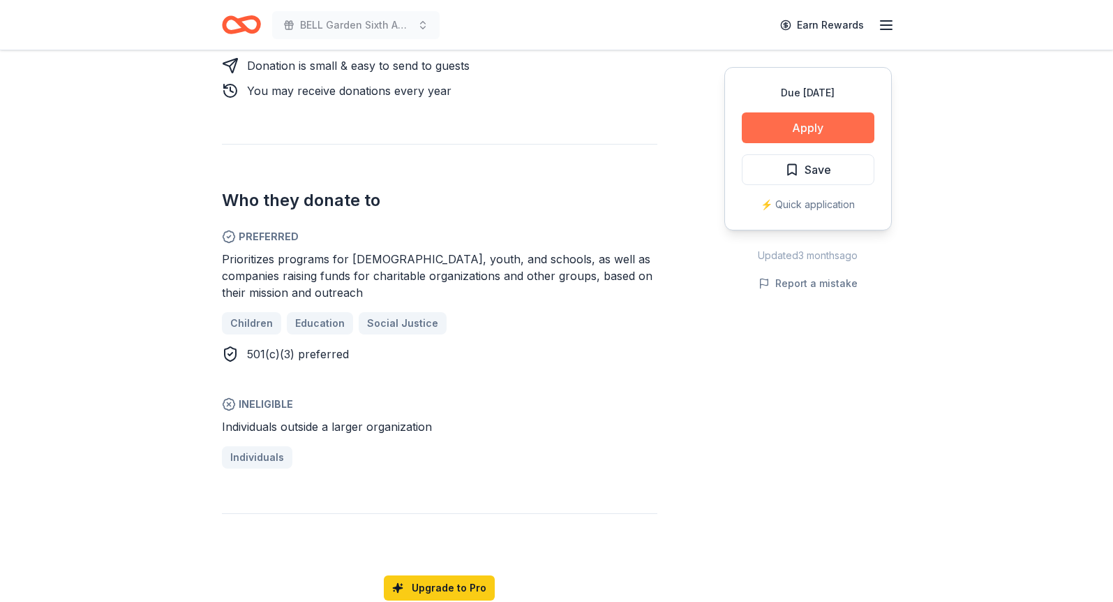
click at [823, 122] on button "Apply" at bounding box center [808, 127] width 133 height 31
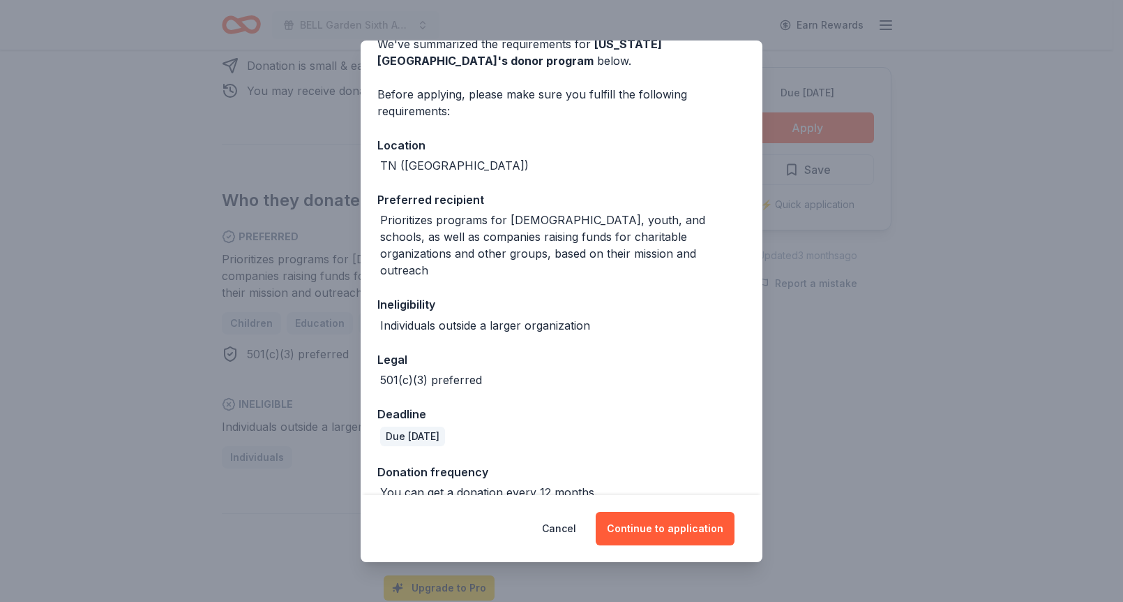
scroll to position [78, 0]
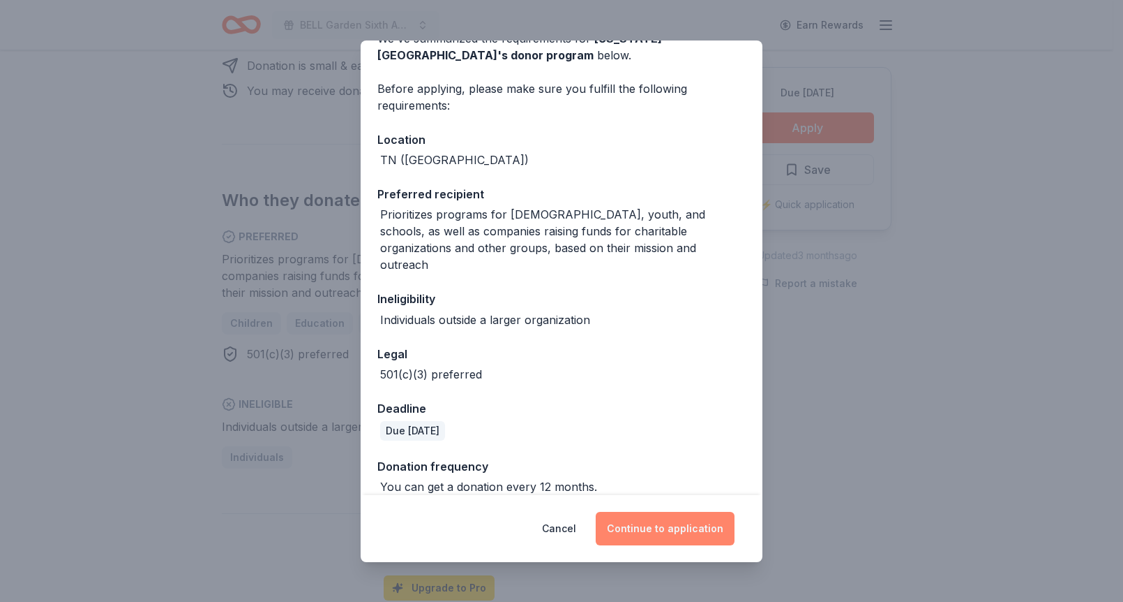
click at [685, 523] on button "Continue to application" at bounding box center [665, 527] width 139 height 33
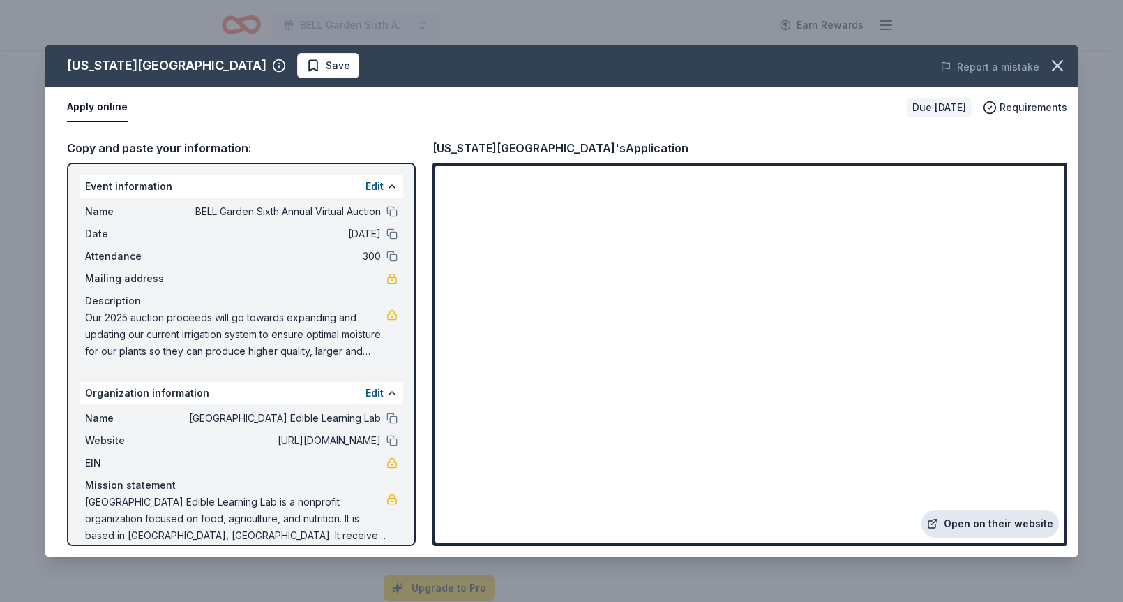
click at [1003, 514] on link "Open on their website" at bounding box center [990, 523] width 137 height 28
click at [350, 57] on span "Save" at bounding box center [338, 65] width 24 height 17
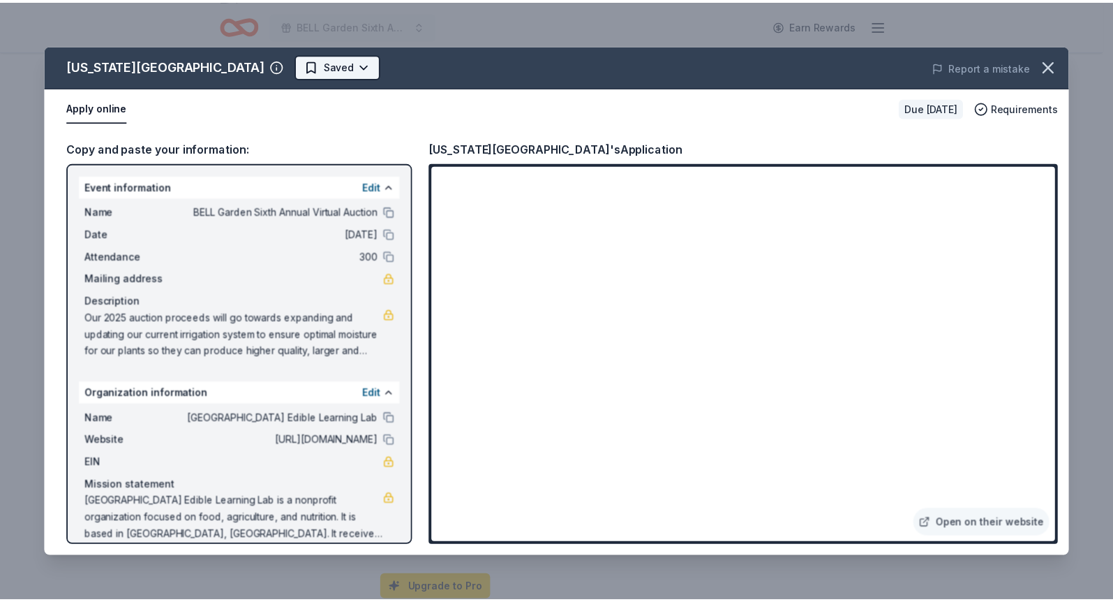
scroll to position [0, 0]
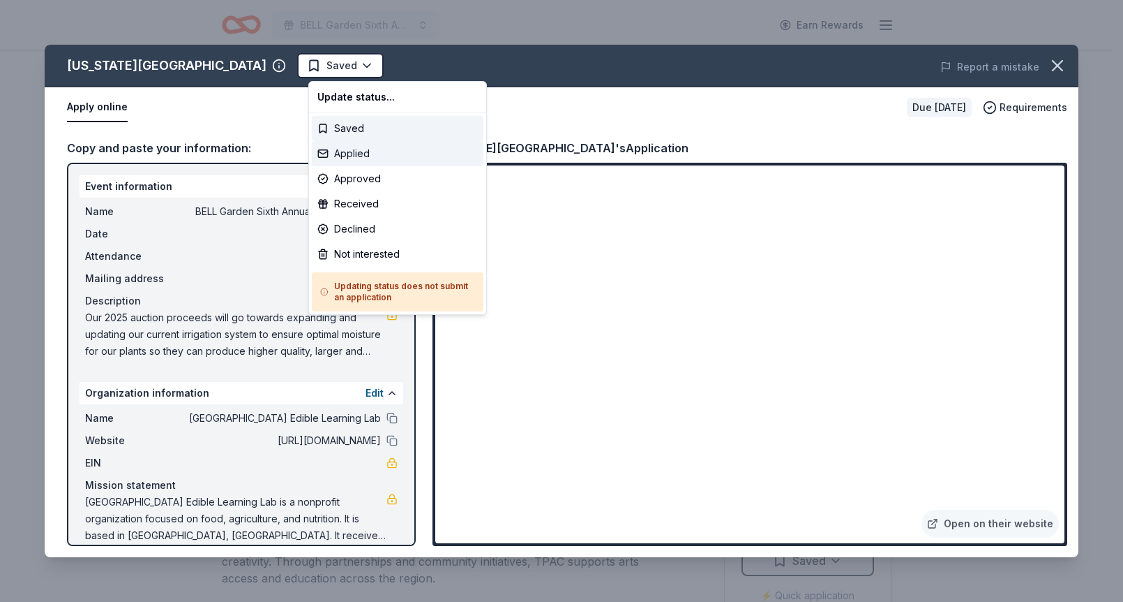
click at [380, 156] on div "Applied" at bounding box center [398, 153] width 172 height 25
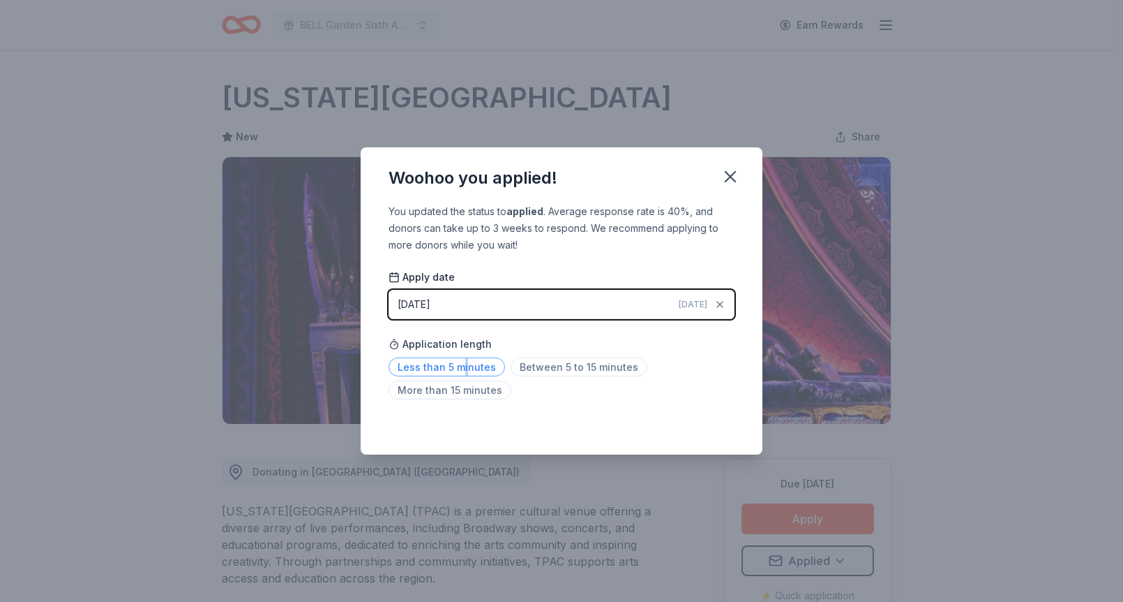
click at [464, 366] on span "Less than 5 minutes" at bounding box center [447, 366] width 117 height 19
click at [725, 424] on div "Saved" at bounding box center [562, 423] width 346 height 17
click at [731, 174] on icon "button" at bounding box center [731, 177] width 20 height 20
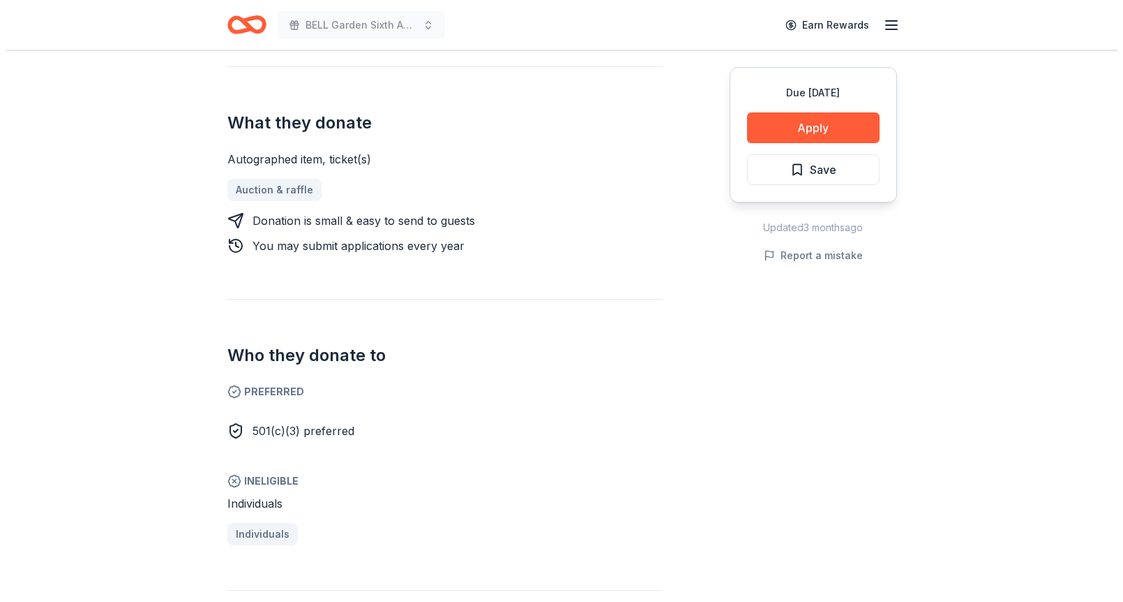
scroll to position [712, 0]
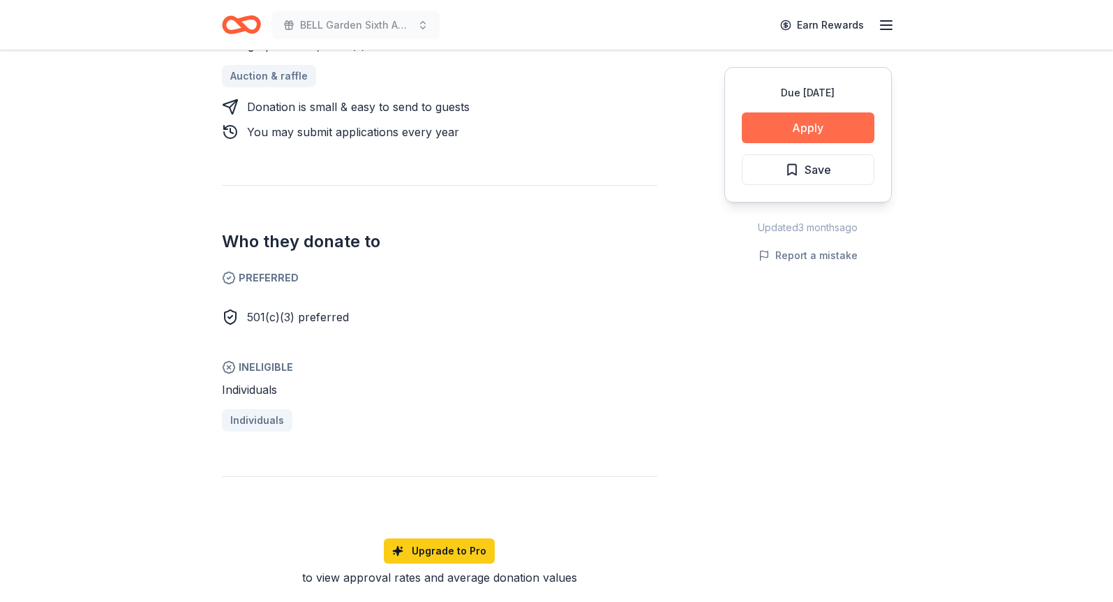
click at [813, 120] on button "Apply" at bounding box center [808, 127] width 133 height 31
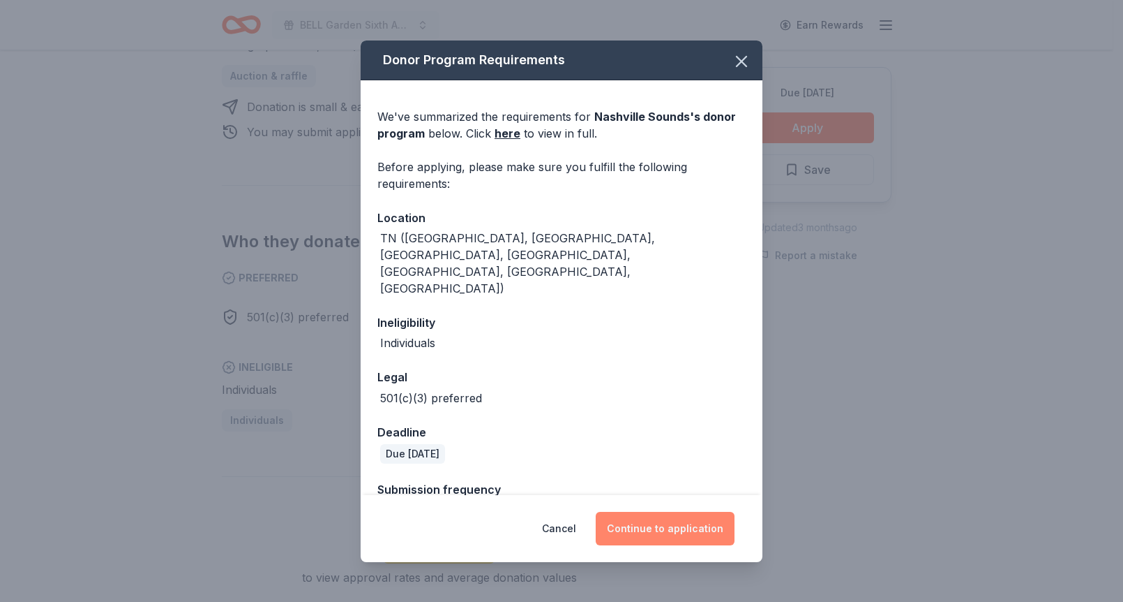
click at [680, 525] on button "Continue to application" at bounding box center [665, 527] width 139 height 33
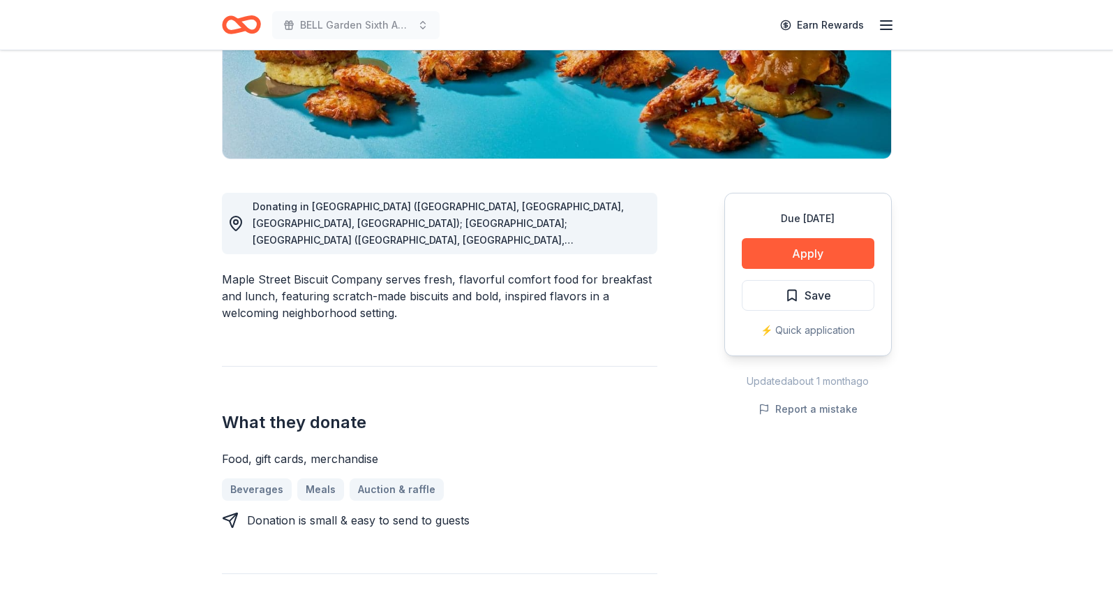
scroll to position [254, 0]
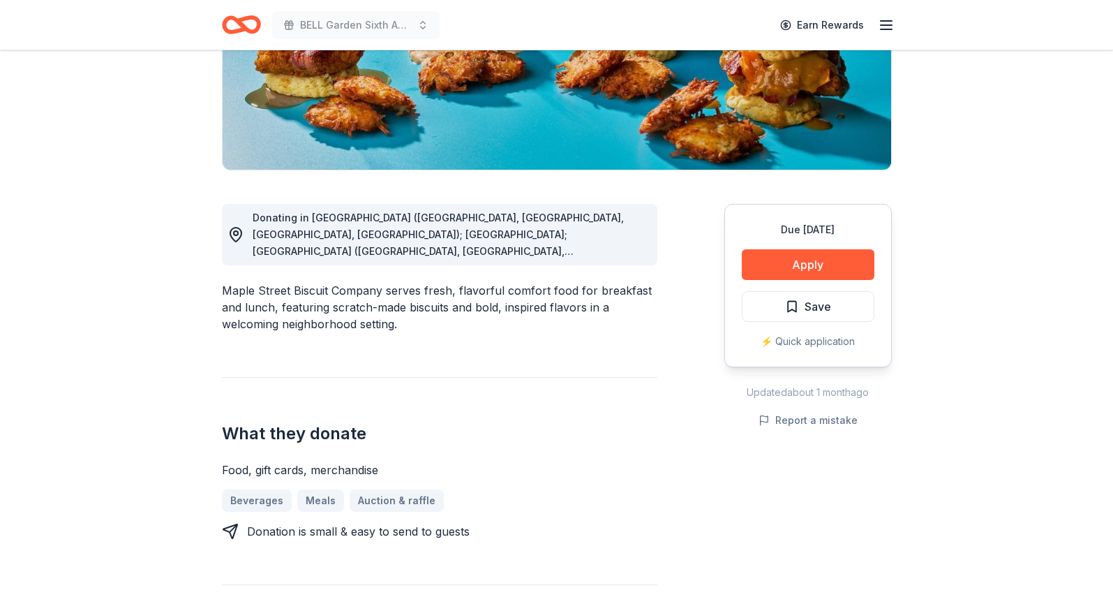
click at [624, 250] on span "Donating in [GEOGRAPHIC_DATA] ([GEOGRAPHIC_DATA], [GEOGRAPHIC_DATA], [GEOGRAPHI…" at bounding box center [438, 351] width 371 height 280
click at [621, 244] on span "Donating in [GEOGRAPHIC_DATA] ([GEOGRAPHIC_DATA], [GEOGRAPHIC_DATA], [GEOGRAPHI…" at bounding box center [438, 351] width 371 height 280
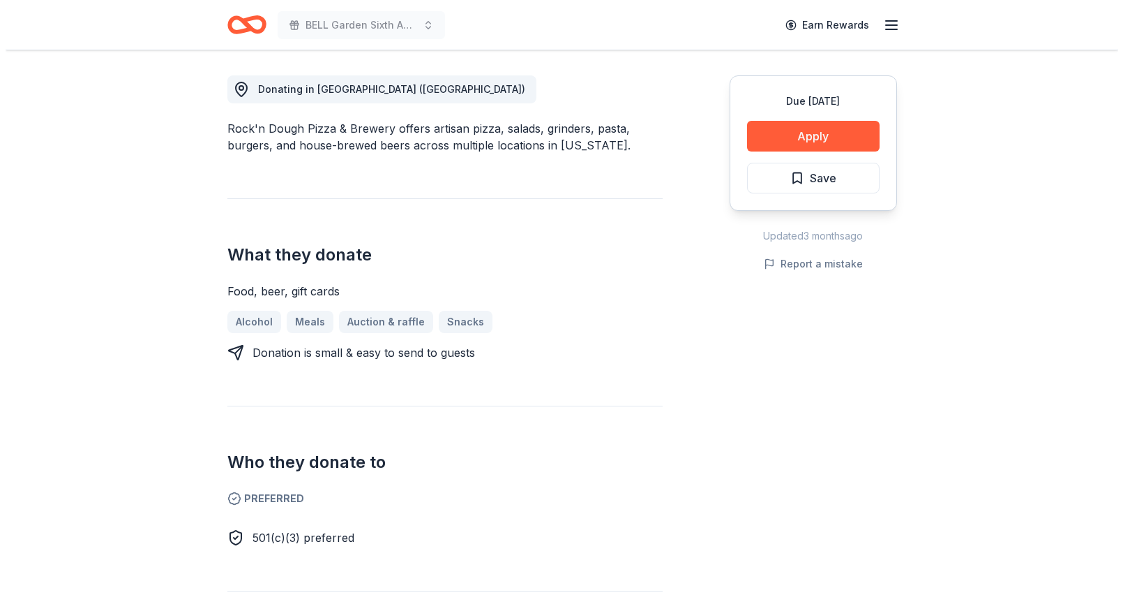
scroll to position [426, 0]
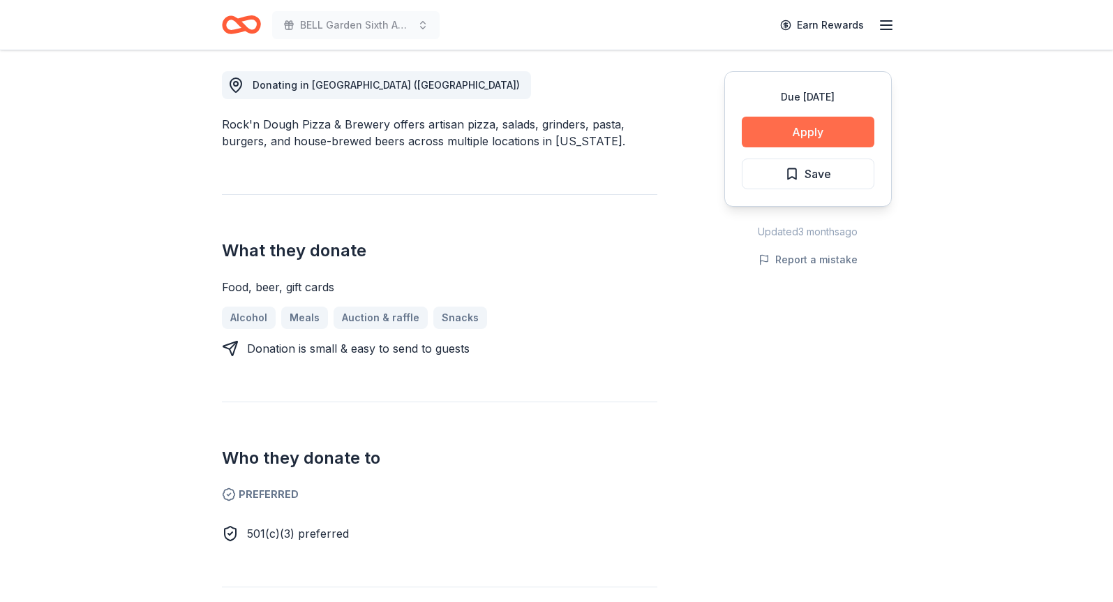
click at [814, 130] on button "Apply" at bounding box center [808, 132] width 133 height 31
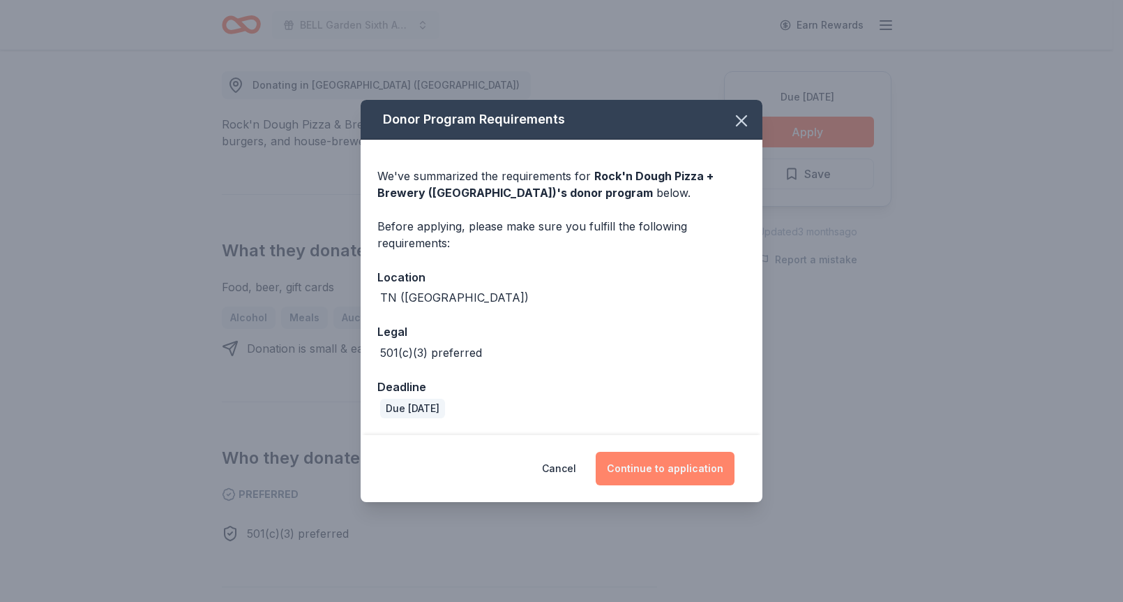
click at [682, 466] on button "Continue to application" at bounding box center [665, 467] width 139 height 33
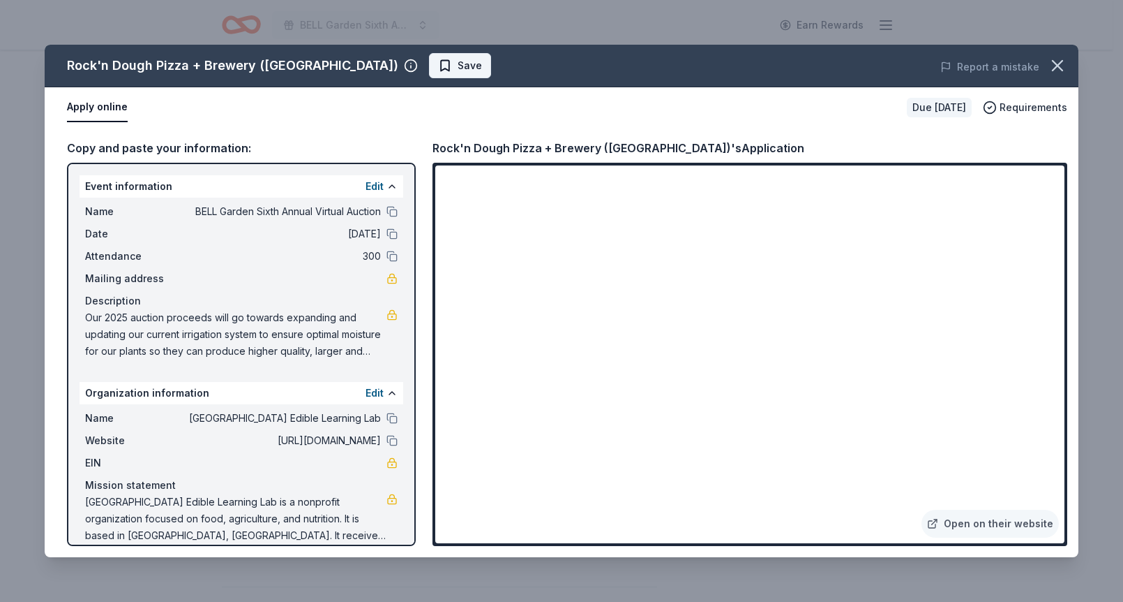
click at [458, 57] on span "Save" at bounding box center [470, 65] width 24 height 17
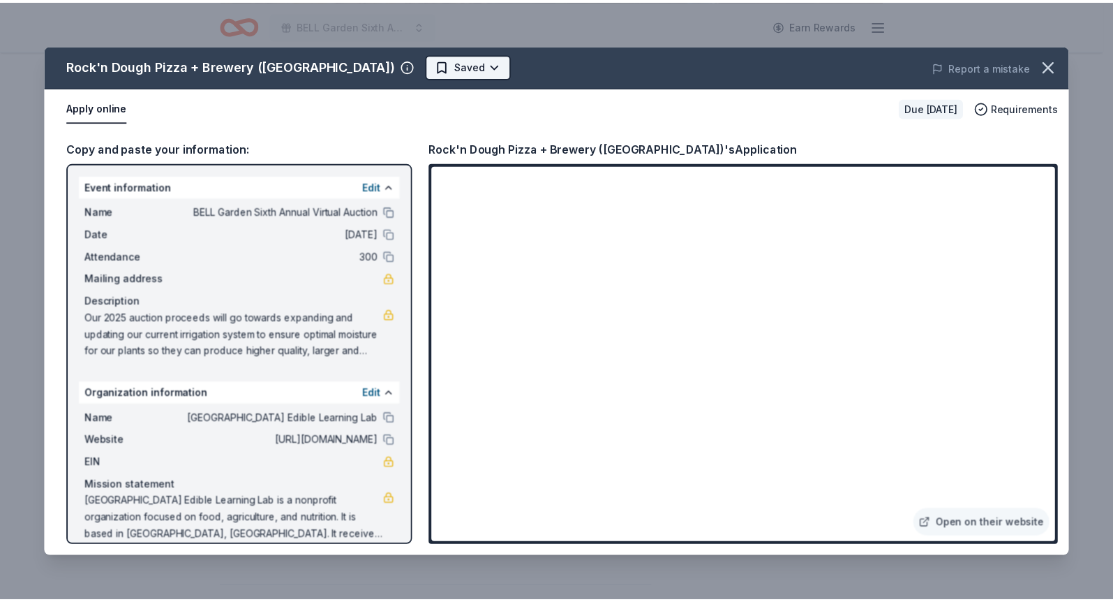
scroll to position [0, 0]
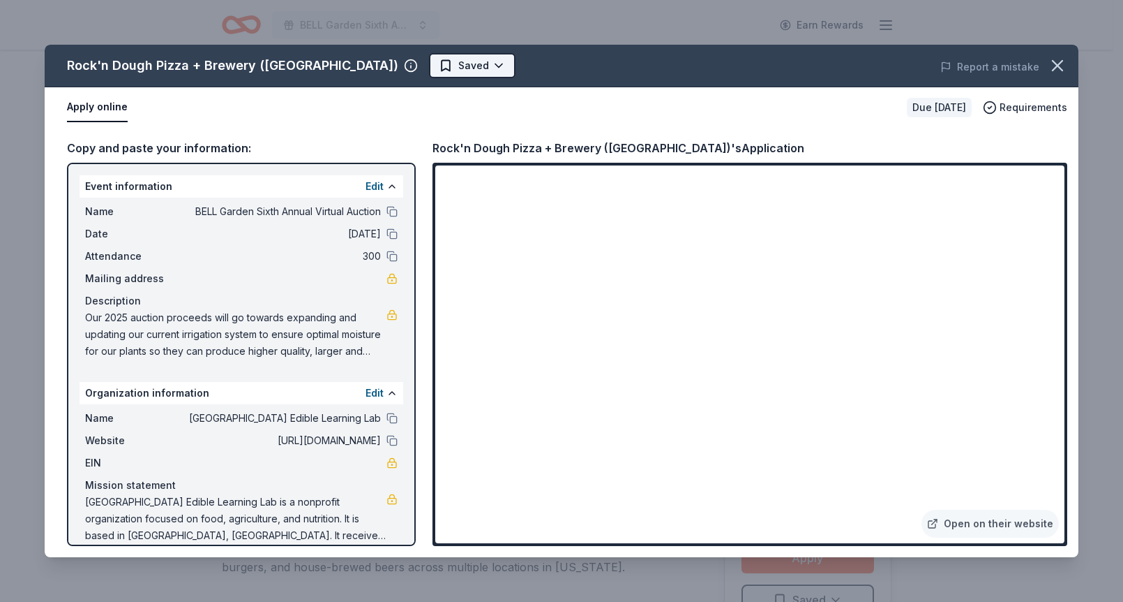
click at [416, 58] on html "BELL Garden Sixth Annual Virtual Auction Earn Rewards Due [DATE] Share Rock'n D…" at bounding box center [561, 301] width 1123 height 602
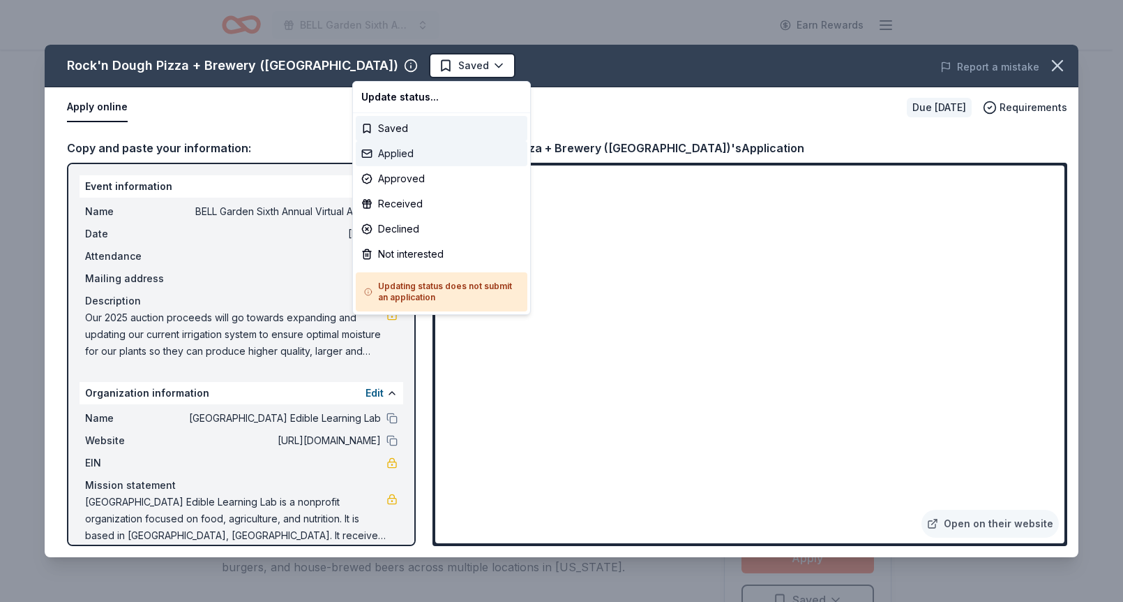
click at [398, 148] on div "Applied" at bounding box center [442, 153] width 172 height 25
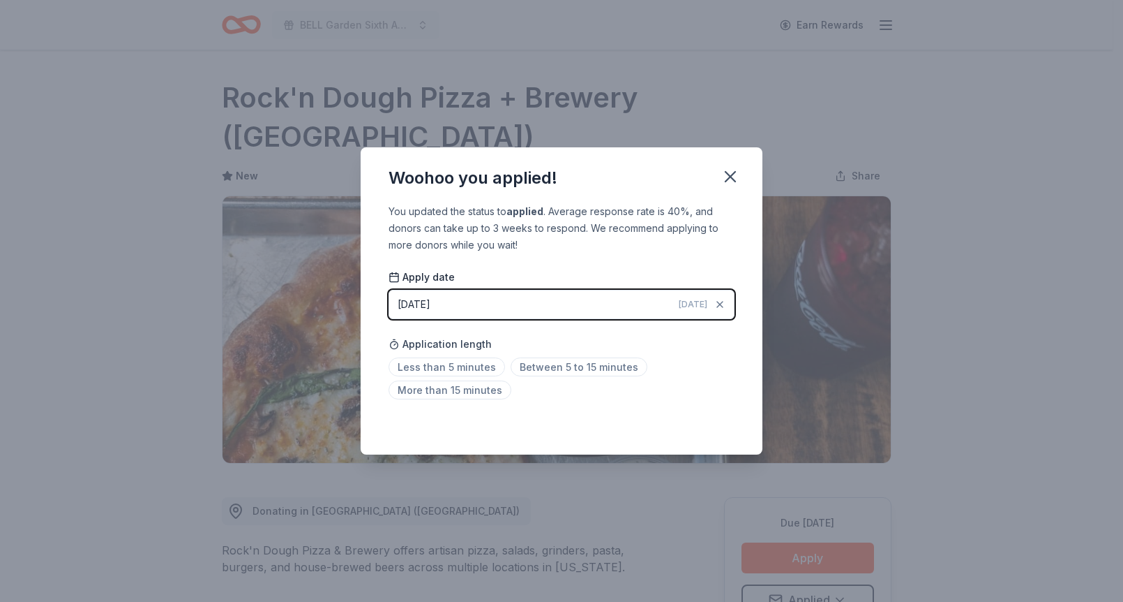
drag, startPoint x: 454, startPoint y: 365, endPoint x: 475, endPoint y: 346, distance: 28.7
click at [454, 364] on span "Less than 5 minutes" at bounding box center [447, 366] width 117 height 19
click at [731, 171] on icon "button" at bounding box center [731, 177] width 20 height 20
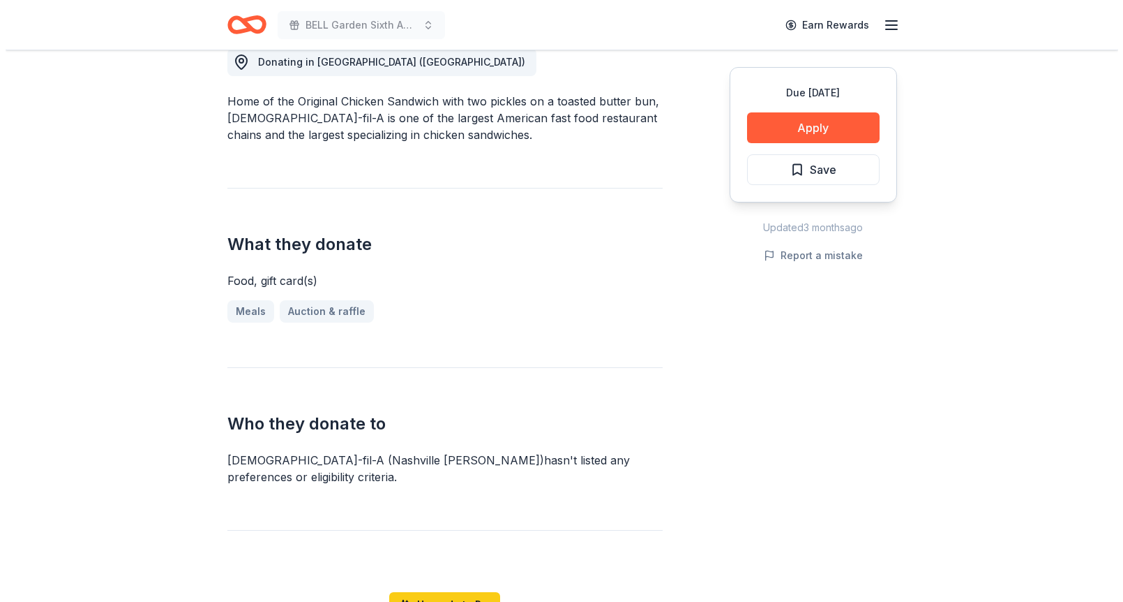
scroll to position [458, 0]
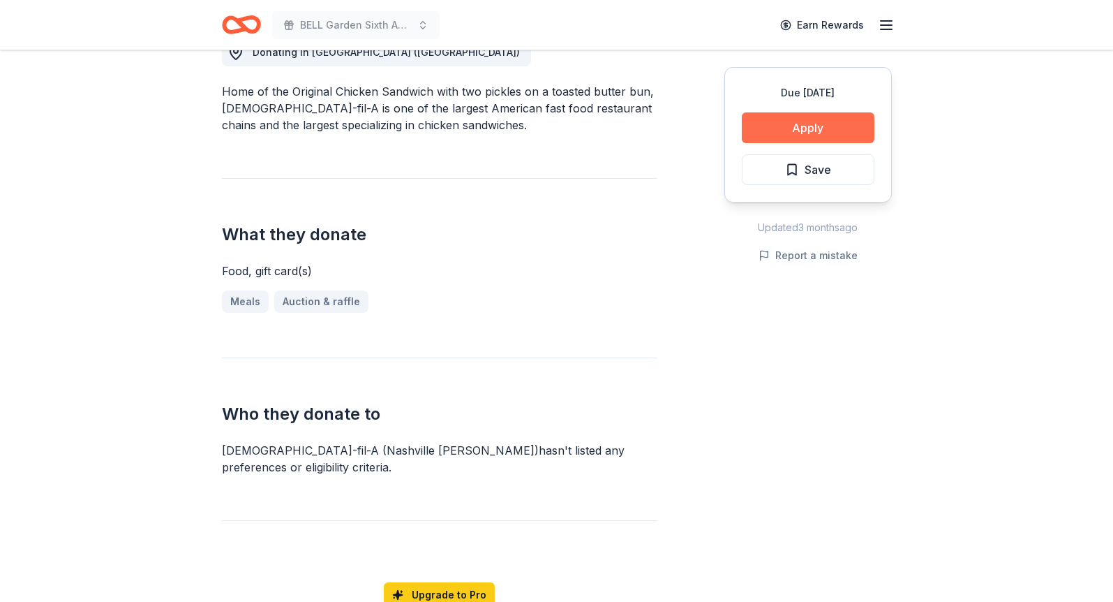
click at [786, 126] on button "Apply" at bounding box center [808, 127] width 133 height 31
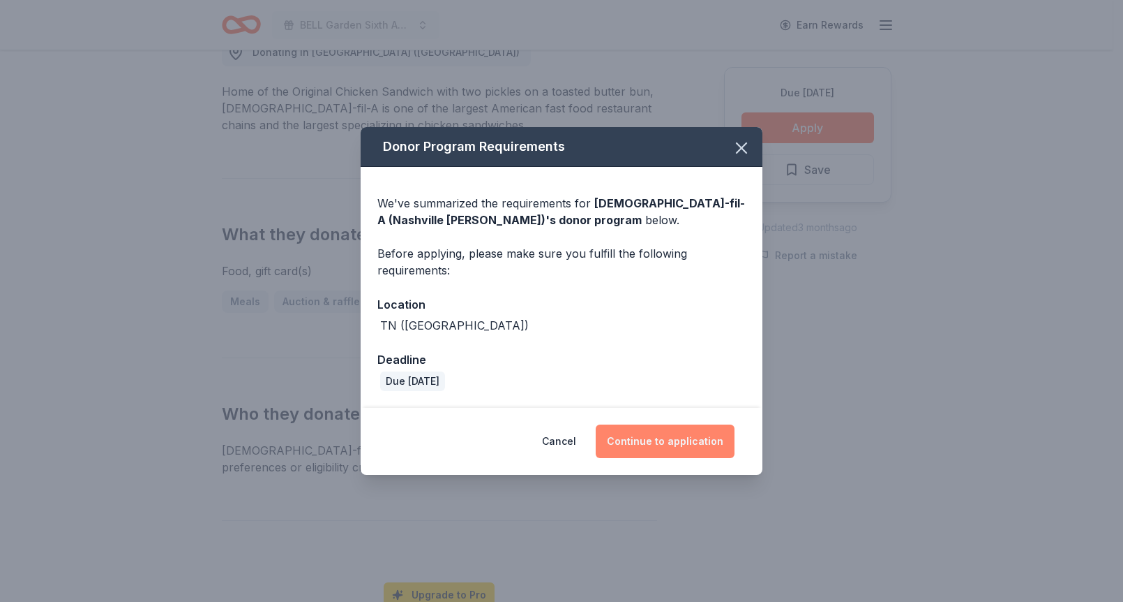
click at [706, 433] on button "Continue to application" at bounding box center [665, 440] width 139 height 33
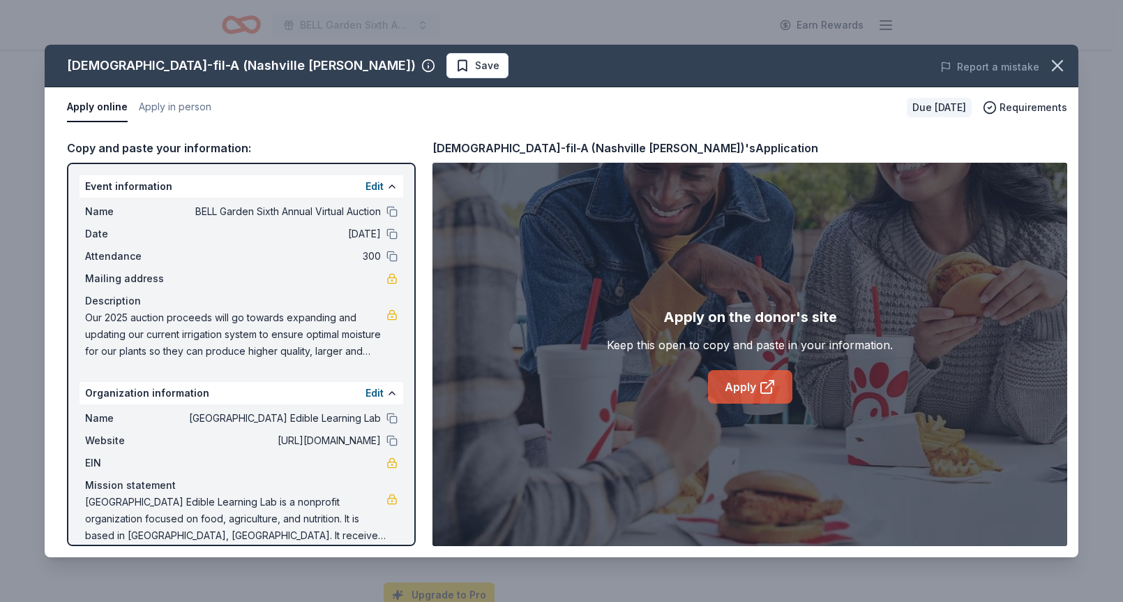
click at [747, 388] on link "Apply" at bounding box center [750, 386] width 84 height 33
click at [475, 64] on span "Save" at bounding box center [487, 65] width 24 height 17
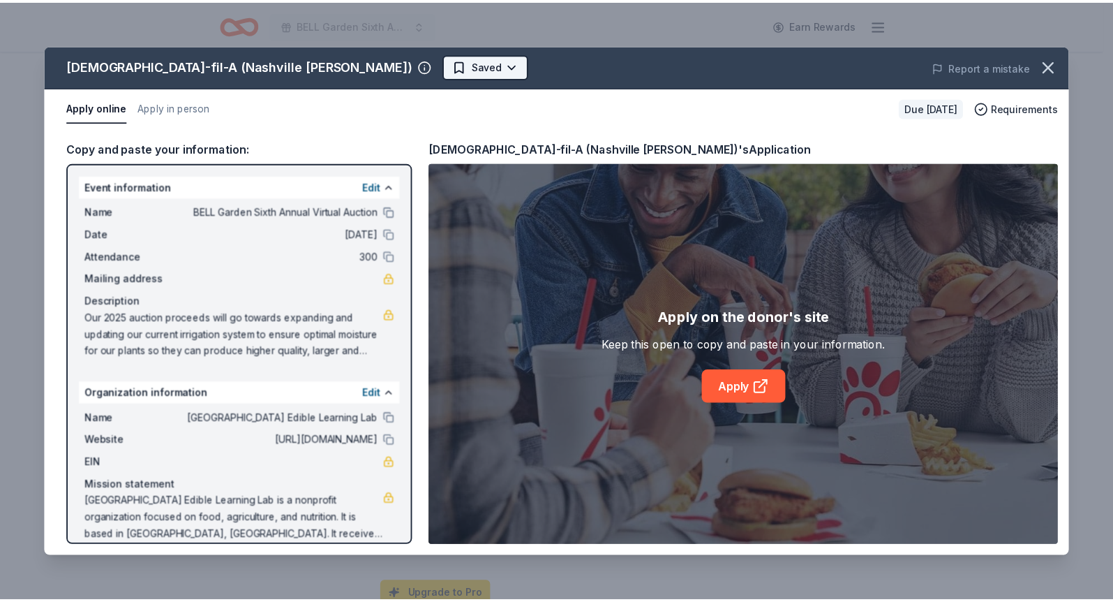
scroll to position [0, 0]
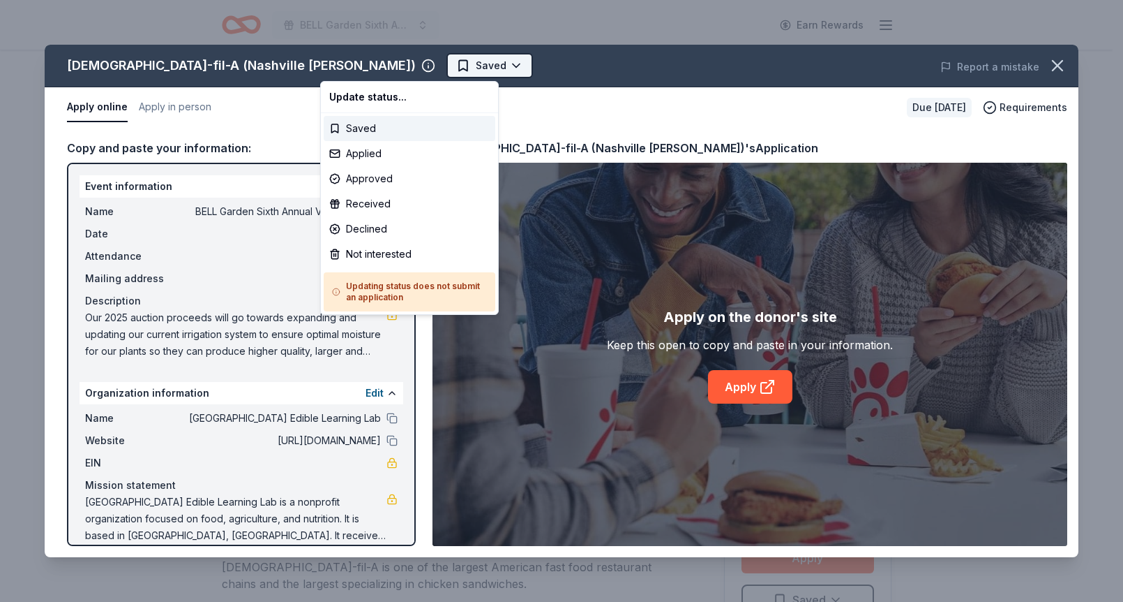
click at [385, 64] on html "BELL Garden Sixth Annual Virtual Auction Earn Rewards Due [DATE] Share [DEMOGRA…" at bounding box center [561, 301] width 1123 height 602
click at [373, 150] on div "Applied" at bounding box center [410, 153] width 172 height 25
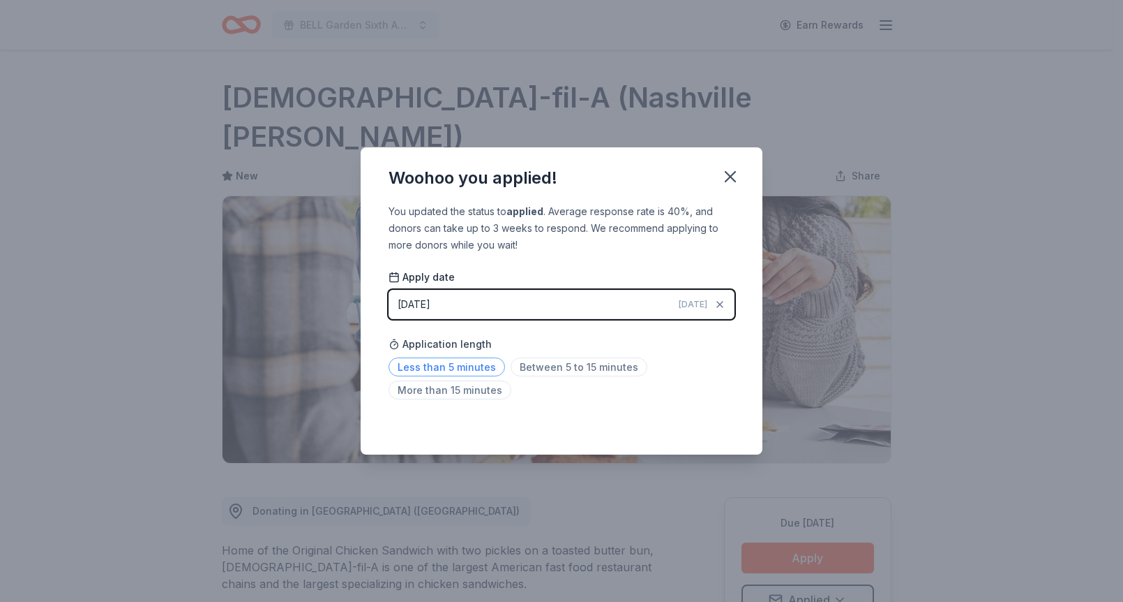
click at [449, 361] on span "Less than 5 minutes" at bounding box center [447, 366] width 117 height 19
click at [737, 175] on icon "button" at bounding box center [731, 177] width 20 height 20
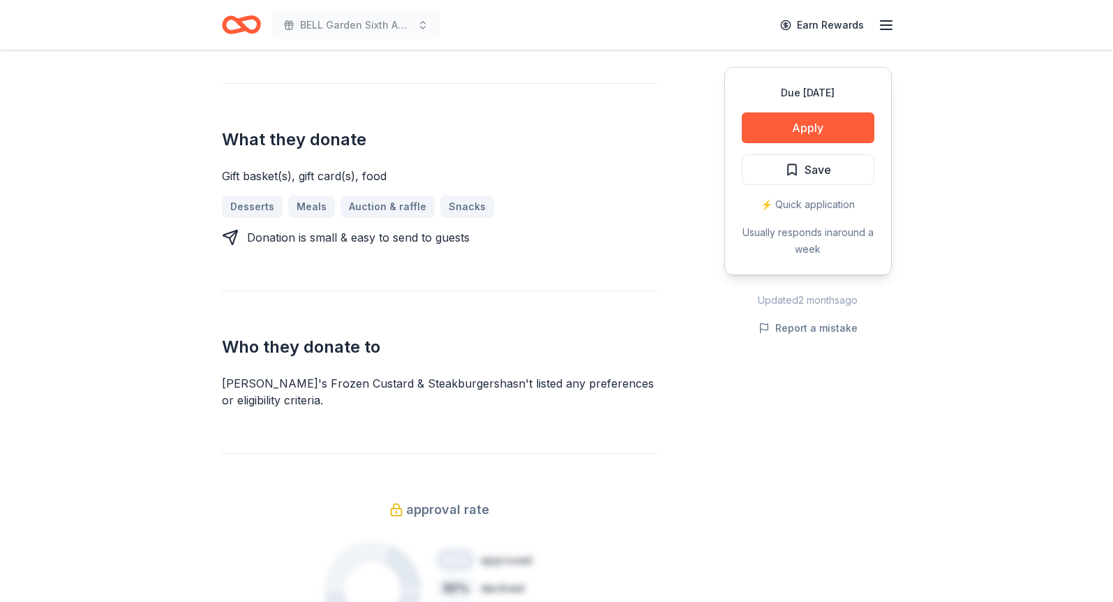
scroll to position [571, 0]
click at [812, 128] on button "Apply" at bounding box center [808, 127] width 133 height 31
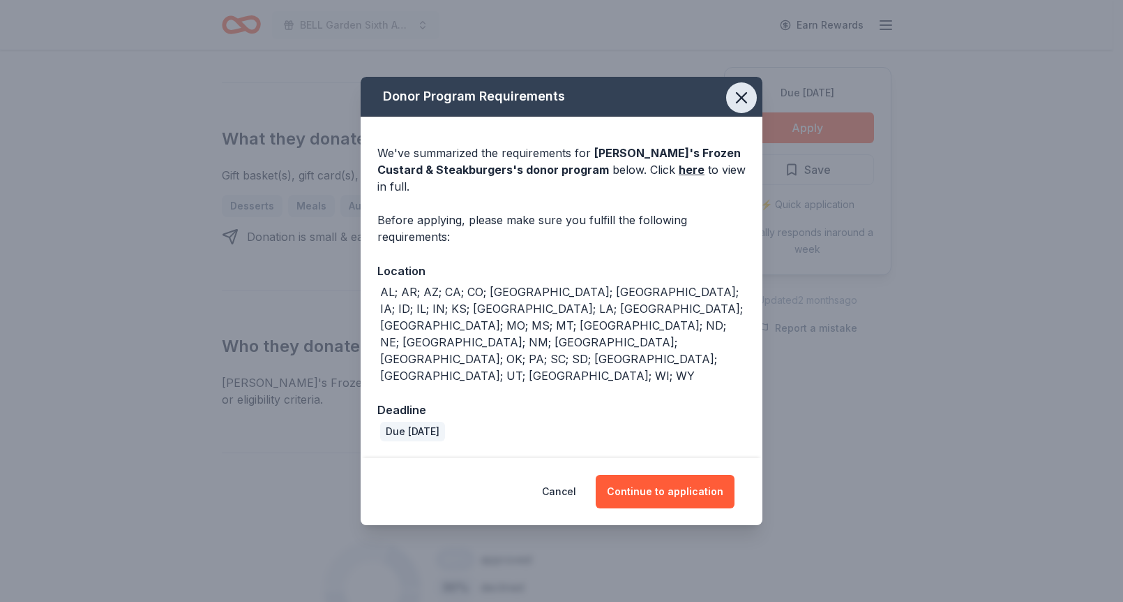
click at [738, 107] on icon "button" at bounding box center [742, 98] width 20 height 20
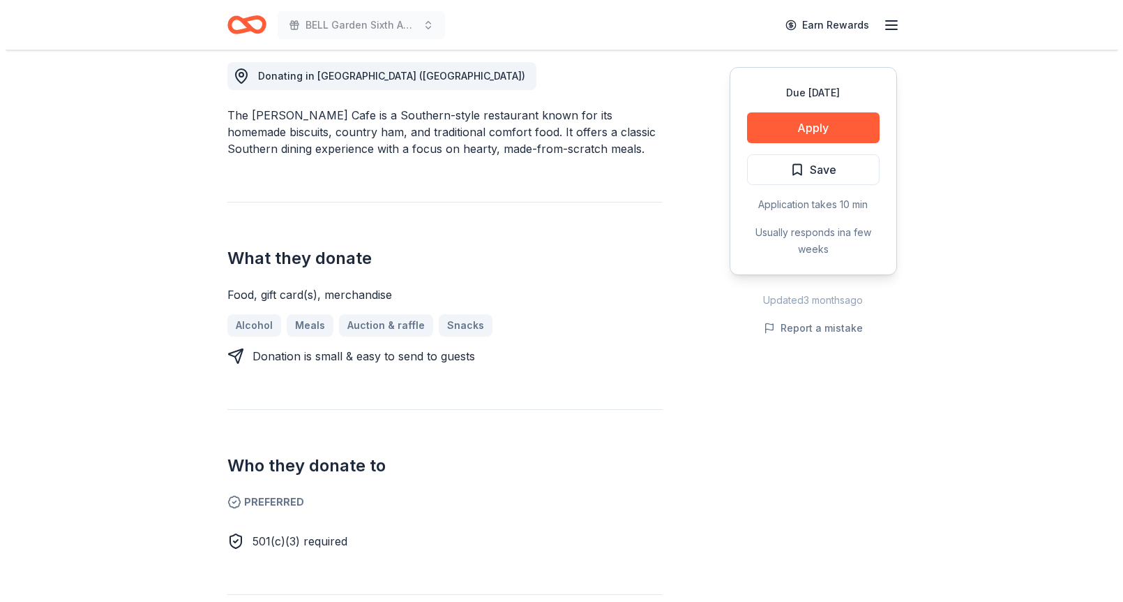
scroll to position [396, 0]
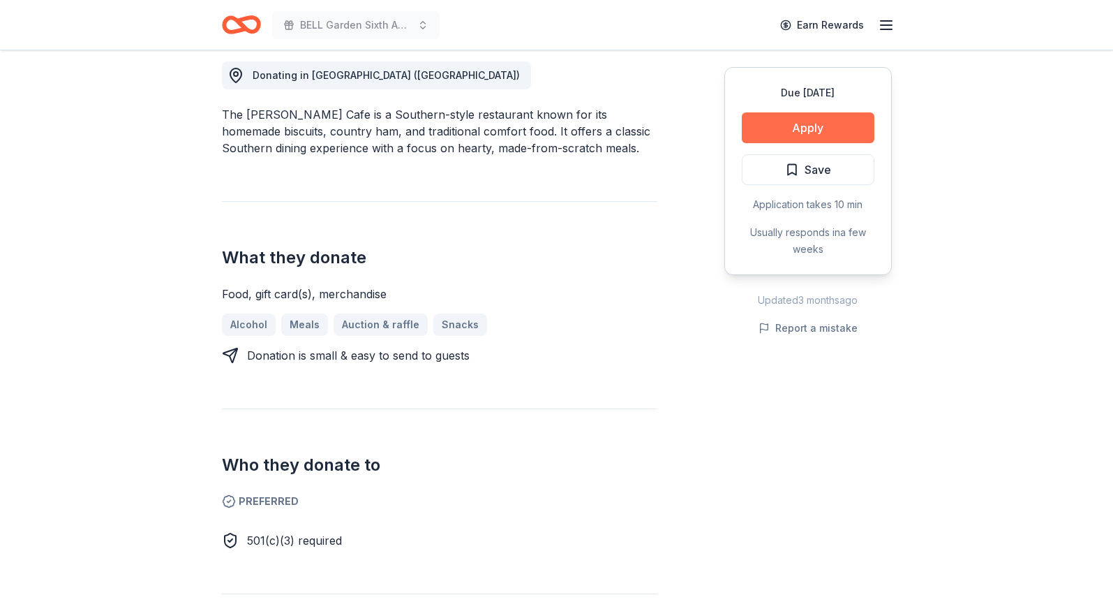
click at [765, 124] on button "Apply" at bounding box center [808, 127] width 133 height 31
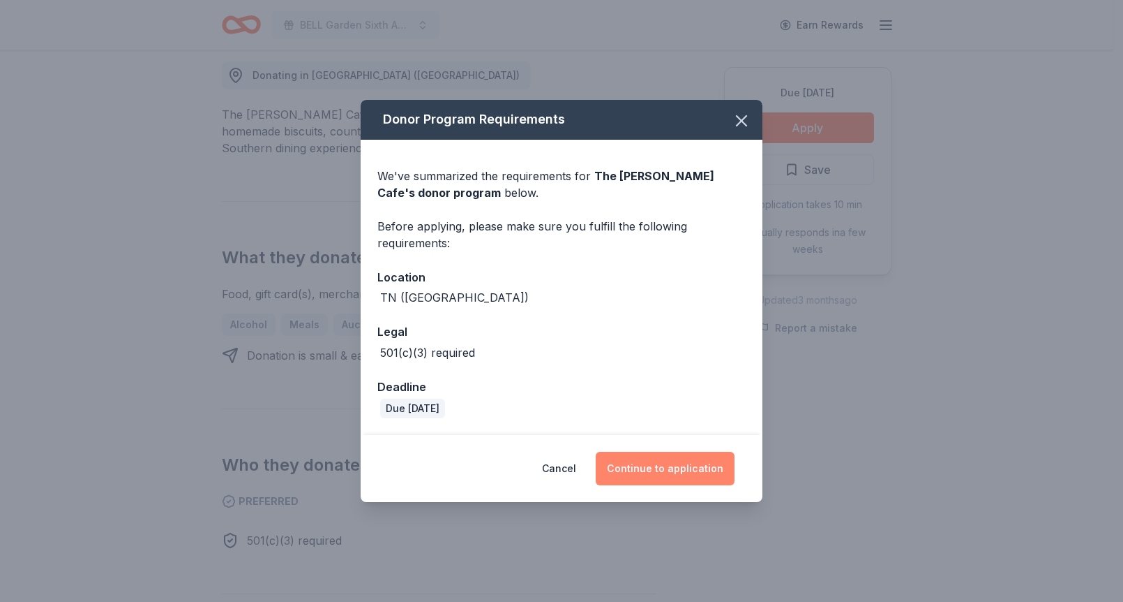
click at [672, 463] on button "Continue to application" at bounding box center [665, 467] width 139 height 33
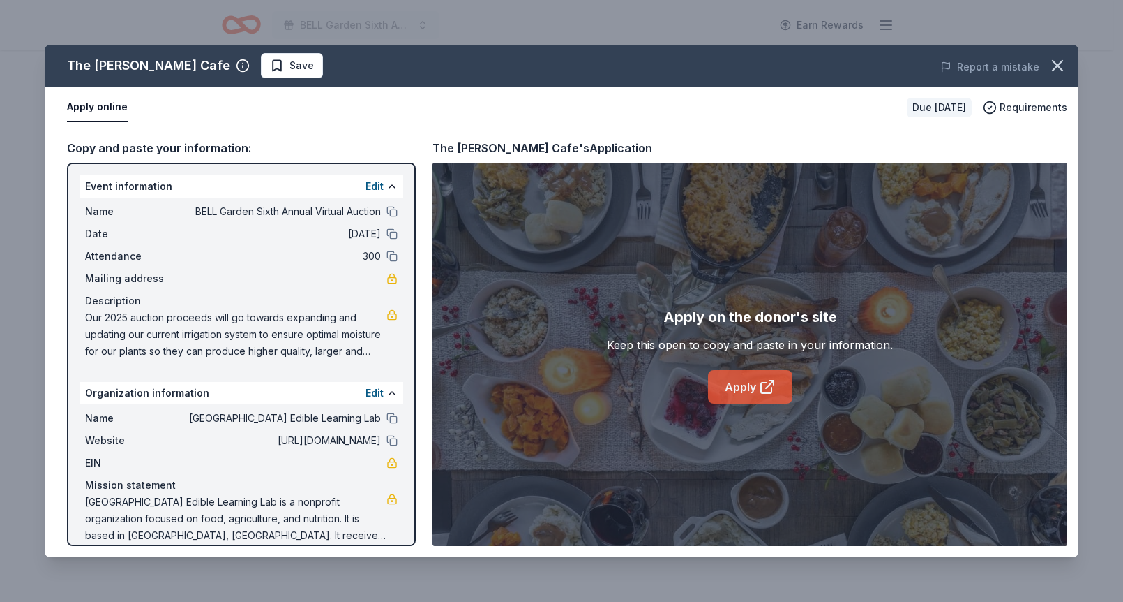
click at [741, 385] on link "Apply" at bounding box center [750, 386] width 84 height 33
click at [290, 63] on span "Save" at bounding box center [302, 65] width 24 height 17
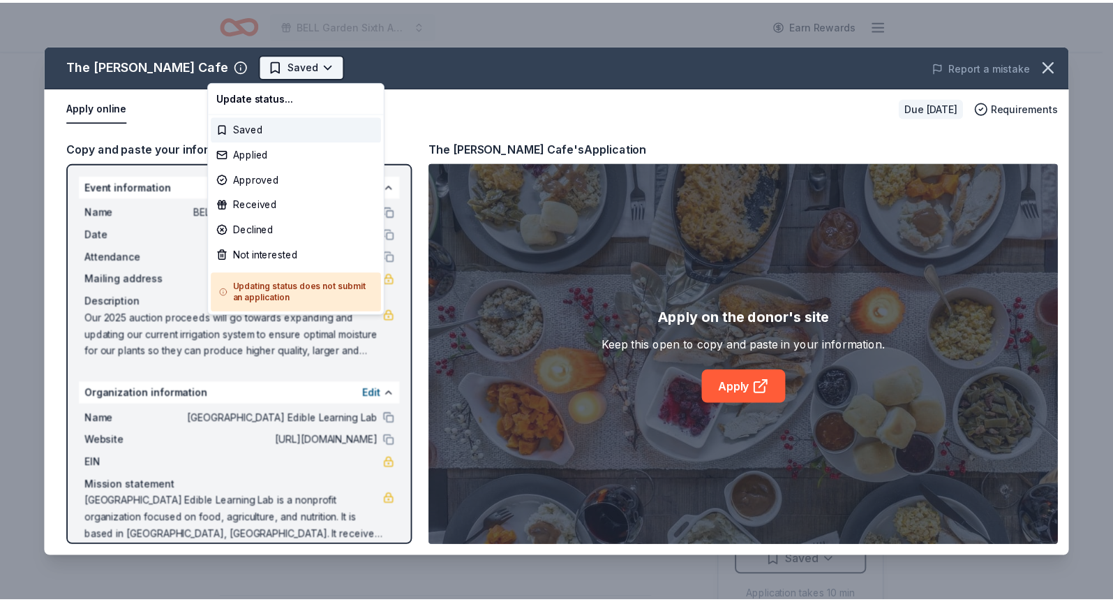
scroll to position [0, 0]
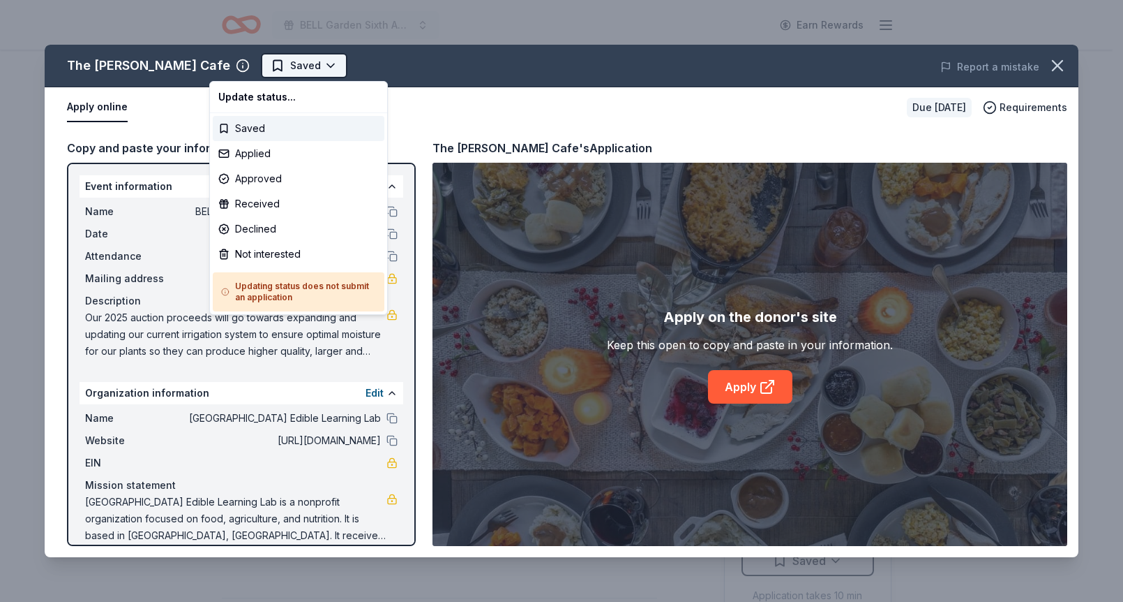
click at [275, 64] on html "BELL Garden Sixth Annual Virtual Auction Earn Rewards Due [DATE] Share The [PER…" at bounding box center [561, 301] width 1123 height 602
click at [275, 156] on div "Applied" at bounding box center [299, 153] width 172 height 25
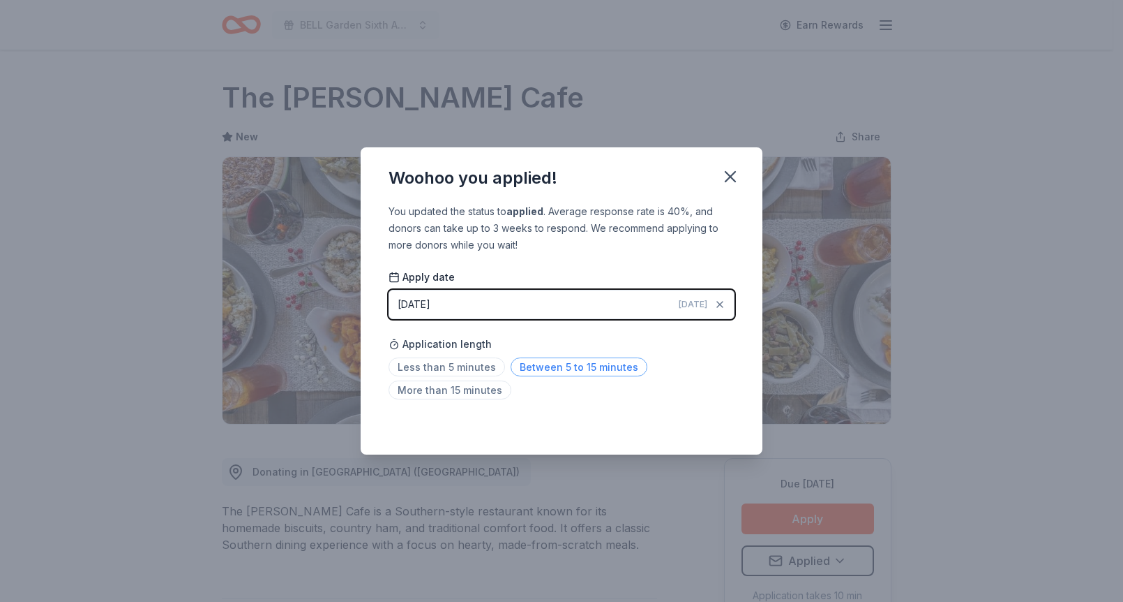
click at [556, 365] on span "Between 5 to 15 minutes" at bounding box center [579, 366] width 137 height 19
click at [733, 174] on icon "button" at bounding box center [731, 177] width 10 height 10
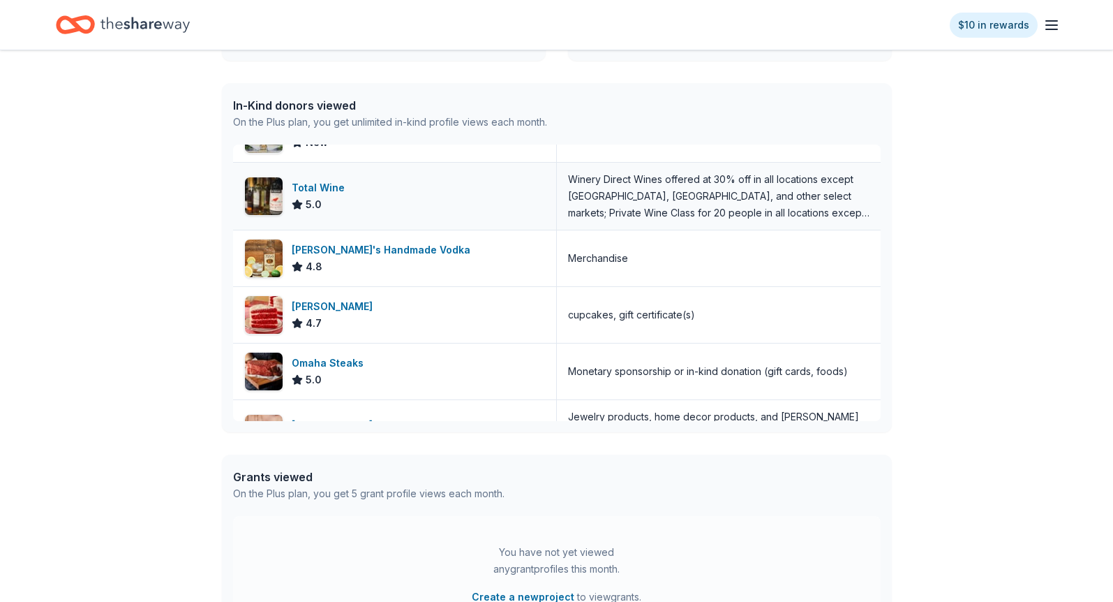
scroll to position [1215, 0]
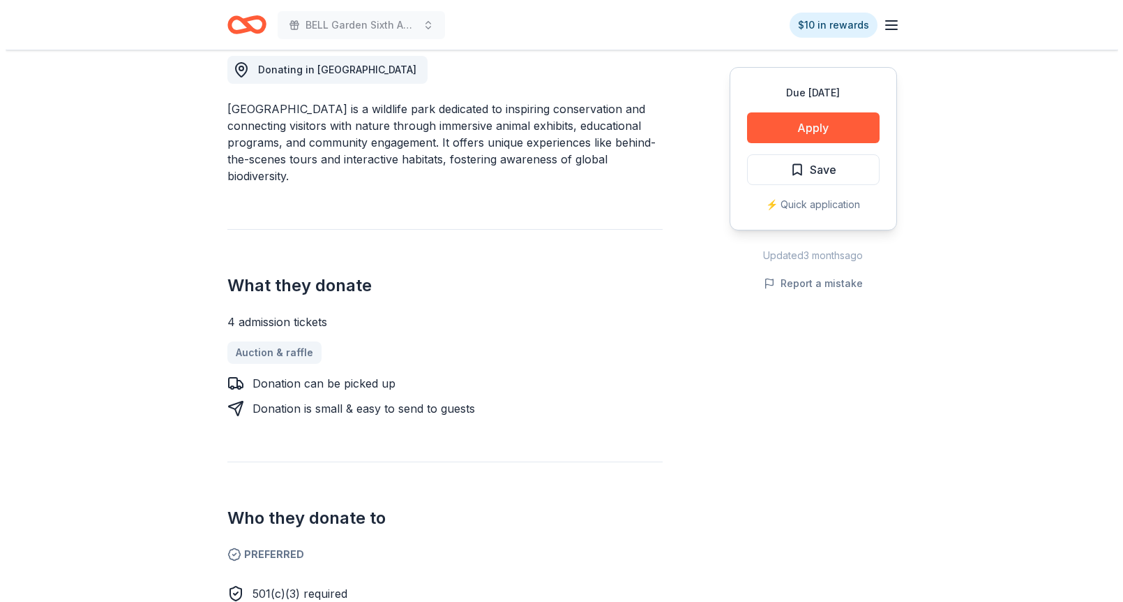
scroll to position [496, 0]
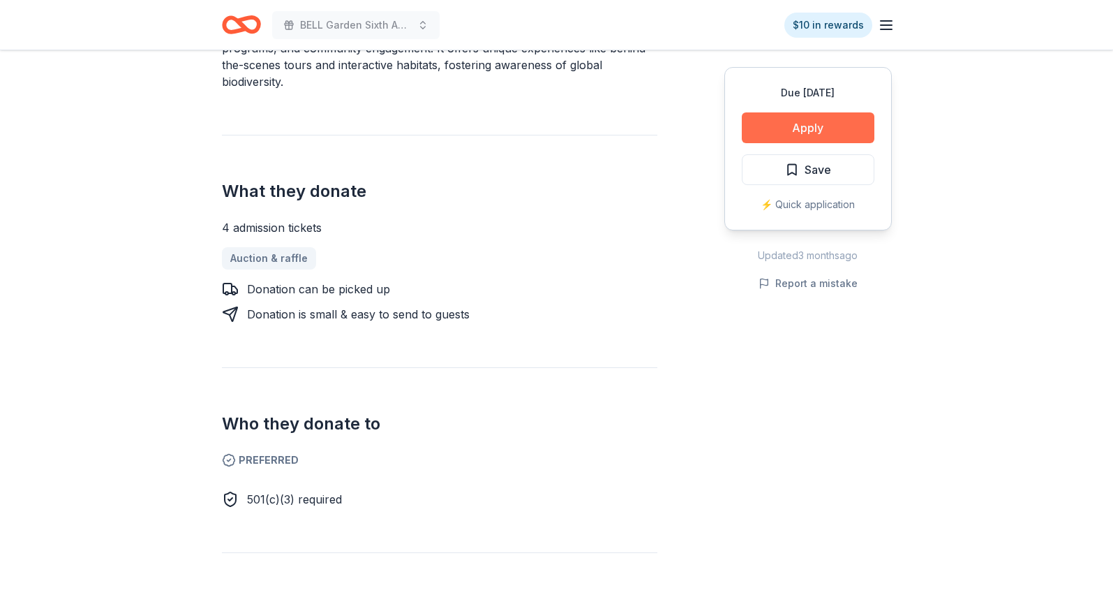
click at [839, 123] on button "Apply" at bounding box center [808, 127] width 133 height 31
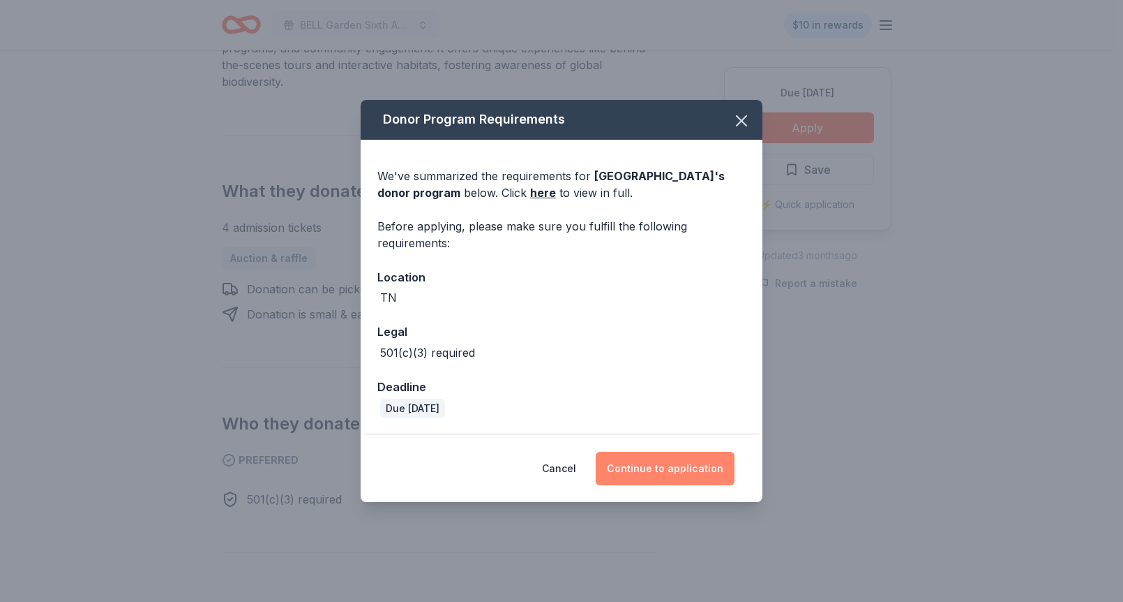
click at [663, 463] on button "Continue to application" at bounding box center [665, 467] width 139 height 33
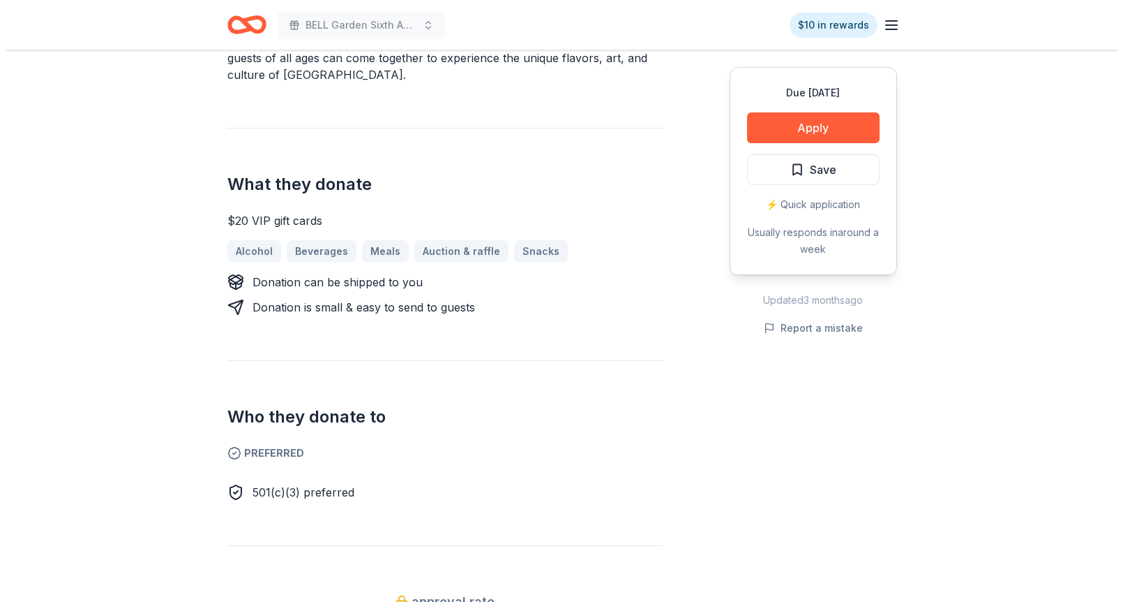
scroll to position [599, 0]
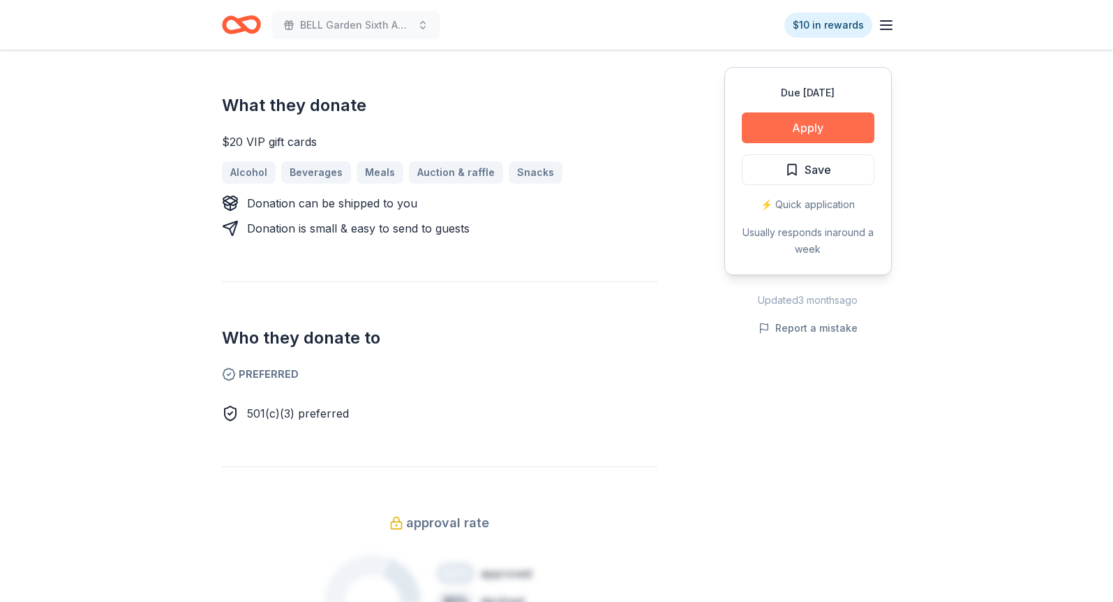
click at [819, 128] on button "Apply" at bounding box center [808, 127] width 133 height 31
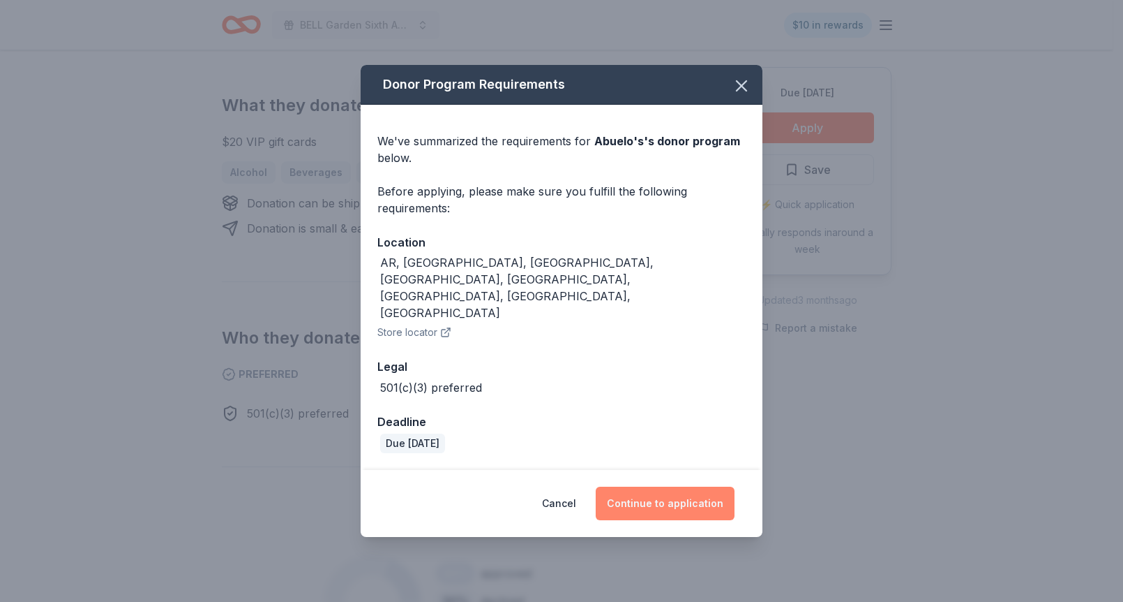
click at [671, 486] on button "Continue to application" at bounding box center [665, 502] width 139 height 33
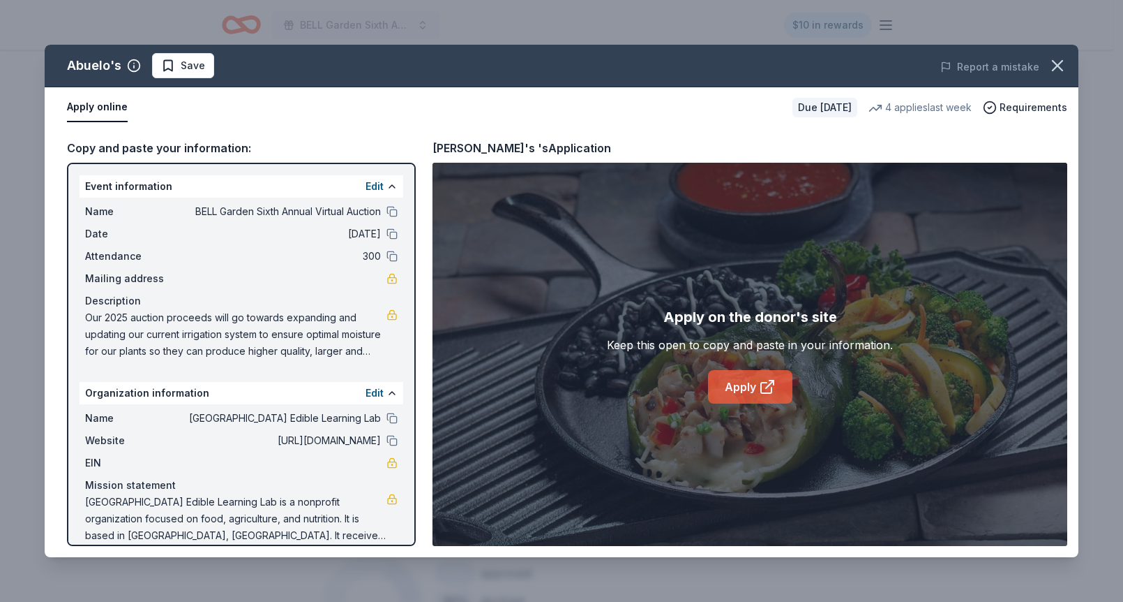
click at [757, 384] on link "Apply" at bounding box center [750, 386] width 84 height 33
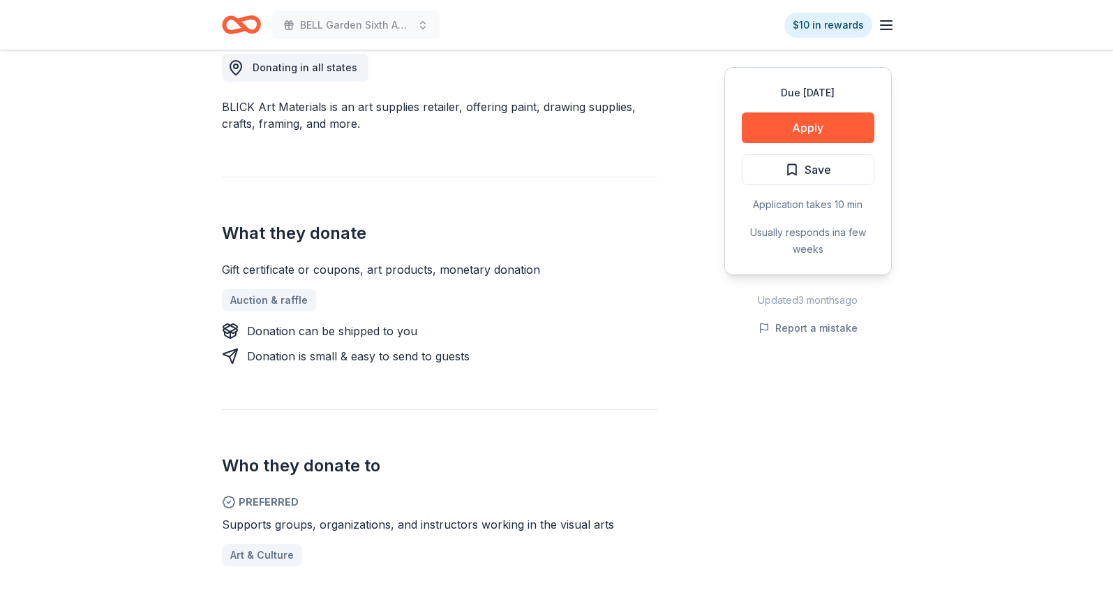
scroll to position [421, 0]
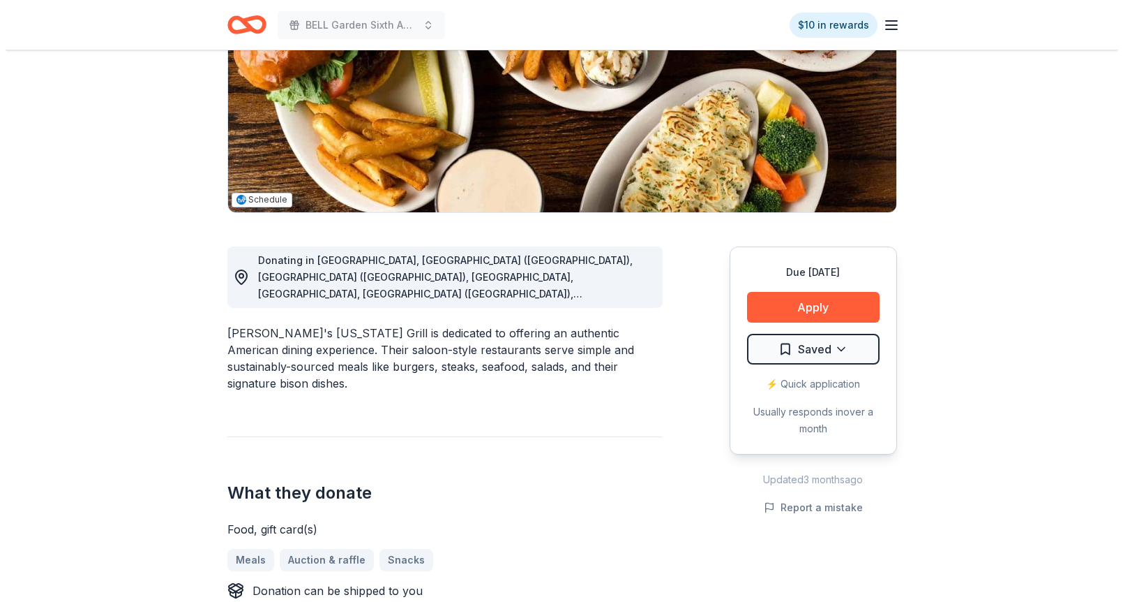
scroll to position [212, 0]
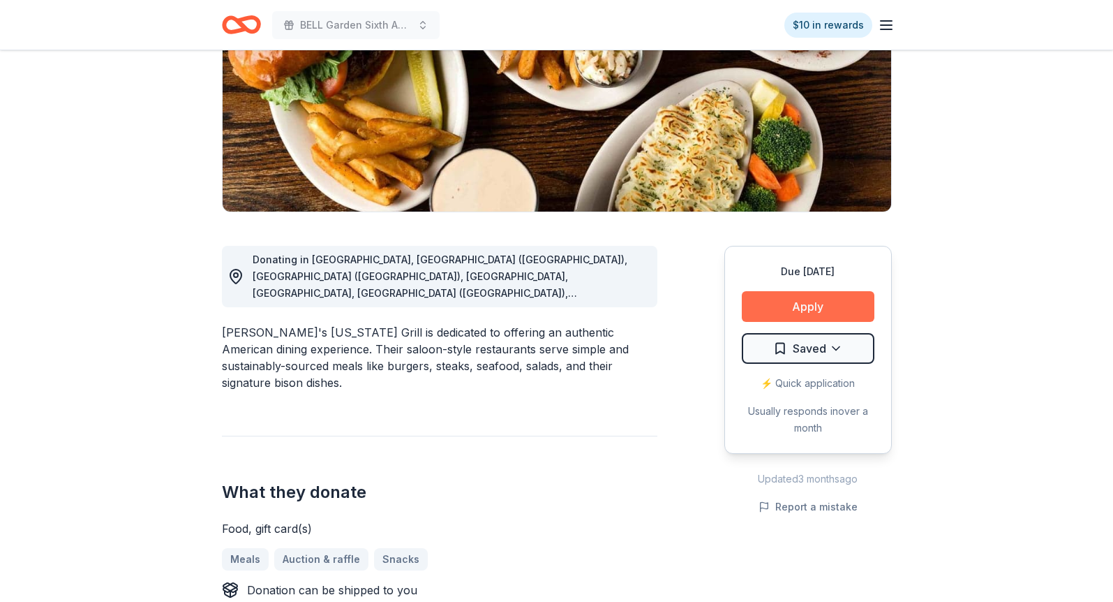
click at [820, 299] on button "Apply" at bounding box center [808, 306] width 133 height 31
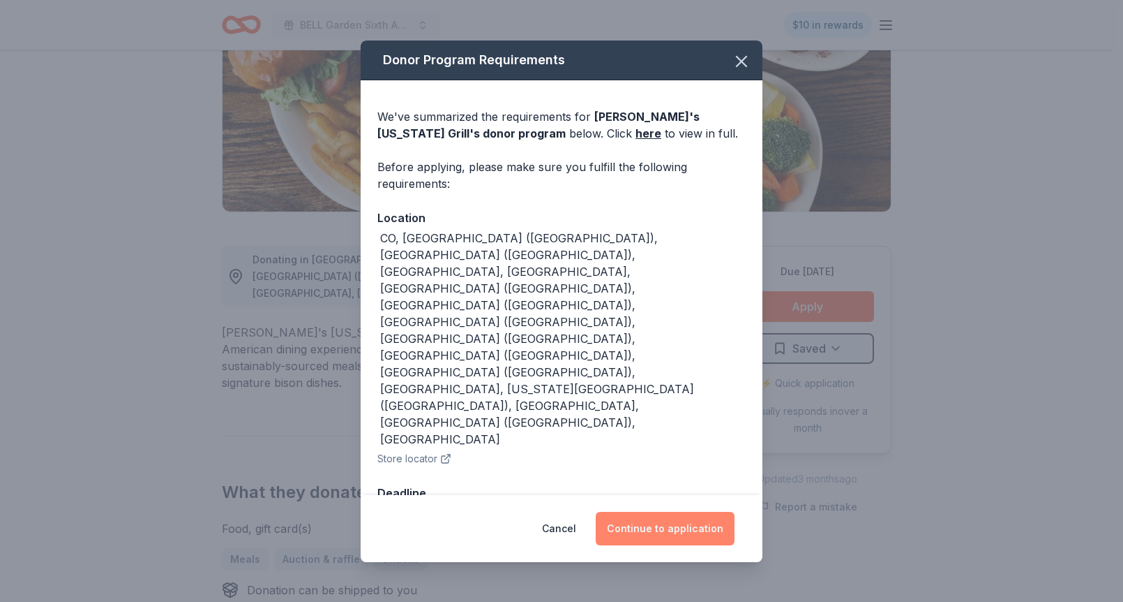
click at [678, 511] on button "Continue to application" at bounding box center [665, 527] width 139 height 33
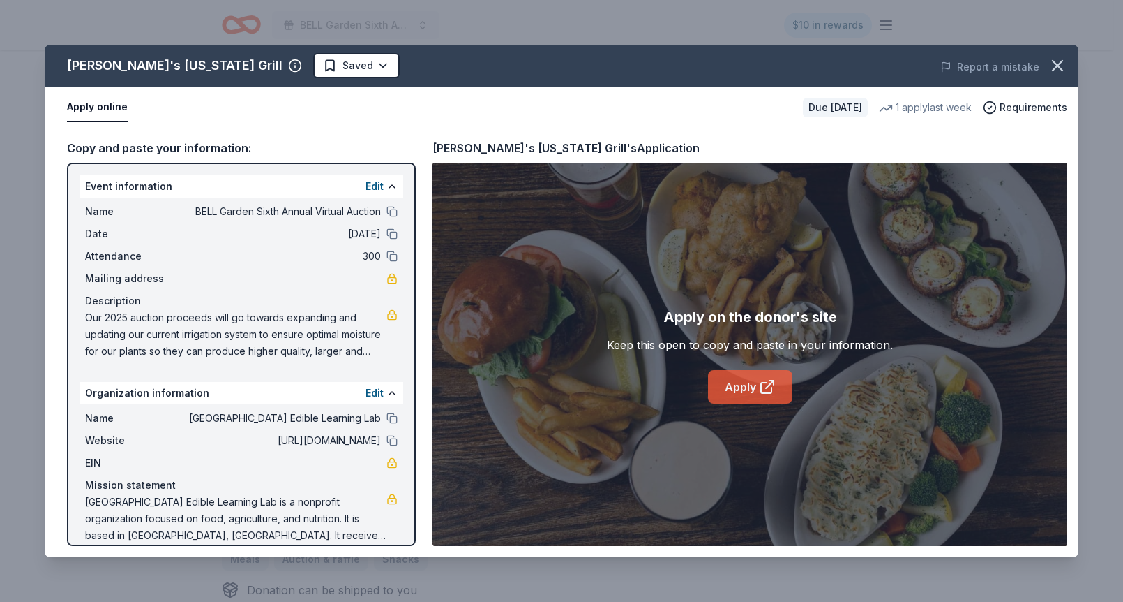
click at [753, 378] on link "Apply" at bounding box center [750, 386] width 84 height 33
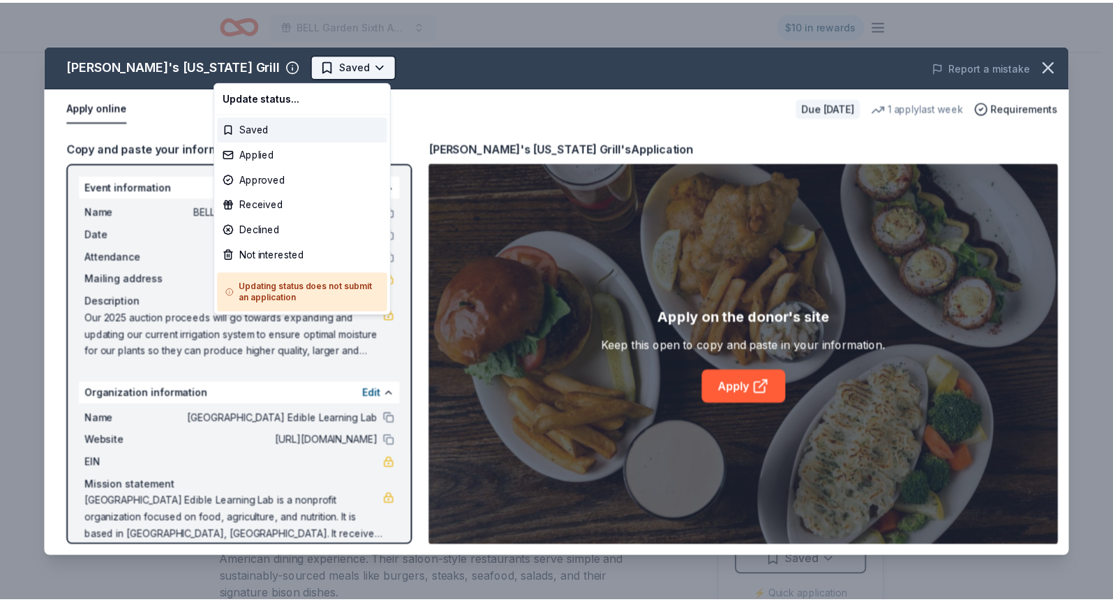
scroll to position [0, 0]
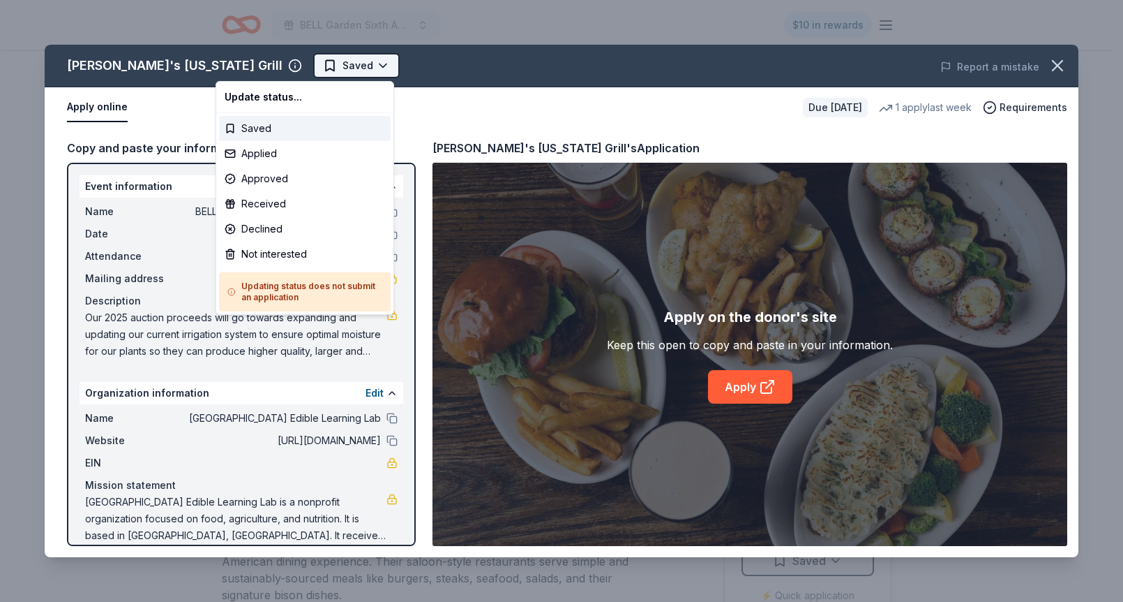
click at [282, 63] on html "BELL Garden Sixth Annual Virtual Auction $10 in rewards Due [DATE] Share [PERSO…" at bounding box center [561, 301] width 1123 height 602
click at [282, 153] on div "Applied" at bounding box center [305, 153] width 172 height 25
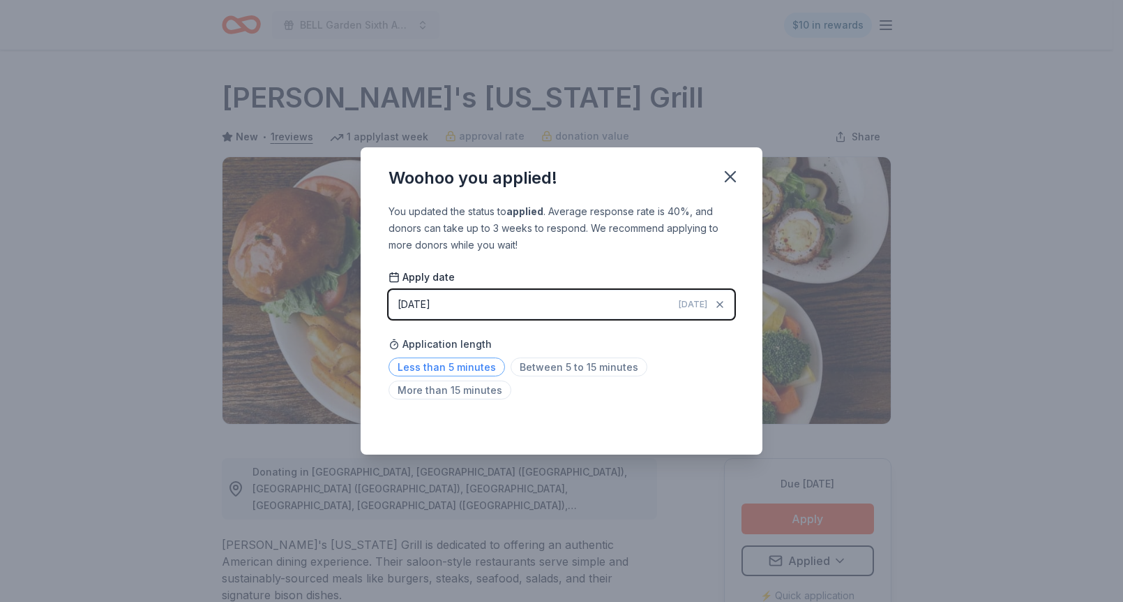
click at [431, 364] on span "Less than 5 minutes" at bounding box center [447, 366] width 117 height 19
click at [712, 426] on div "Saved" at bounding box center [562, 423] width 346 height 17
click at [733, 174] on icon "button" at bounding box center [731, 177] width 10 height 10
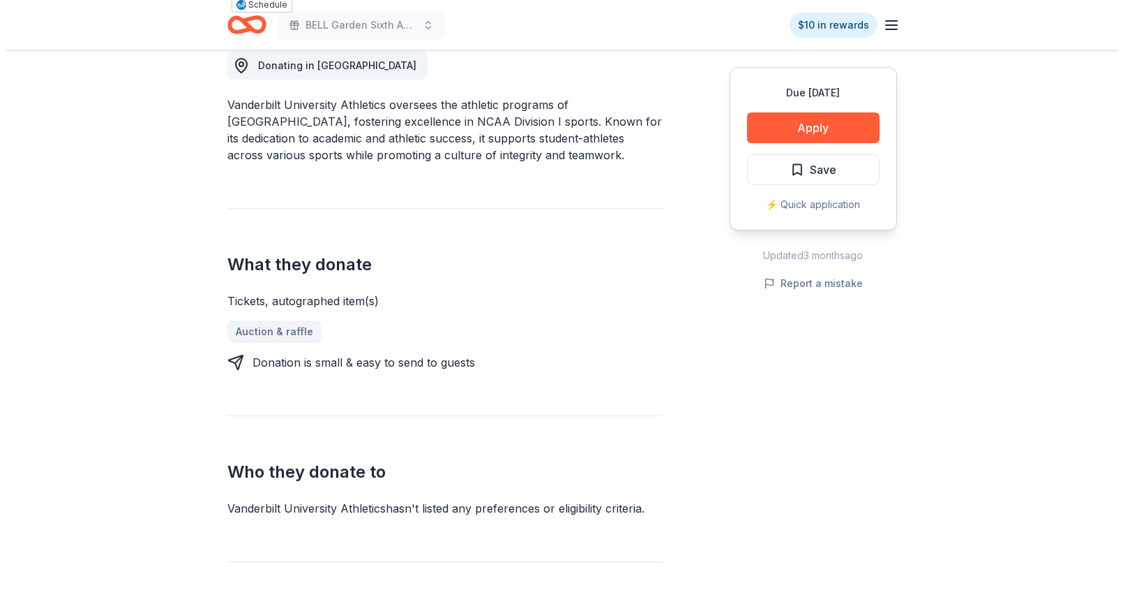
scroll to position [445, 0]
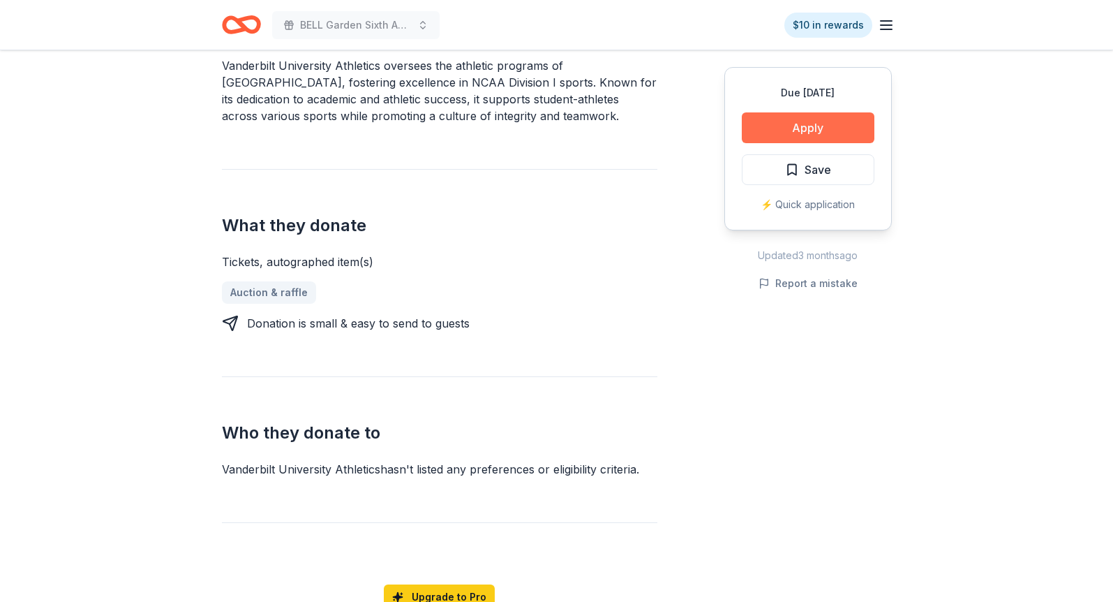
click at [805, 120] on button "Apply" at bounding box center [808, 127] width 133 height 31
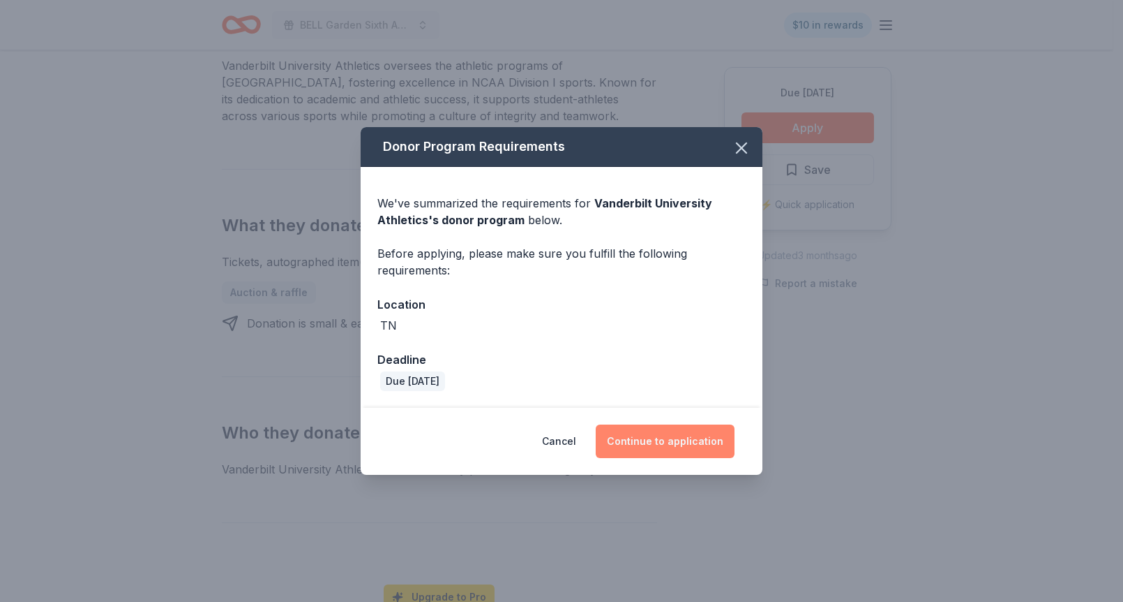
click at [669, 431] on button "Continue to application" at bounding box center [665, 440] width 139 height 33
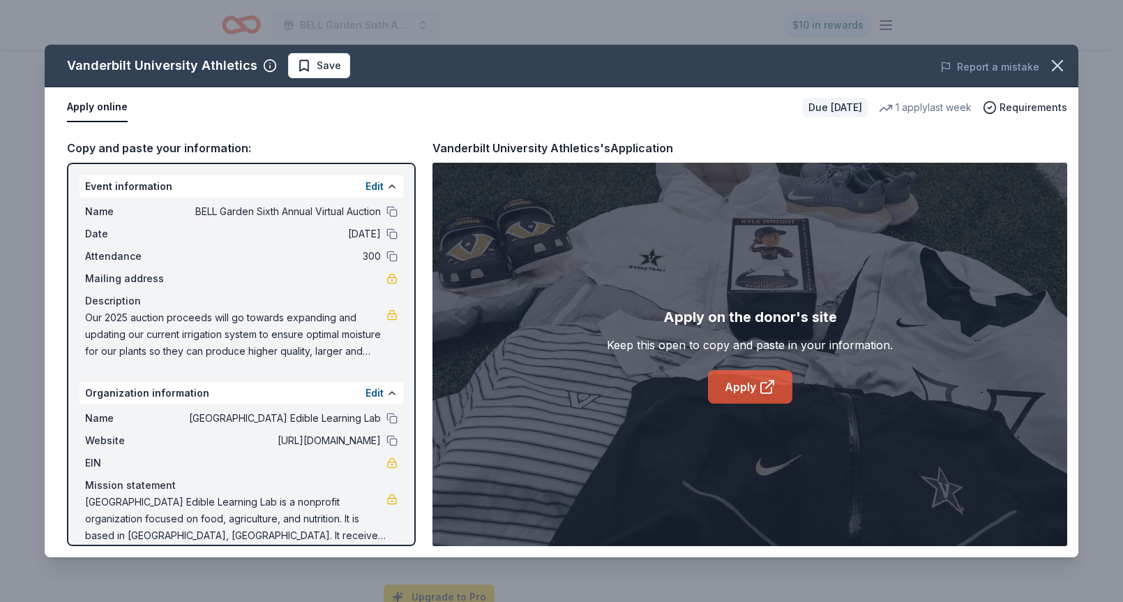
click at [745, 382] on link "Apply" at bounding box center [750, 386] width 84 height 33
click at [327, 61] on span "Save" at bounding box center [329, 65] width 24 height 17
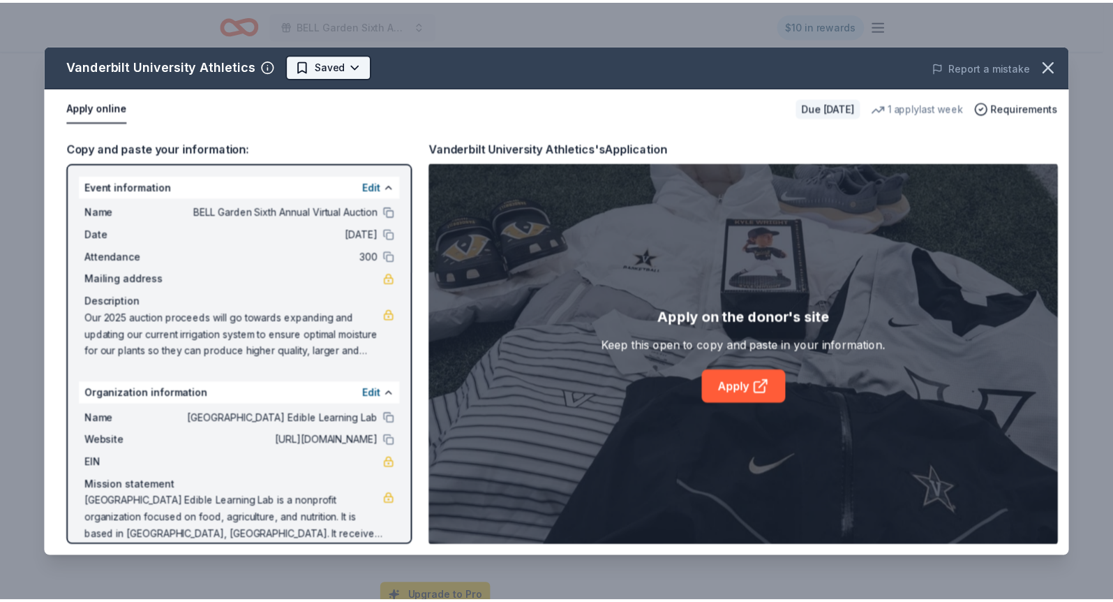
scroll to position [0, 0]
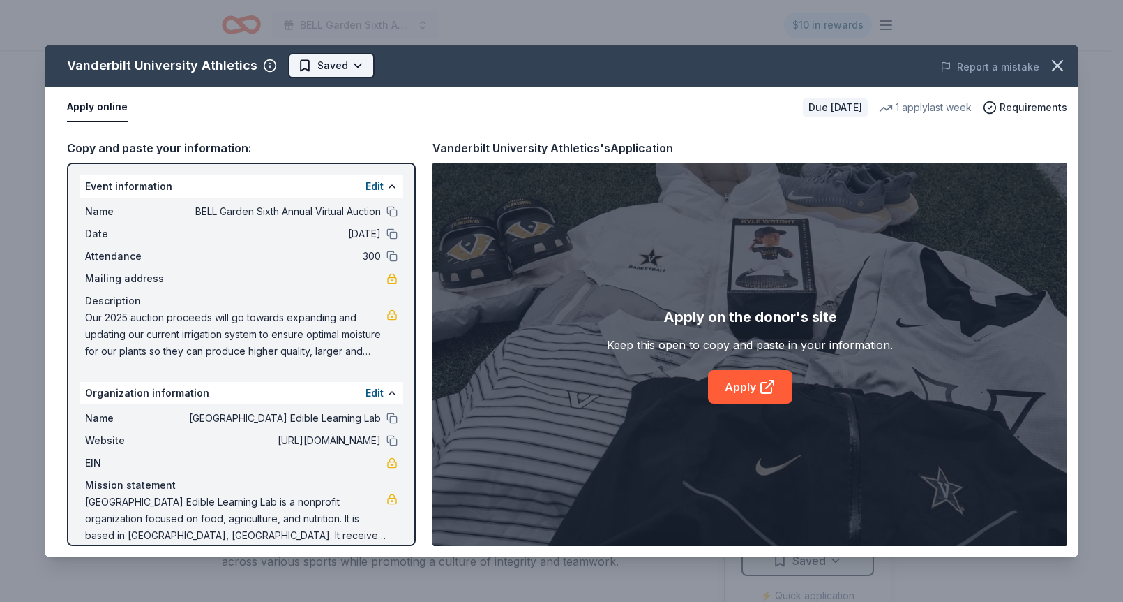
click at [343, 63] on html "BELL Garden Sixth Annual Virtual Auction $10 in rewards Due [DATE] Share Vander…" at bounding box center [561, 301] width 1123 height 602
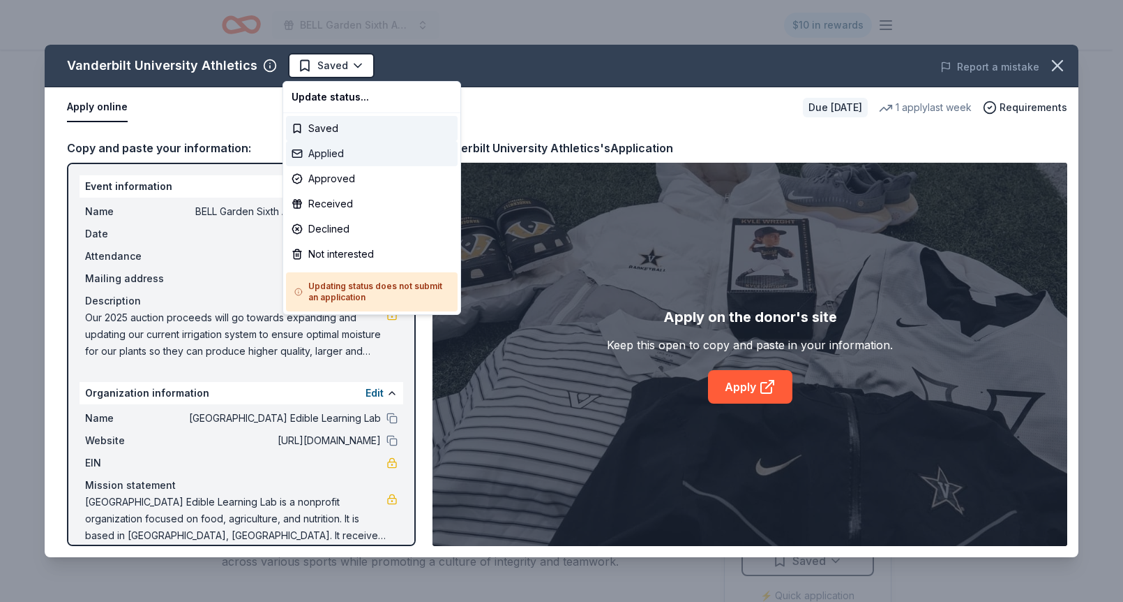
click at [338, 150] on div "Applied" at bounding box center [372, 153] width 172 height 25
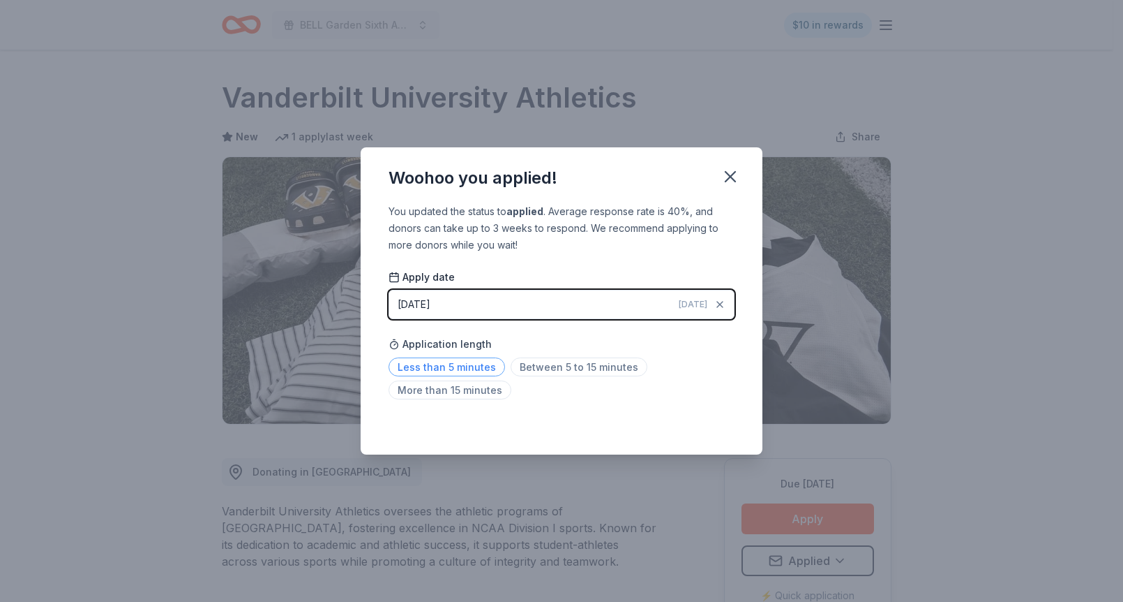
click at [447, 364] on span "Less than 5 minutes" at bounding box center [447, 366] width 117 height 19
click at [729, 171] on icon "button" at bounding box center [731, 177] width 20 height 20
